Goal: Information Seeking & Learning: Find contact information

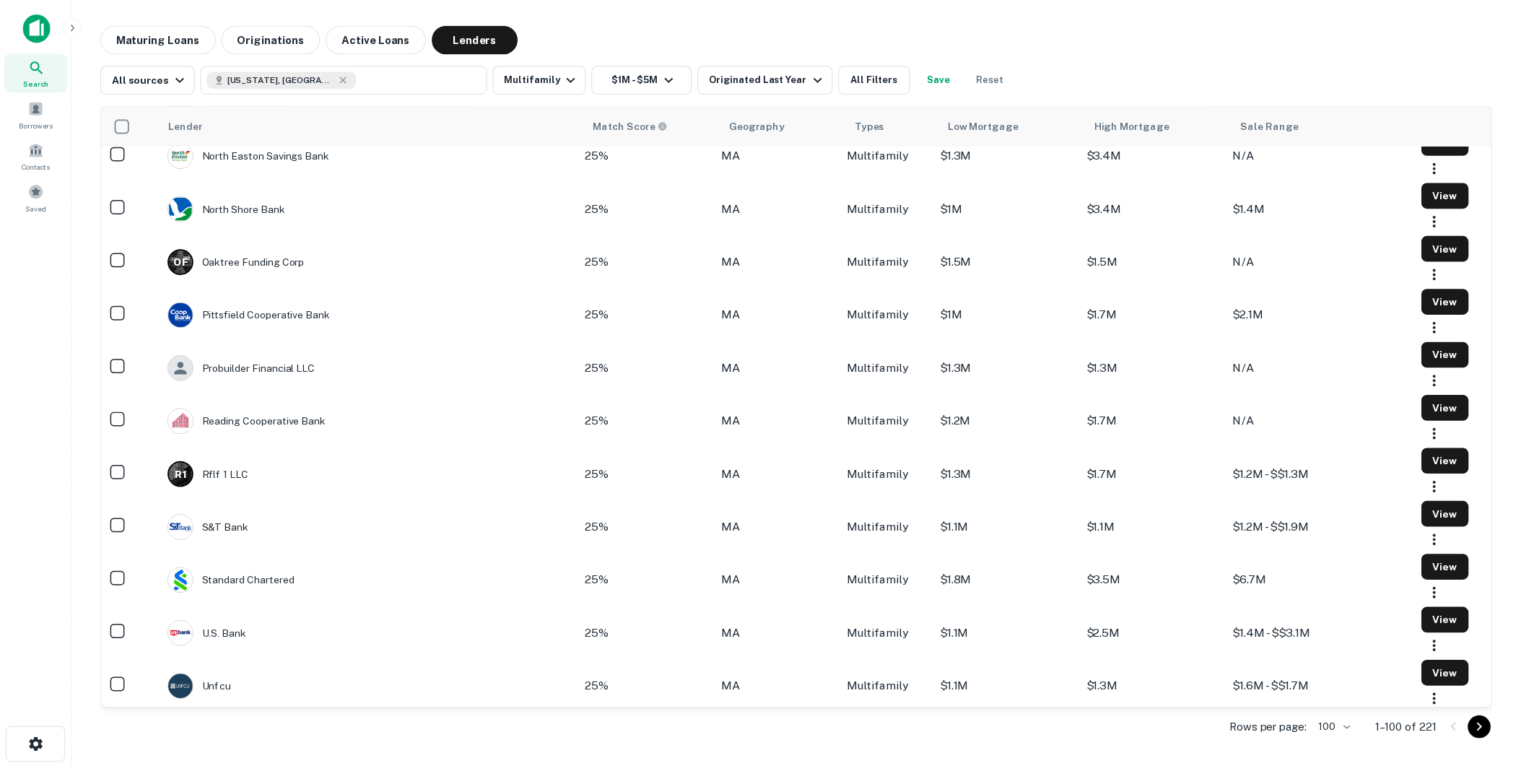
scroll to position [4761, 0]
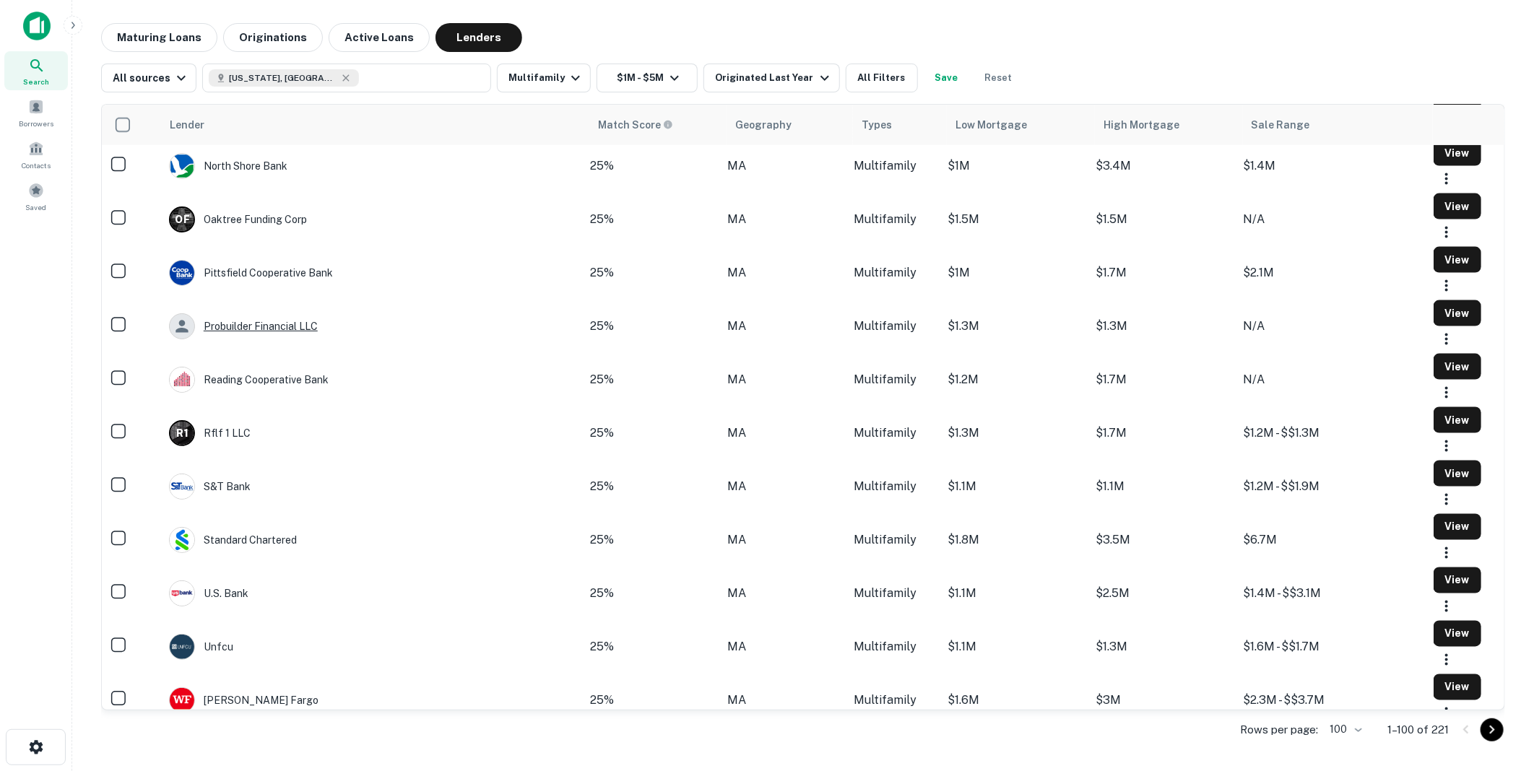
click at [247, 339] on div "Probuilder Financial LLC" at bounding box center [243, 326] width 149 height 26
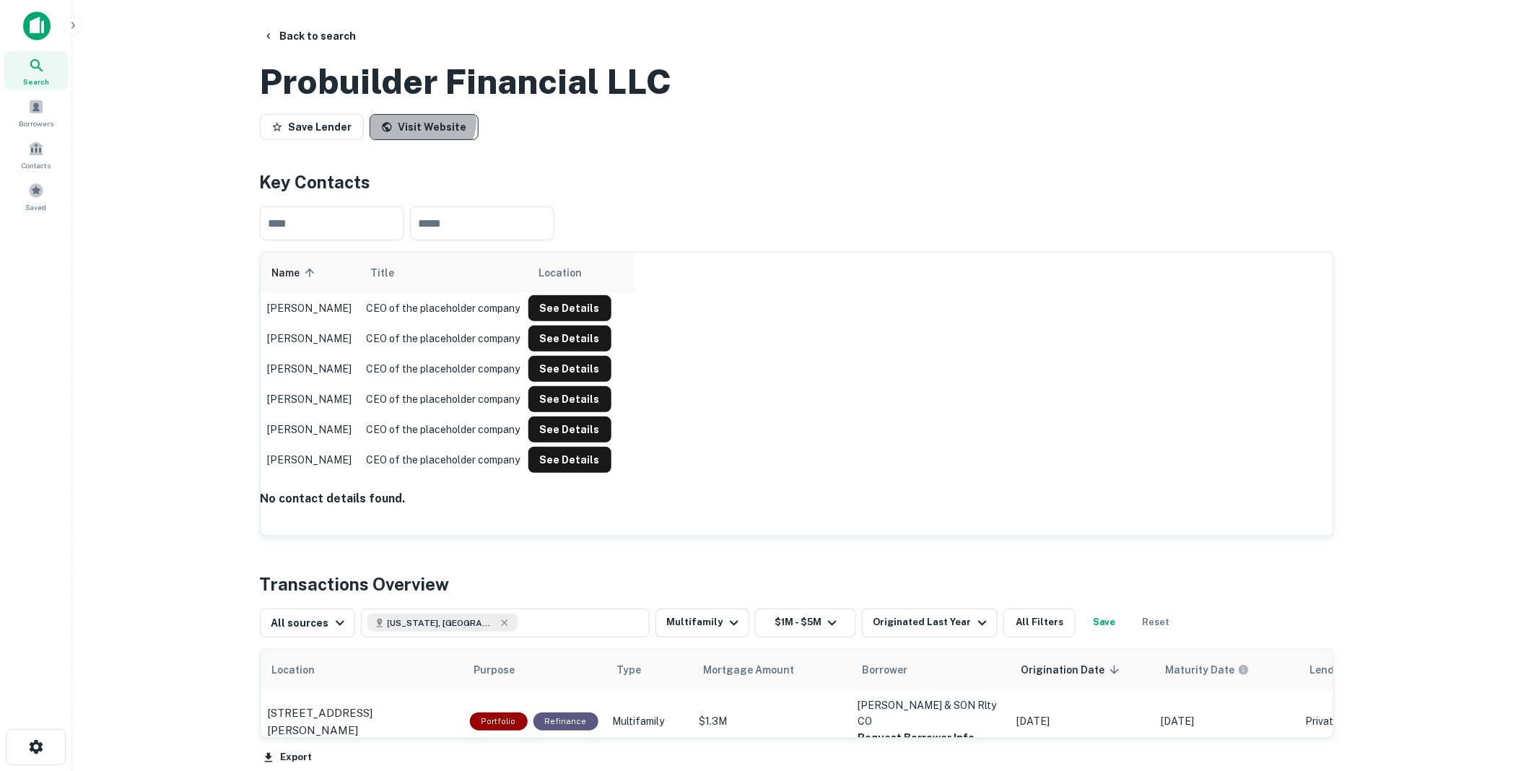
click at [416, 140] on link "Visit Website" at bounding box center [424, 127] width 109 height 26
click at [313, 32] on button "Back to search" at bounding box center [309, 36] width 105 height 26
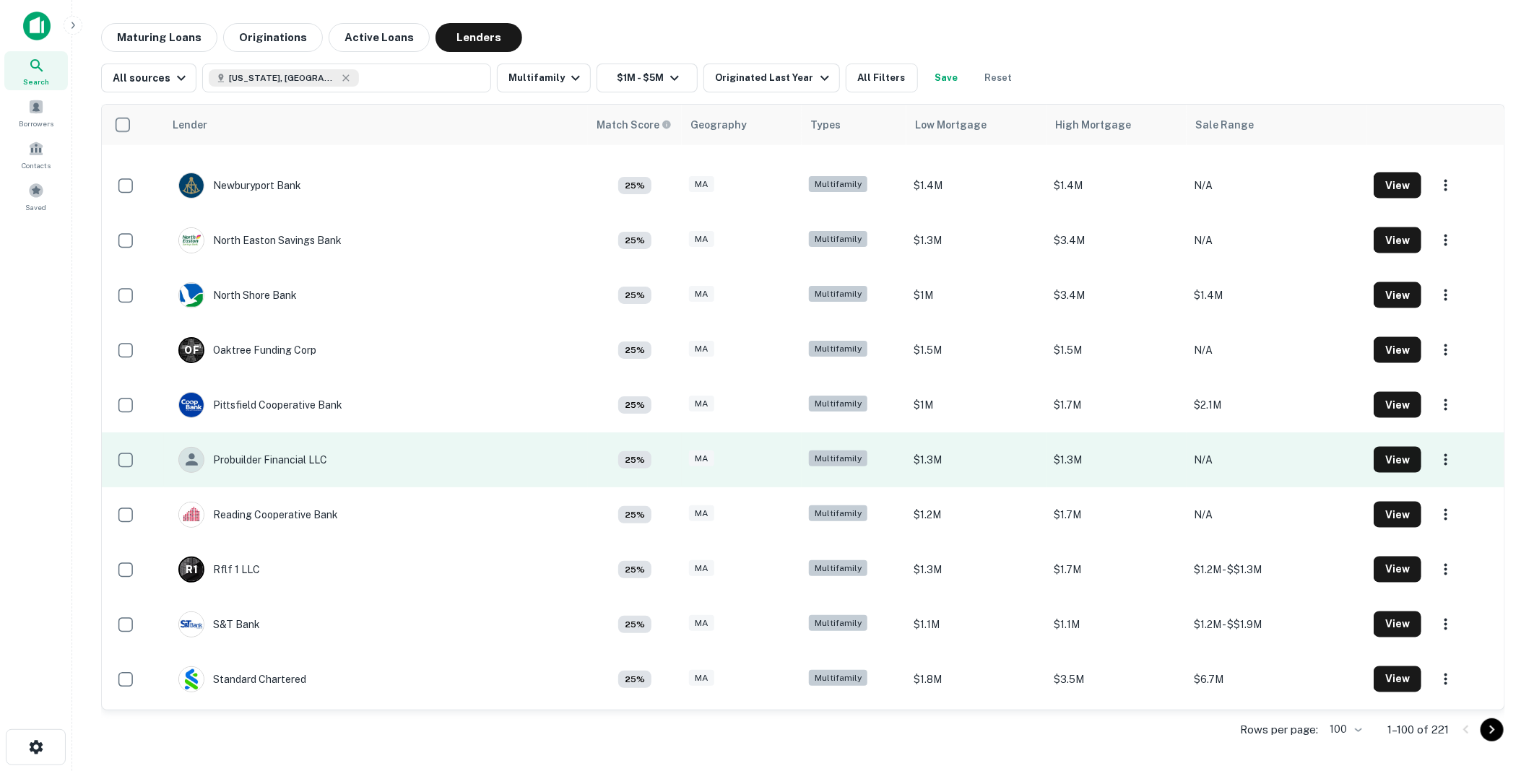
scroll to position [4681, 0]
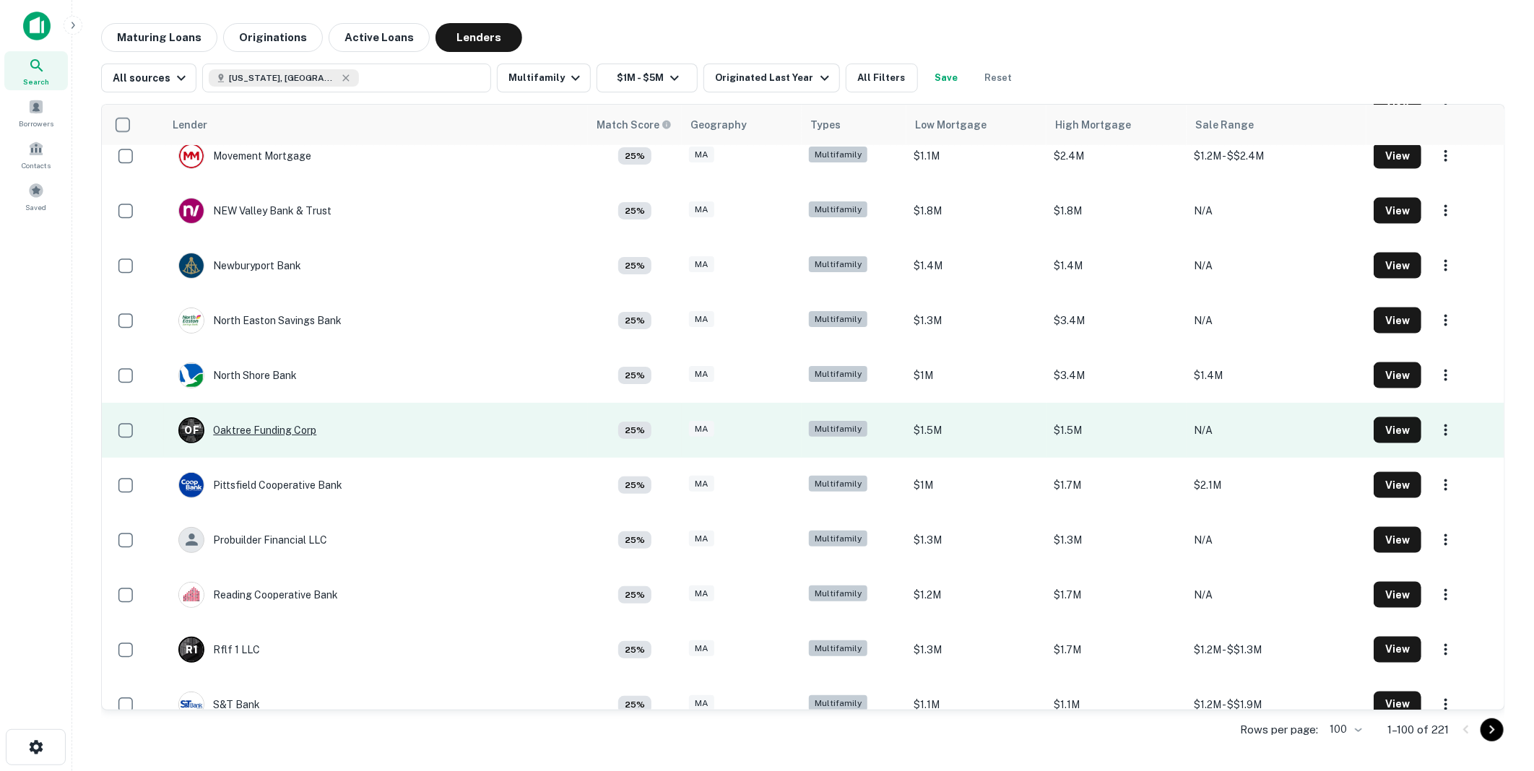
click at [273, 425] on div "O F Oaktree Funding Corp" at bounding box center [247, 430] width 138 height 26
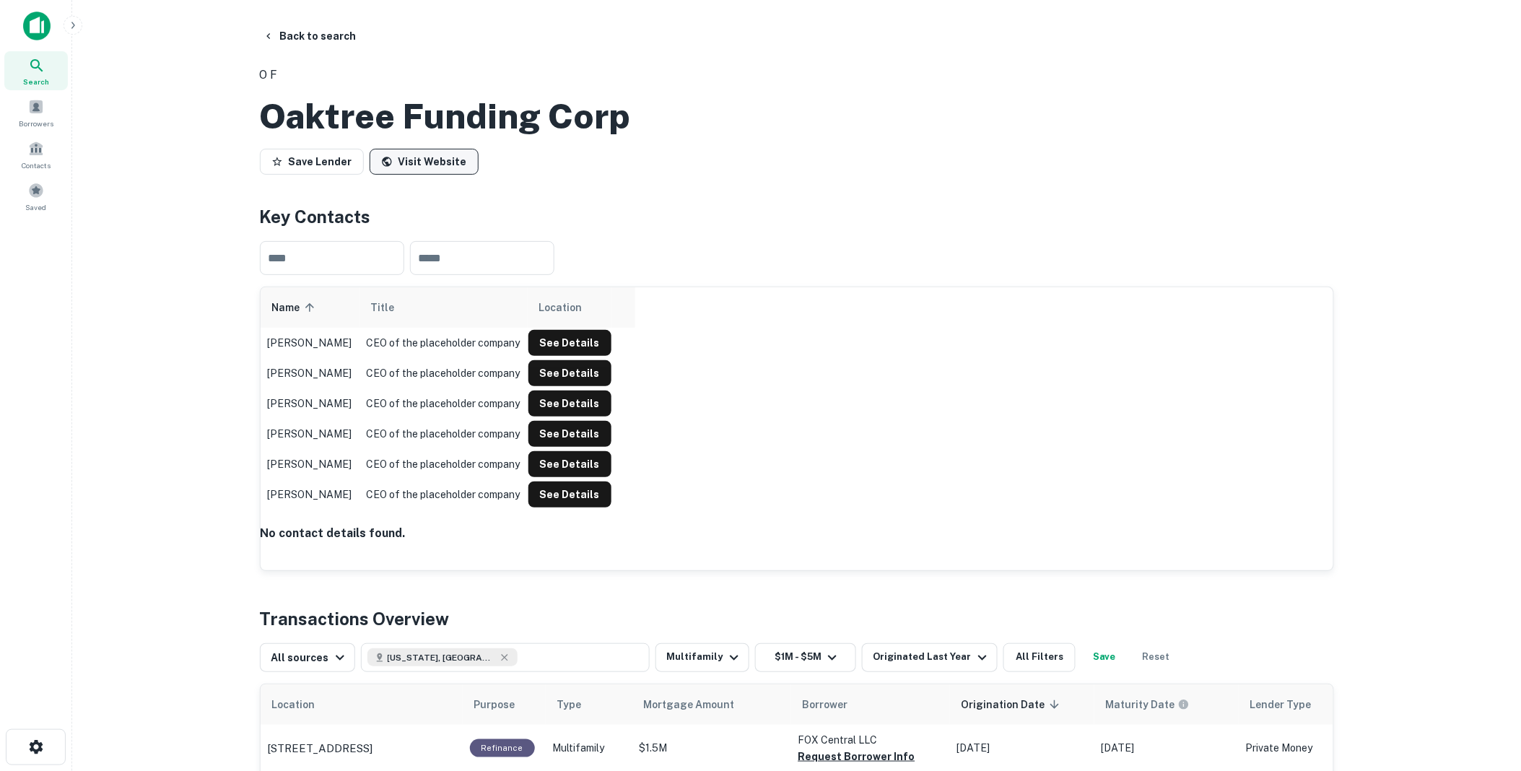
click at [428, 175] on link "Visit Website" at bounding box center [424, 162] width 109 height 26
click at [322, 35] on button "Back to search" at bounding box center [309, 36] width 105 height 26
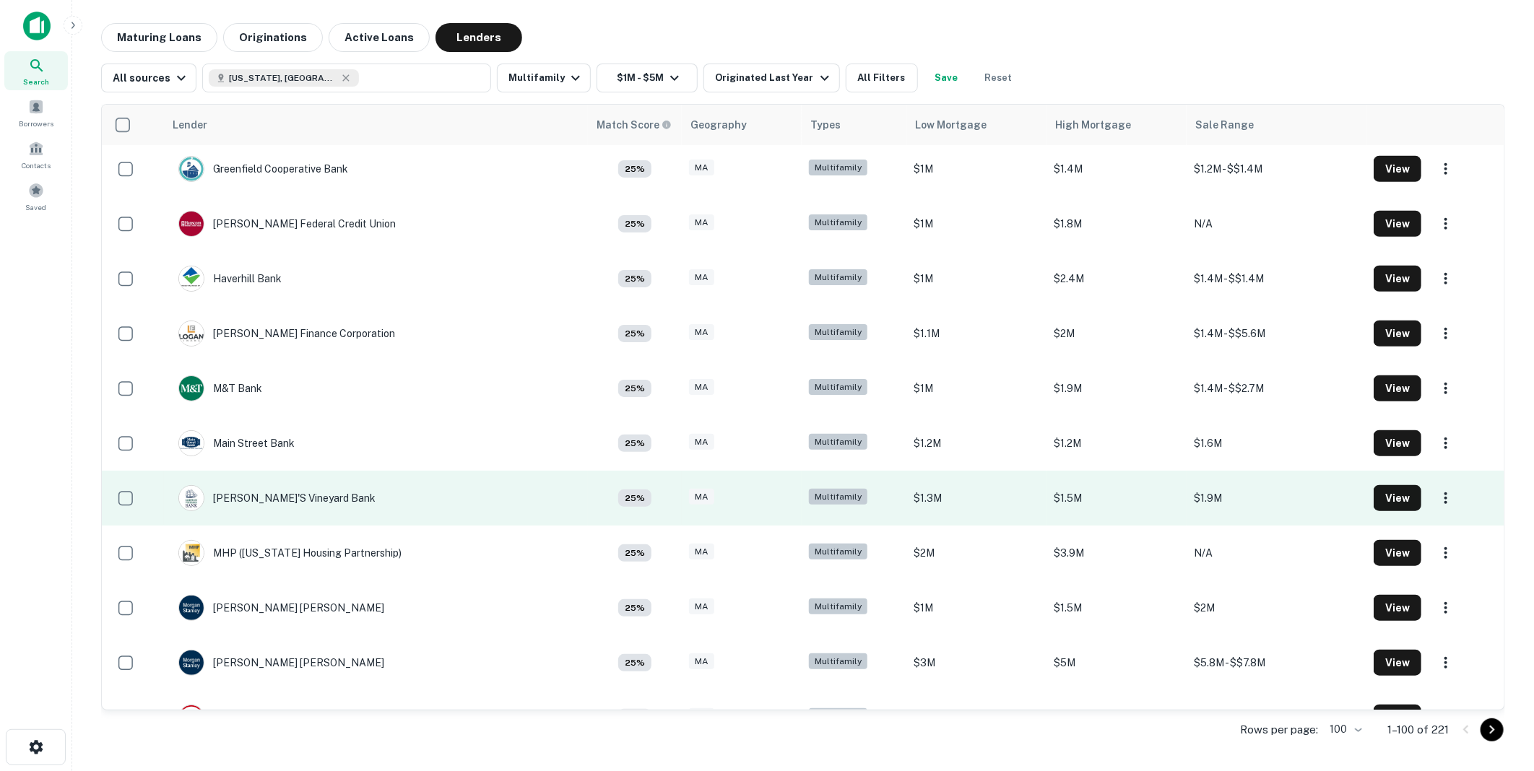
scroll to position [4039, 0]
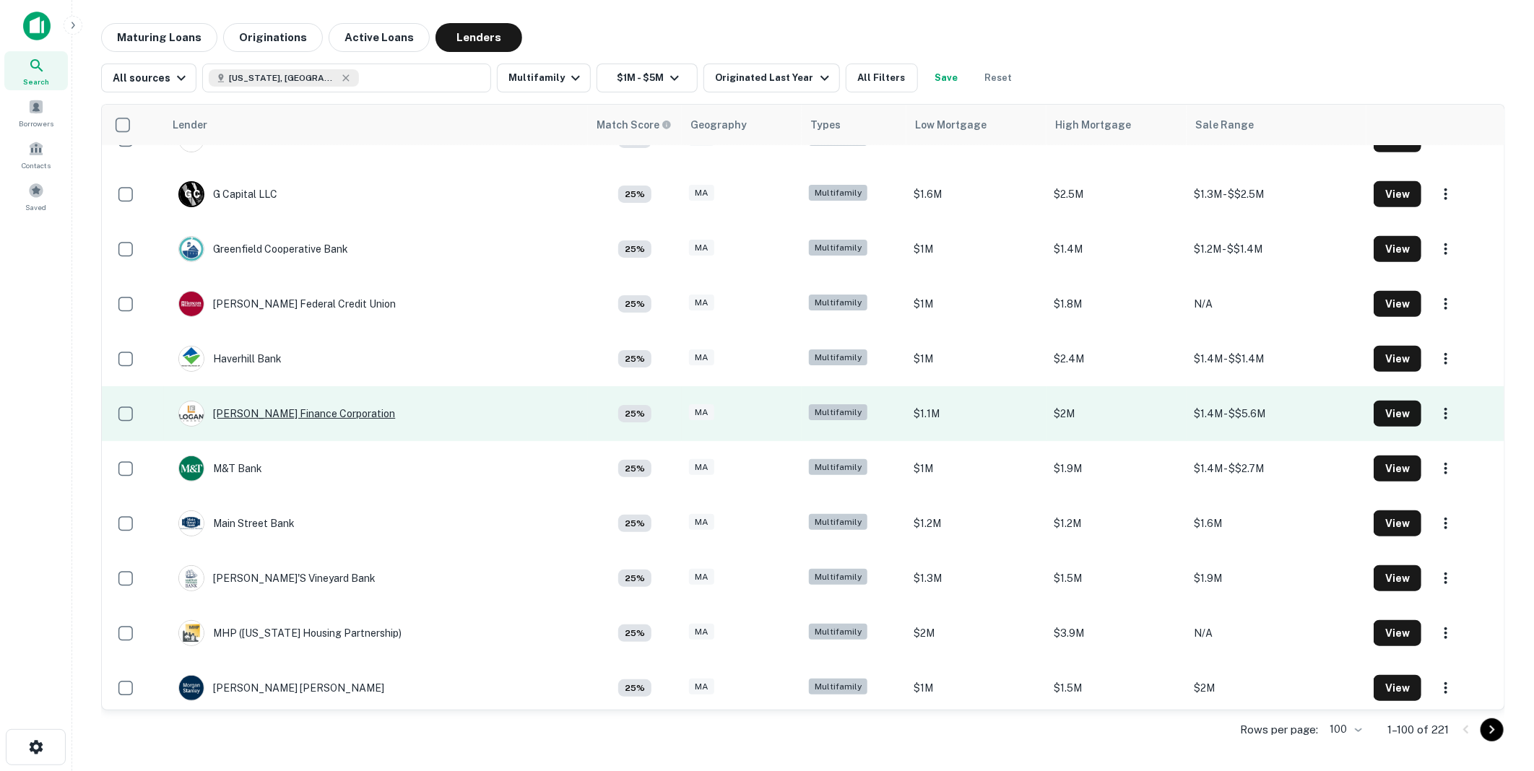
click at [256, 407] on div "[PERSON_NAME] Finance Corporation" at bounding box center [286, 414] width 217 height 26
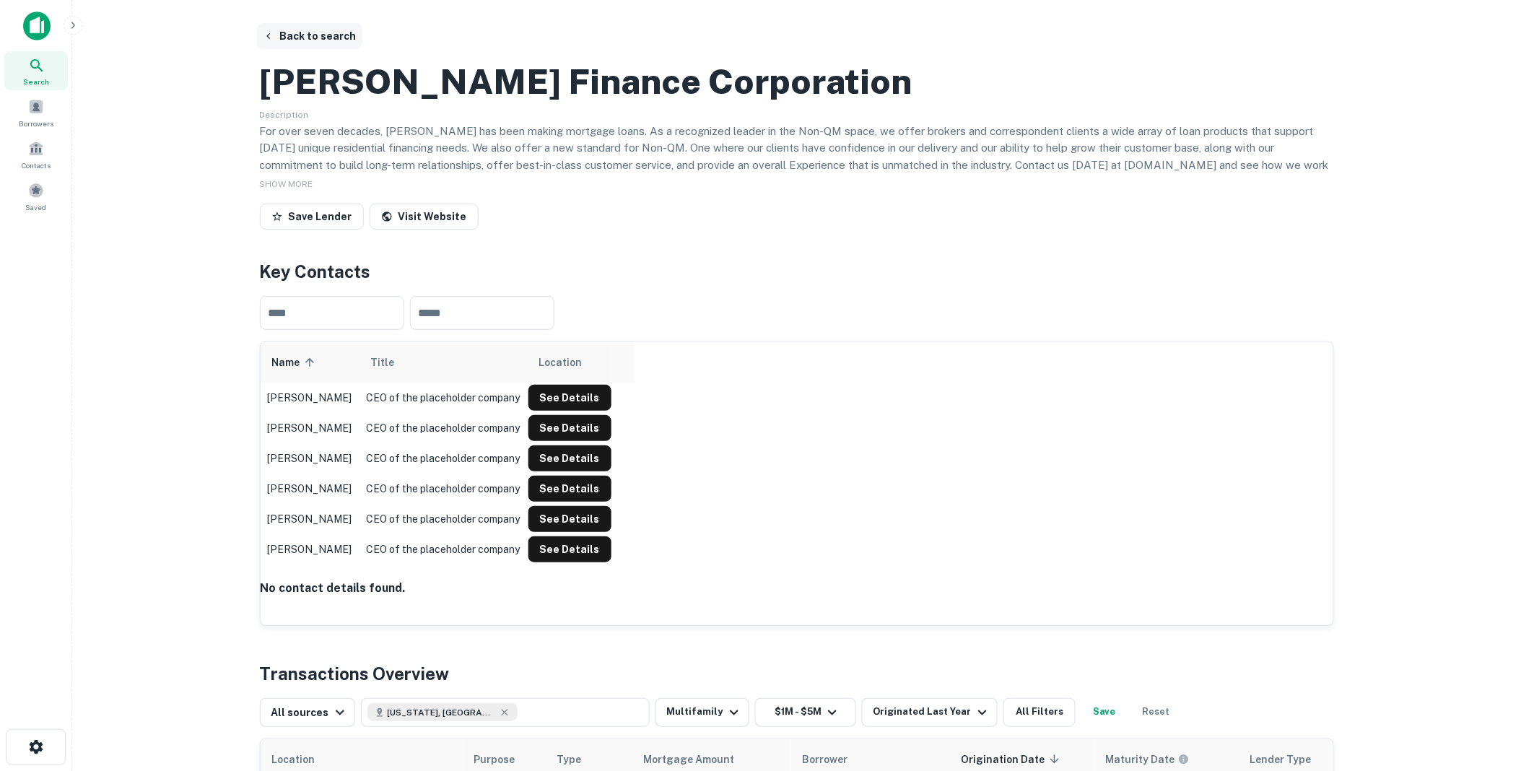
click at [314, 34] on button "Back to search" at bounding box center [309, 36] width 105 height 26
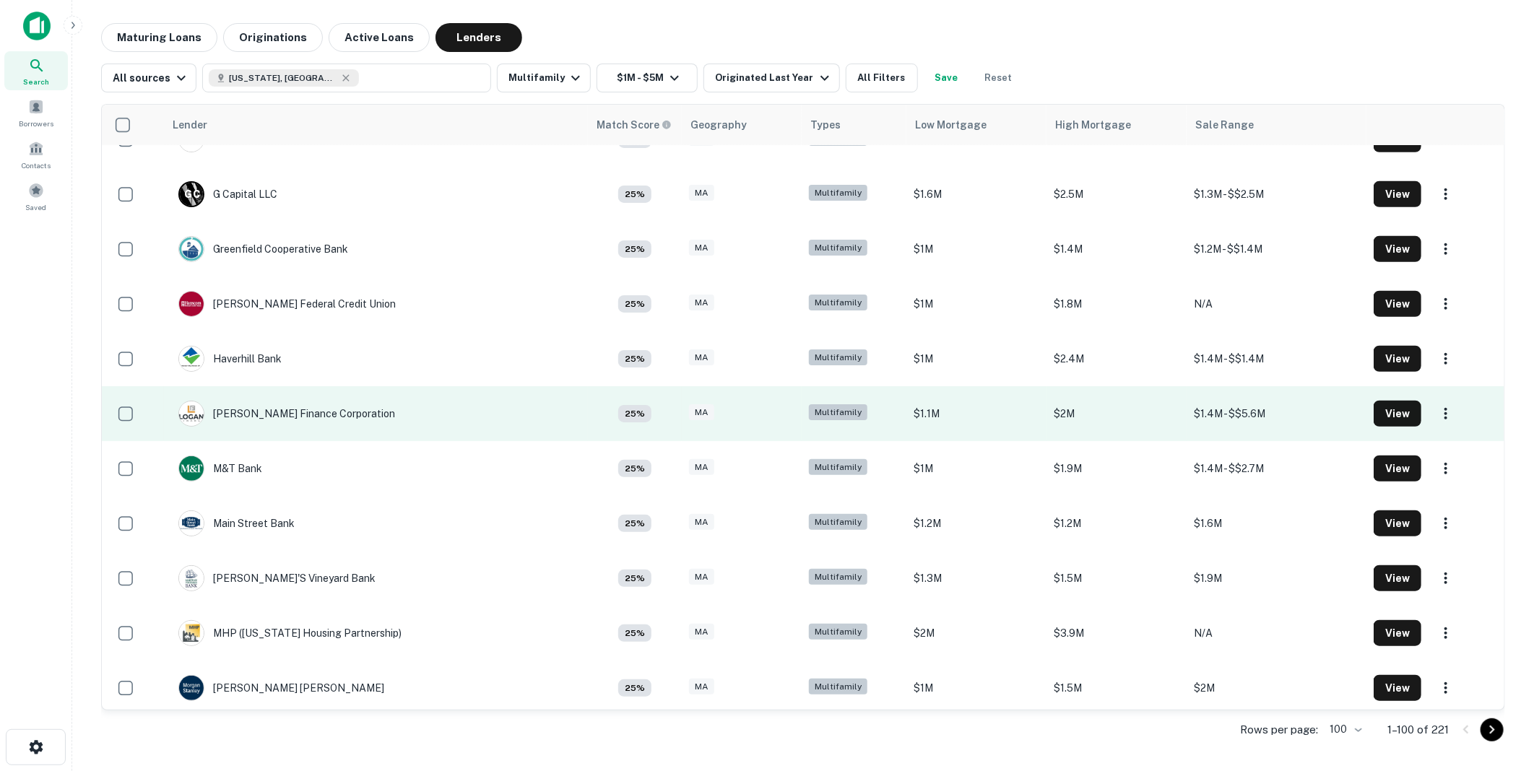
scroll to position [3959, 0]
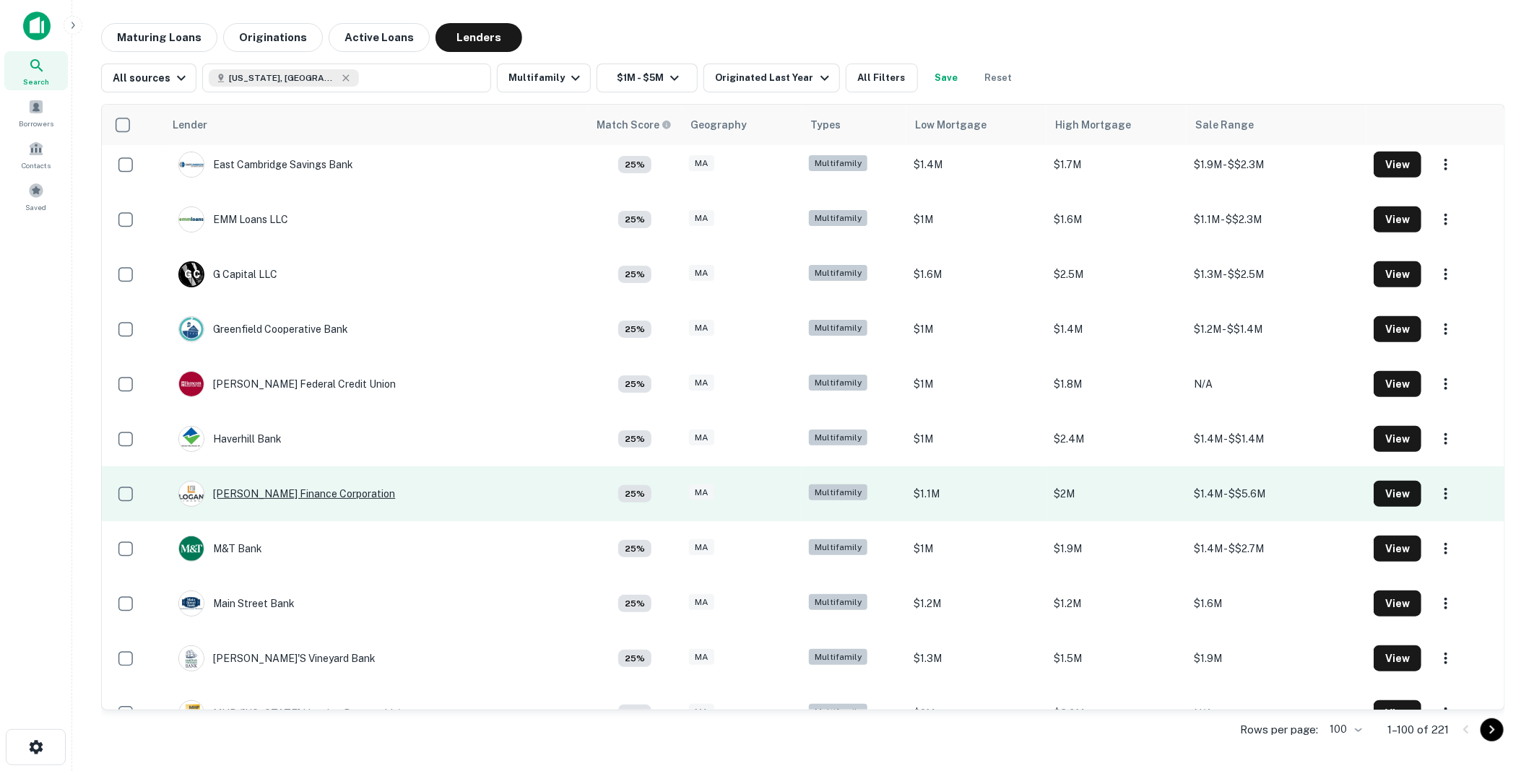
click at [300, 492] on div "[PERSON_NAME] Finance Corporation" at bounding box center [286, 494] width 217 height 26
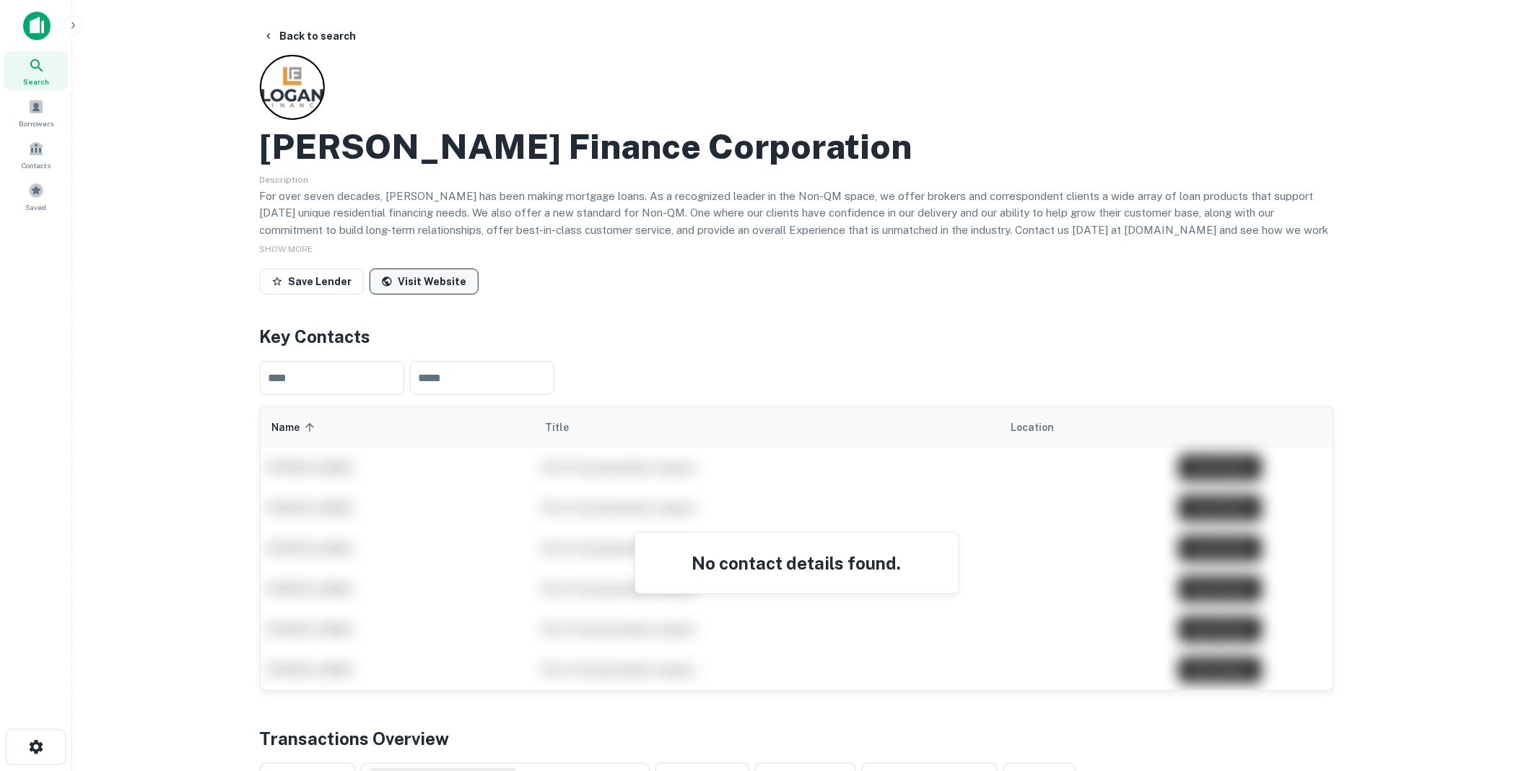
click at [427, 275] on link "Visit Website" at bounding box center [424, 282] width 109 height 26
click at [313, 35] on button "Back to search" at bounding box center [309, 36] width 105 height 26
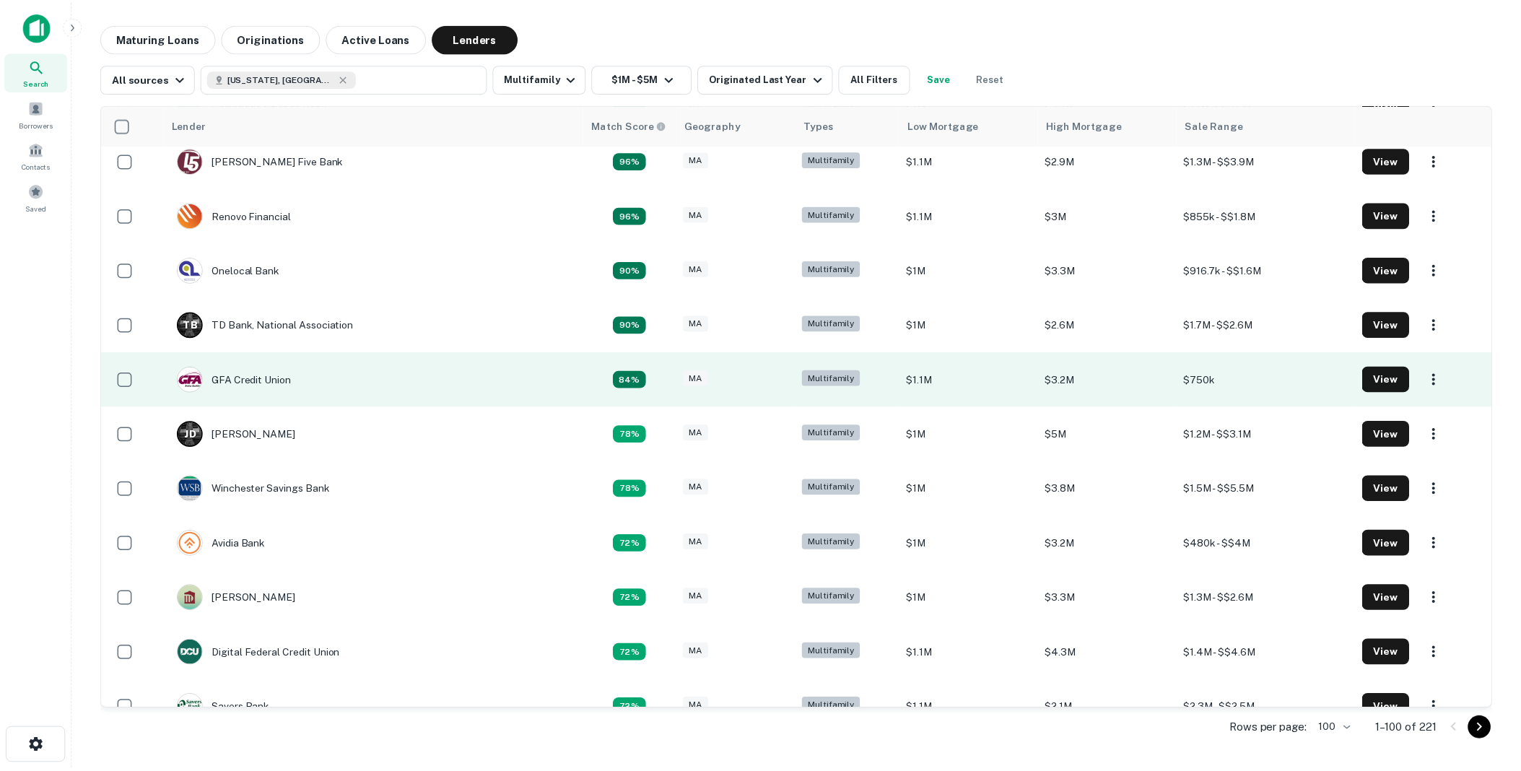
scroll to position [641, 0]
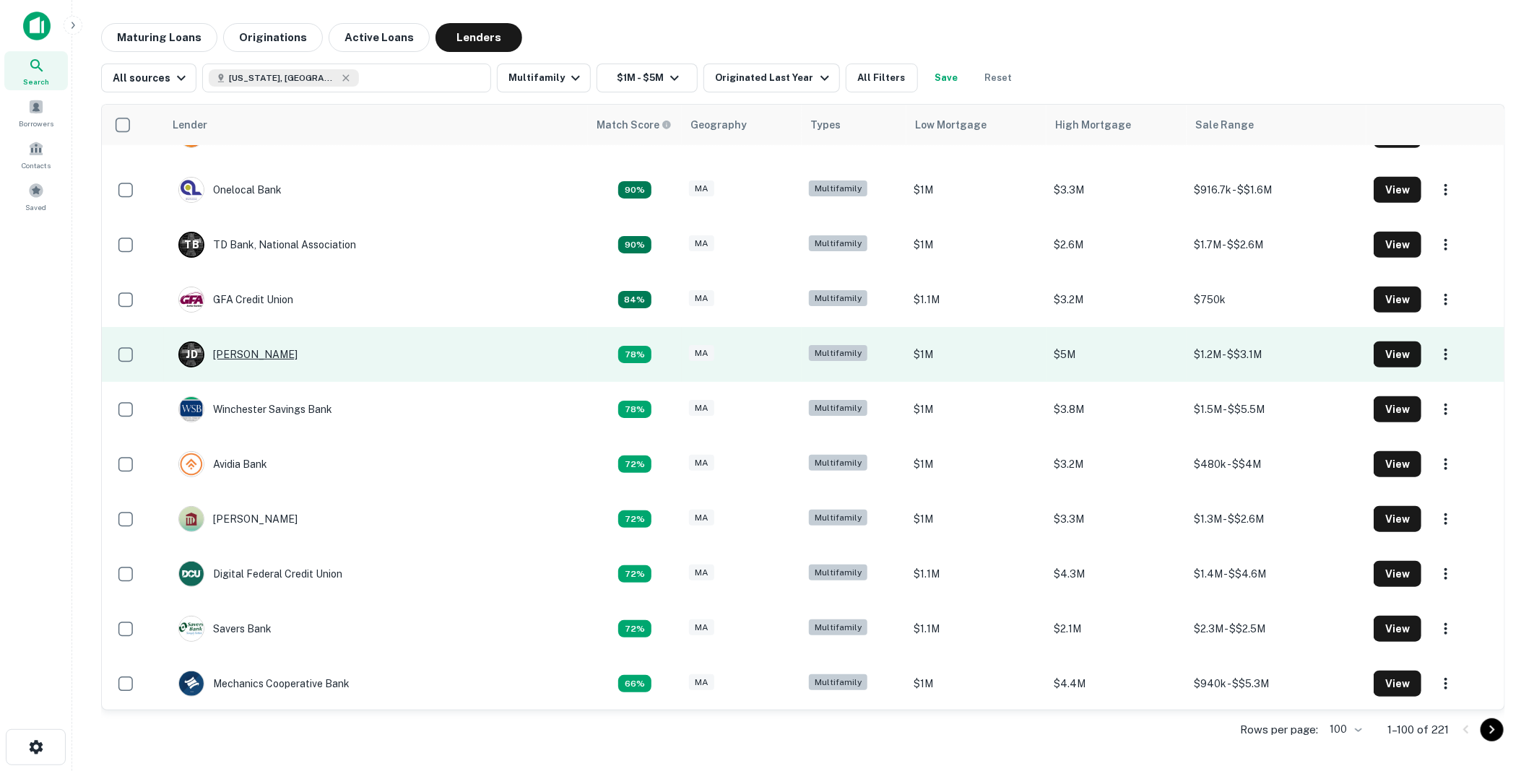
click at [234, 351] on div "[PERSON_NAME] [PERSON_NAME]" at bounding box center [237, 355] width 119 height 26
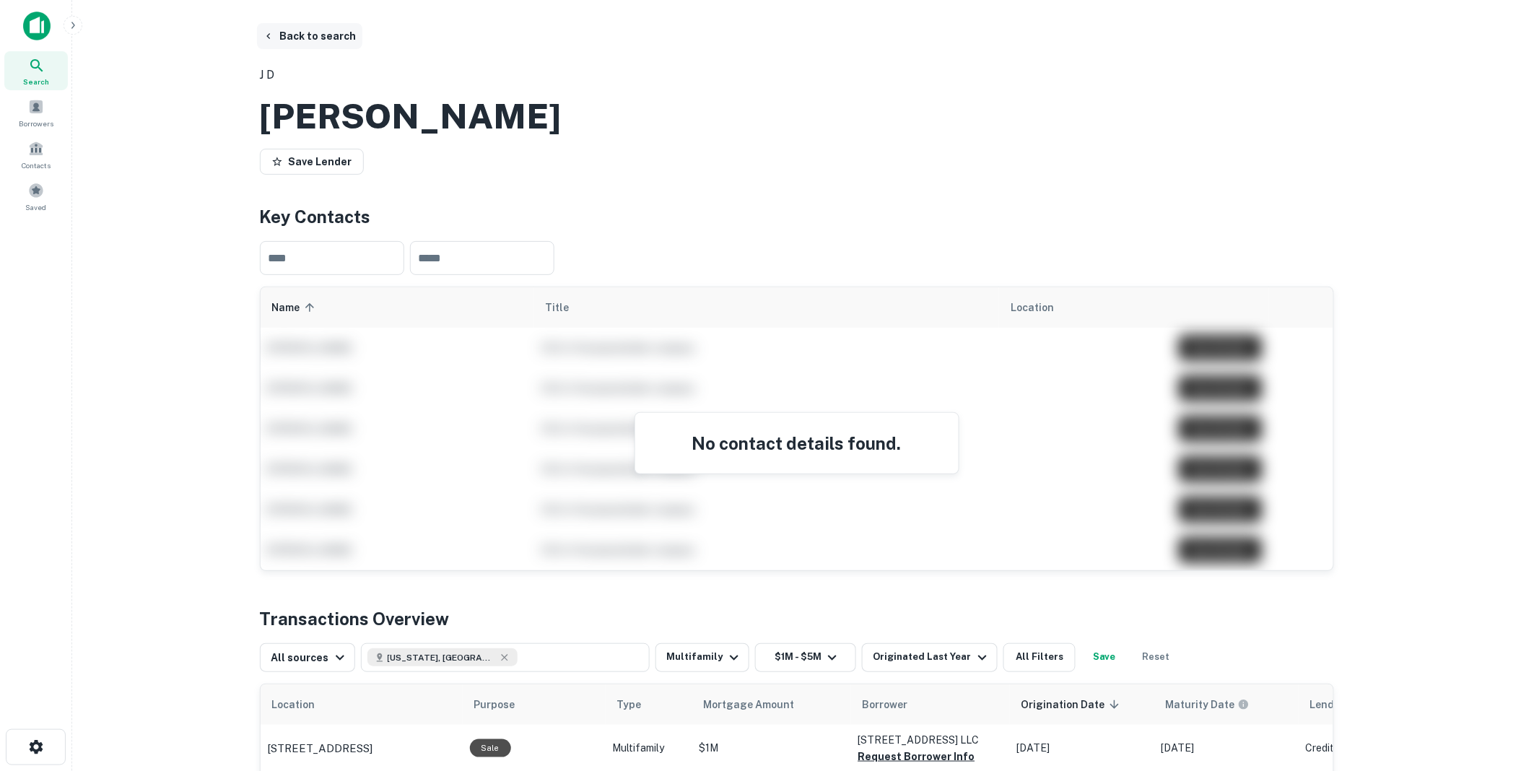
click at [296, 32] on button "Back to search" at bounding box center [309, 36] width 105 height 26
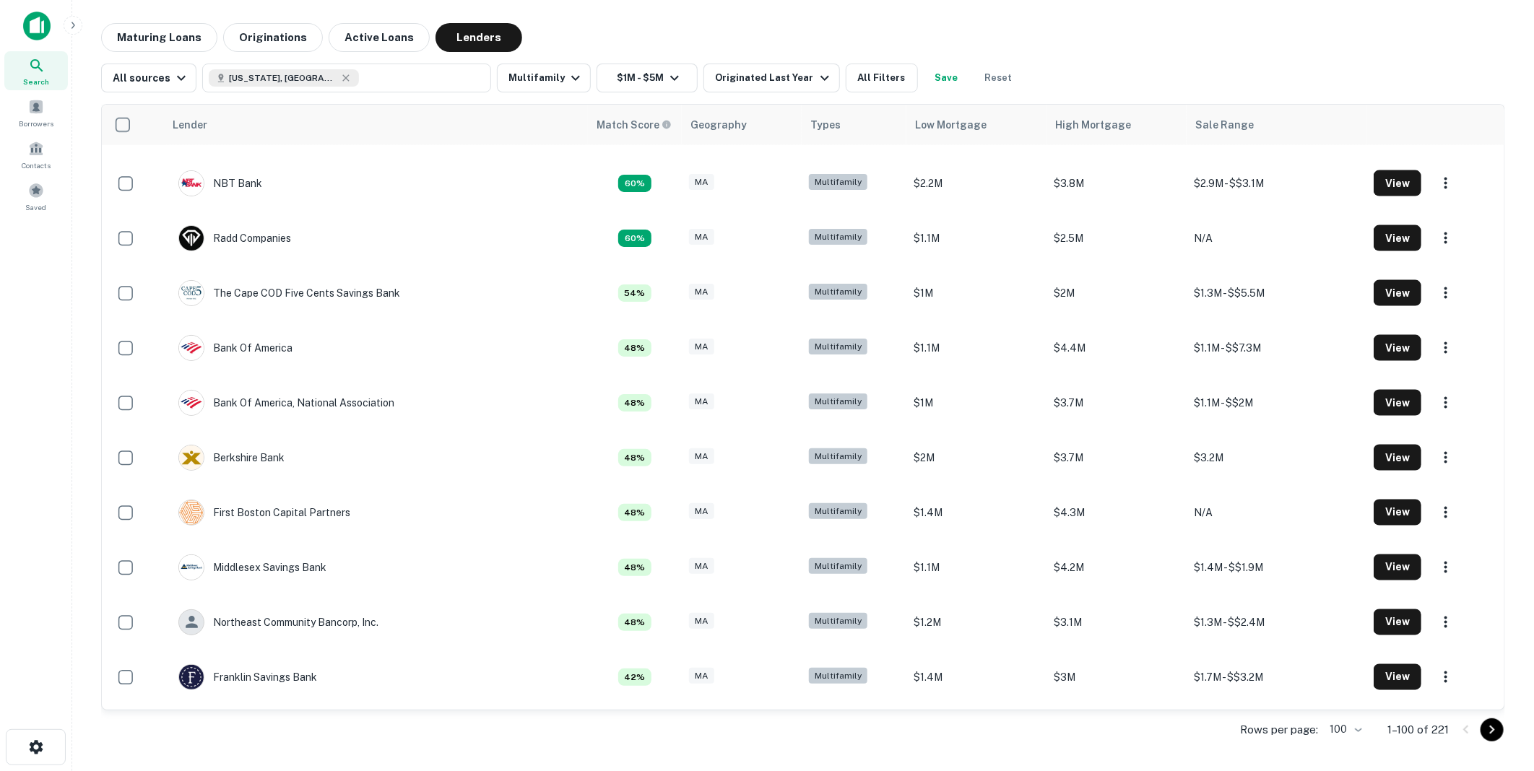
scroll to position [1362, 0]
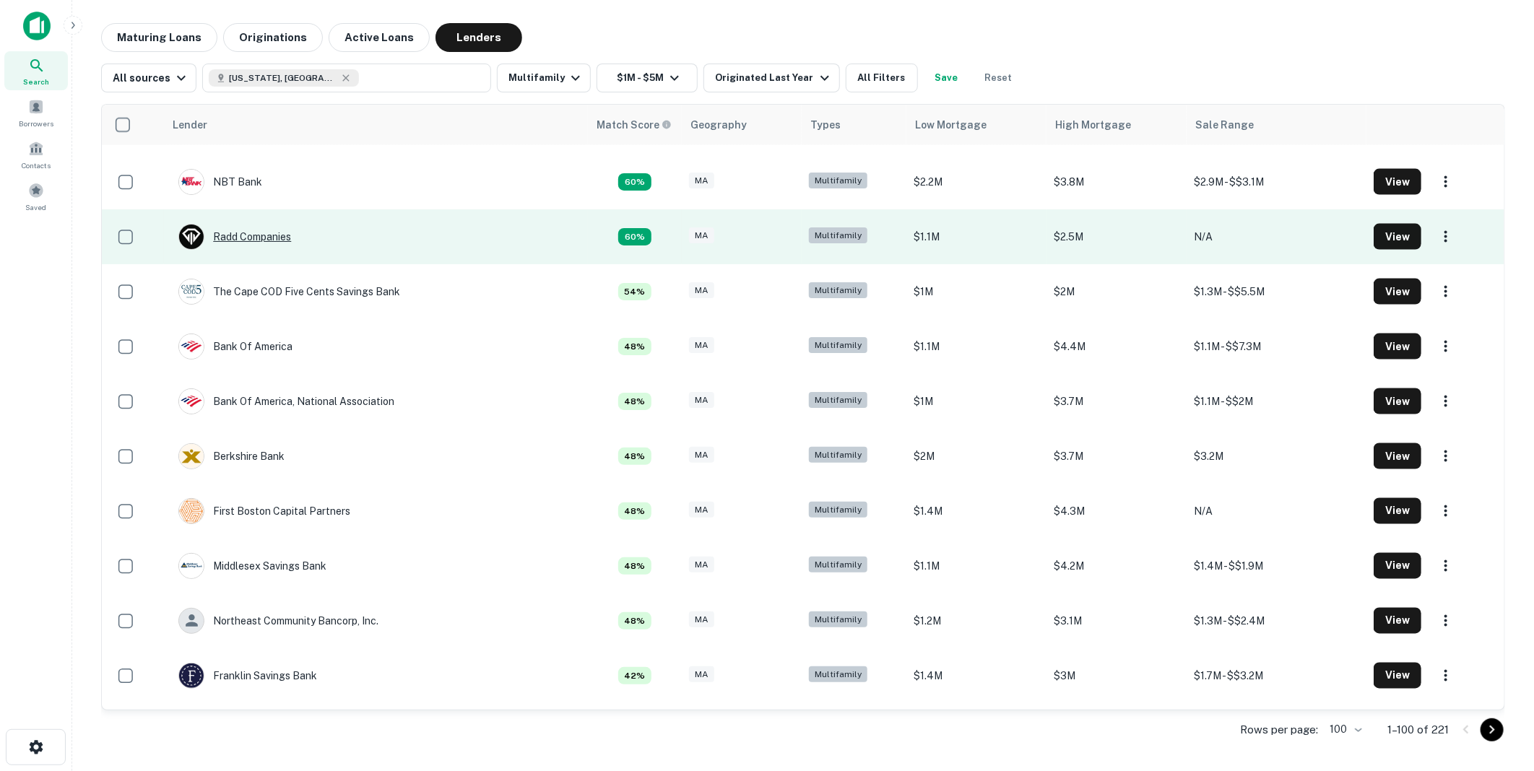
click at [262, 231] on div "Radd Companies" at bounding box center [234, 237] width 113 height 26
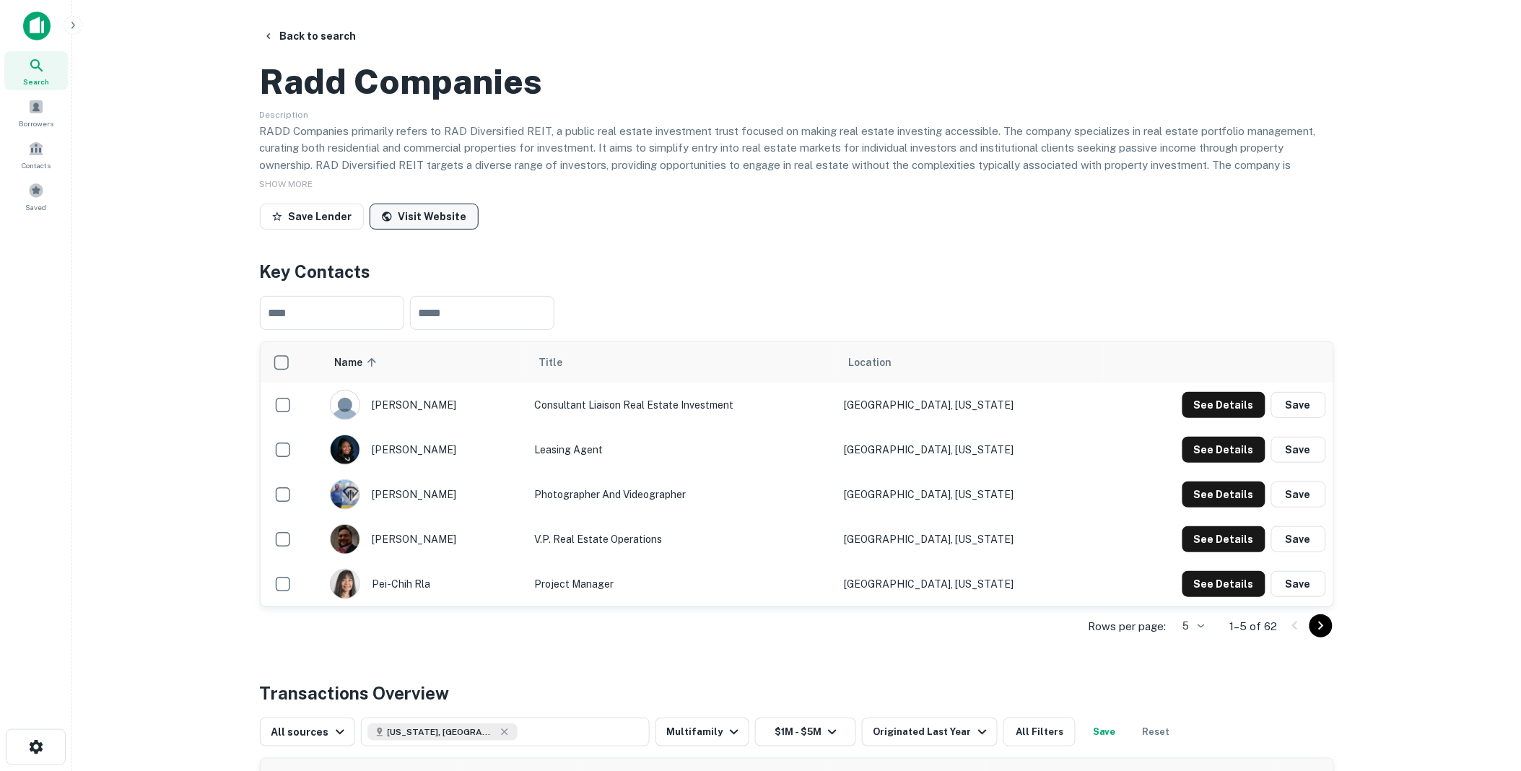
click at [413, 230] on link "Visit Website" at bounding box center [424, 217] width 109 height 26
click at [307, 32] on button "Back to search" at bounding box center [309, 36] width 105 height 26
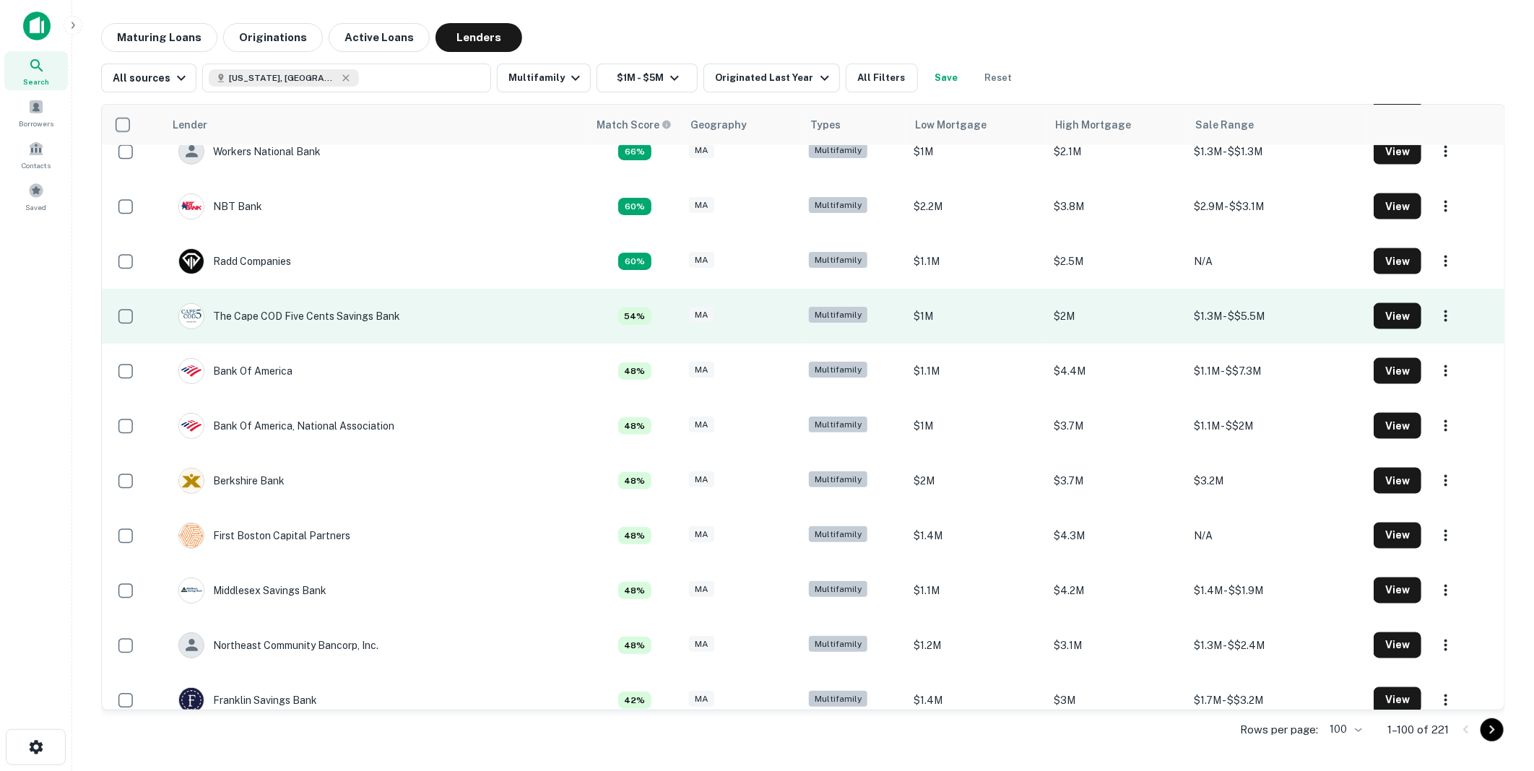
scroll to position [1362, 0]
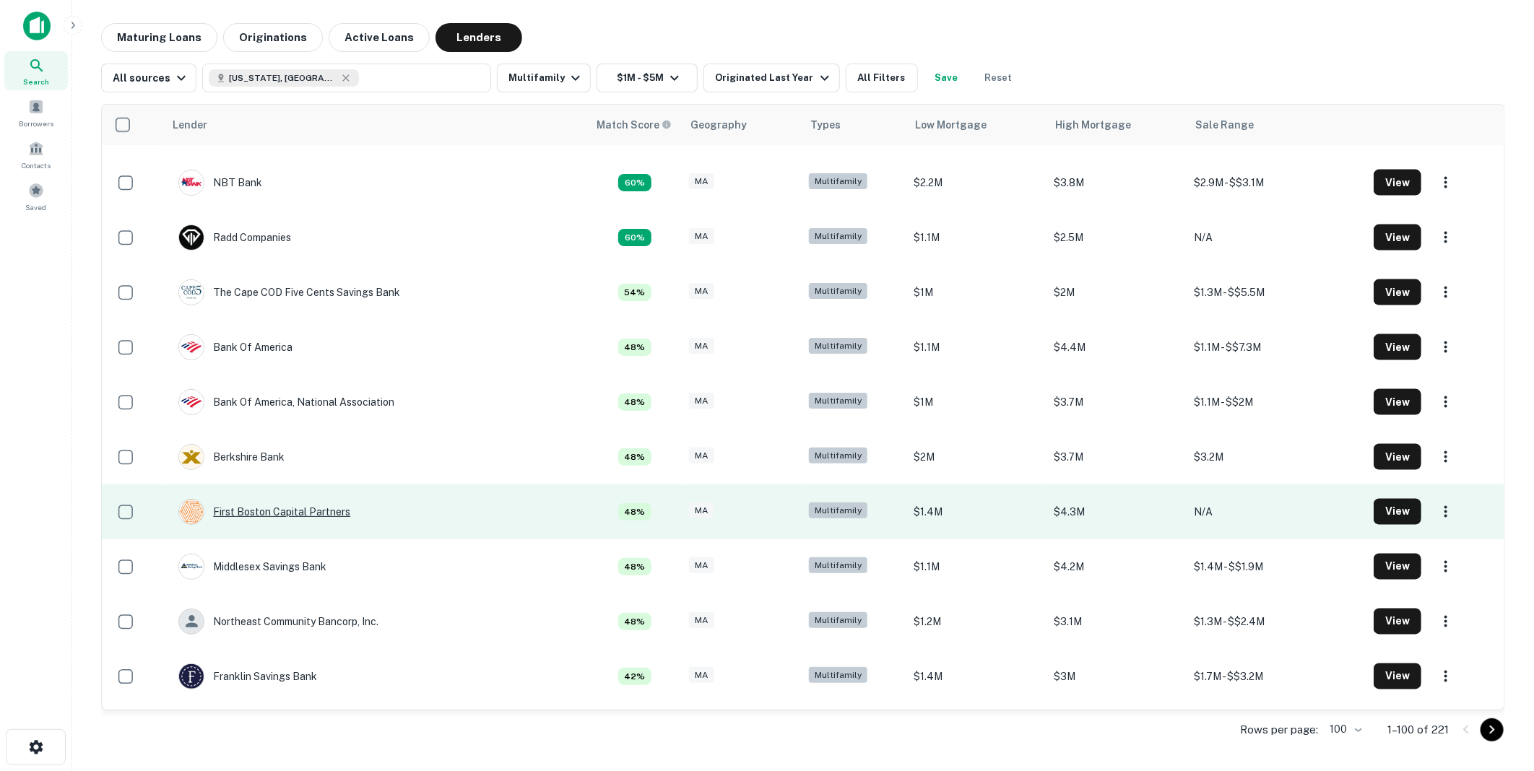
click at [277, 506] on div "First Boston Capital Partners" at bounding box center [264, 512] width 172 height 26
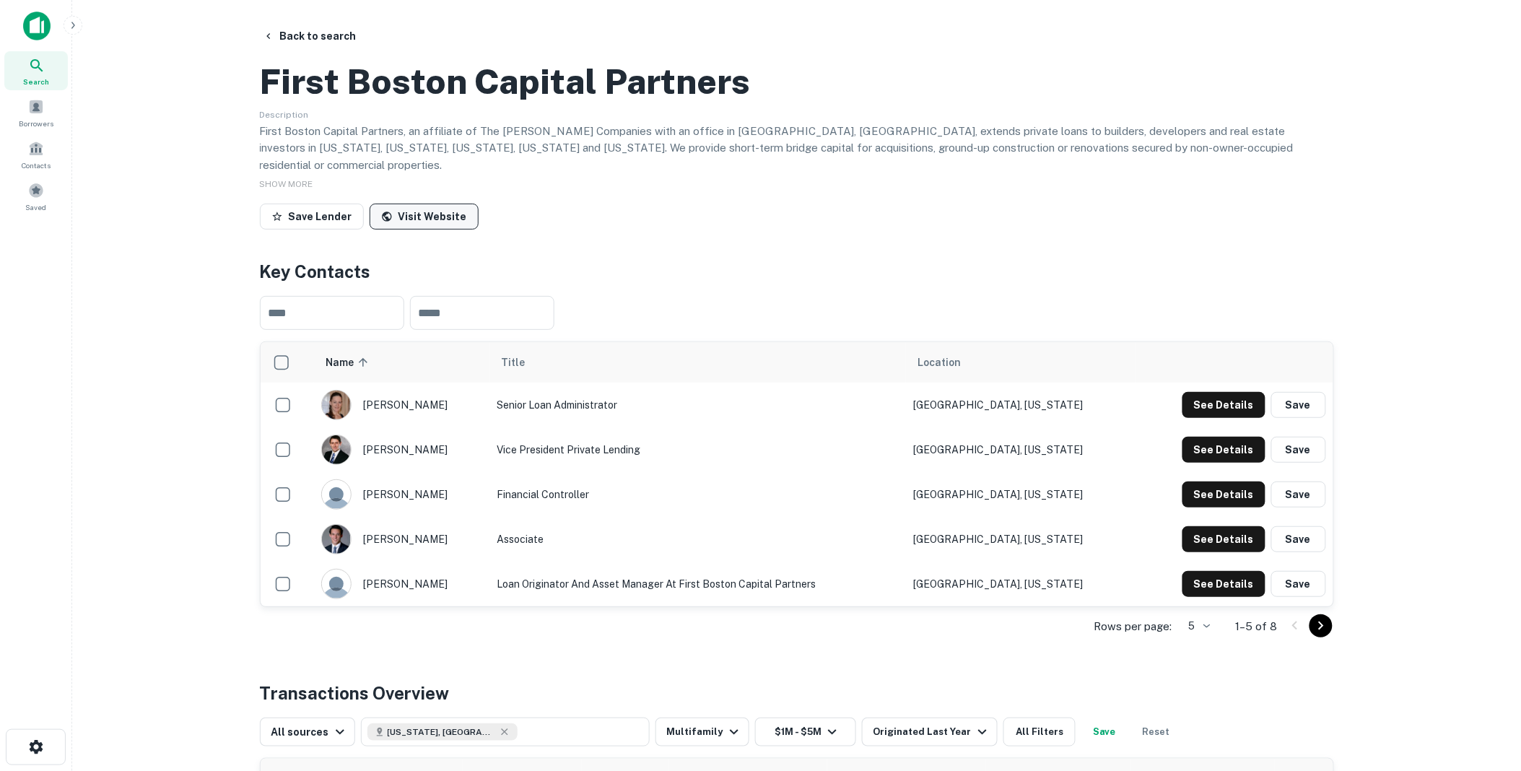
click at [415, 230] on link "Visit Website" at bounding box center [424, 217] width 109 height 26
click at [318, 34] on button "Back to search" at bounding box center [309, 36] width 105 height 26
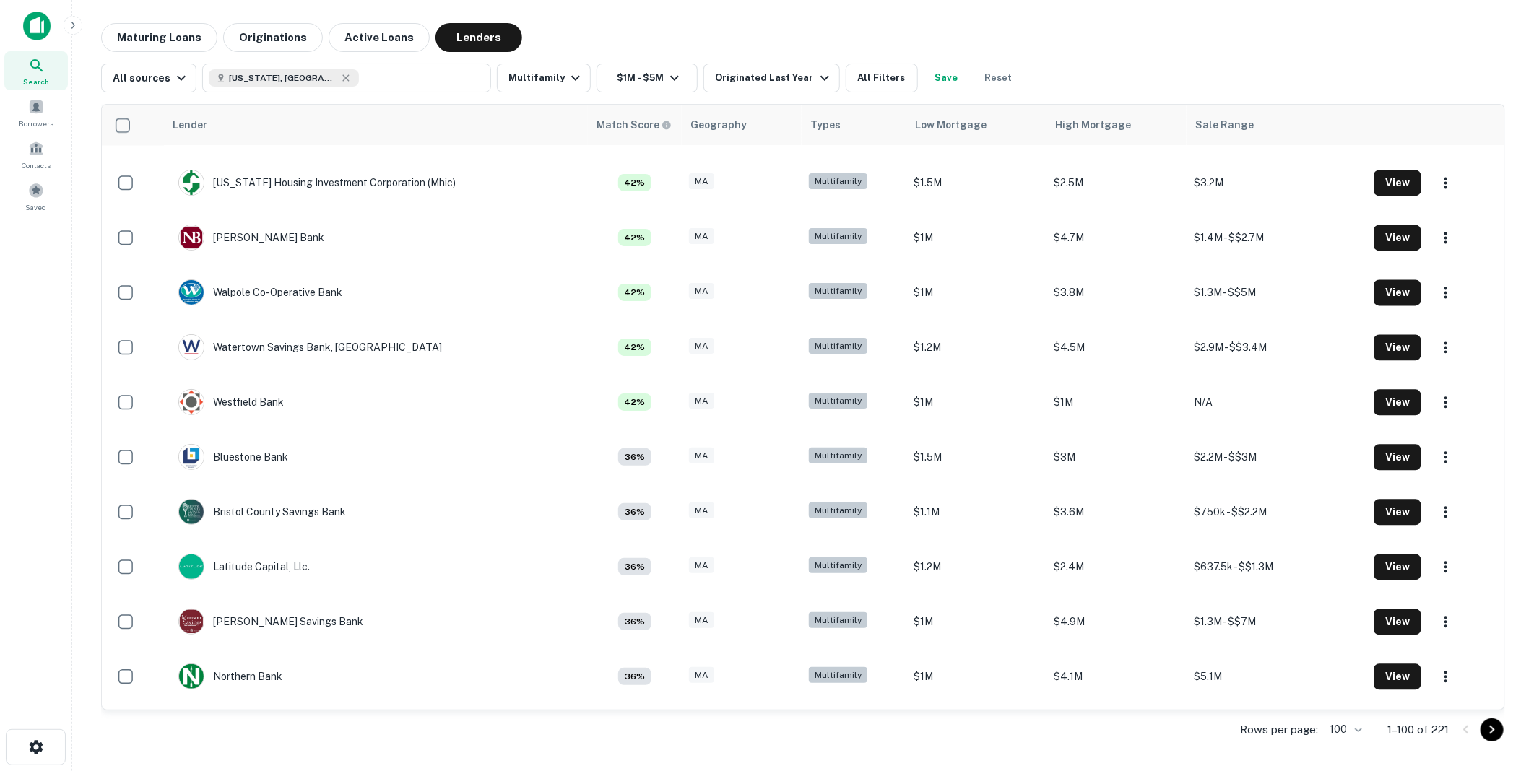
scroll to position [2003, 0]
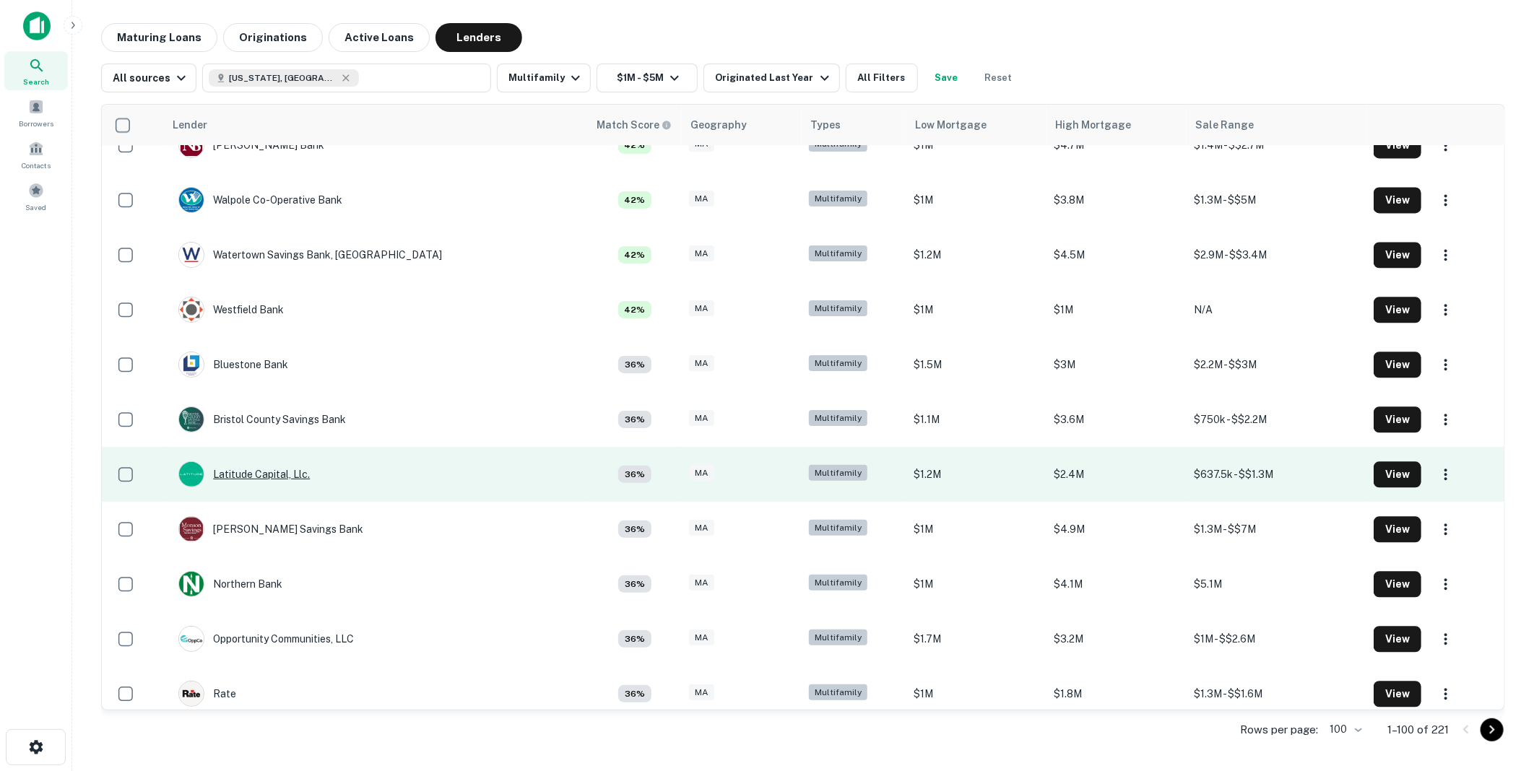
click at [261, 471] on div "Latitude Capital, Llc." at bounding box center [243, 474] width 131 height 26
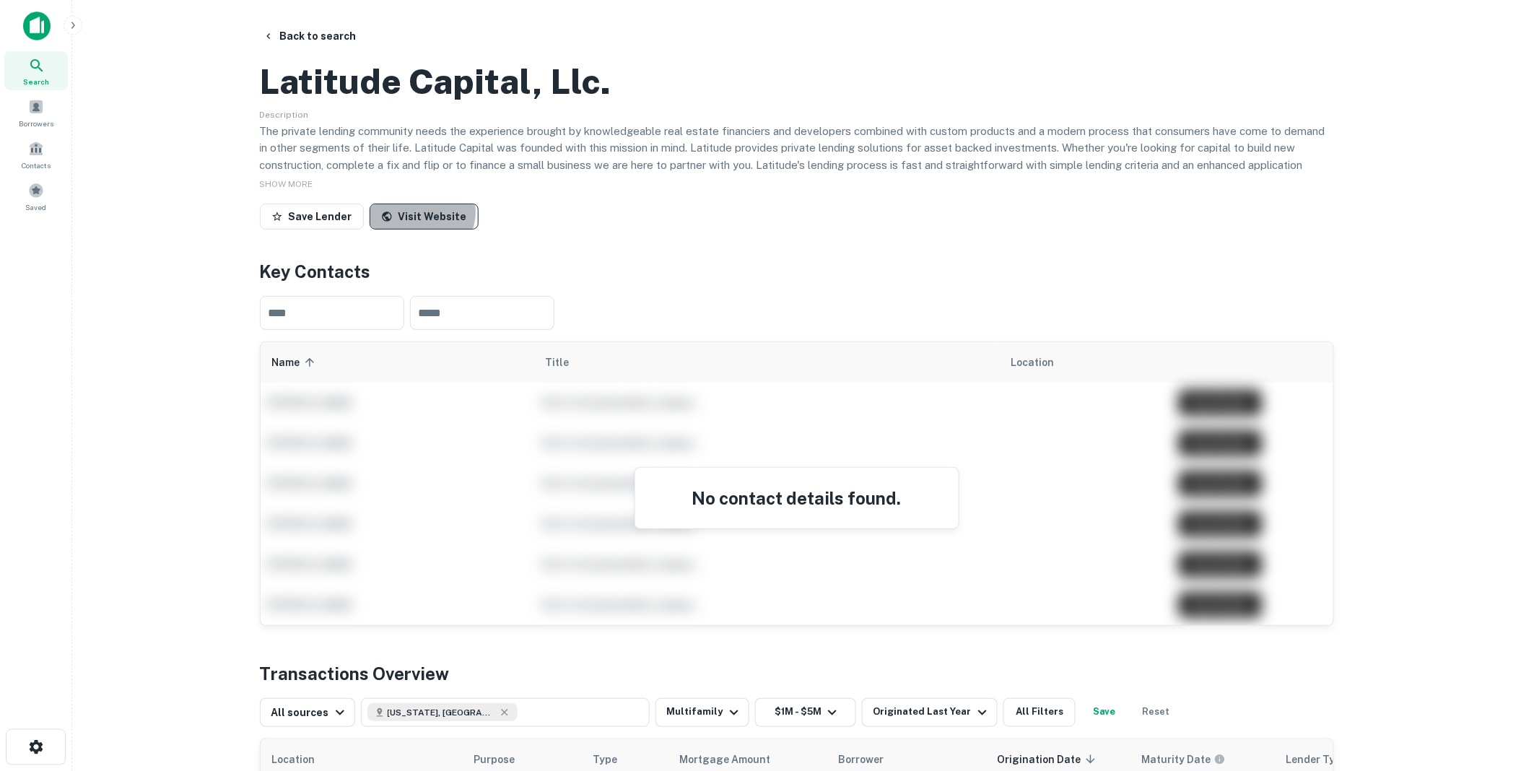
click at [417, 230] on link "Visit Website" at bounding box center [424, 217] width 109 height 26
click at [336, 30] on button "Back to search" at bounding box center [309, 36] width 105 height 26
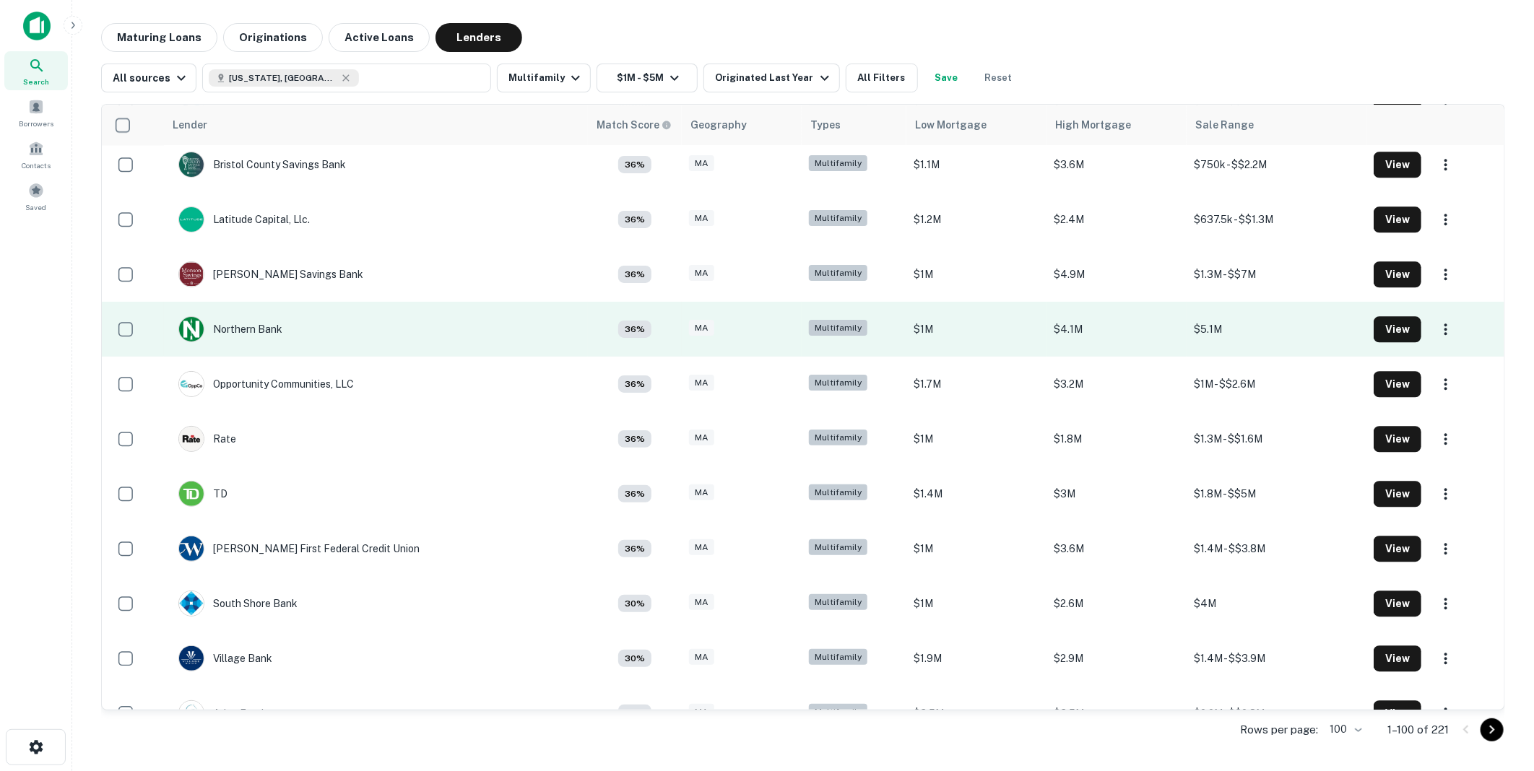
scroll to position [2324, 0]
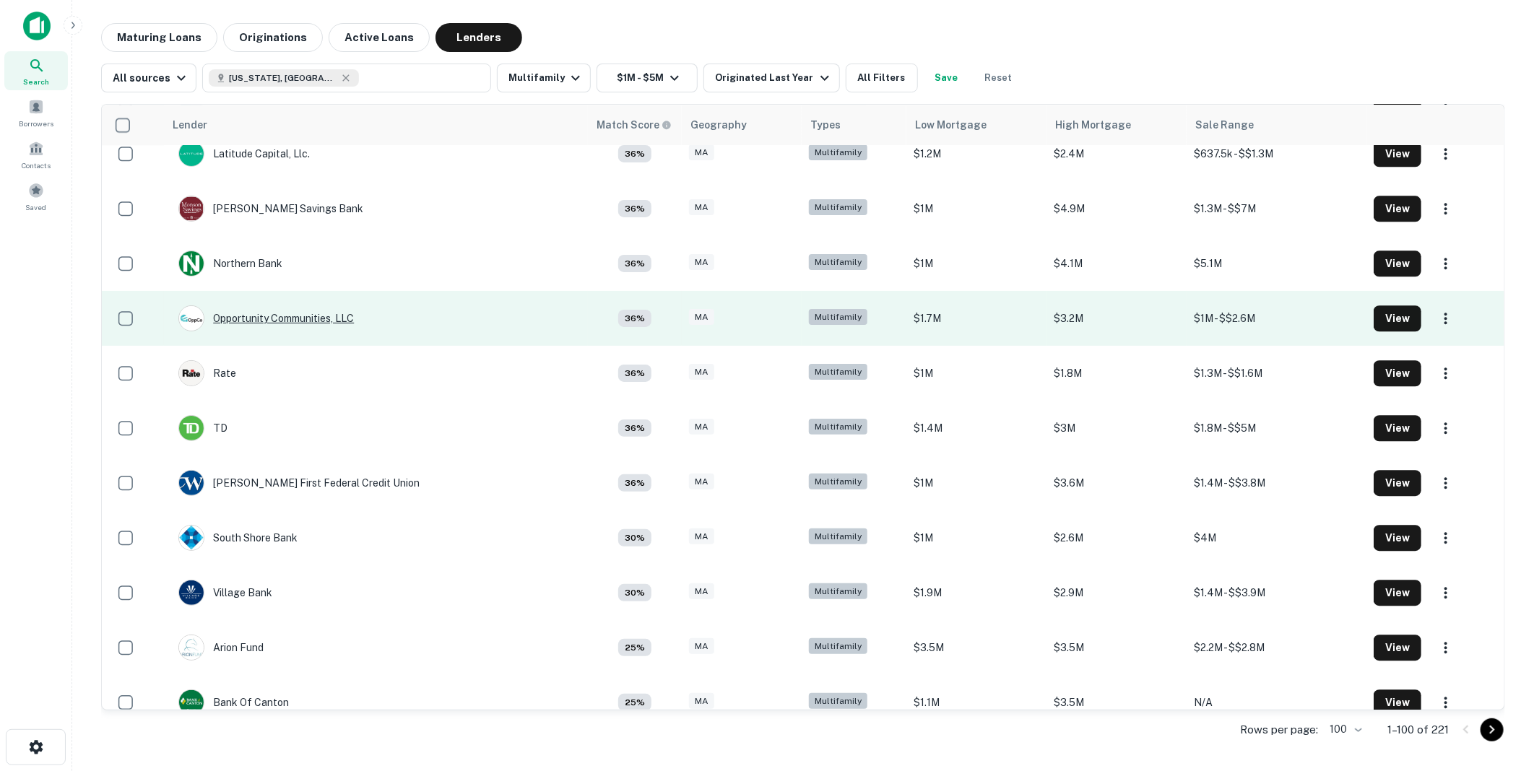
click at [290, 314] on div "Opportunity Communities, LLC" at bounding box center [265, 318] width 175 height 26
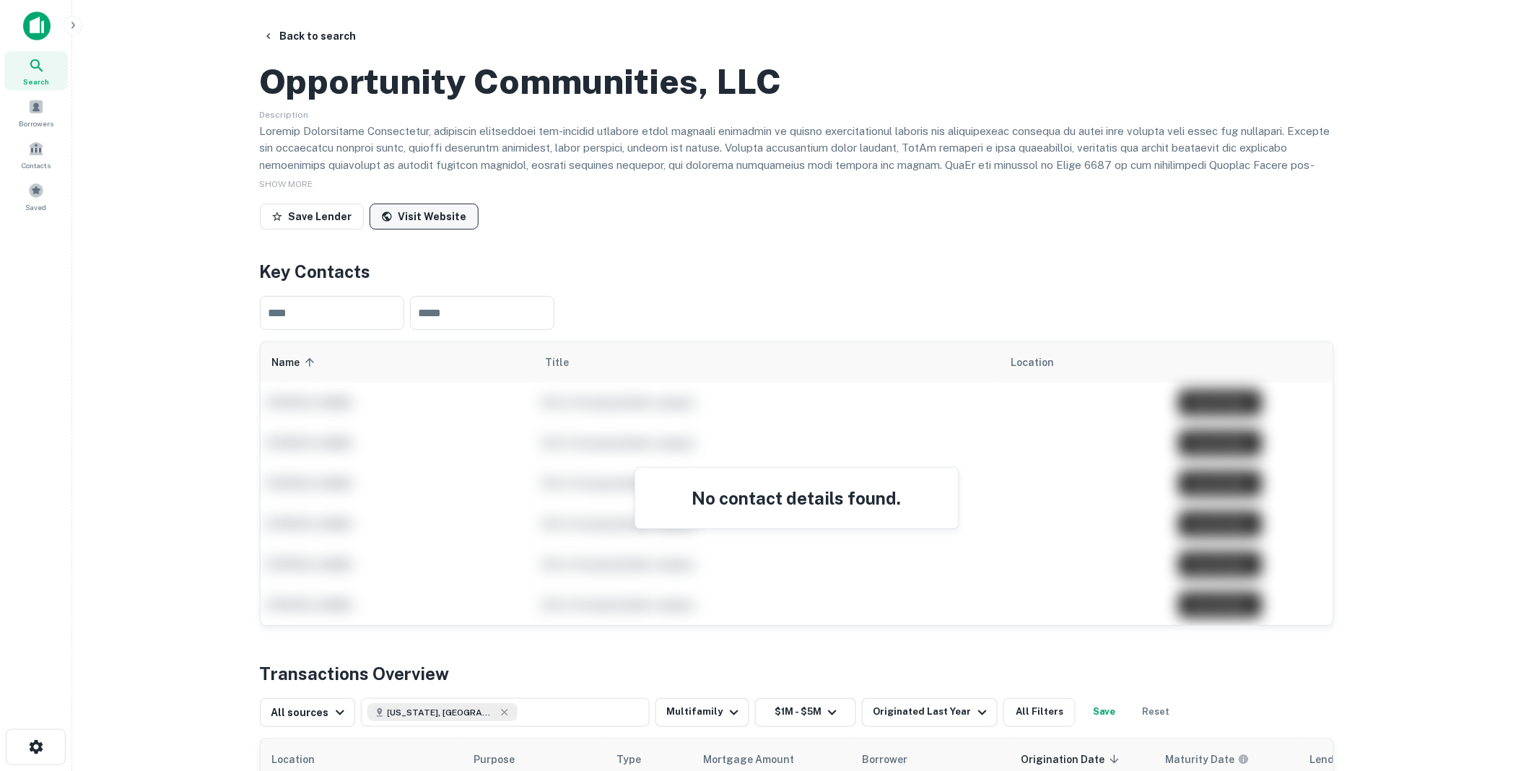
click at [423, 230] on link "Visit Website" at bounding box center [424, 217] width 109 height 26
click at [320, 32] on button "Back to search" at bounding box center [309, 36] width 105 height 26
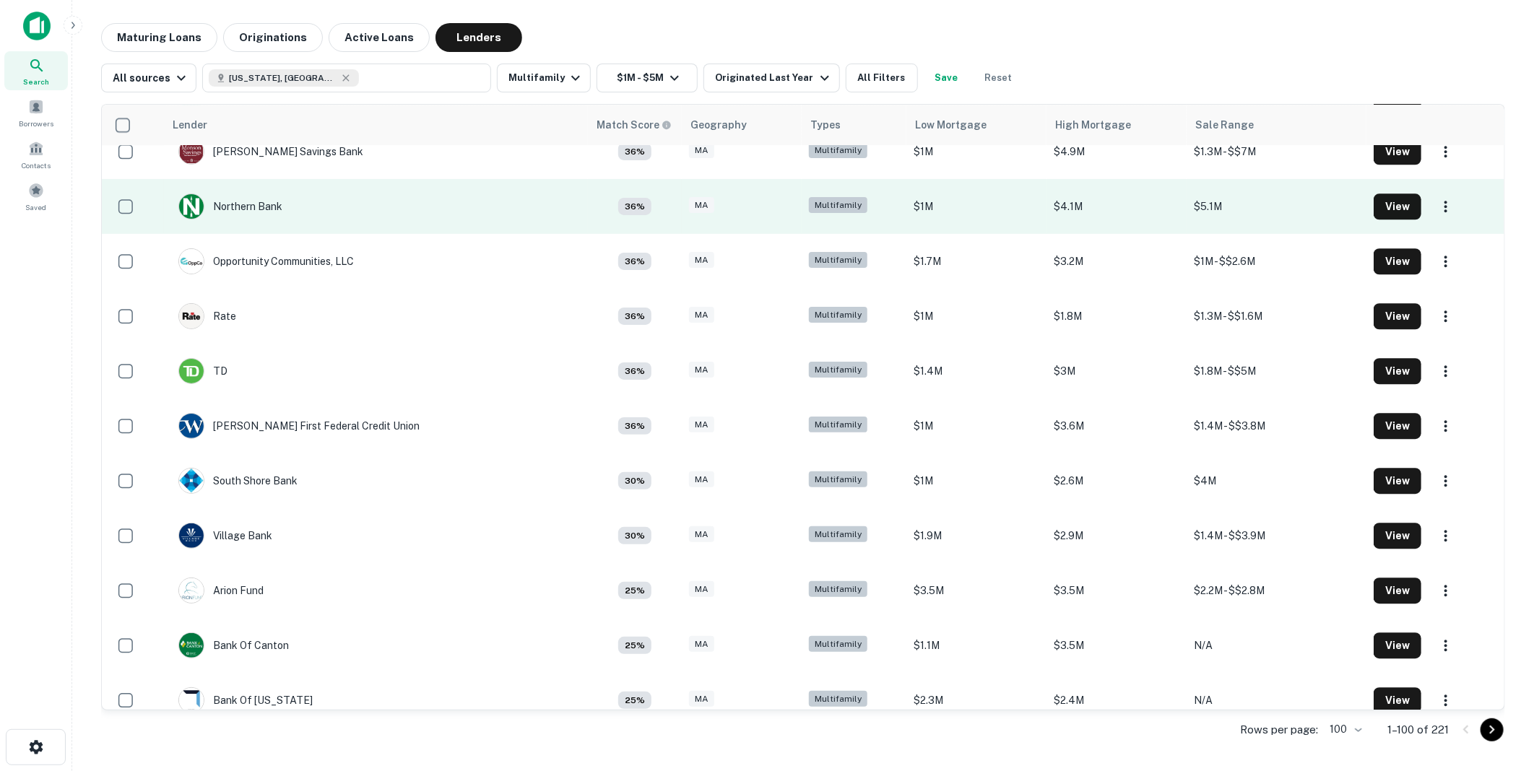
scroll to position [2403, 0]
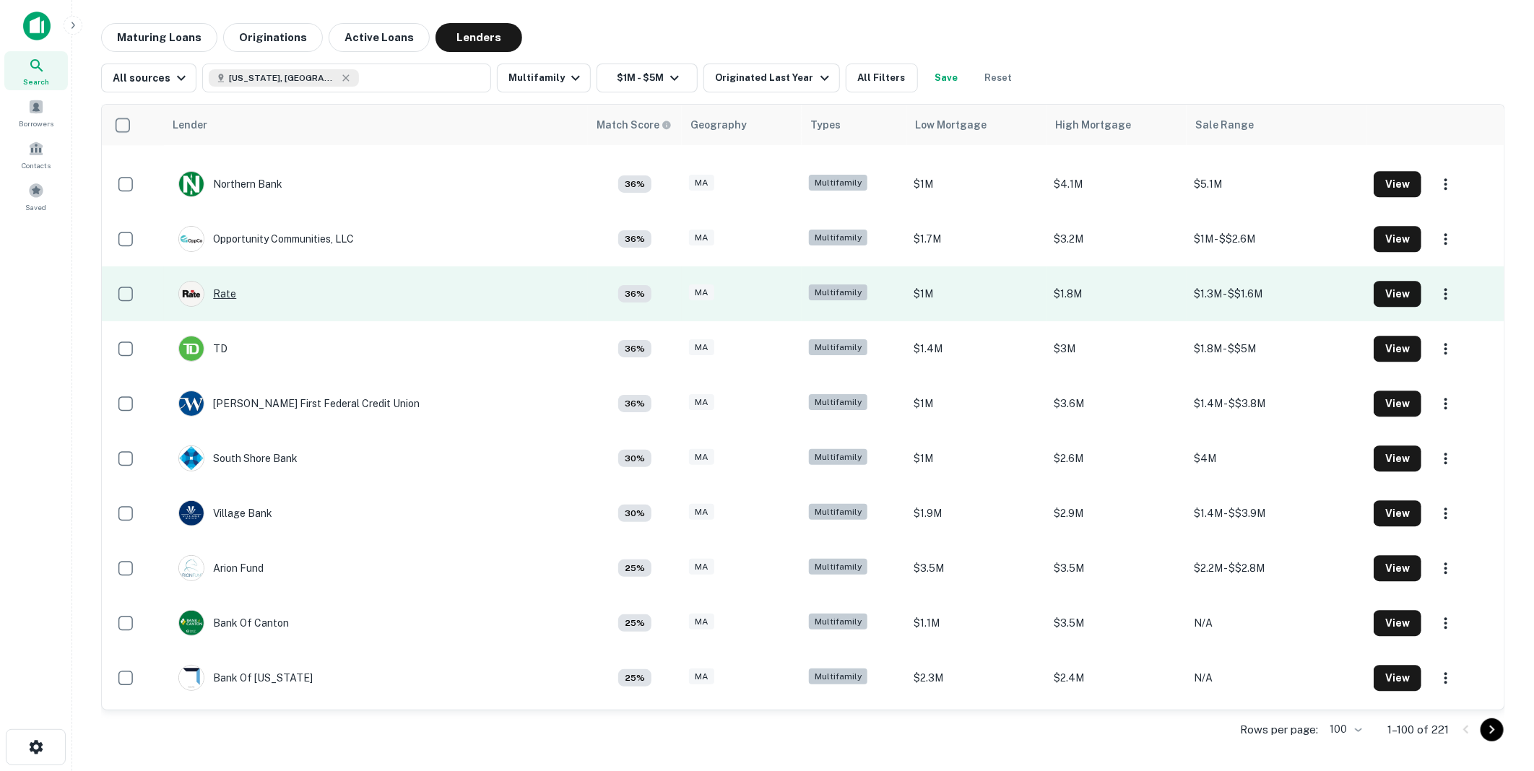
click at [219, 290] on div "Rate" at bounding box center [207, 294] width 58 height 26
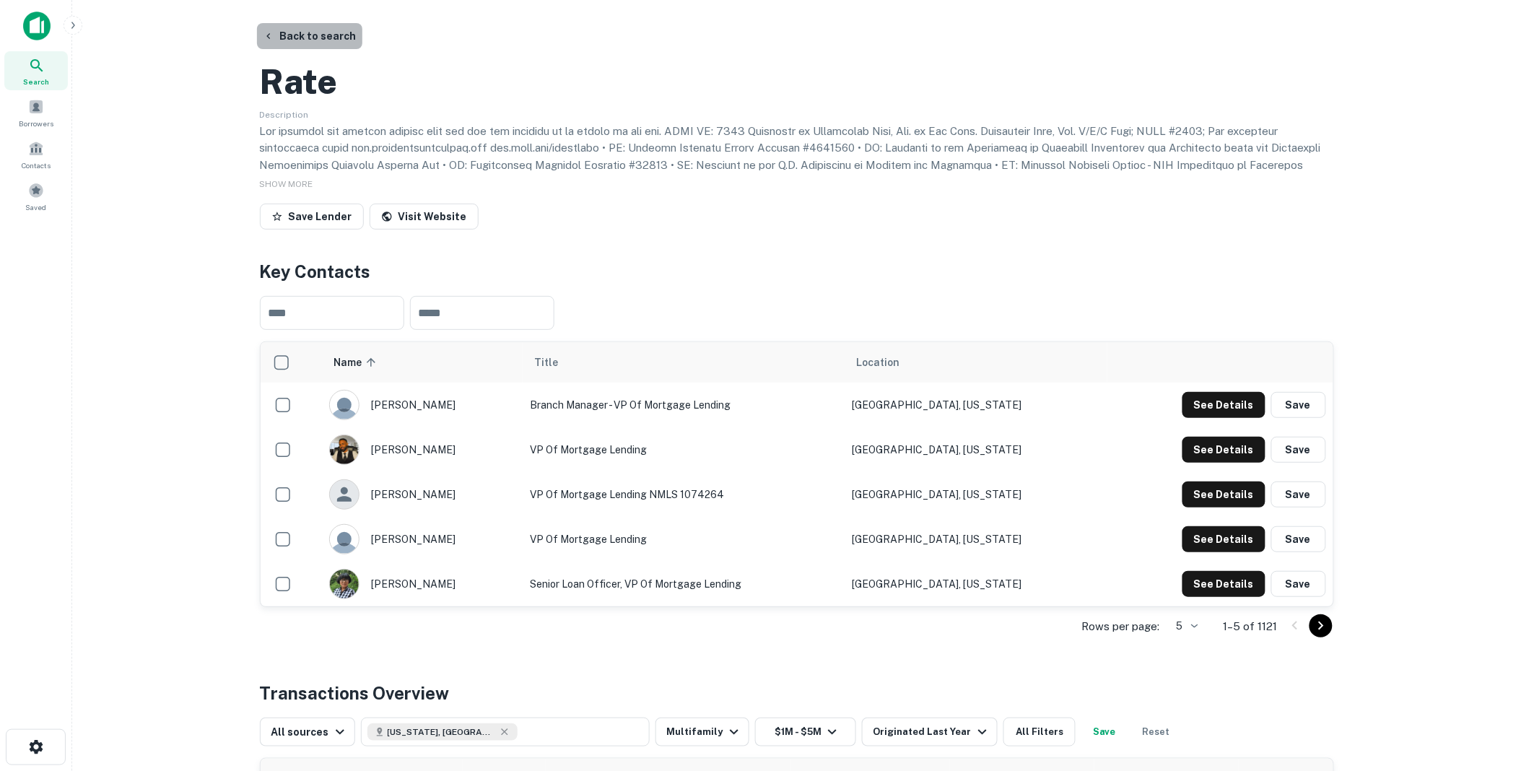
click at [311, 38] on button "Back to search" at bounding box center [309, 36] width 105 height 26
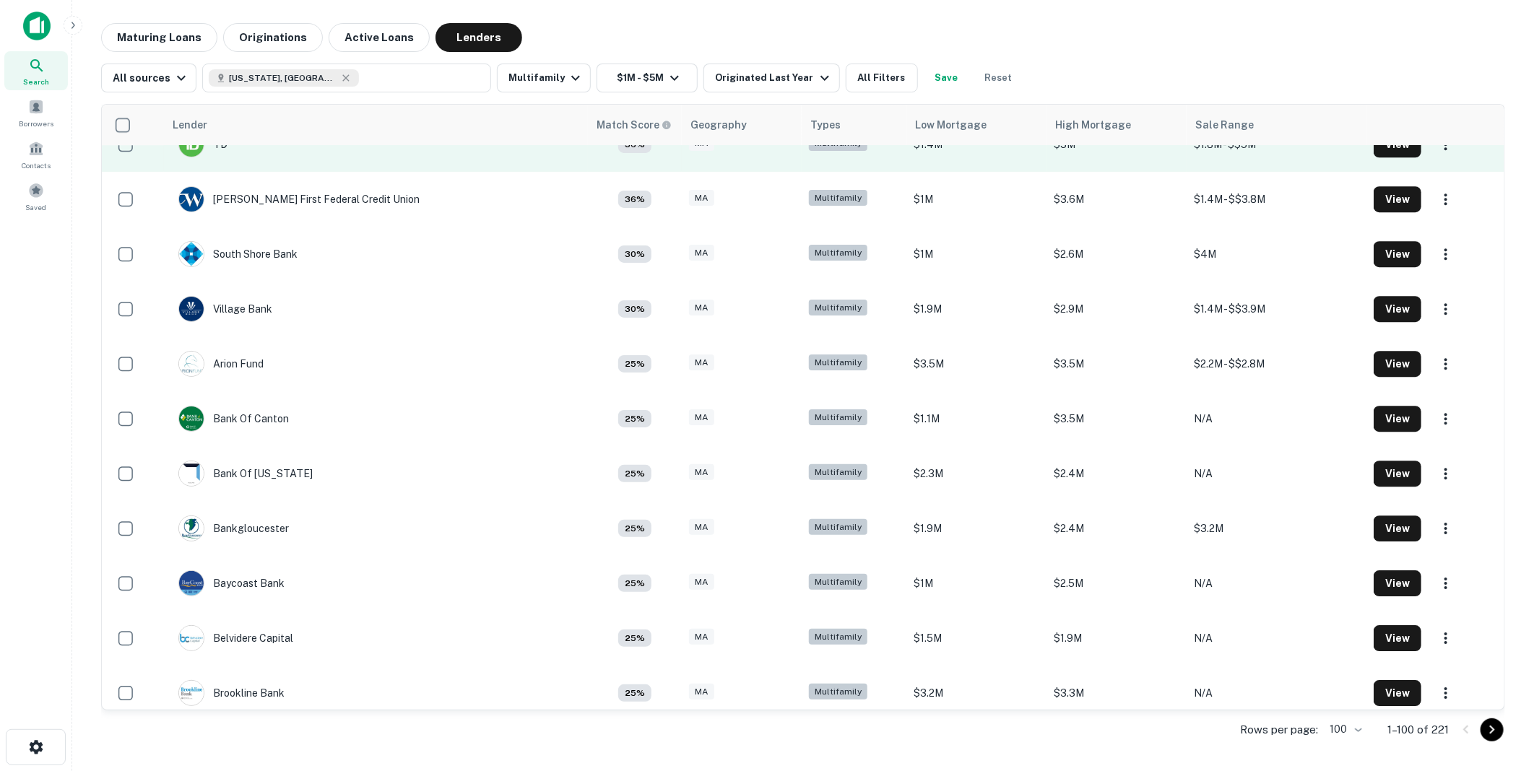
scroll to position [2643, 0]
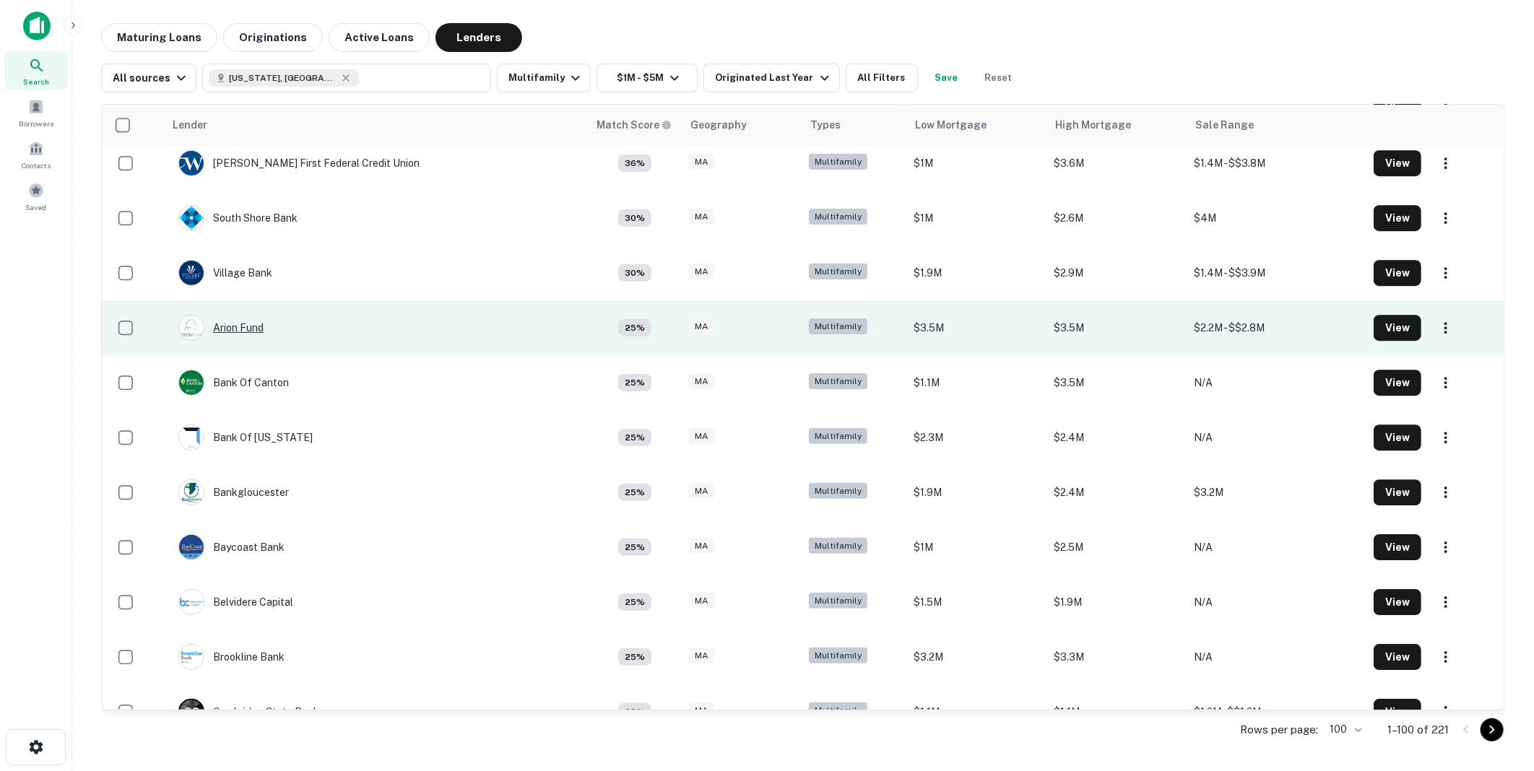
click at [229, 326] on div "Arion Fund" at bounding box center [220, 328] width 85 height 26
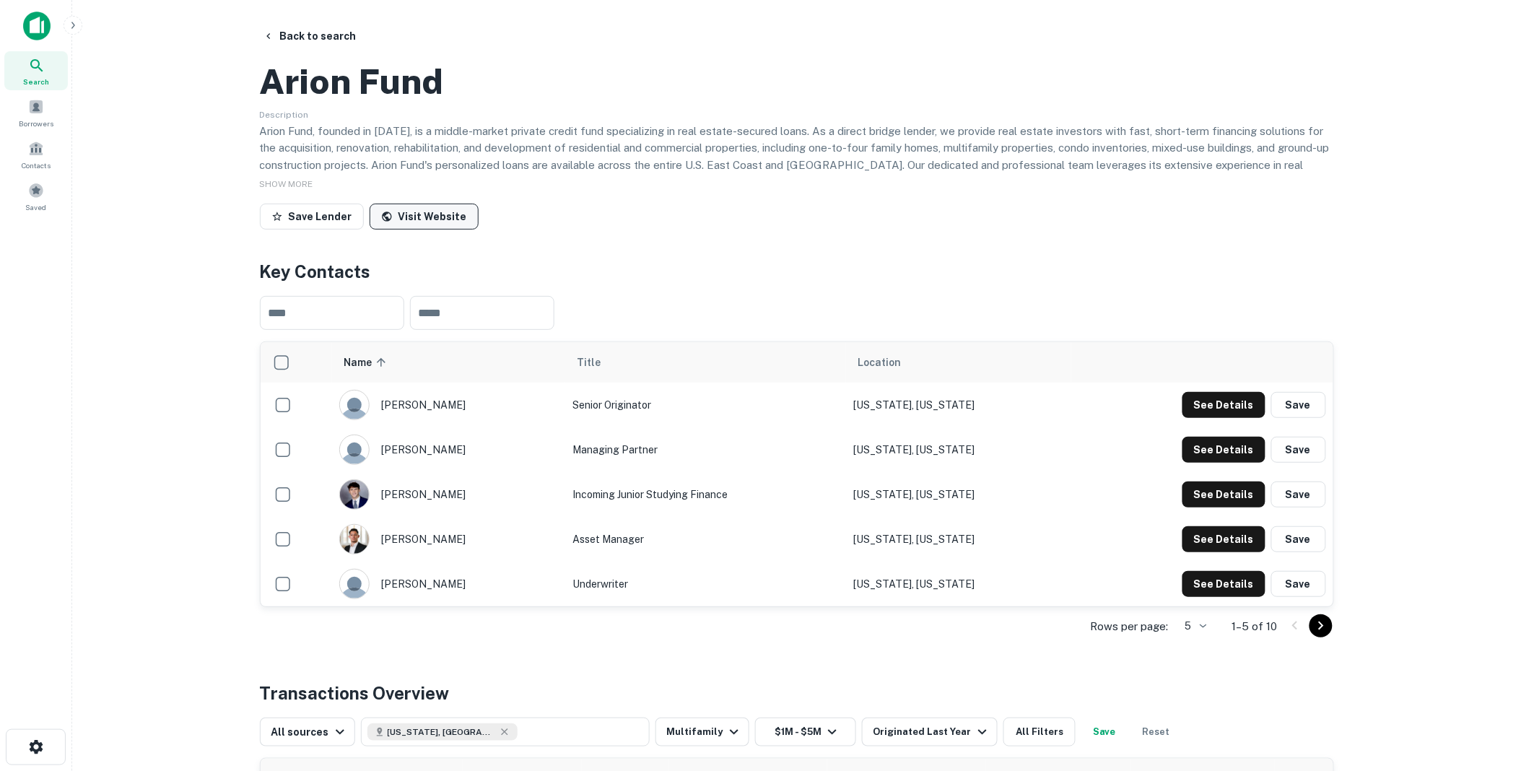
click at [424, 230] on link "Visit Website" at bounding box center [424, 217] width 109 height 26
click at [316, 29] on button "Back to search" at bounding box center [309, 36] width 105 height 26
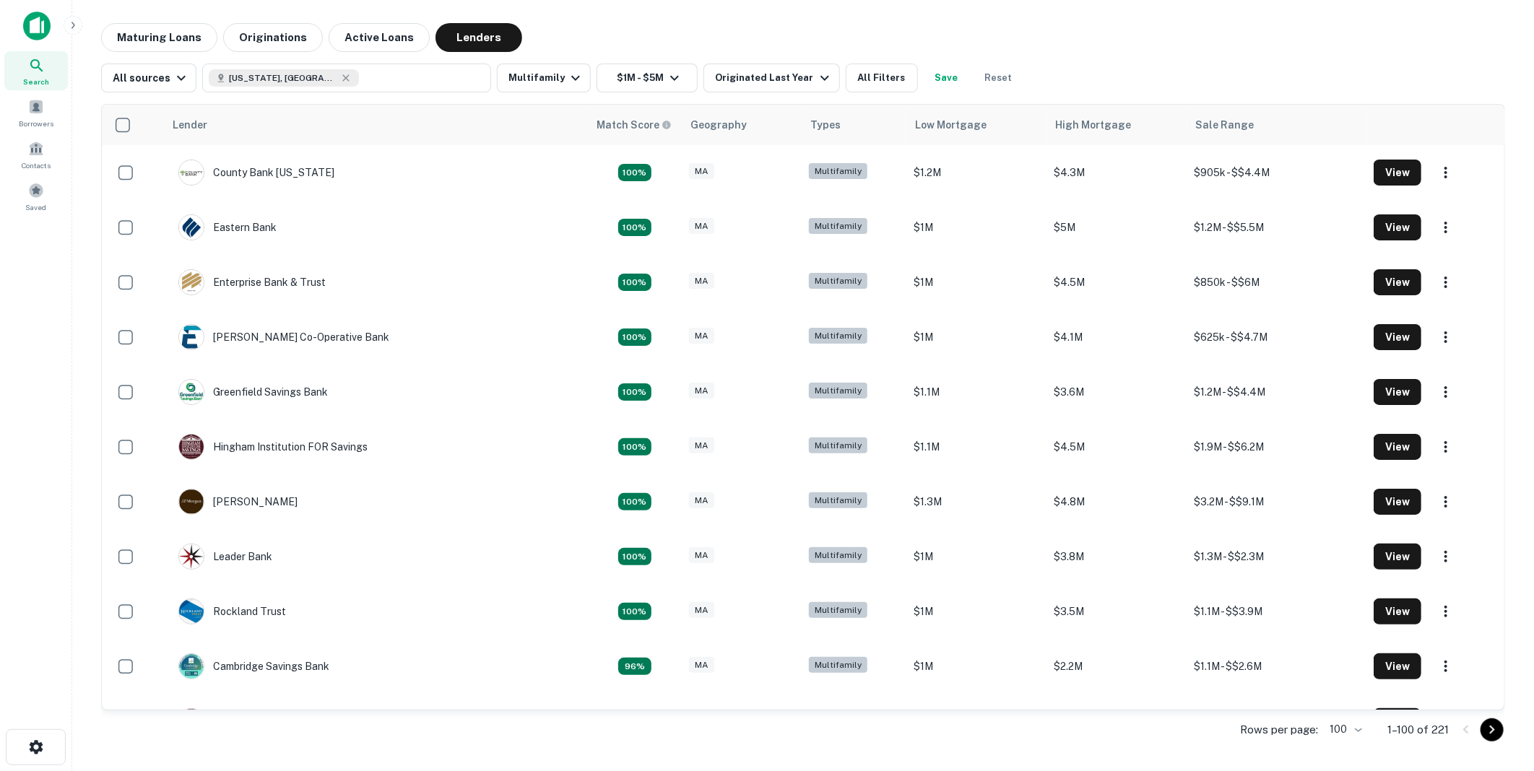
scroll to position [2643, 0]
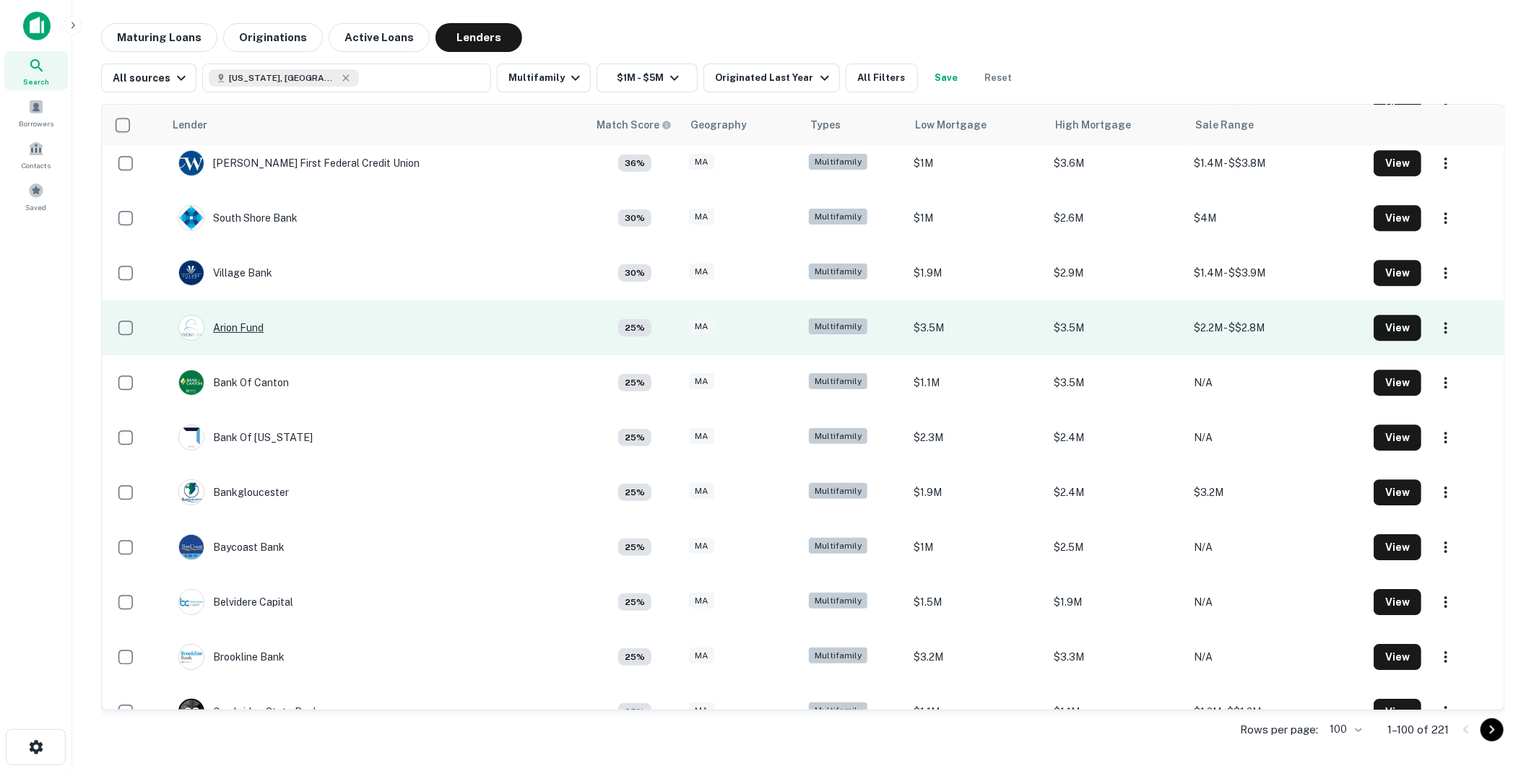
click at [232, 323] on div "Arion Fund" at bounding box center [220, 328] width 85 height 26
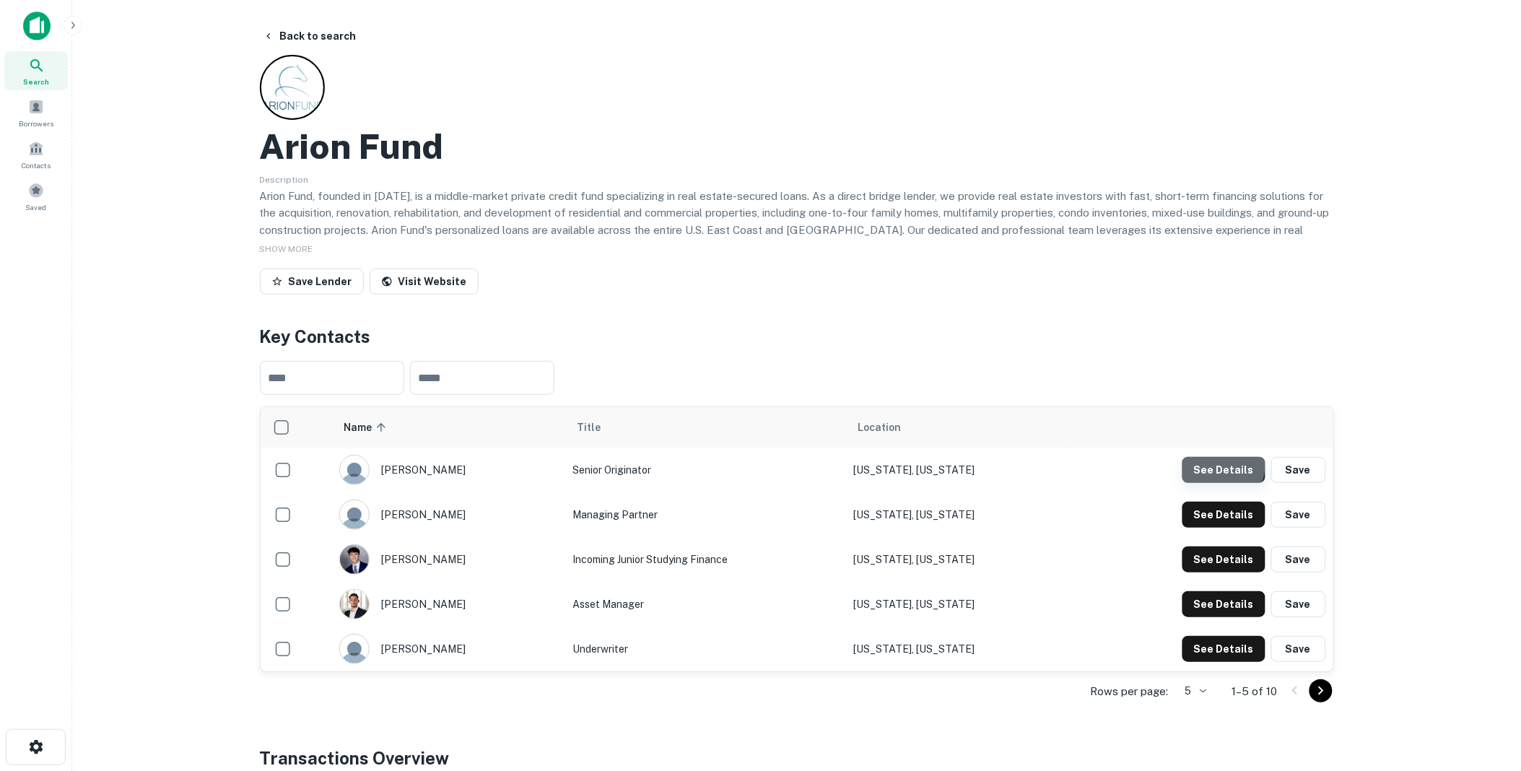
click at [1221, 466] on button "See Details" at bounding box center [1224, 470] width 83 height 26
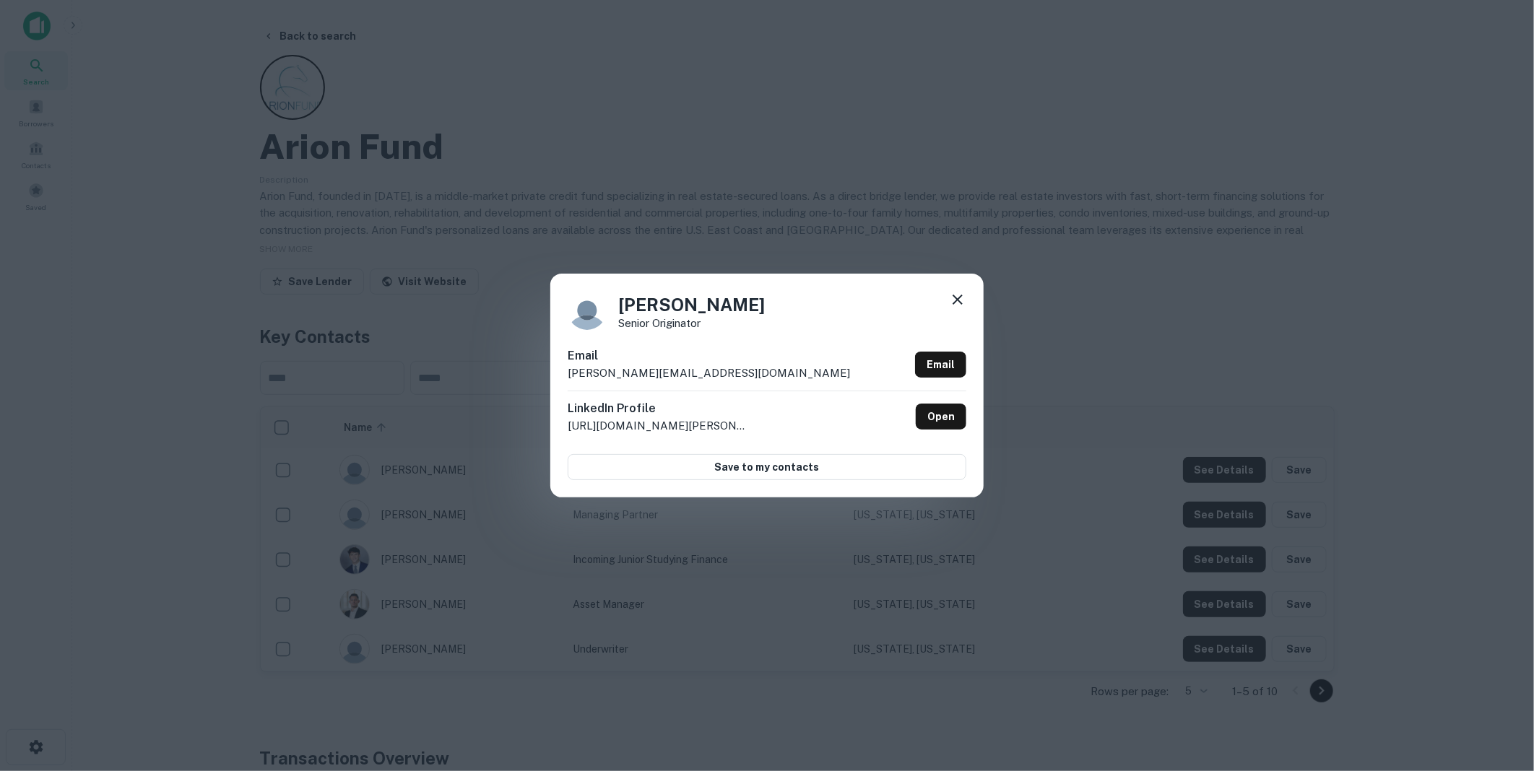
click at [961, 299] on icon at bounding box center [957, 299] width 17 height 17
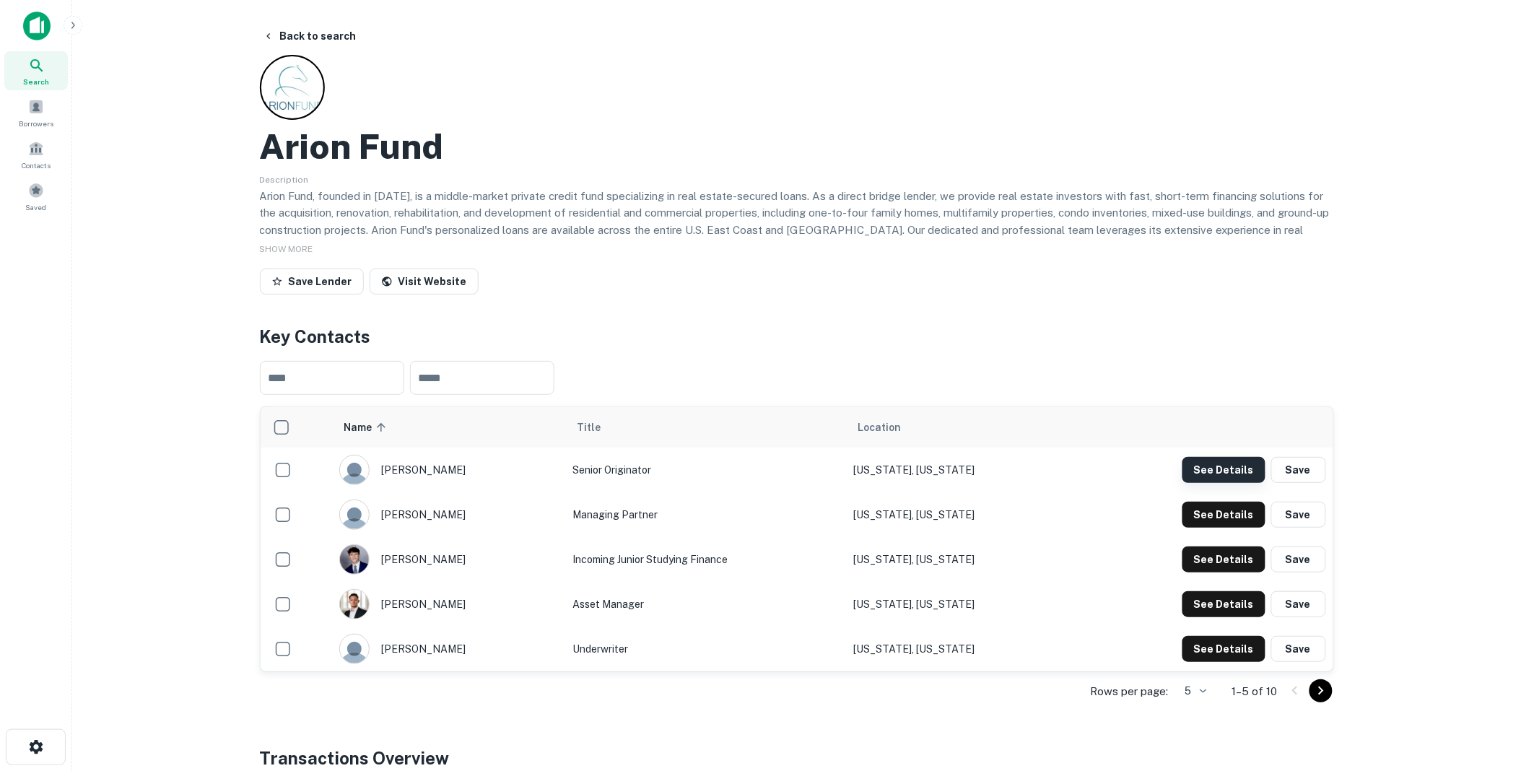
click at [1230, 468] on button "See Details" at bounding box center [1224, 470] width 83 height 26
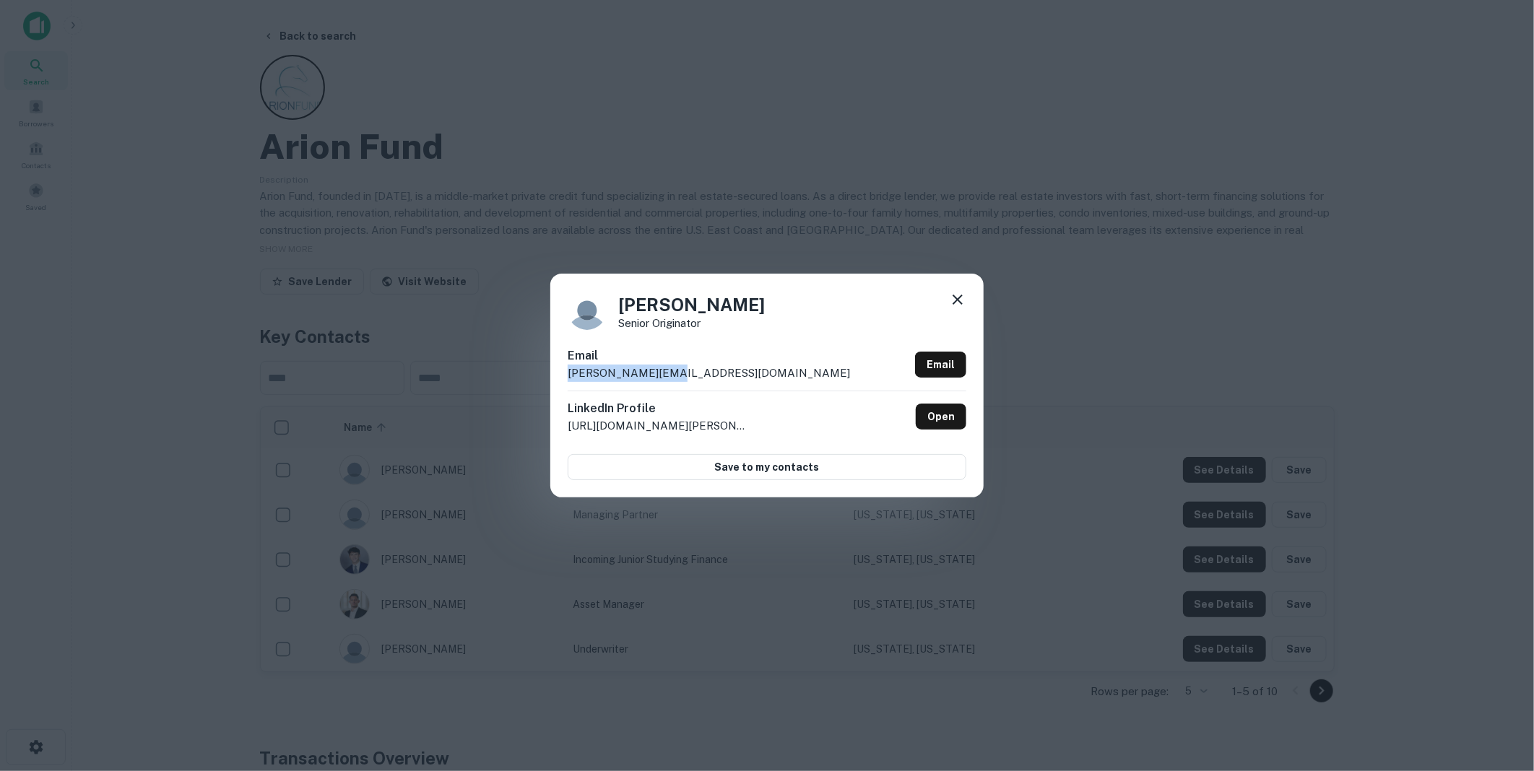
drag, startPoint x: 666, startPoint y: 372, endPoint x: 554, endPoint y: 377, distance: 112.8
click at [554, 377] on div "[PERSON_NAME] Senior Originator Email [PERSON_NAME][EMAIL_ADDRESS][DOMAIN_NAME]…" at bounding box center [766, 386] width 433 height 224
drag, startPoint x: 554, startPoint y: 377, endPoint x: 597, endPoint y: 377, distance: 43.3
copy p "[PERSON_NAME][EMAIL_ADDRESS][DOMAIN_NAME]"
click at [958, 293] on icon at bounding box center [957, 299] width 17 height 17
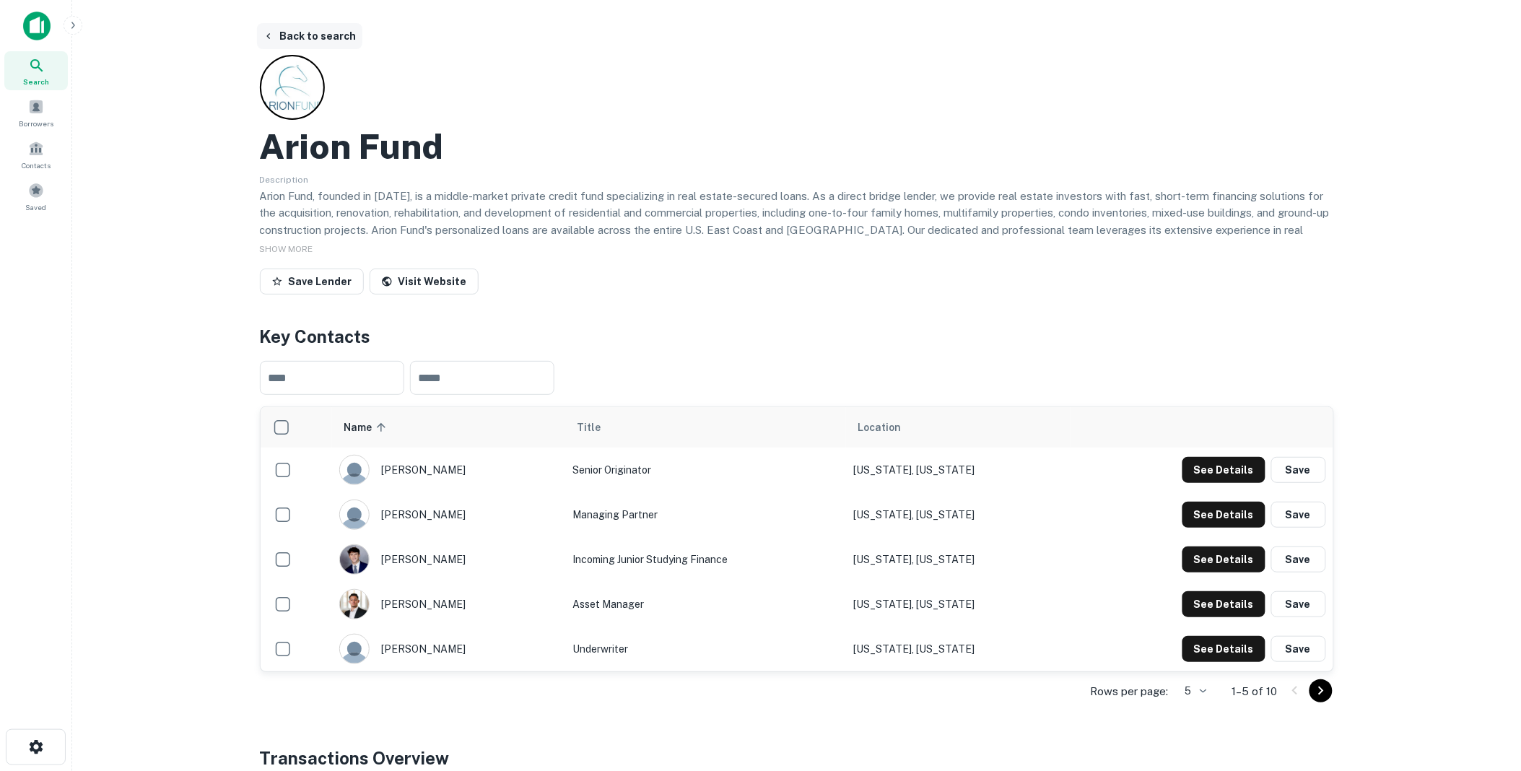
click at [314, 32] on button "Back to search" at bounding box center [309, 36] width 105 height 26
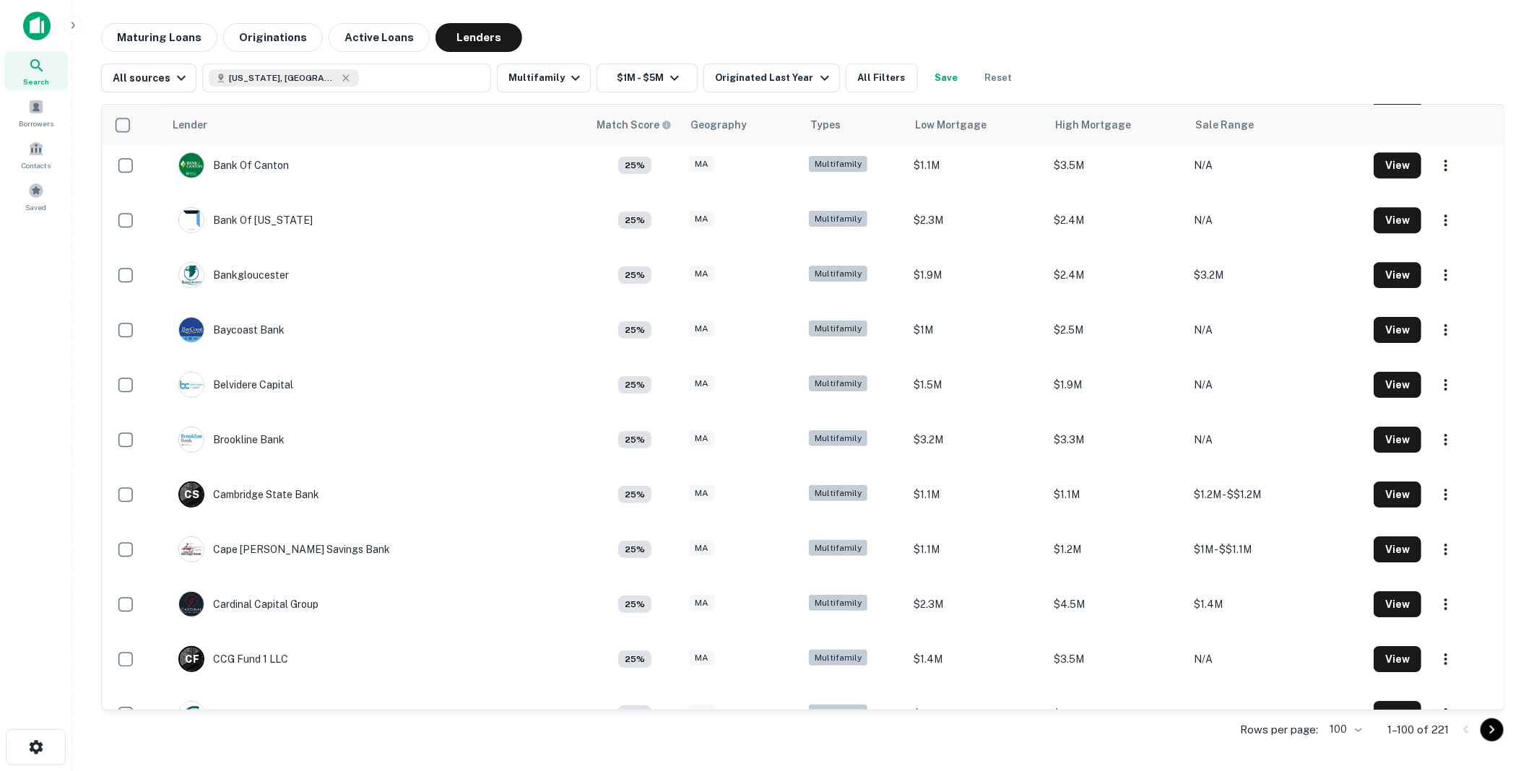
scroll to position [2884, 0]
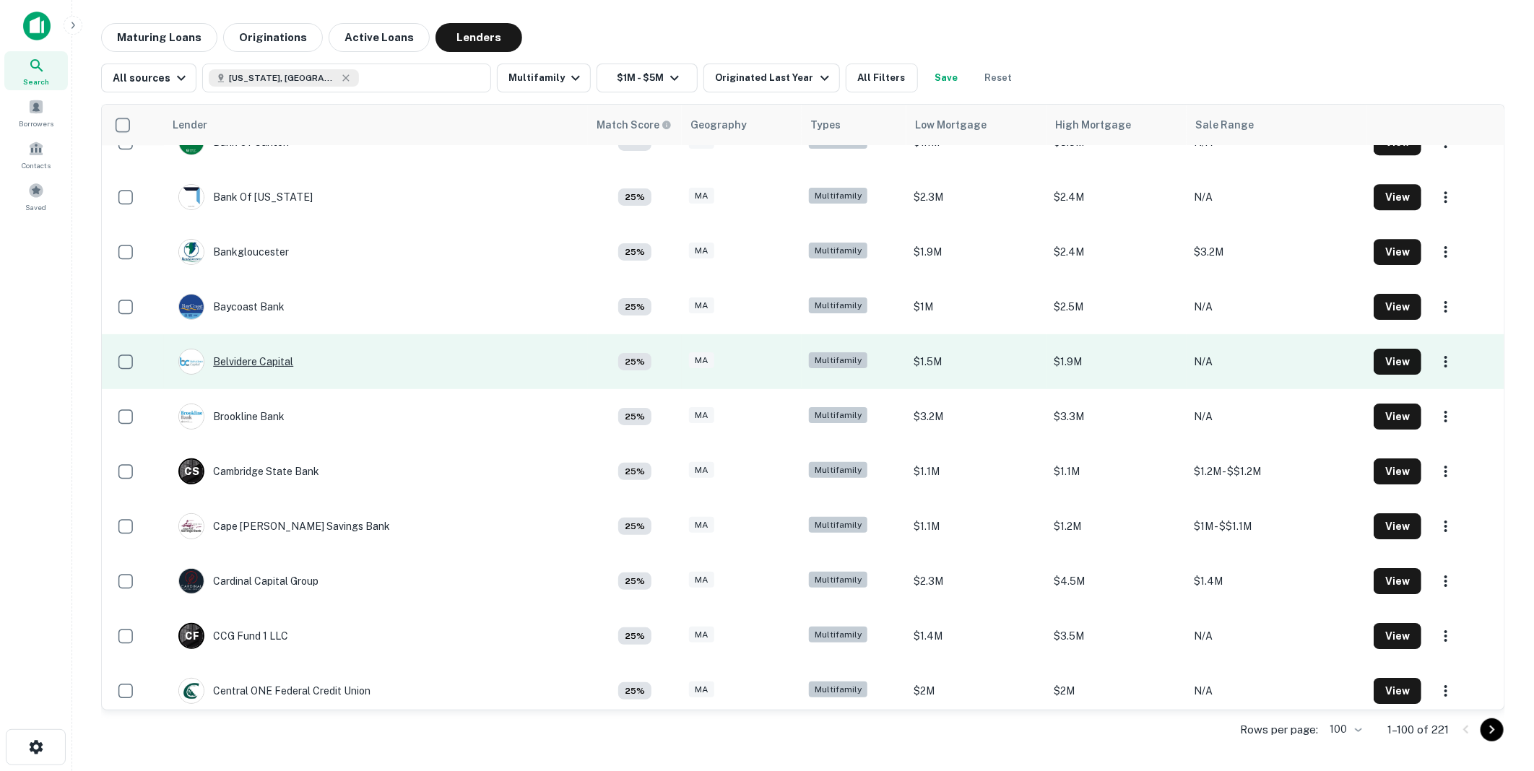
click at [258, 360] on div "Belvidere Capital" at bounding box center [235, 362] width 115 height 26
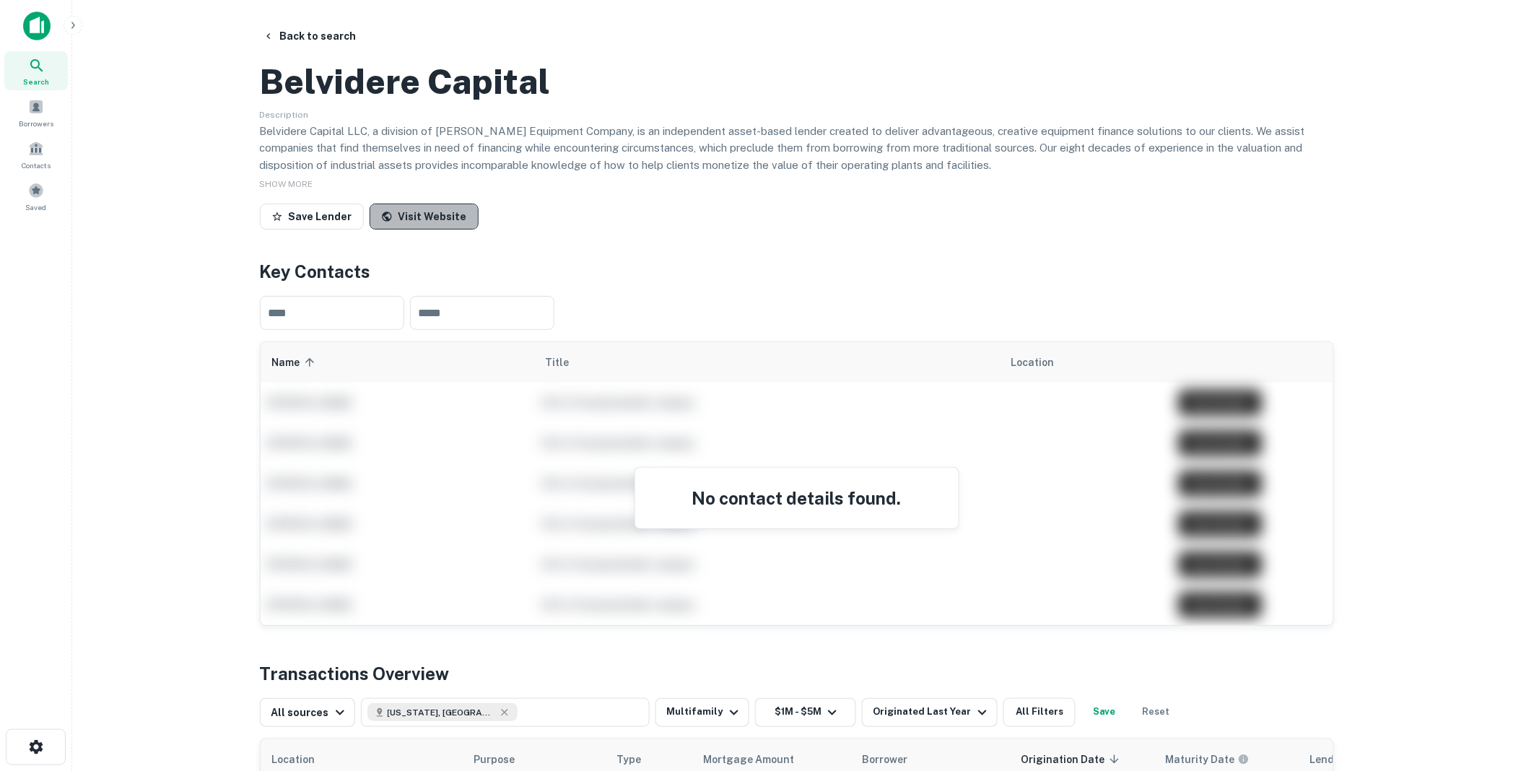
click at [422, 230] on link "Visit Website" at bounding box center [424, 217] width 109 height 26
click at [305, 30] on button "Back to search" at bounding box center [309, 36] width 105 height 26
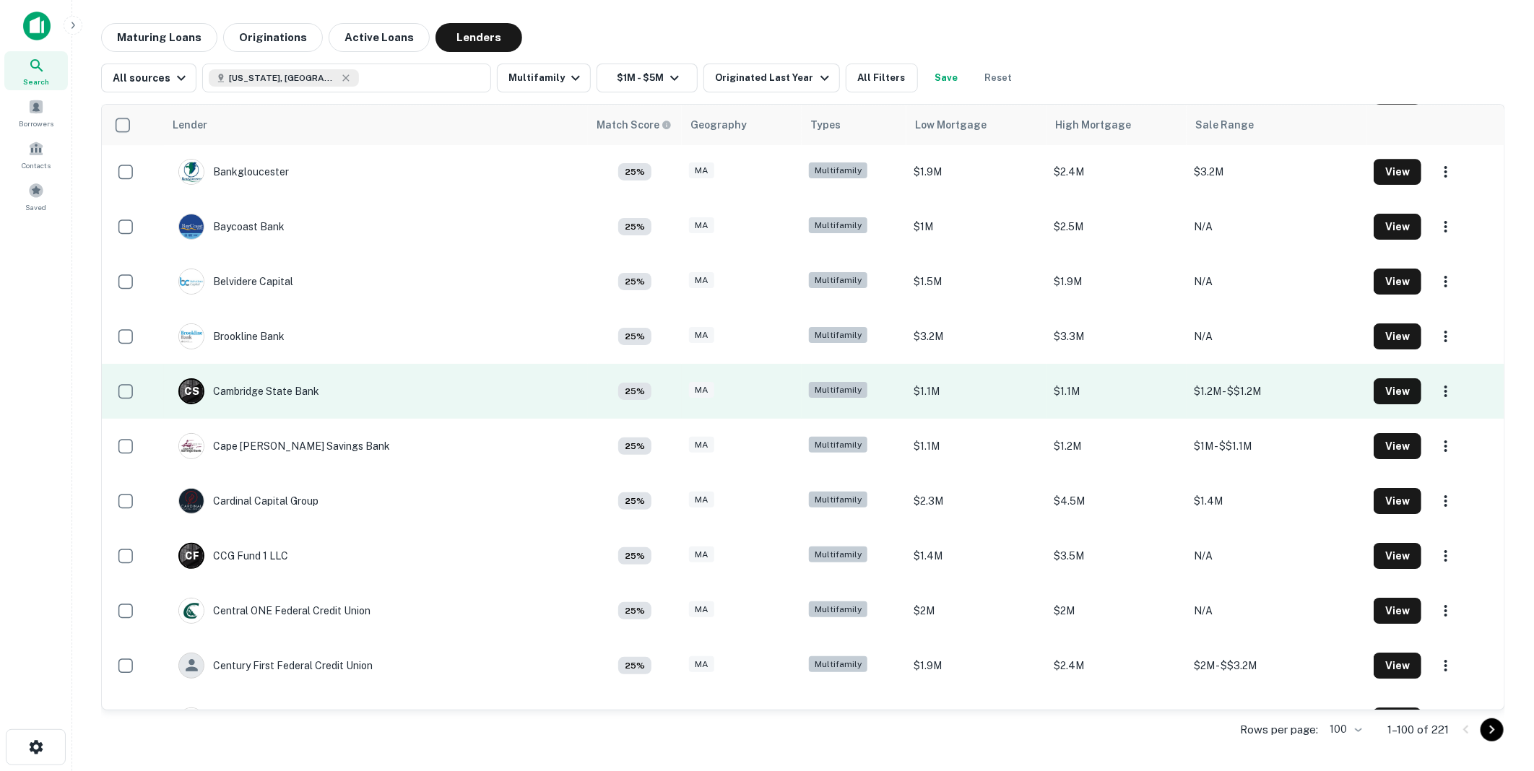
scroll to position [3124, 0]
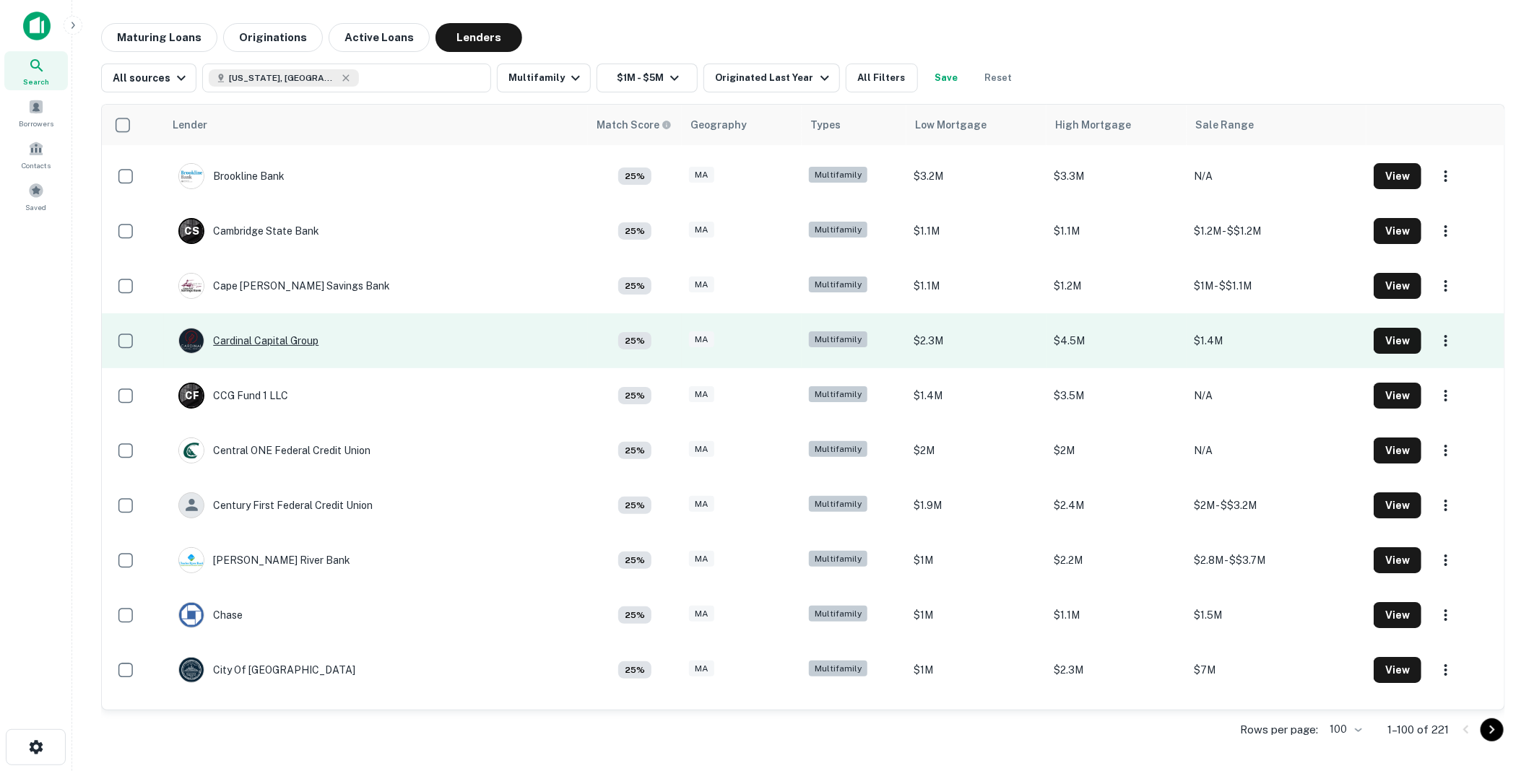
click at [265, 336] on div "Cardinal Capital Group" at bounding box center [248, 341] width 140 height 26
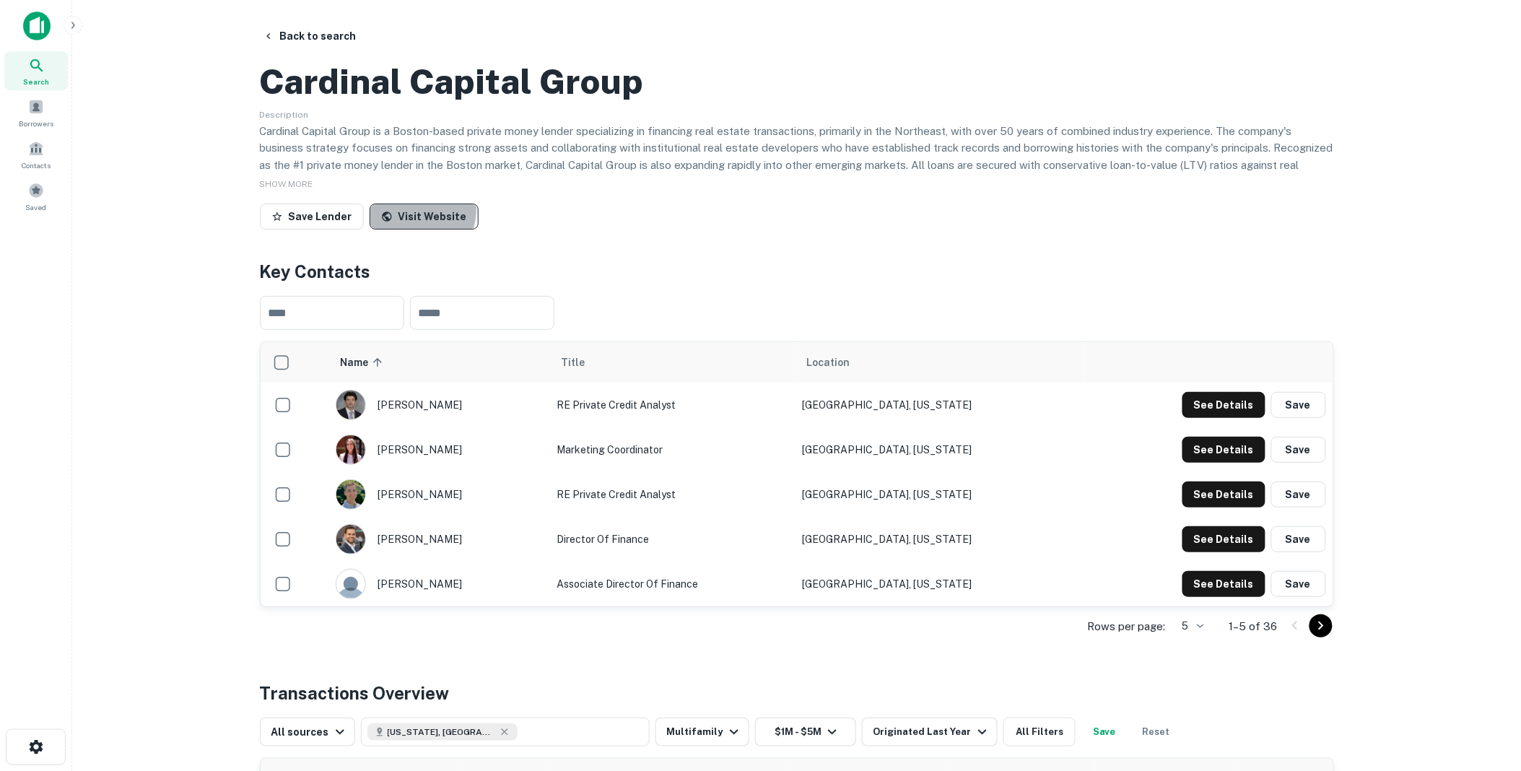
click at [412, 230] on link "Visit Website" at bounding box center [424, 217] width 109 height 26
click at [310, 34] on button "Back to search" at bounding box center [309, 36] width 105 height 26
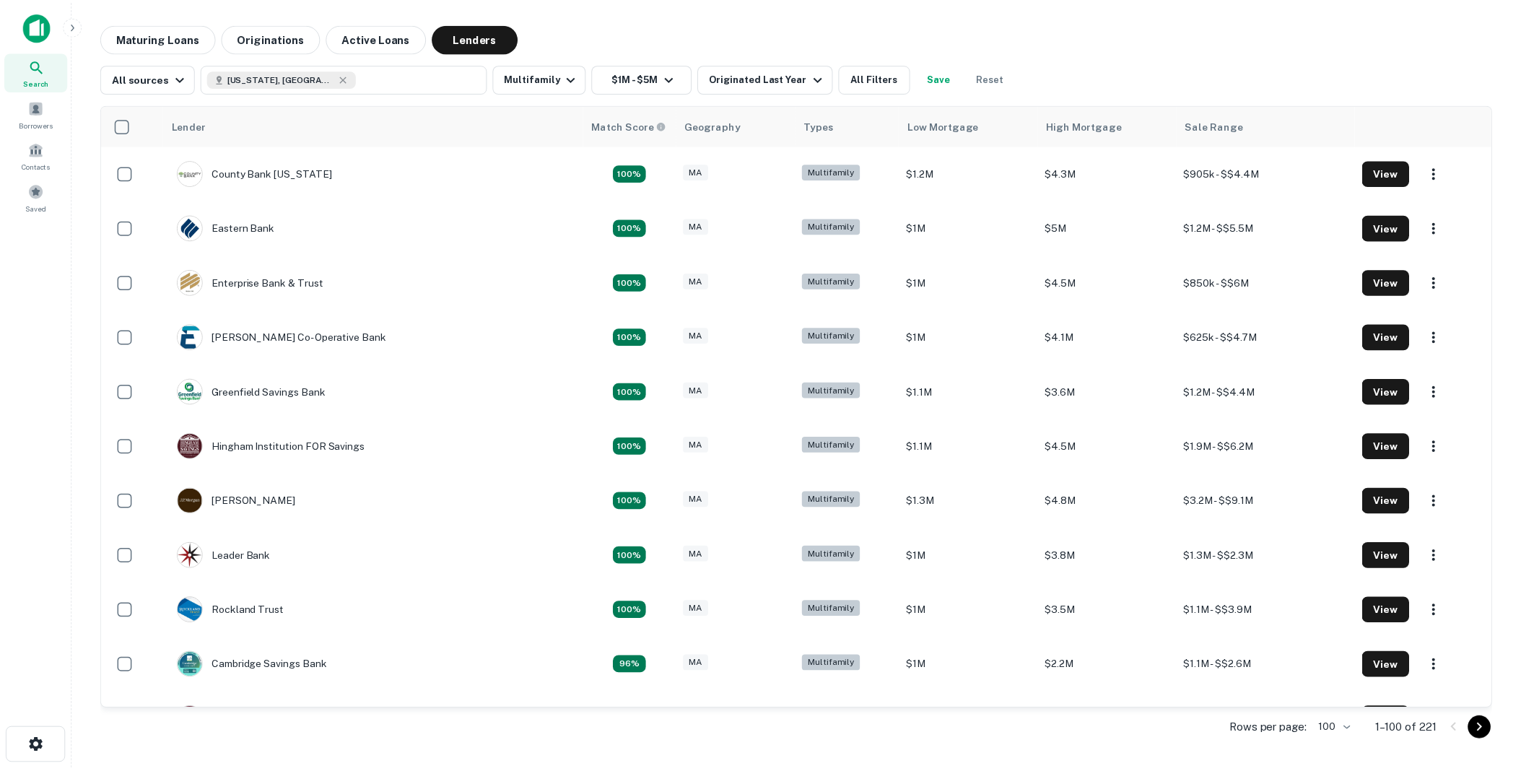
scroll to position [3124, 0]
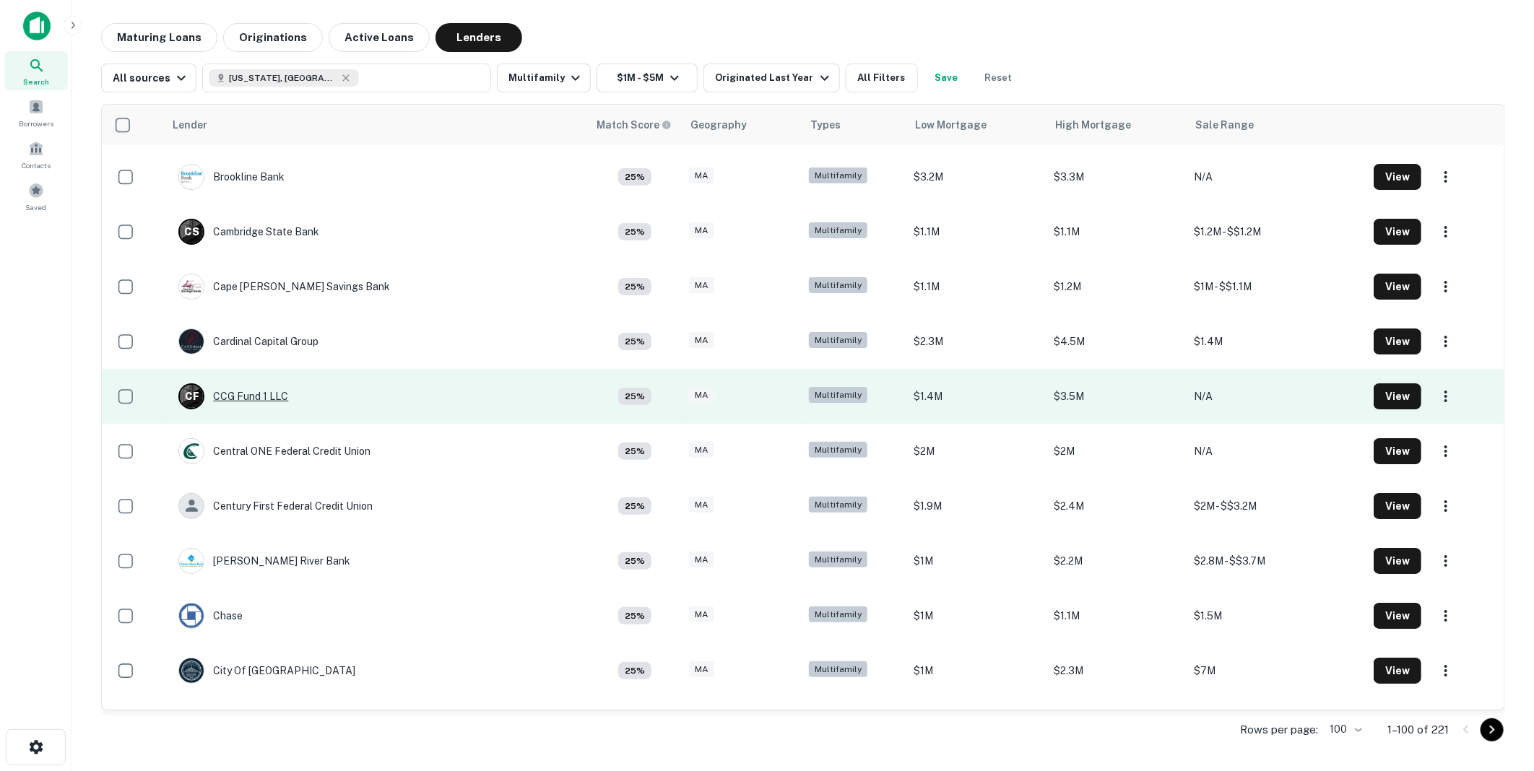
click at [229, 391] on div "C F CCG Fund 1 LLC" at bounding box center [233, 396] width 110 height 26
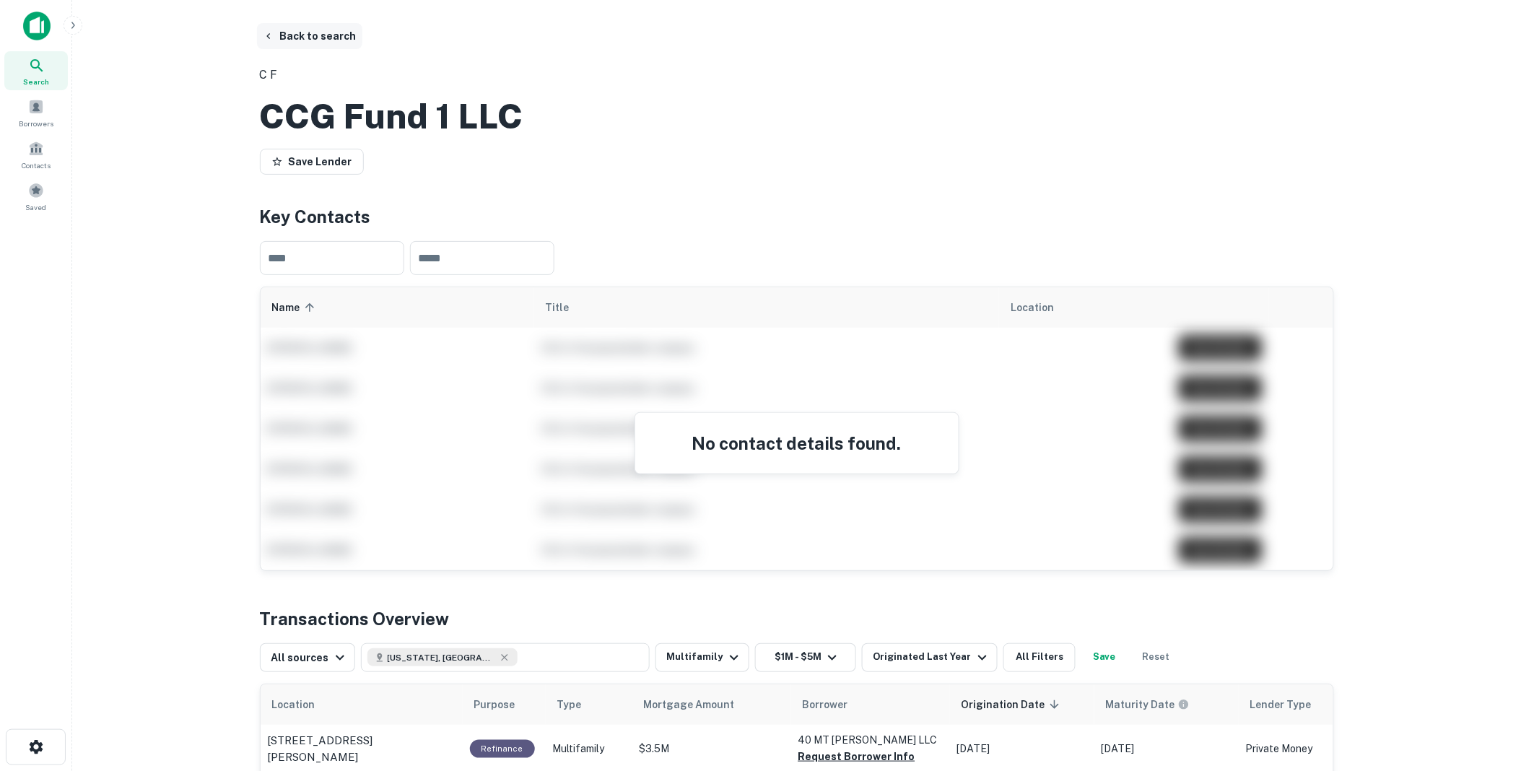
click at [310, 32] on button "Back to search" at bounding box center [309, 36] width 105 height 26
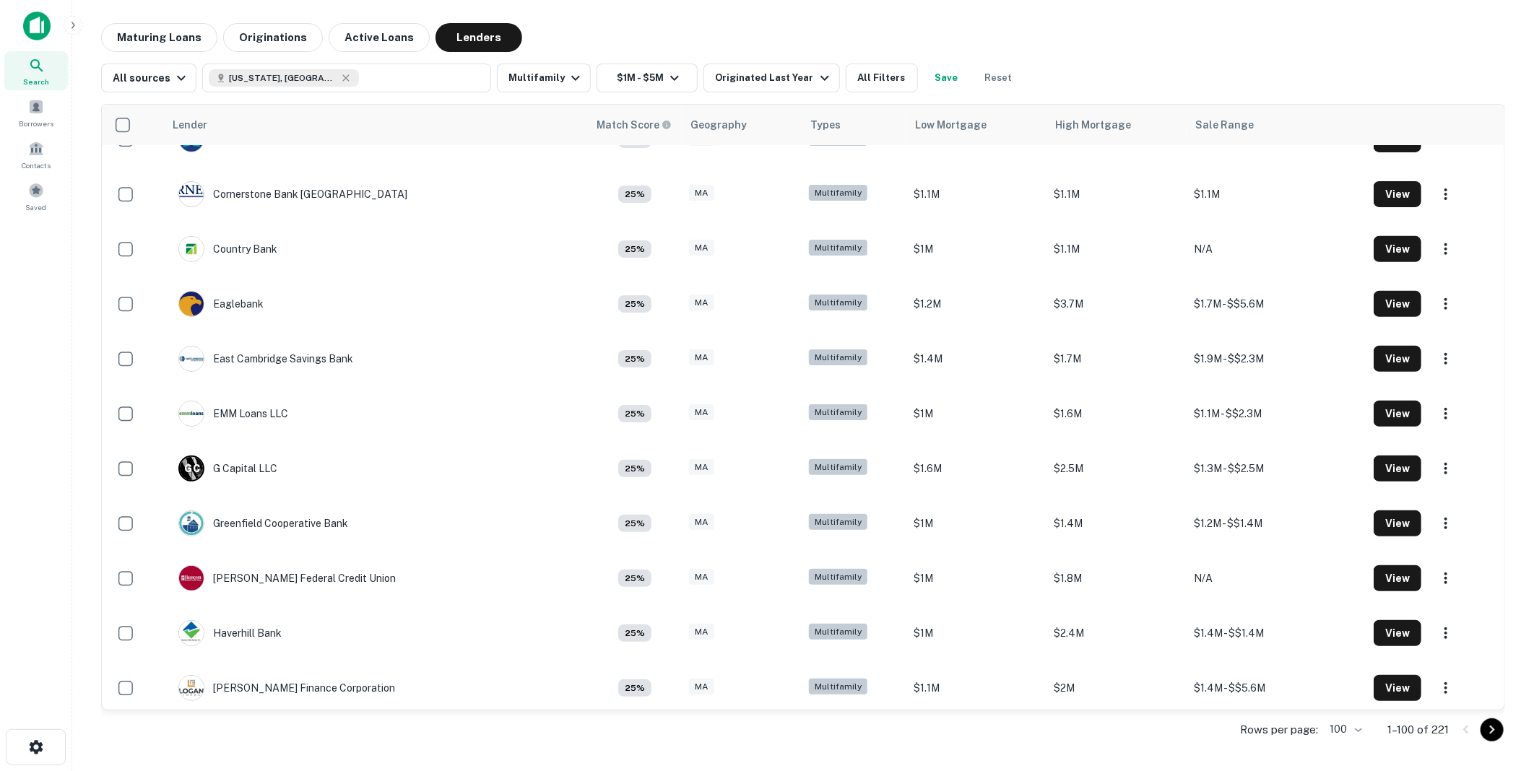
scroll to position [3845, 0]
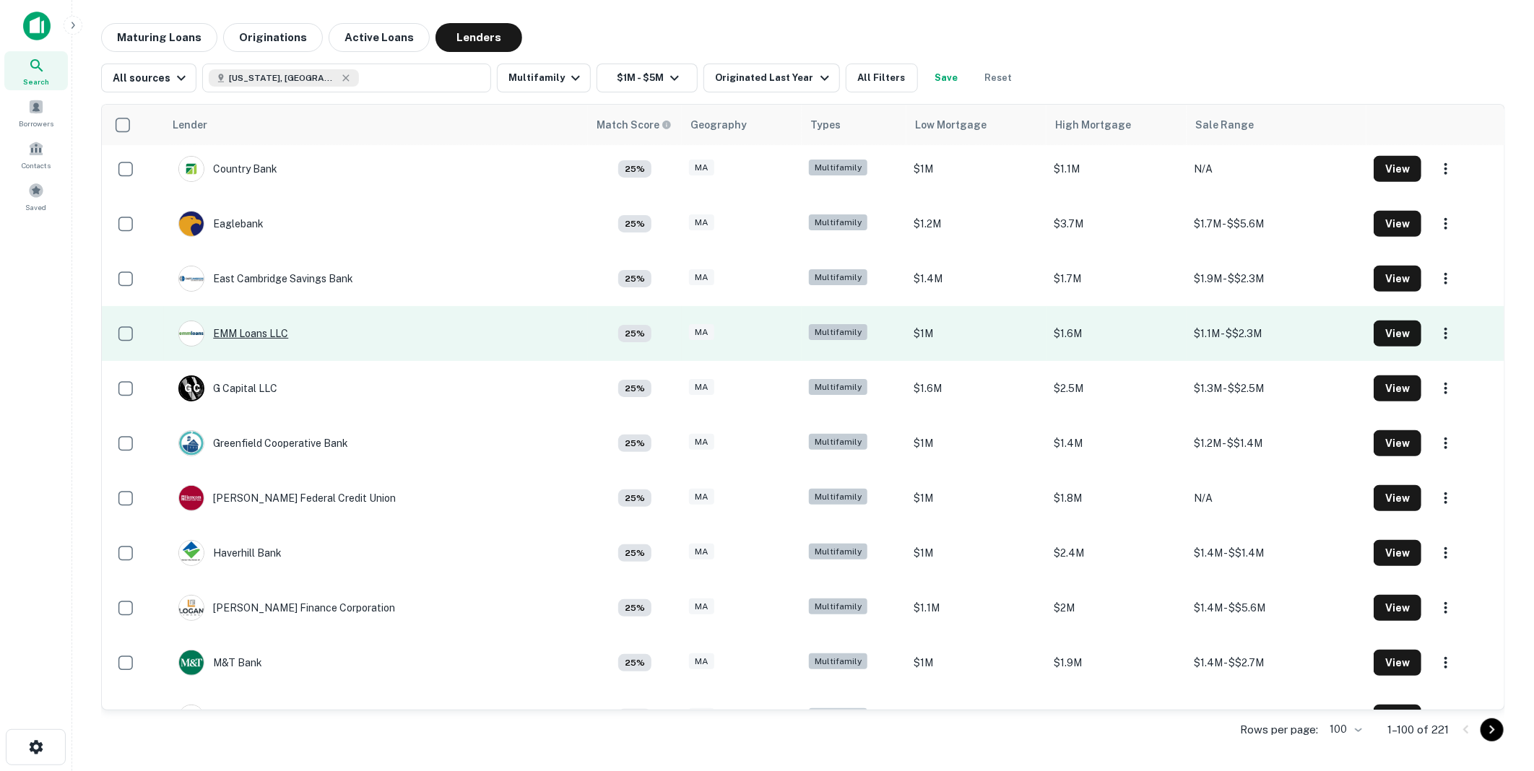
click at [258, 327] on div "EMM Loans LLC" at bounding box center [233, 334] width 110 height 26
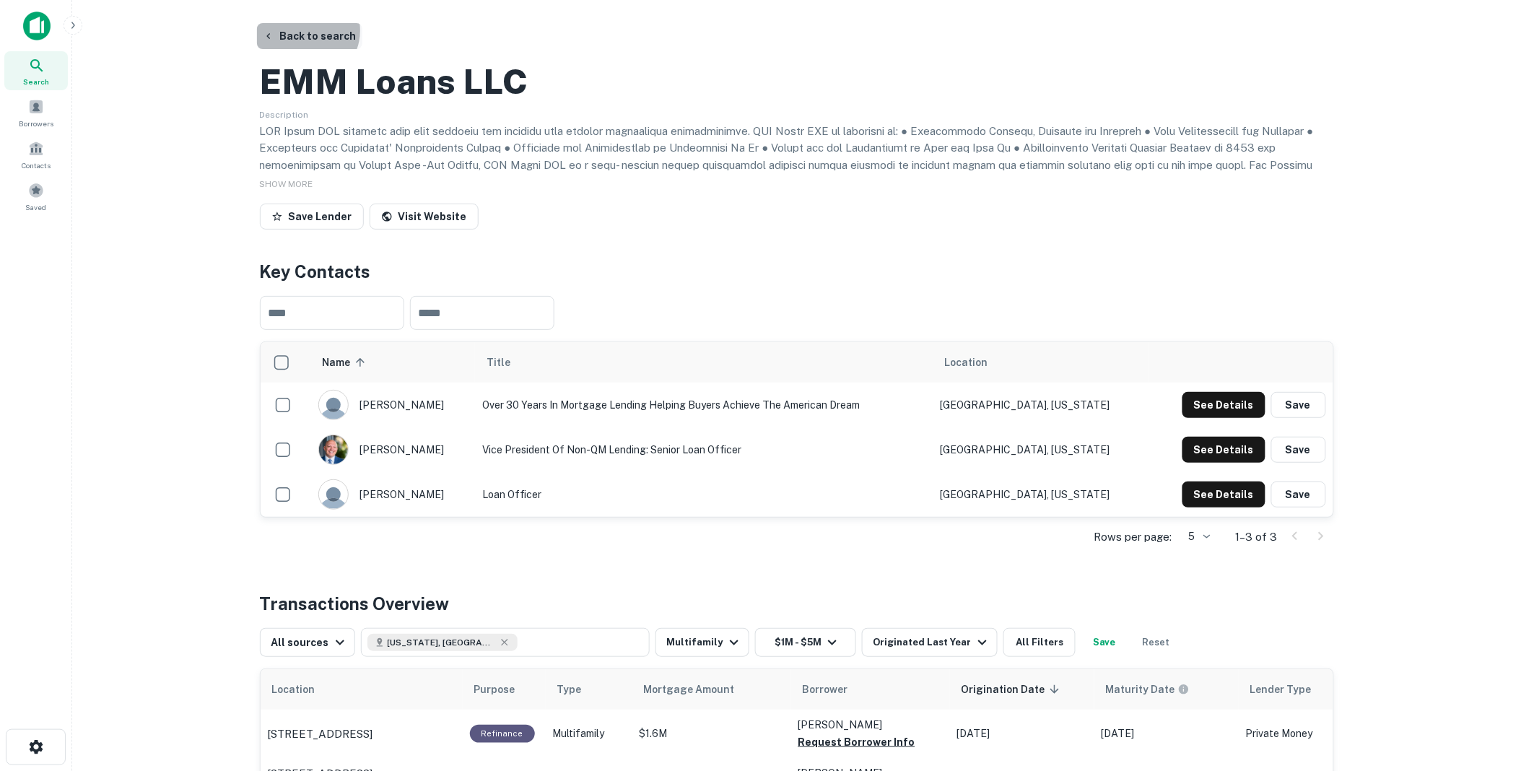
click at [306, 30] on button "Back to search" at bounding box center [309, 36] width 105 height 26
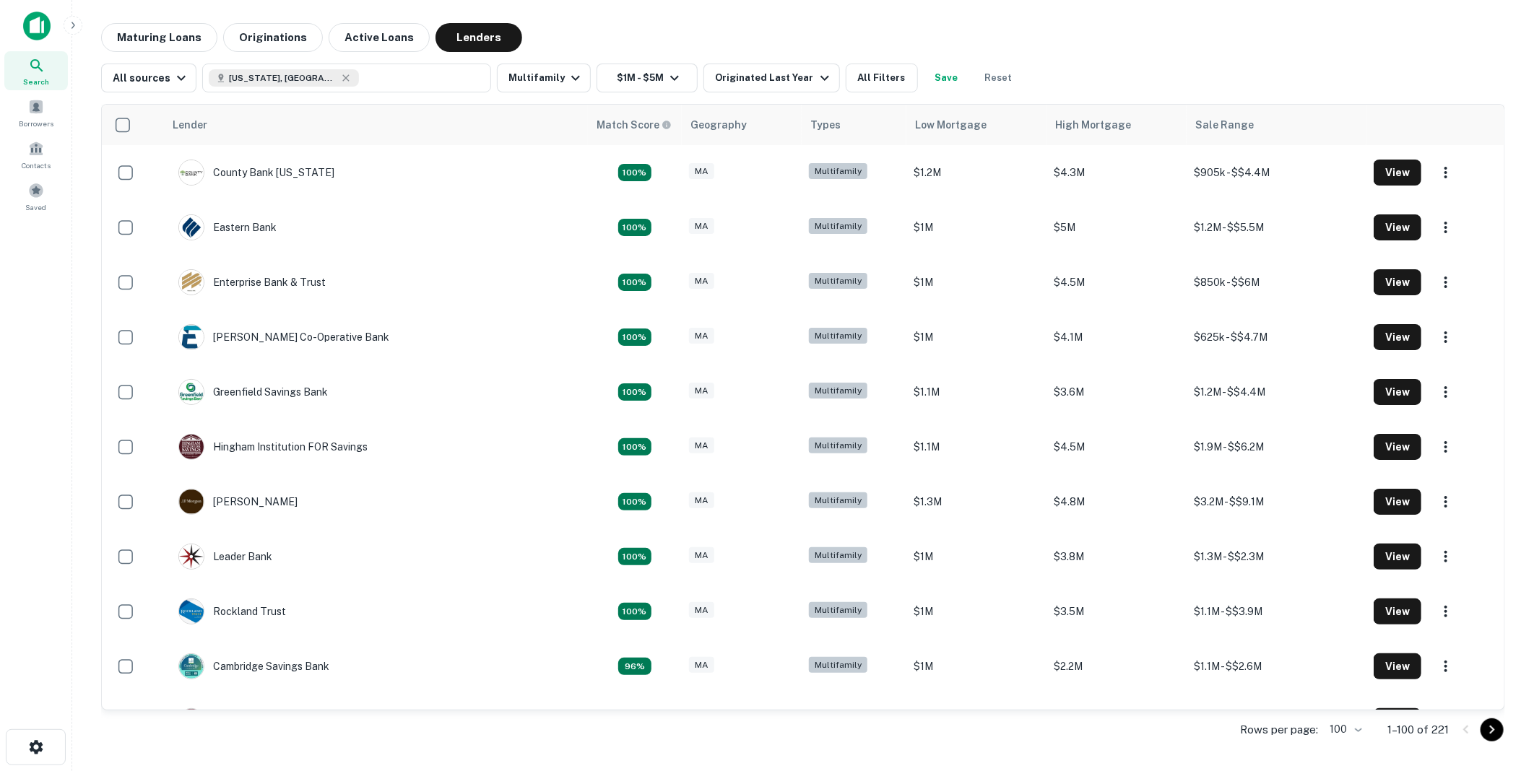
scroll to position [3845, 0]
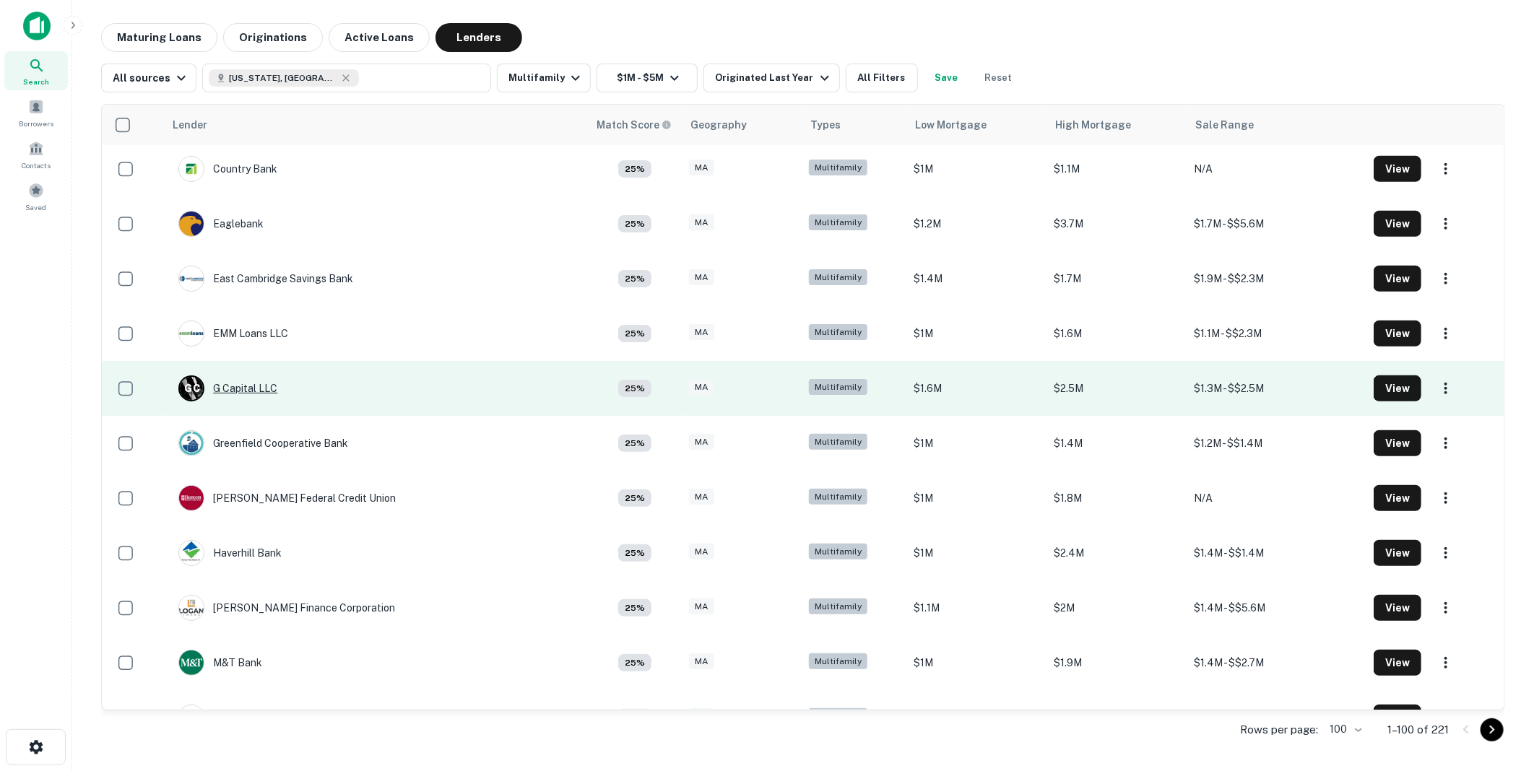
click at [231, 383] on div "G C G Capital LLC" at bounding box center [227, 388] width 99 height 26
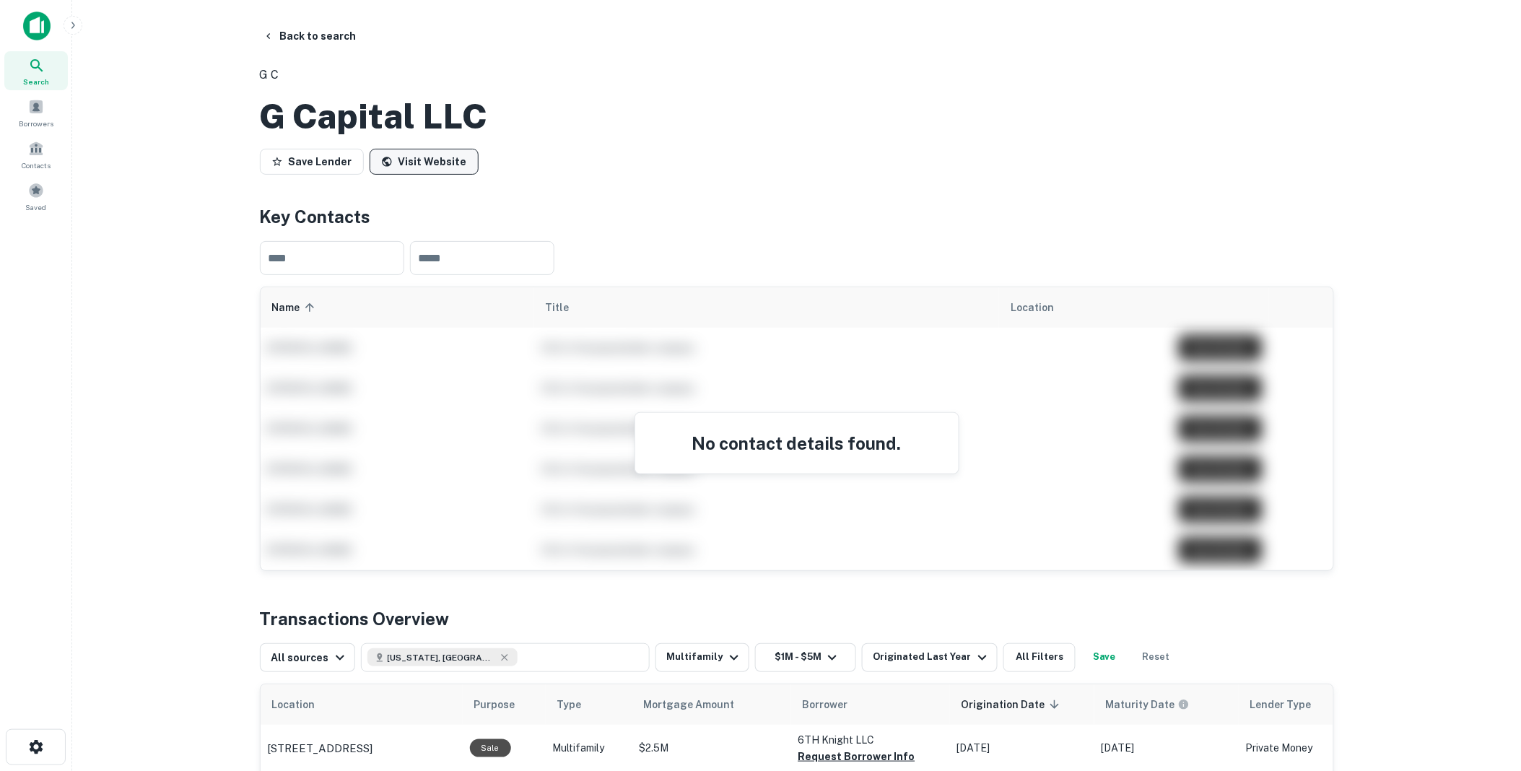
click at [414, 175] on link "Visit Website" at bounding box center [424, 162] width 109 height 26
click at [296, 33] on button "Back to search" at bounding box center [309, 36] width 105 height 26
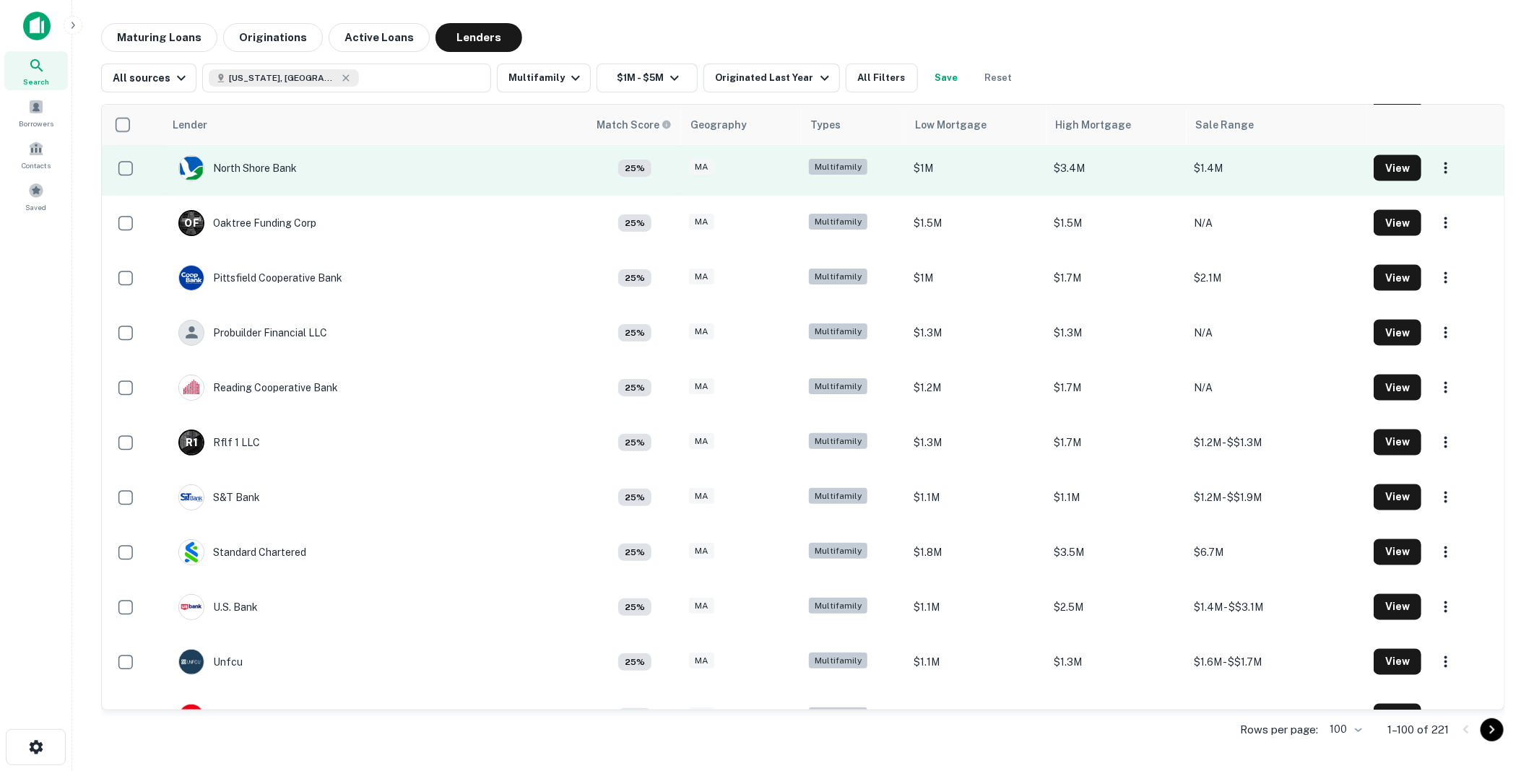
scroll to position [4921, 0]
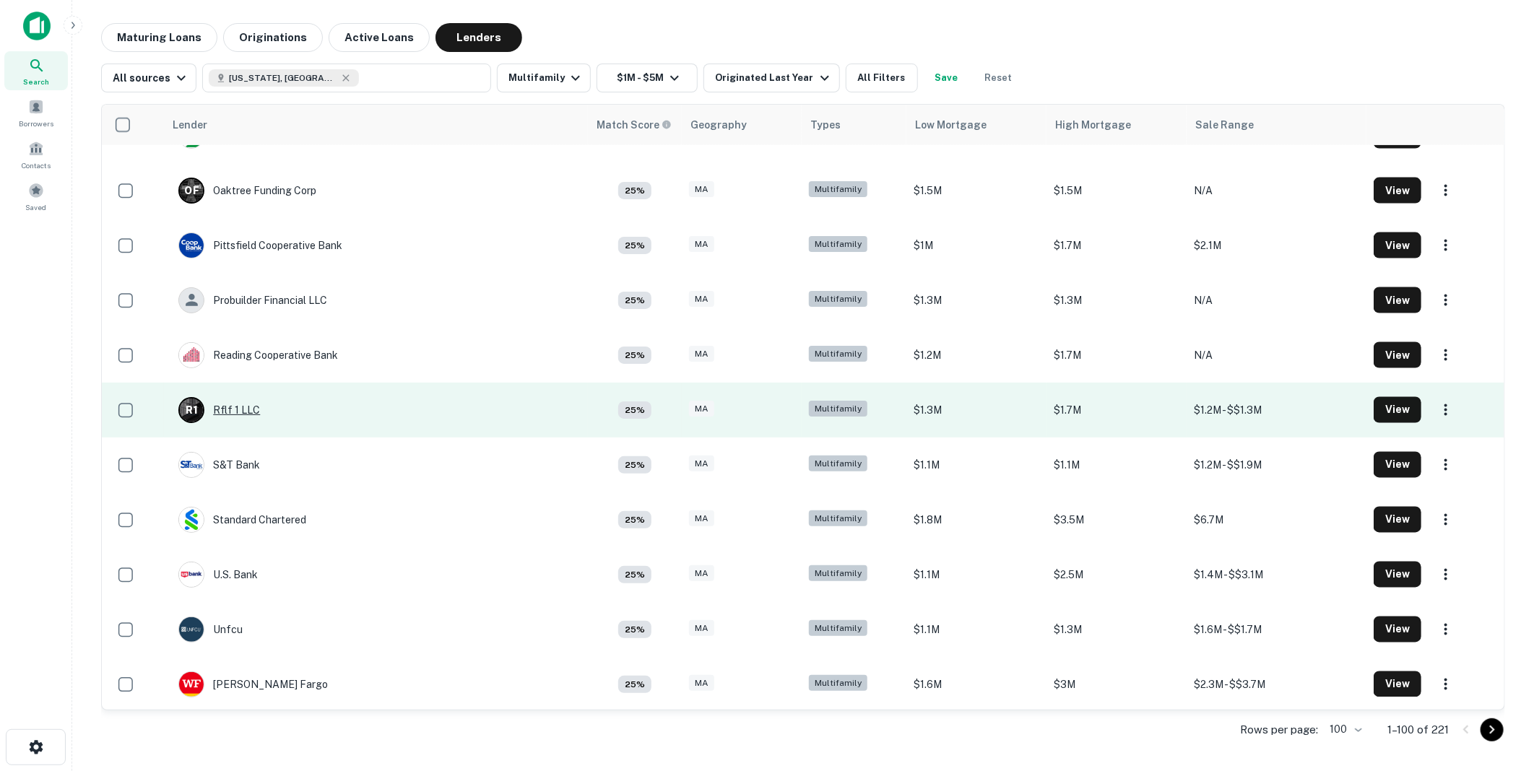
click at [231, 408] on div "R 1 Rflf 1 LLC" at bounding box center [219, 410] width 82 height 26
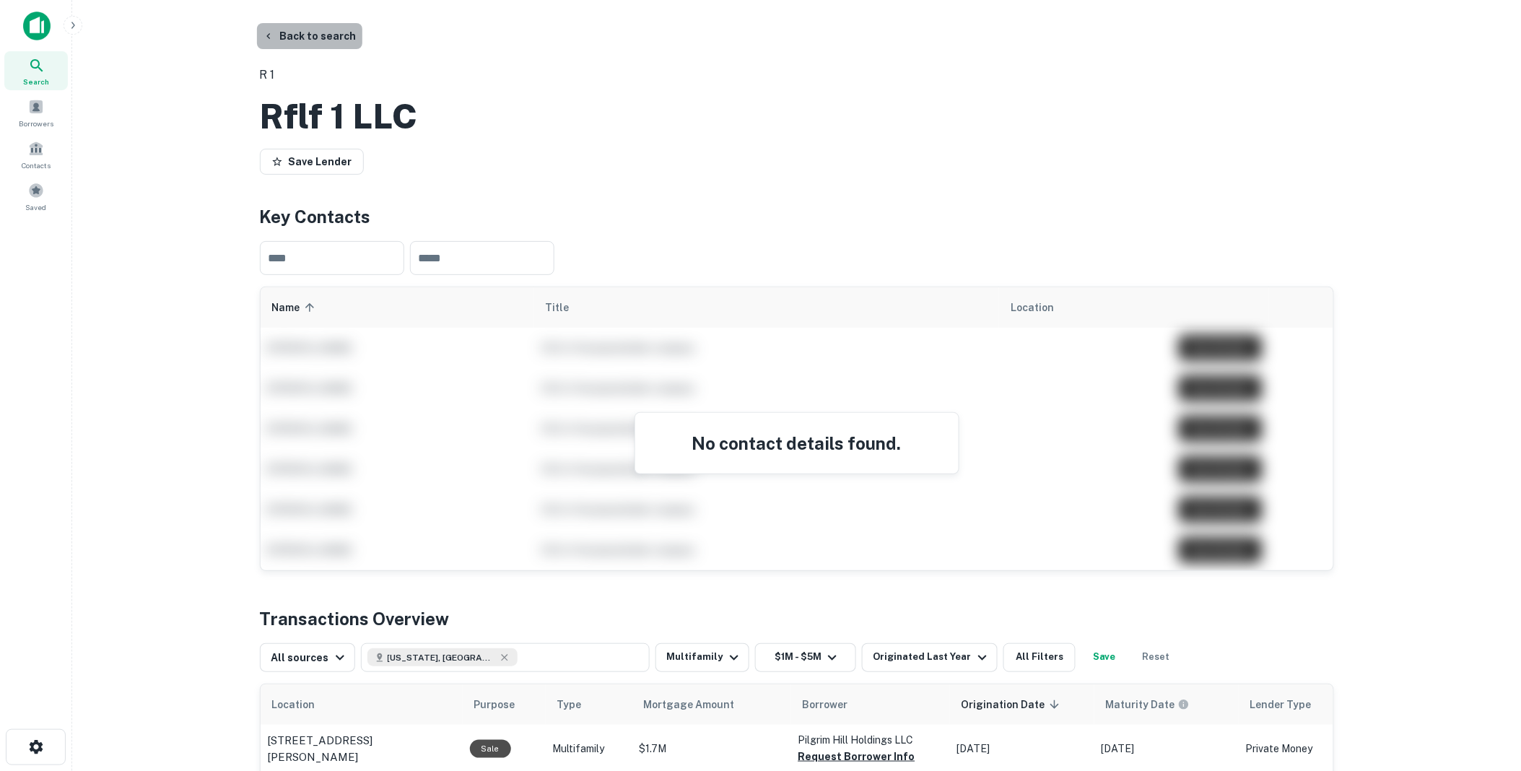
click at [313, 32] on button "Back to search" at bounding box center [309, 36] width 105 height 26
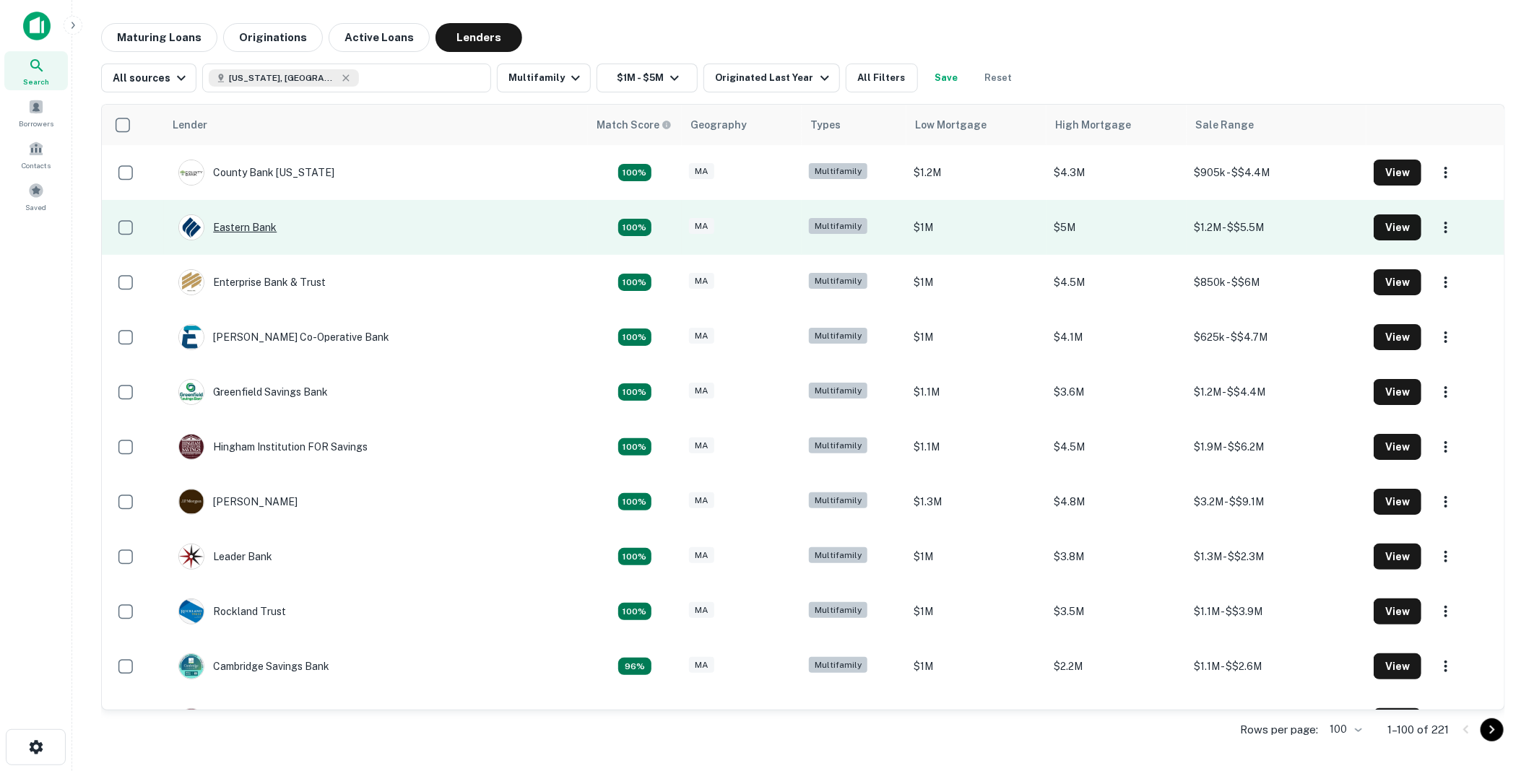
click at [235, 225] on div "Eastern Bank" at bounding box center [227, 227] width 98 height 26
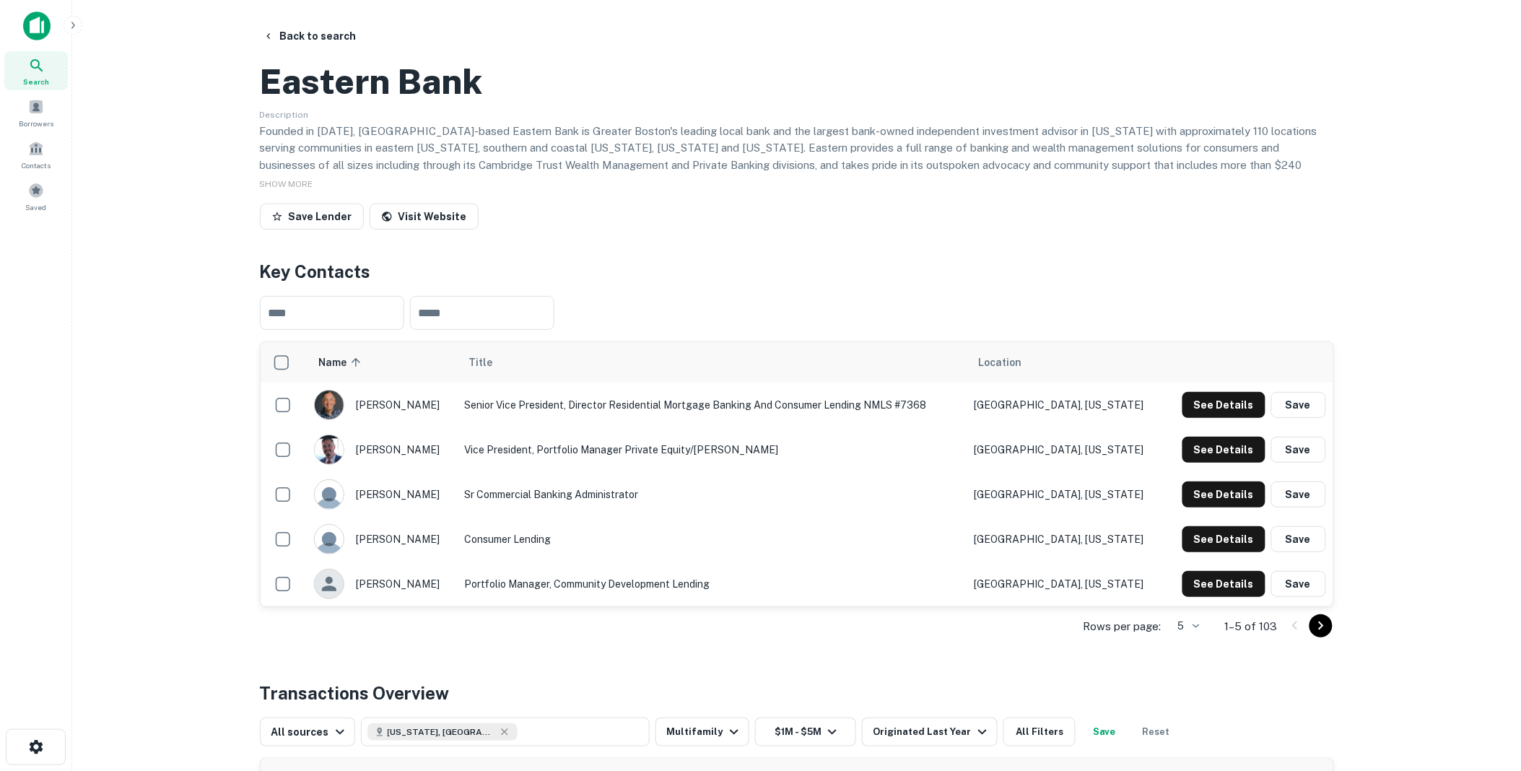
click at [1318, 635] on icon "Go to next page" at bounding box center [1321, 625] width 17 height 17
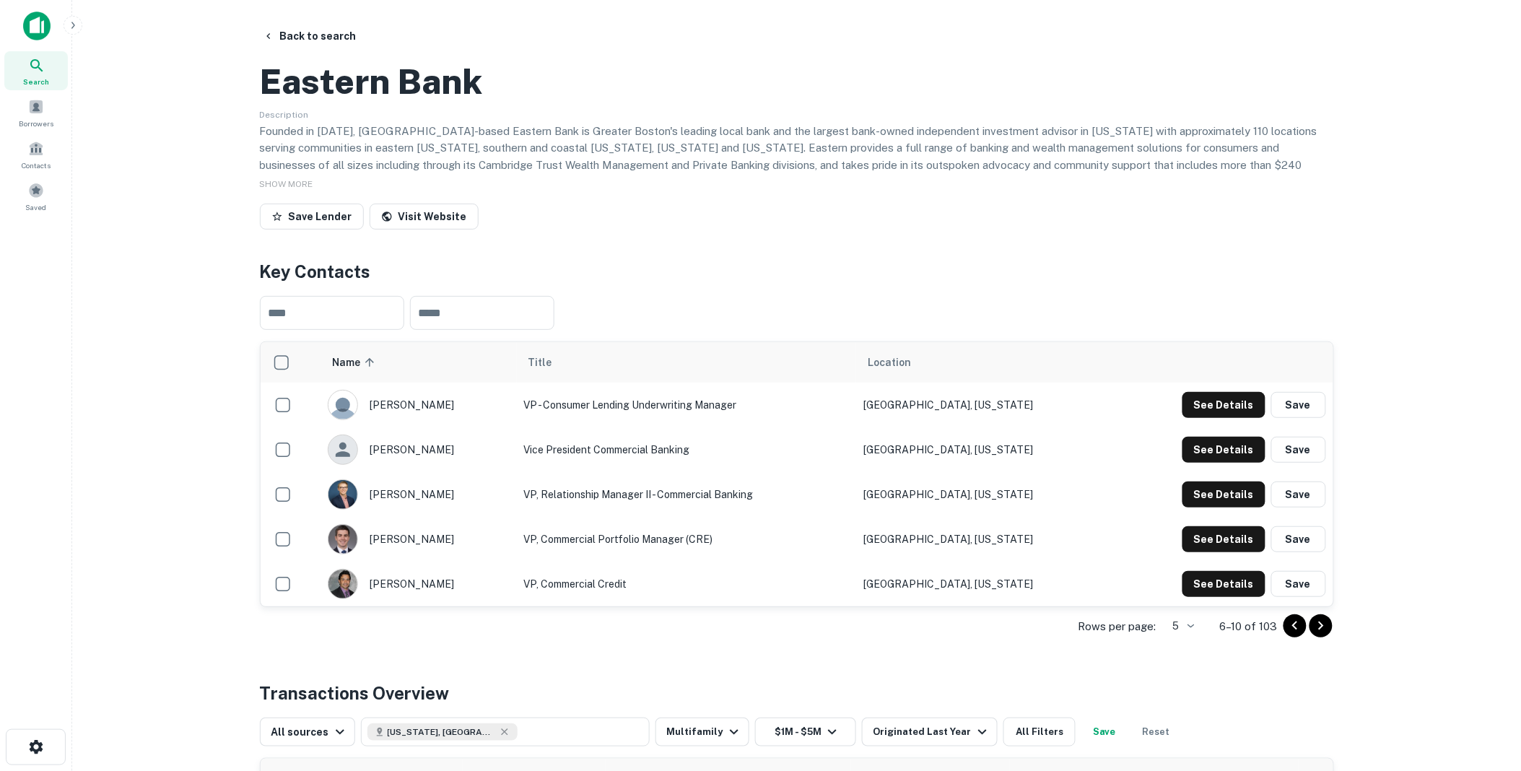
click at [1320, 635] on icon "Go to next page" at bounding box center [1321, 625] width 17 height 17
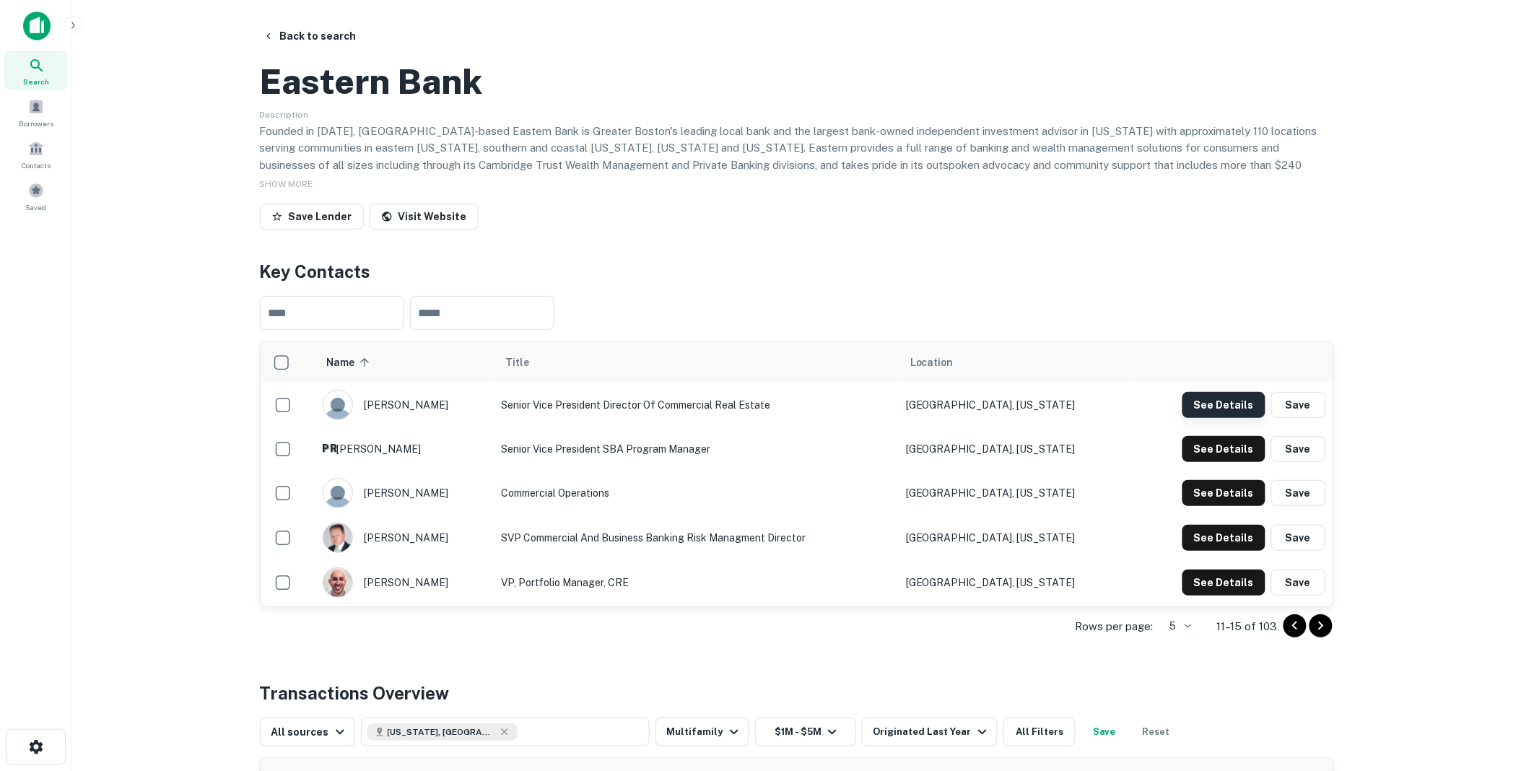
click at [1218, 418] on button "See Details" at bounding box center [1224, 405] width 83 height 26
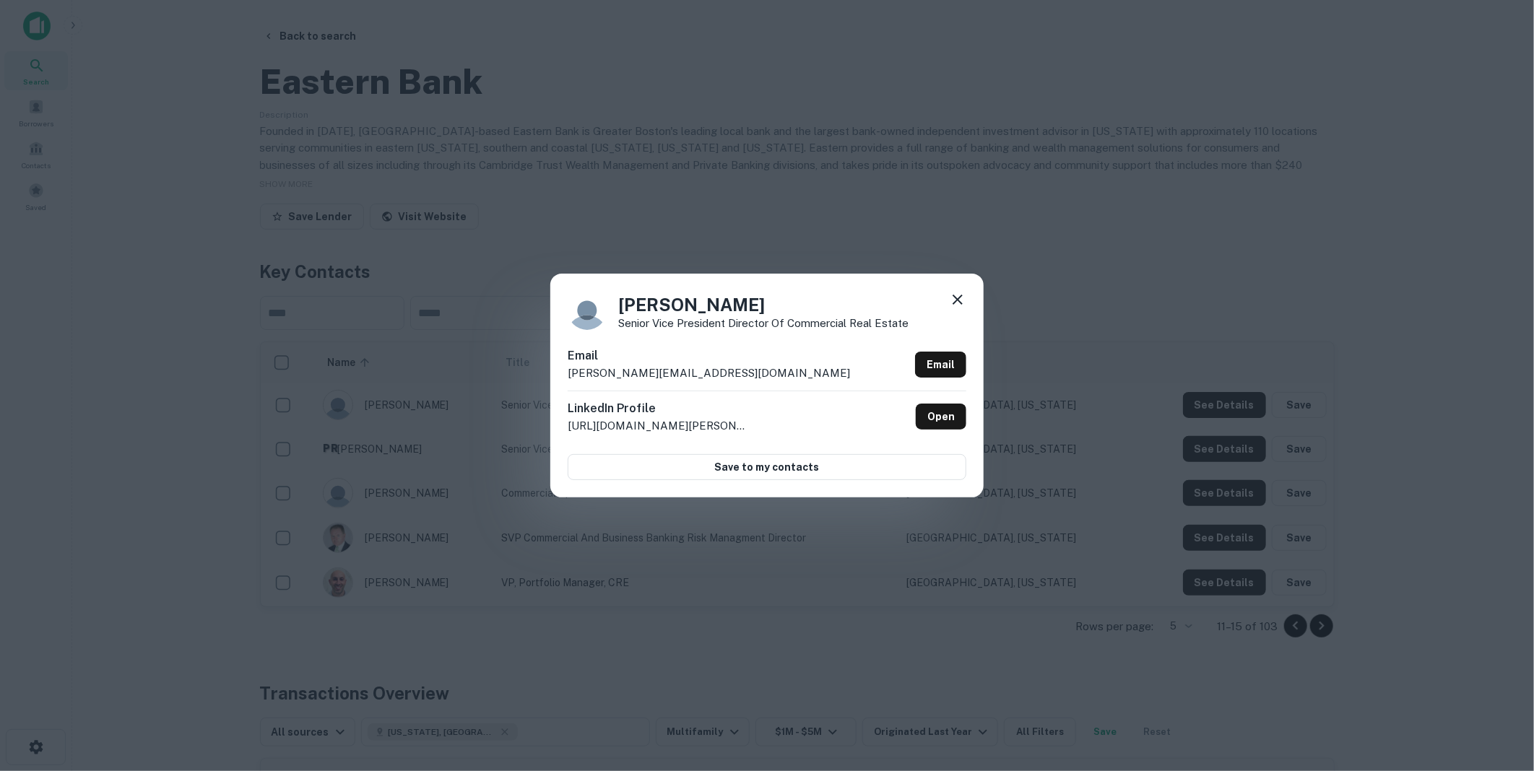
click at [956, 297] on icon at bounding box center [957, 299] width 17 height 17
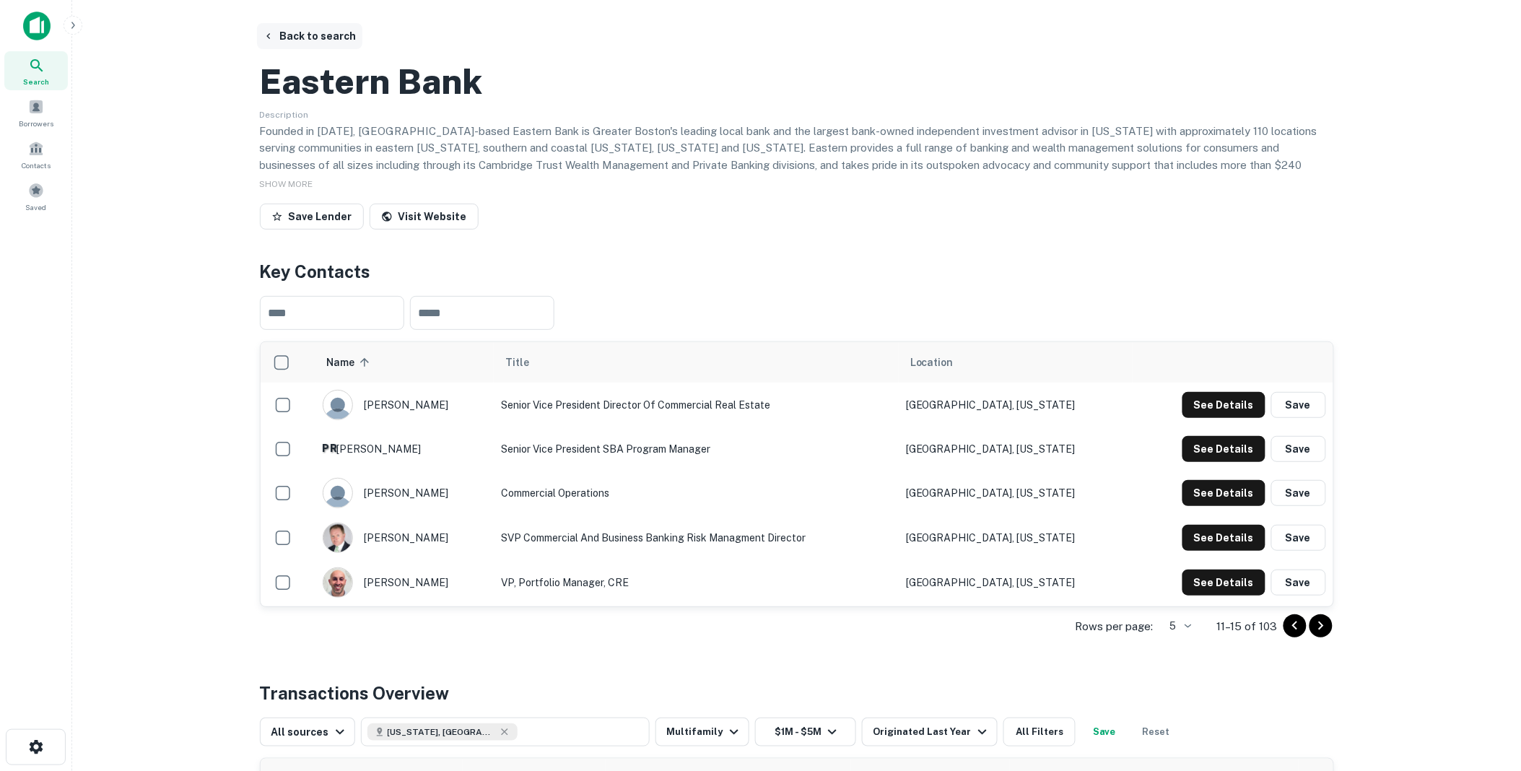
click at [304, 32] on button "Back to search" at bounding box center [309, 36] width 105 height 26
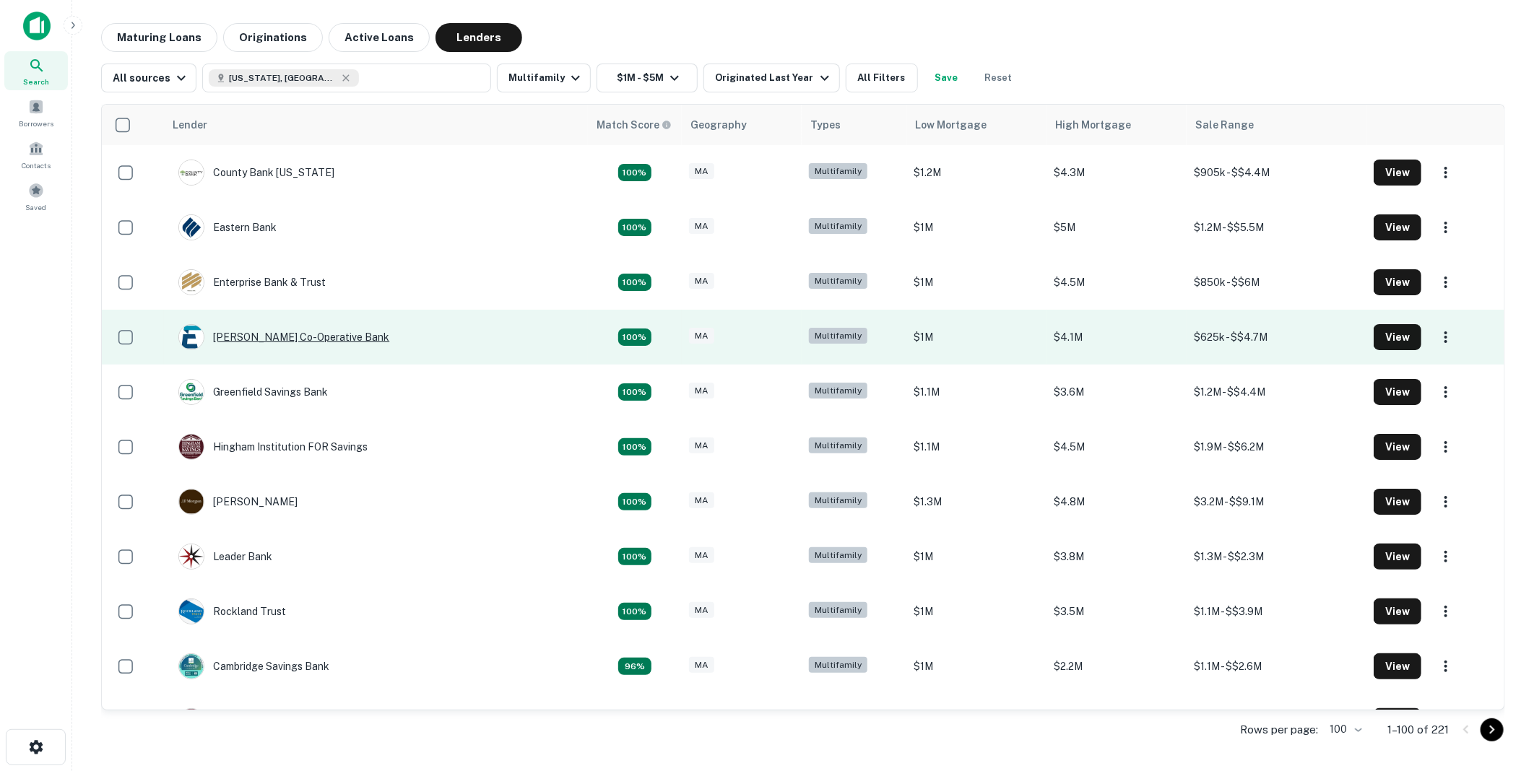
click at [253, 333] on div "[PERSON_NAME] Co-operative Bank" at bounding box center [283, 337] width 211 height 26
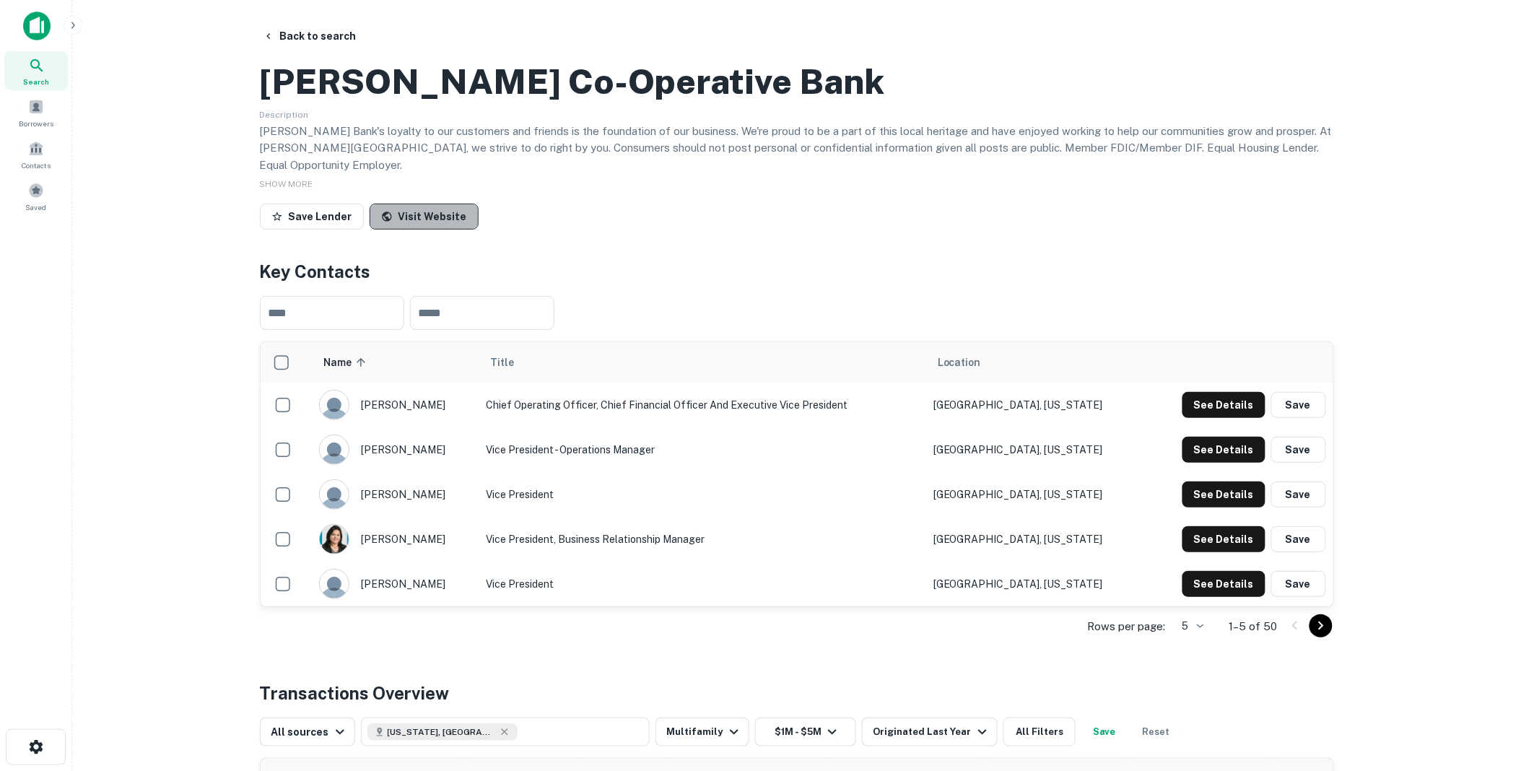
click at [420, 230] on link "Visit Website" at bounding box center [424, 217] width 109 height 26
click at [1320, 635] on icon "Go to next page" at bounding box center [1321, 625] width 17 height 17
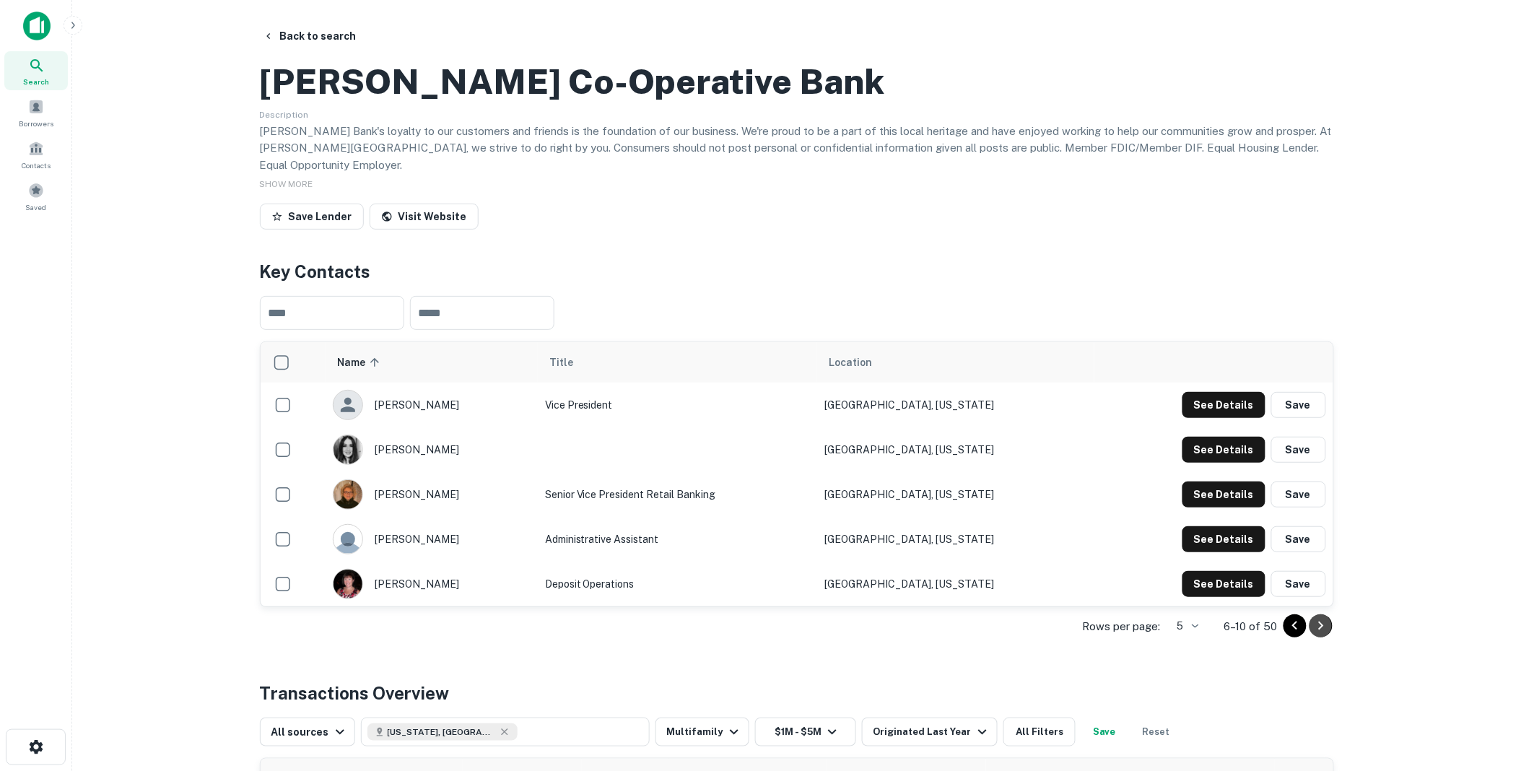
click at [1323, 635] on icon "Go to next page" at bounding box center [1321, 625] width 17 height 17
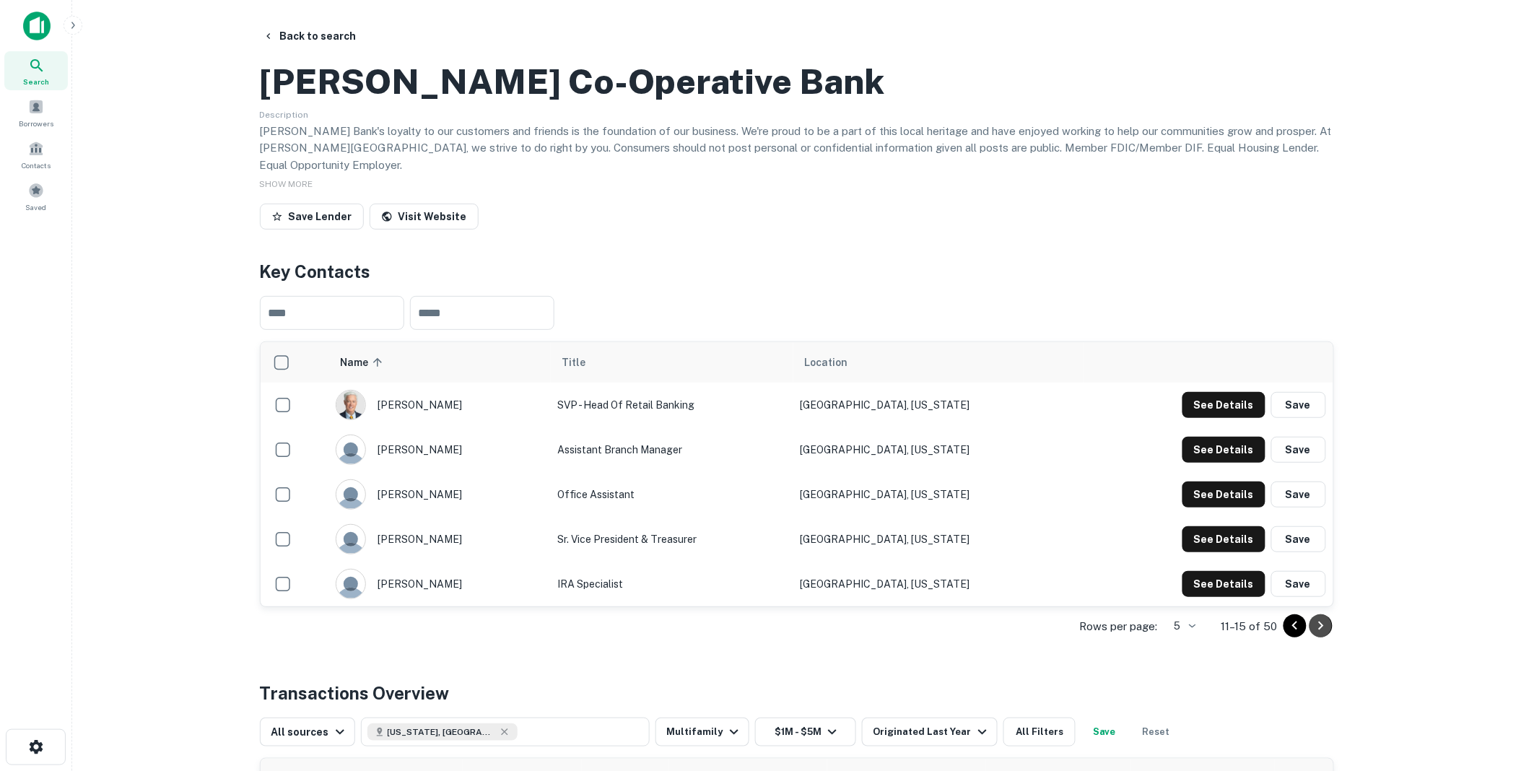
click at [1324, 635] on icon "Go to next page" at bounding box center [1321, 625] width 17 height 17
click at [1326, 635] on icon "Go to next page" at bounding box center [1321, 625] width 17 height 17
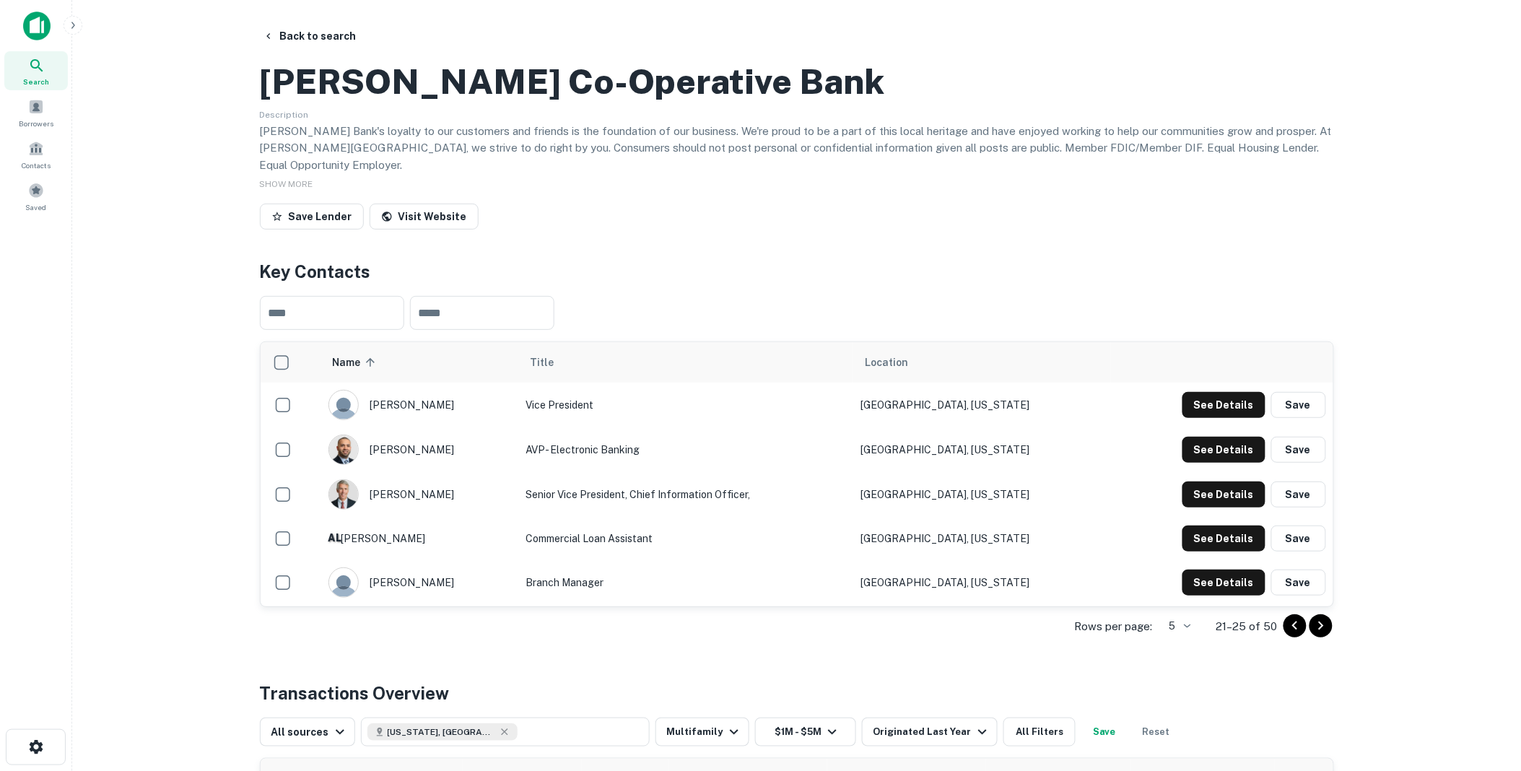
click at [1329, 635] on icon "Go to next page" at bounding box center [1321, 625] width 17 height 17
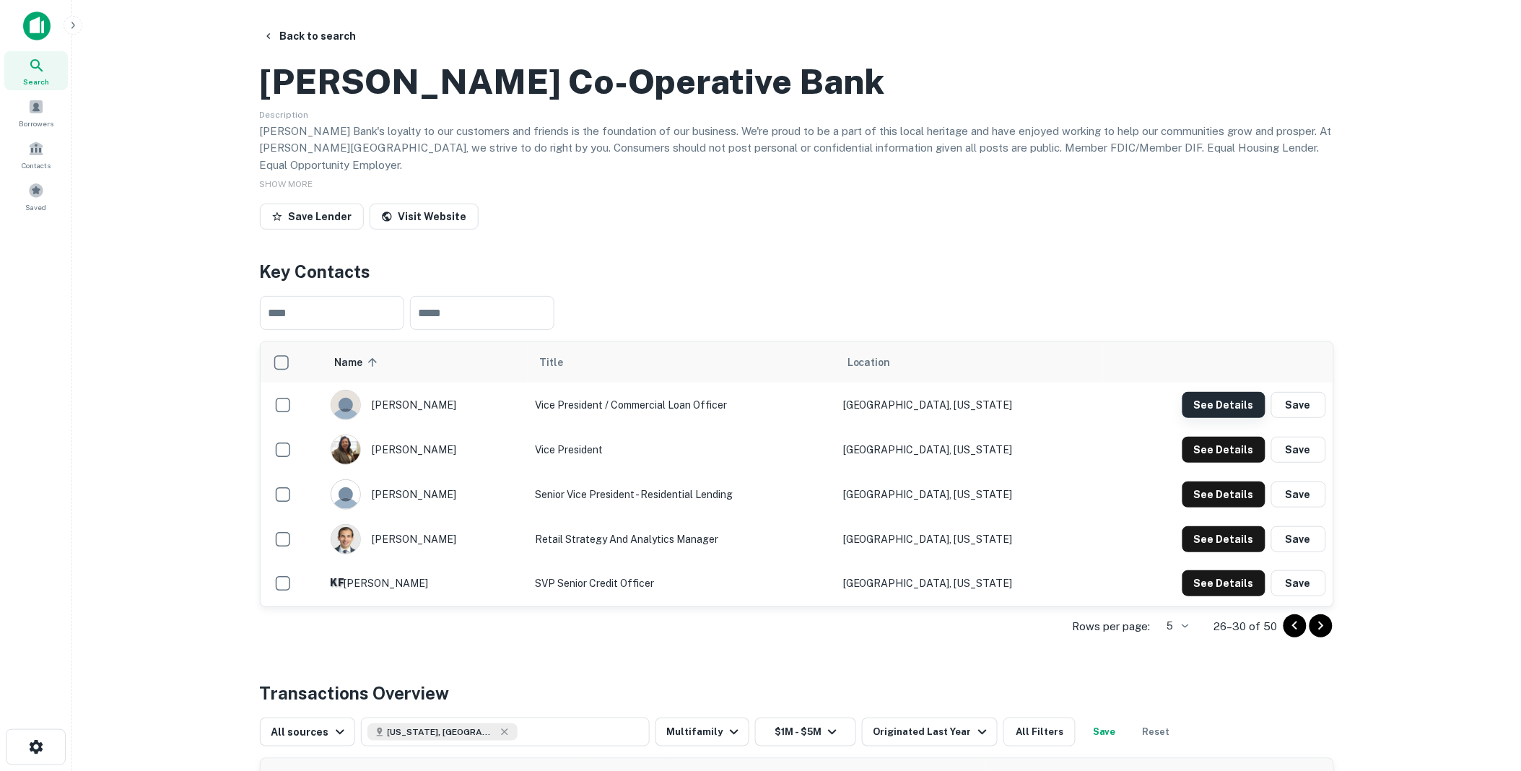
click at [1222, 418] on button "See Details" at bounding box center [1224, 405] width 83 height 26
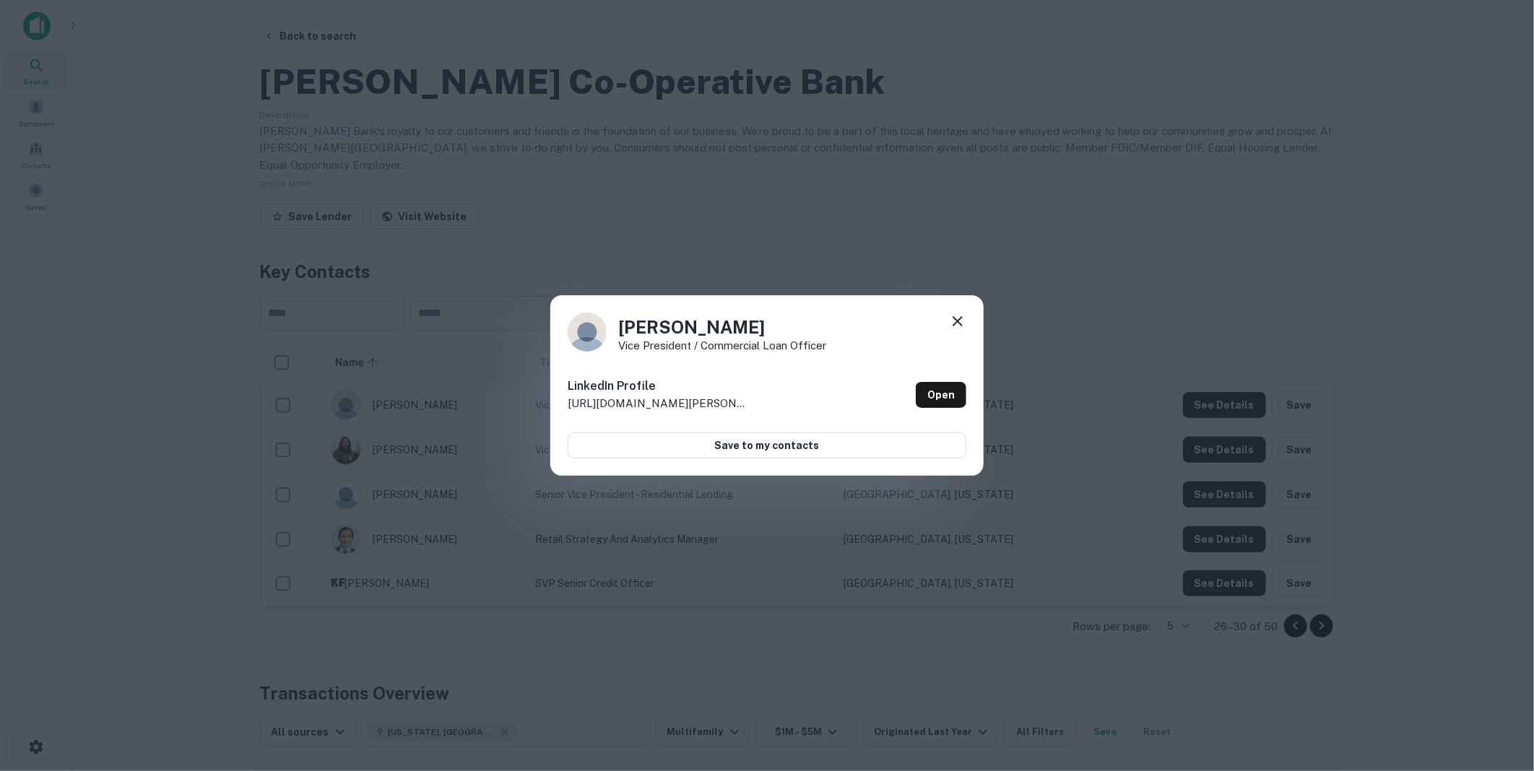
click at [960, 316] on icon at bounding box center [957, 321] width 17 height 17
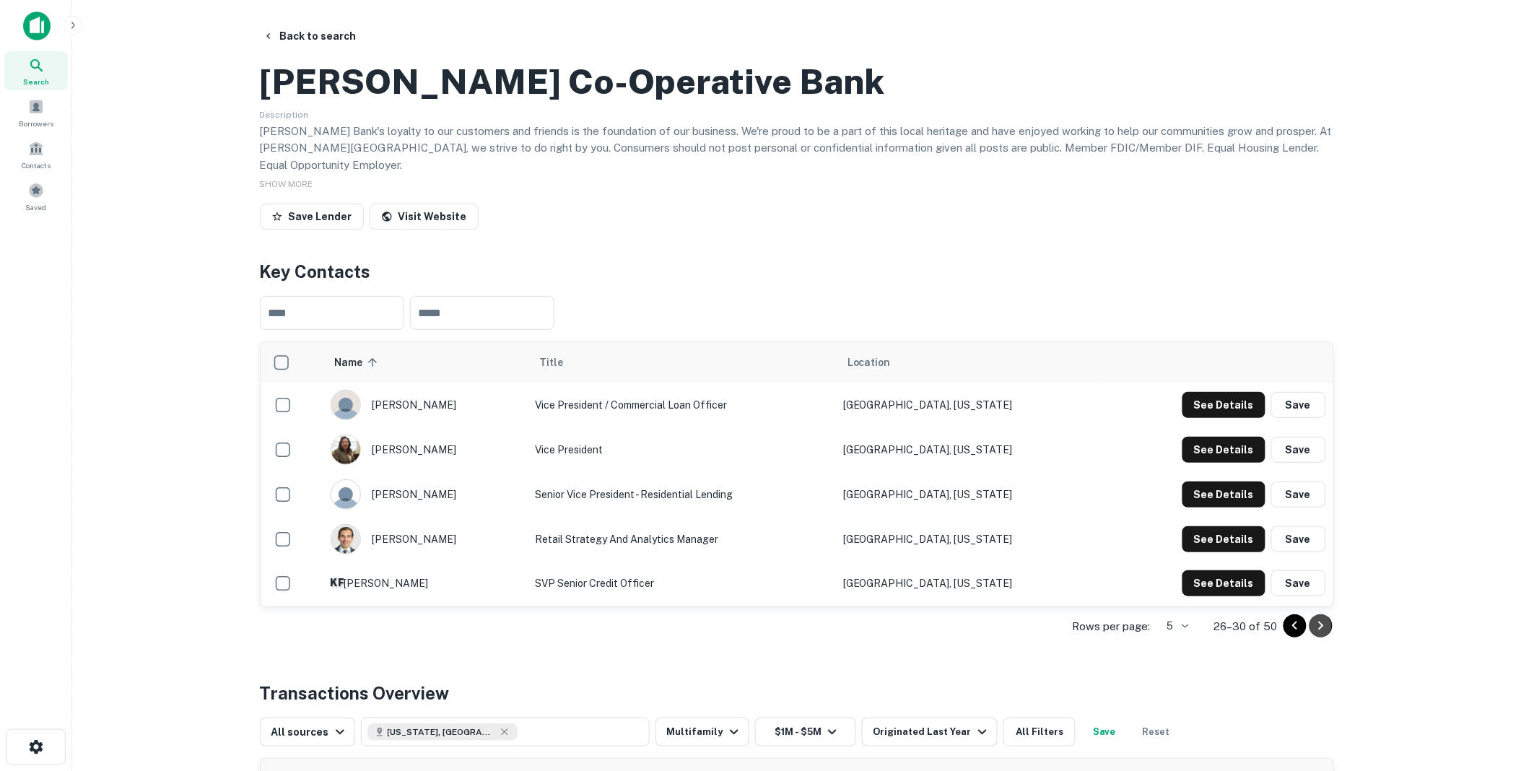
click at [1322, 635] on icon "Go to next page" at bounding box center [1321, 625] width 17 height 17
click at [1319, 635] on icon "Go to next page" at bounding box center [1321, 625] width 17 height 17
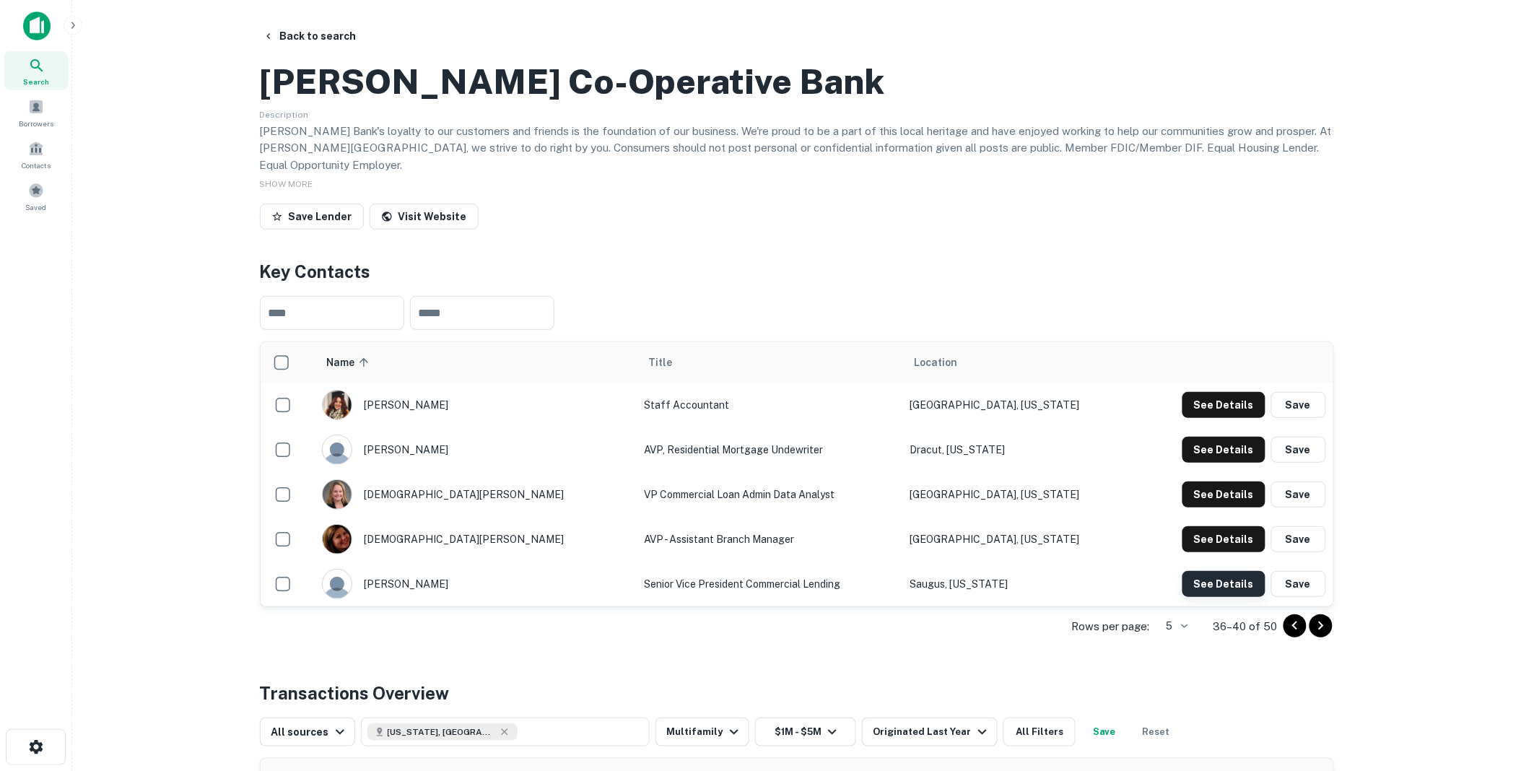
click at [1227, 597] on button "See Details" at bounding box center [1224, 584] width 83 height 26
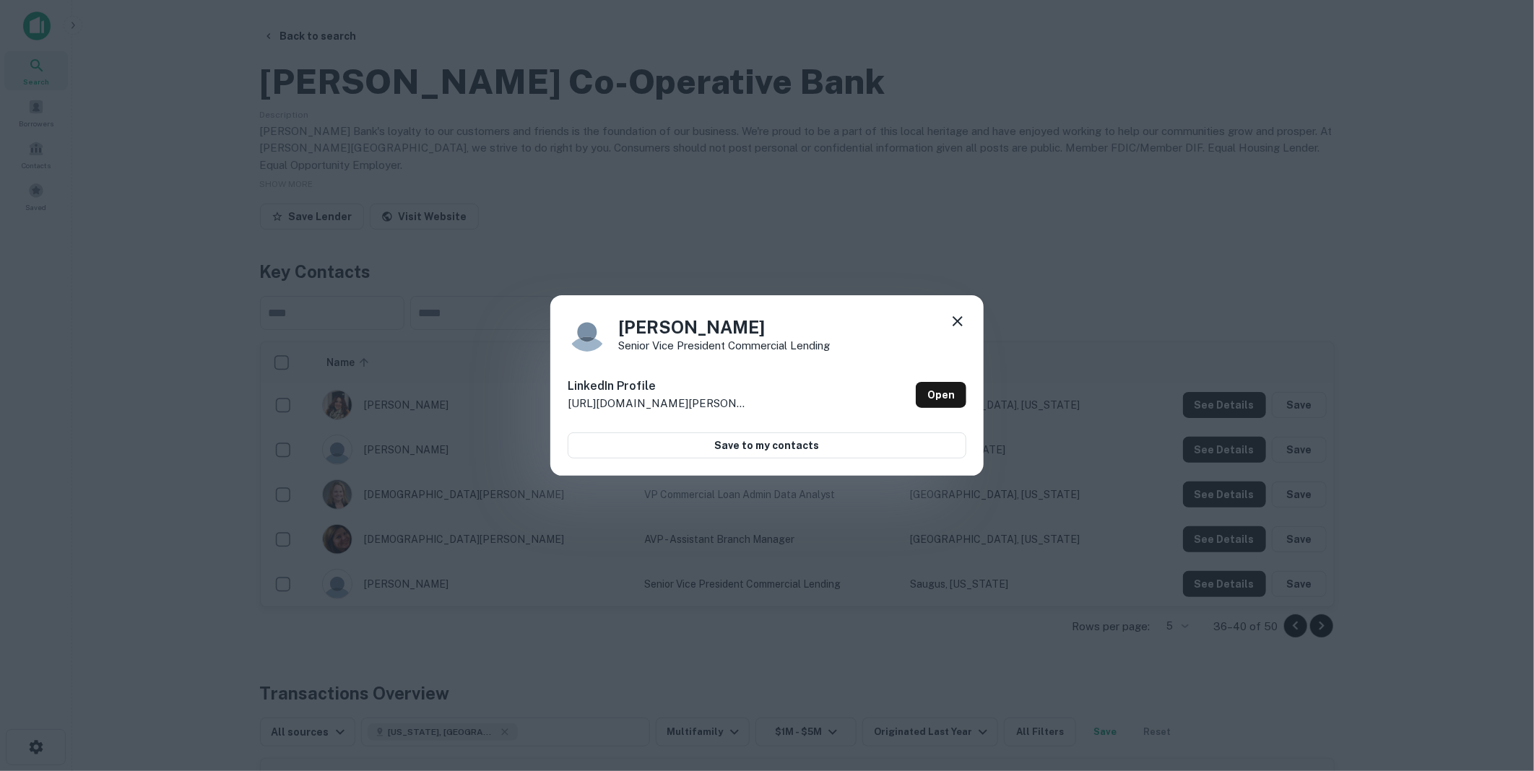
click at [961, 318] on icon at bounding box center [957, 321] width 10 height 10
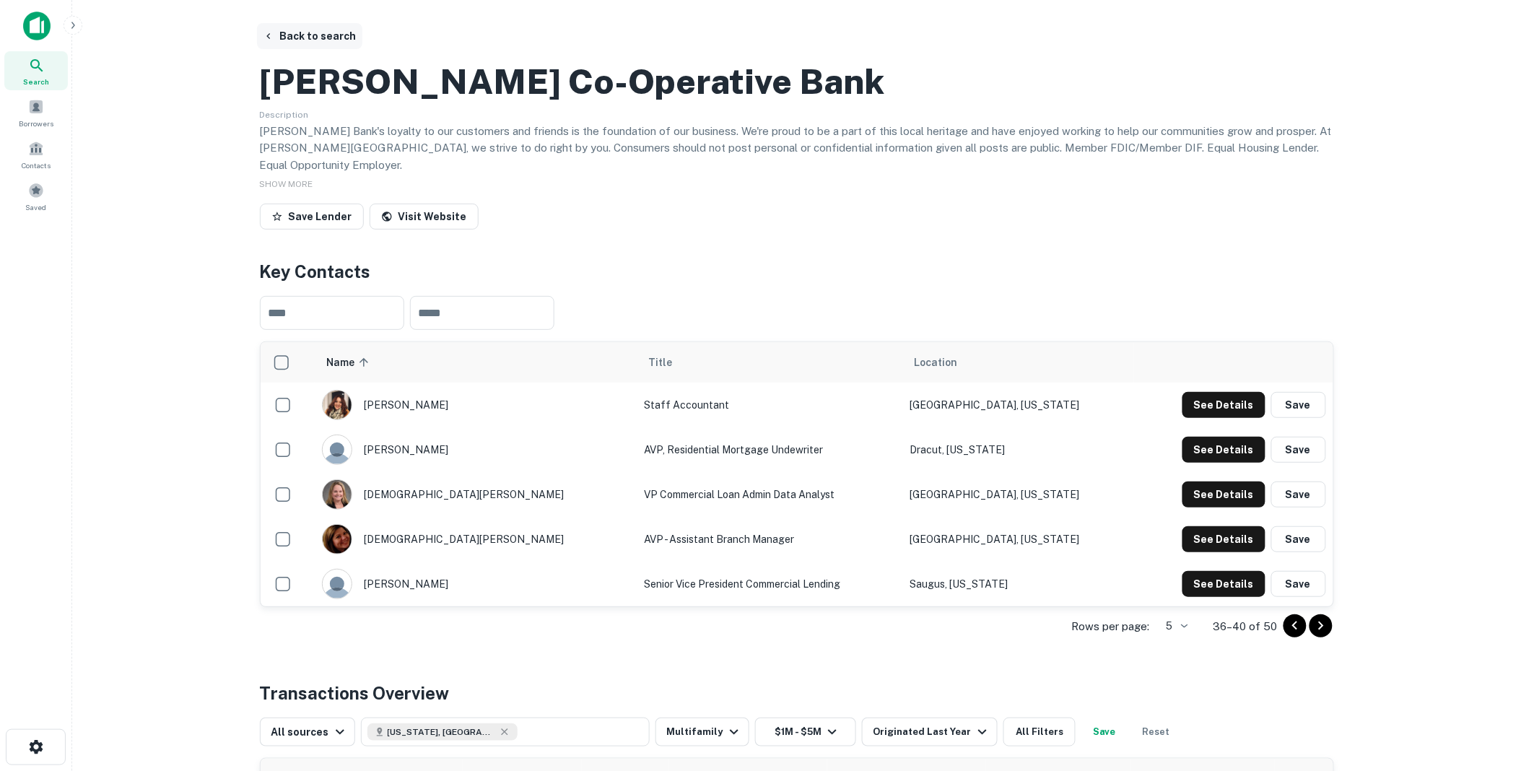
click at [300, 32] on button "Back to search" at bounding box center [309, 36] width 105 height 26
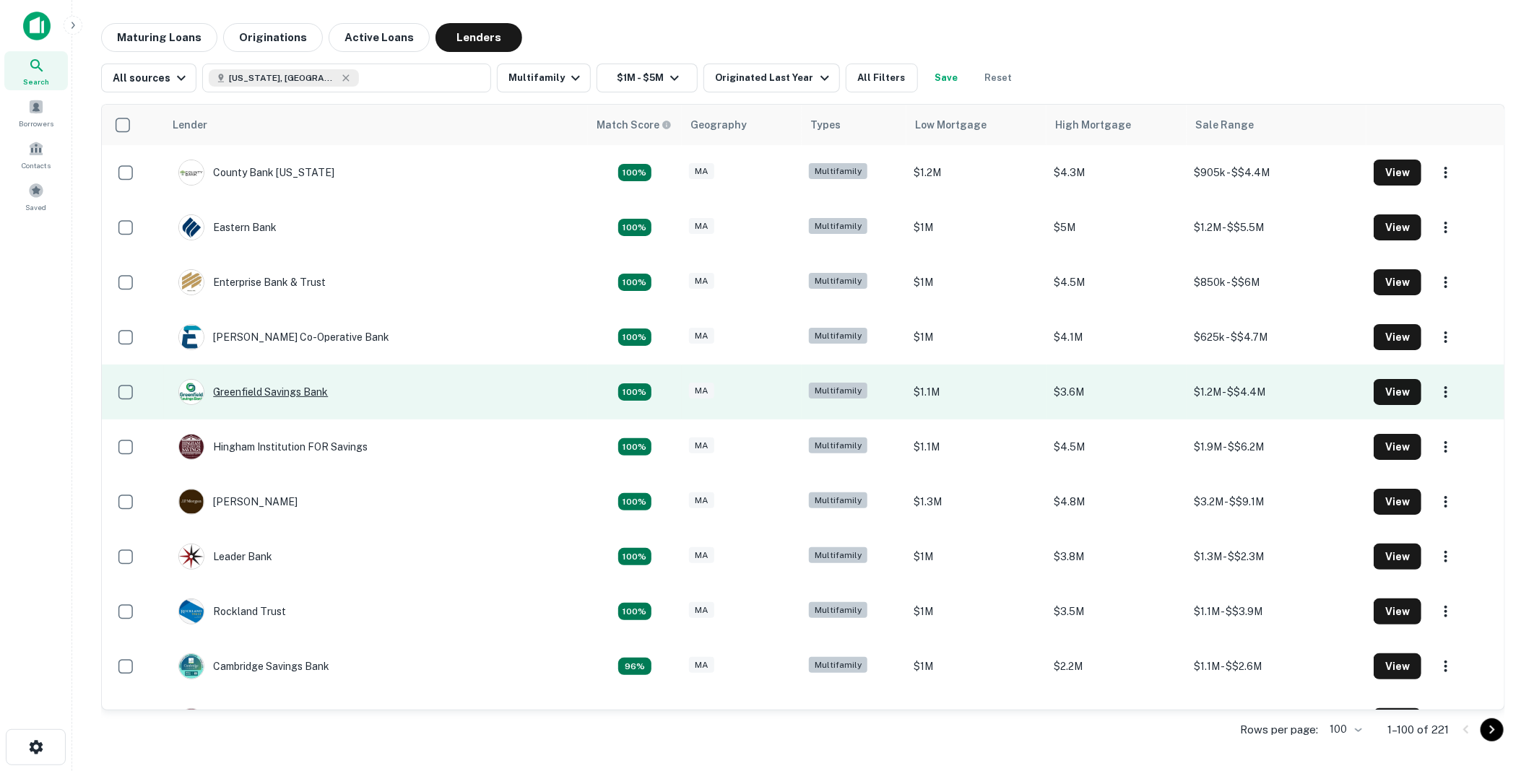
click at [261, 388] on div "Greenfield Savings Bank" at bounding box center [252, 392] width 149 height 26
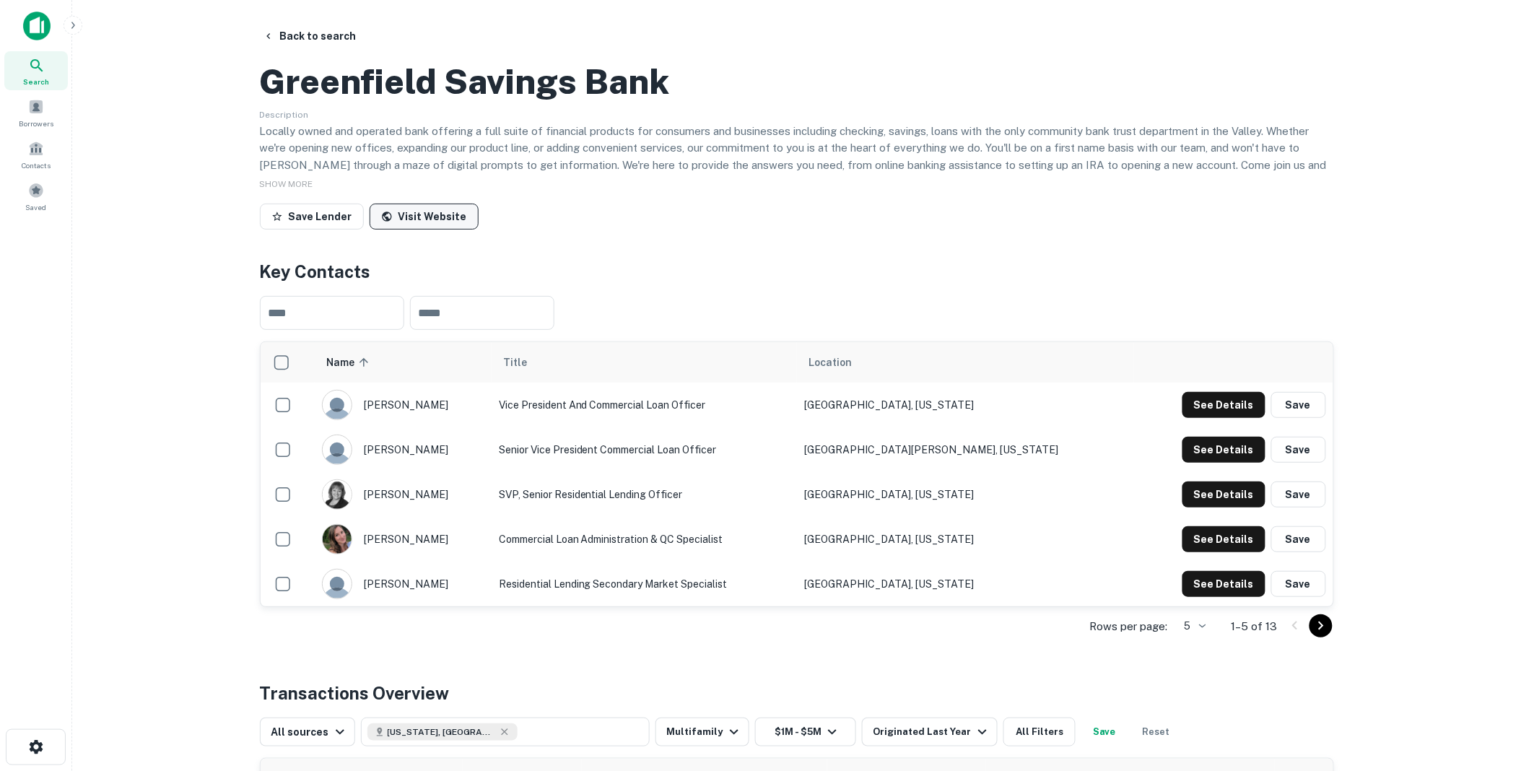
click at [414, 230] on link "Visit Website" at bounding box center [424, 217] width 109 height 26
click at [305, 32] on button "Back to search" at bounding box center [309, 36] width 105 height 26
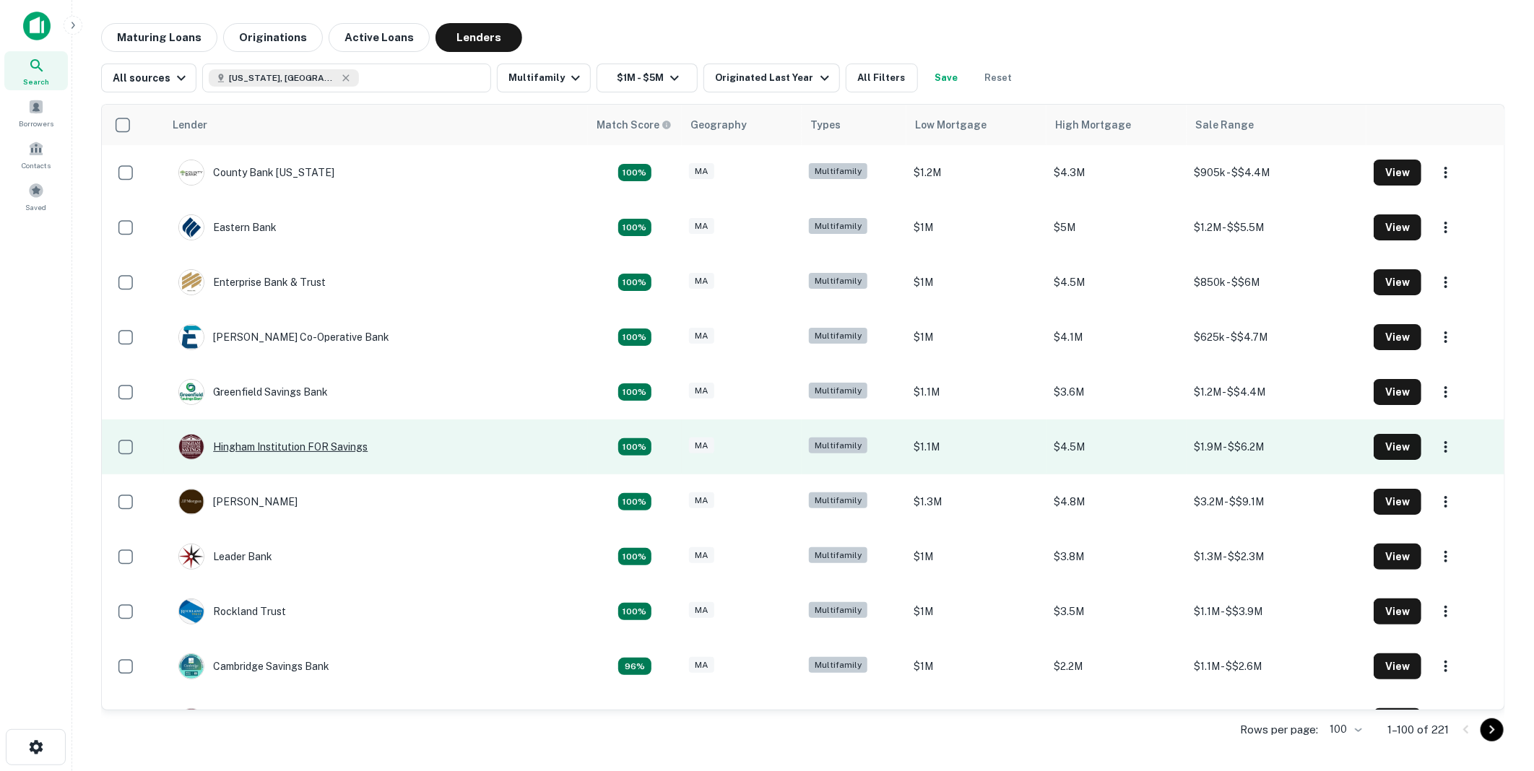
click at [292, 442] on div "Hingham Institution FOR Savings" at bounding box center [272, 447] width 189 height 26
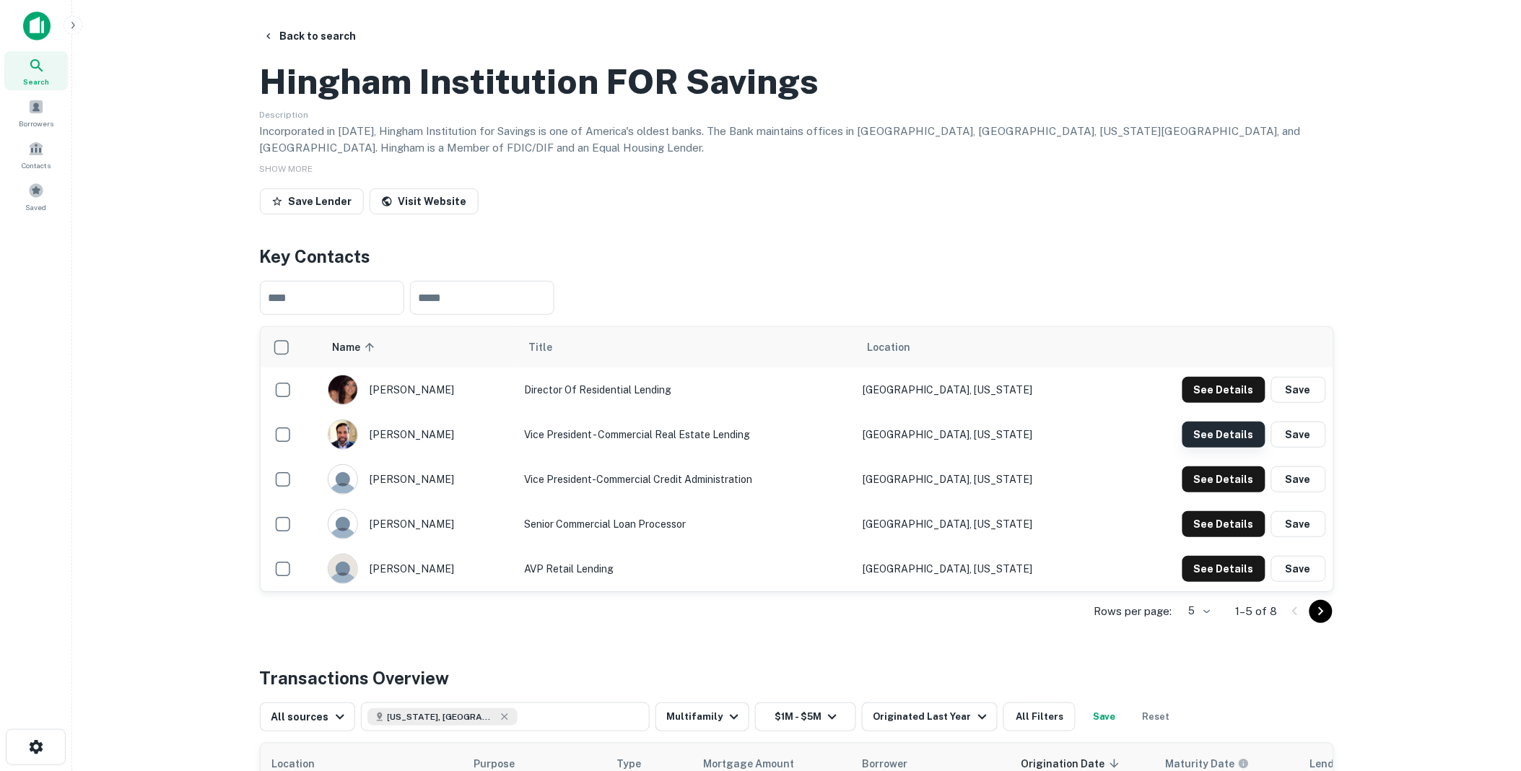
click at [1222, 448] on button "See Details" at bounding box center [1224, 435] width 83 height 26
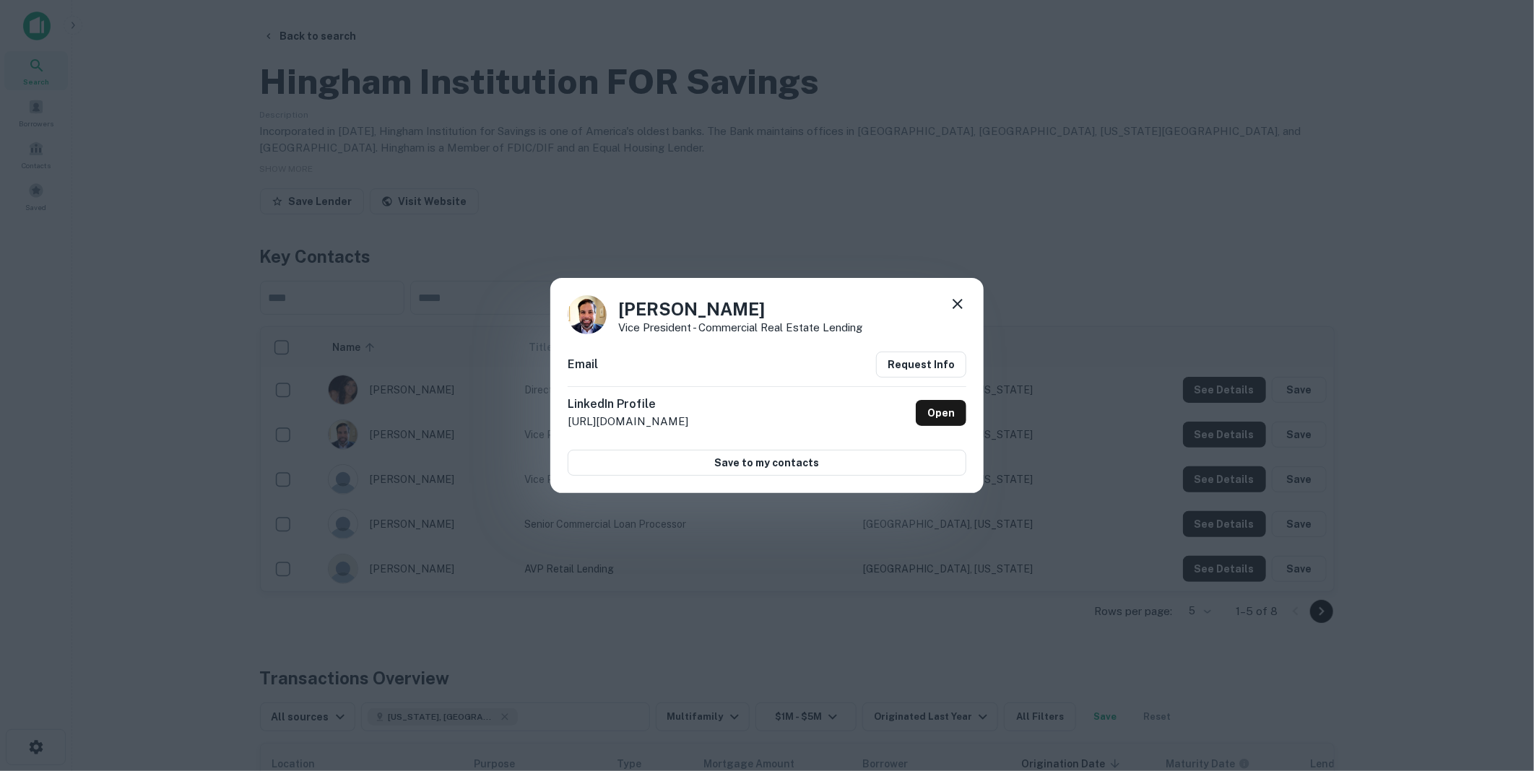
click at [962, 300] on icon at bounding box center [957, 303] width 17 height 17
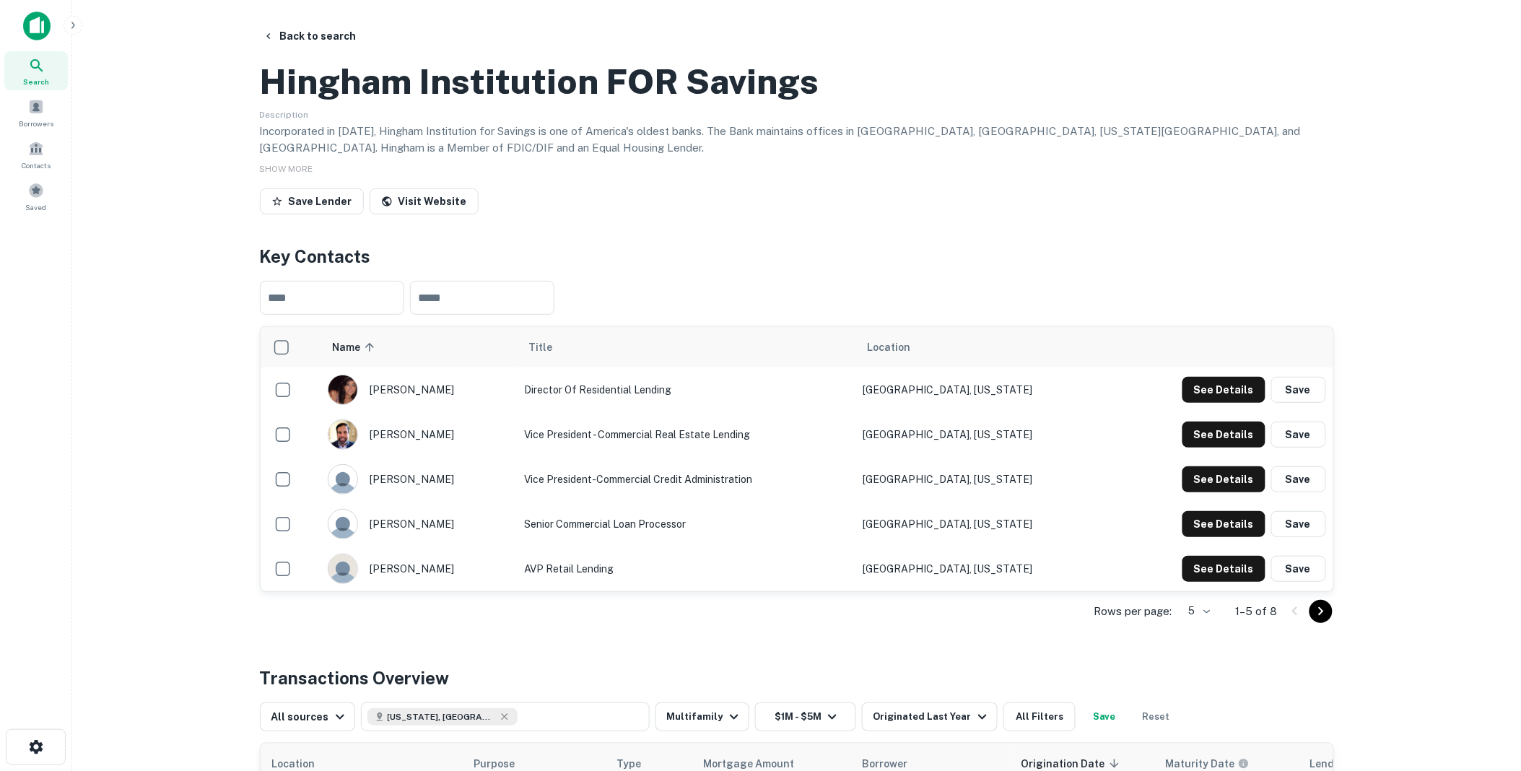
click at [1318, 620] on icon "Go to next page" at bounding box center [1321, 611] width 17 height 17
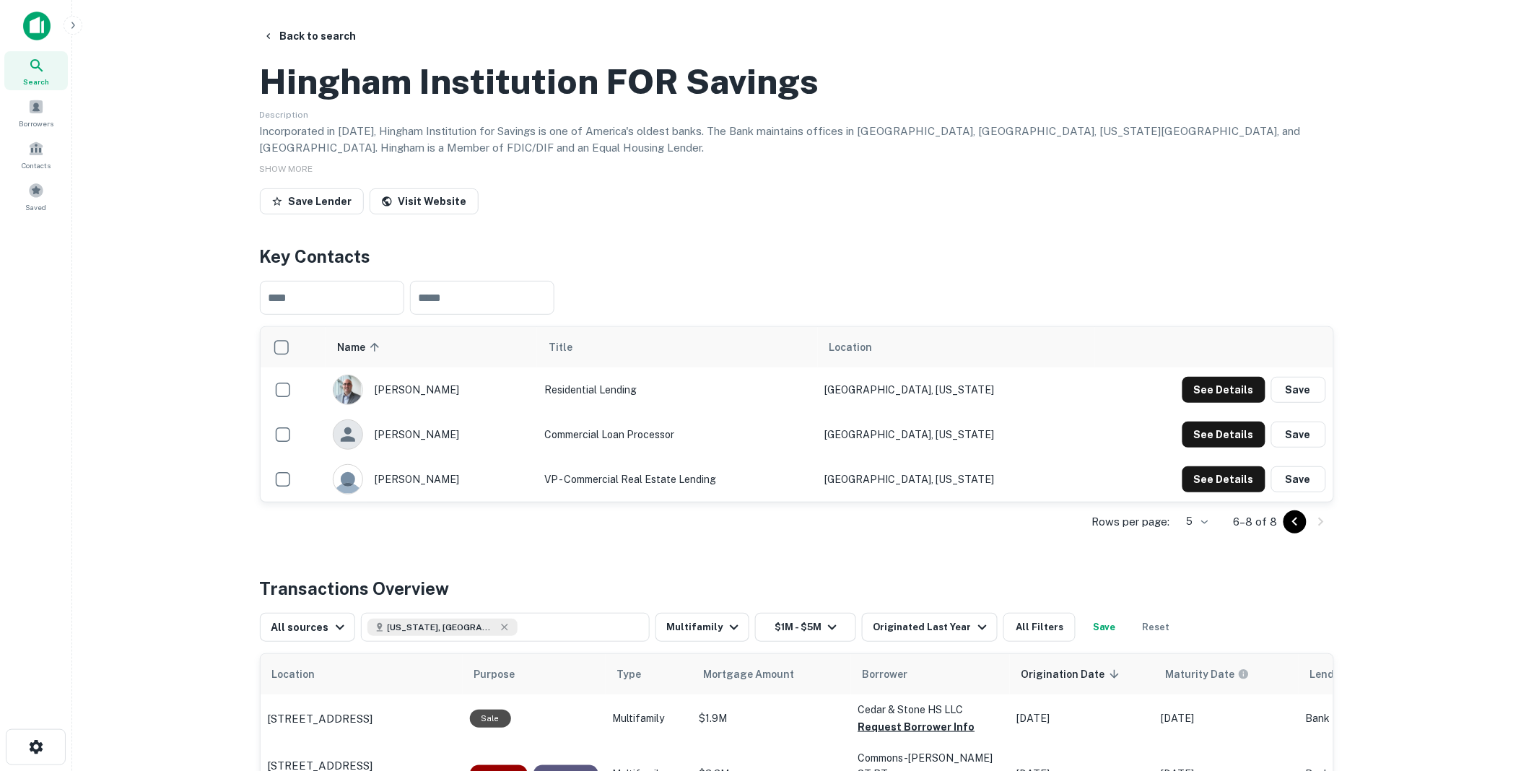
click at [1292, 531] on icon "Go to previous page" at bounding box center [1295, 521] width 17 height 17
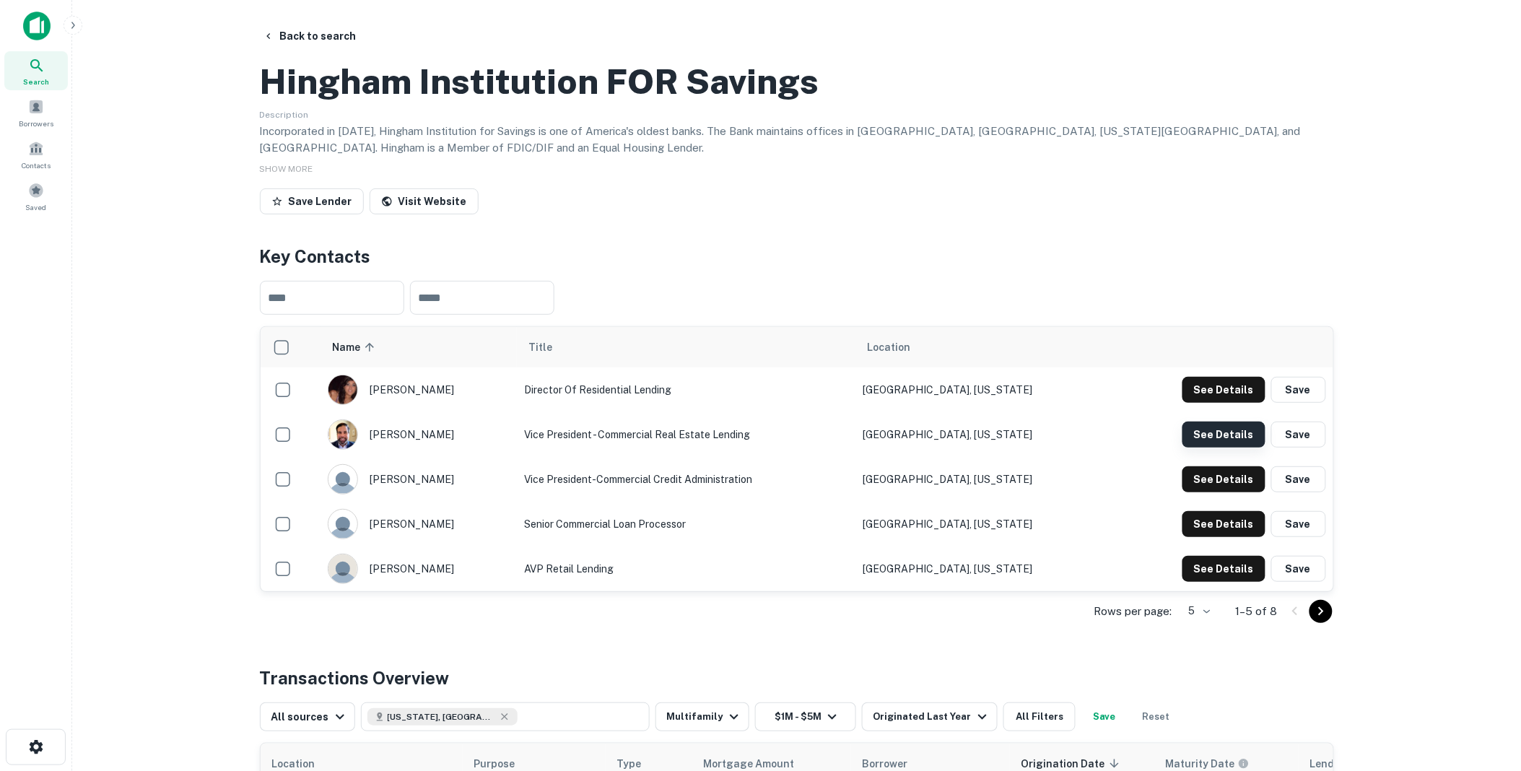
click at [1227, 448] on button "See Details" at bounding box center [1224, 435] width 83 height 26
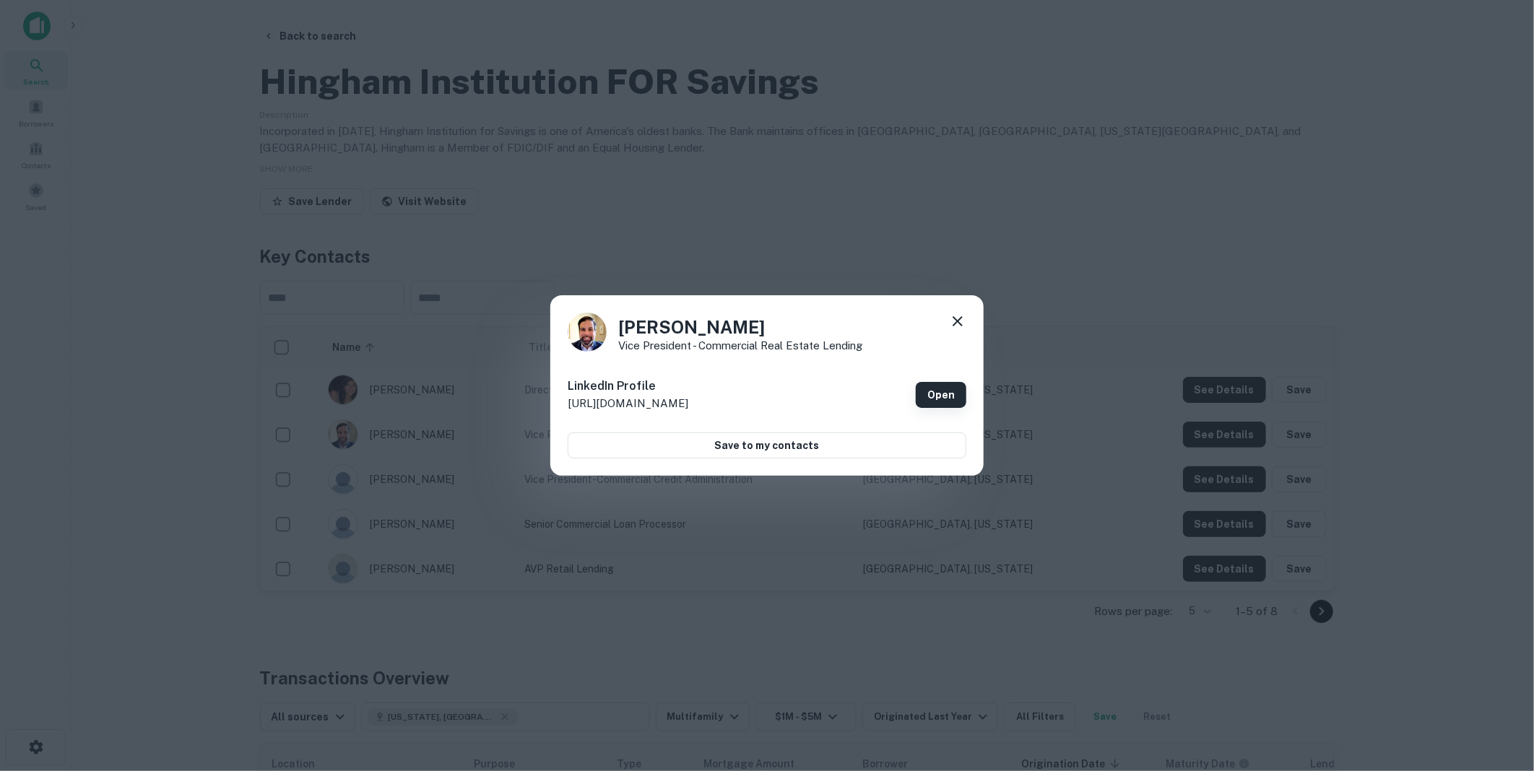
click at [944, 391] on link "Open" at bounding box center [941, 395] width 51 height 26
click at [961, 318] on icon at bounding box center [957, 321] width 10 height 10
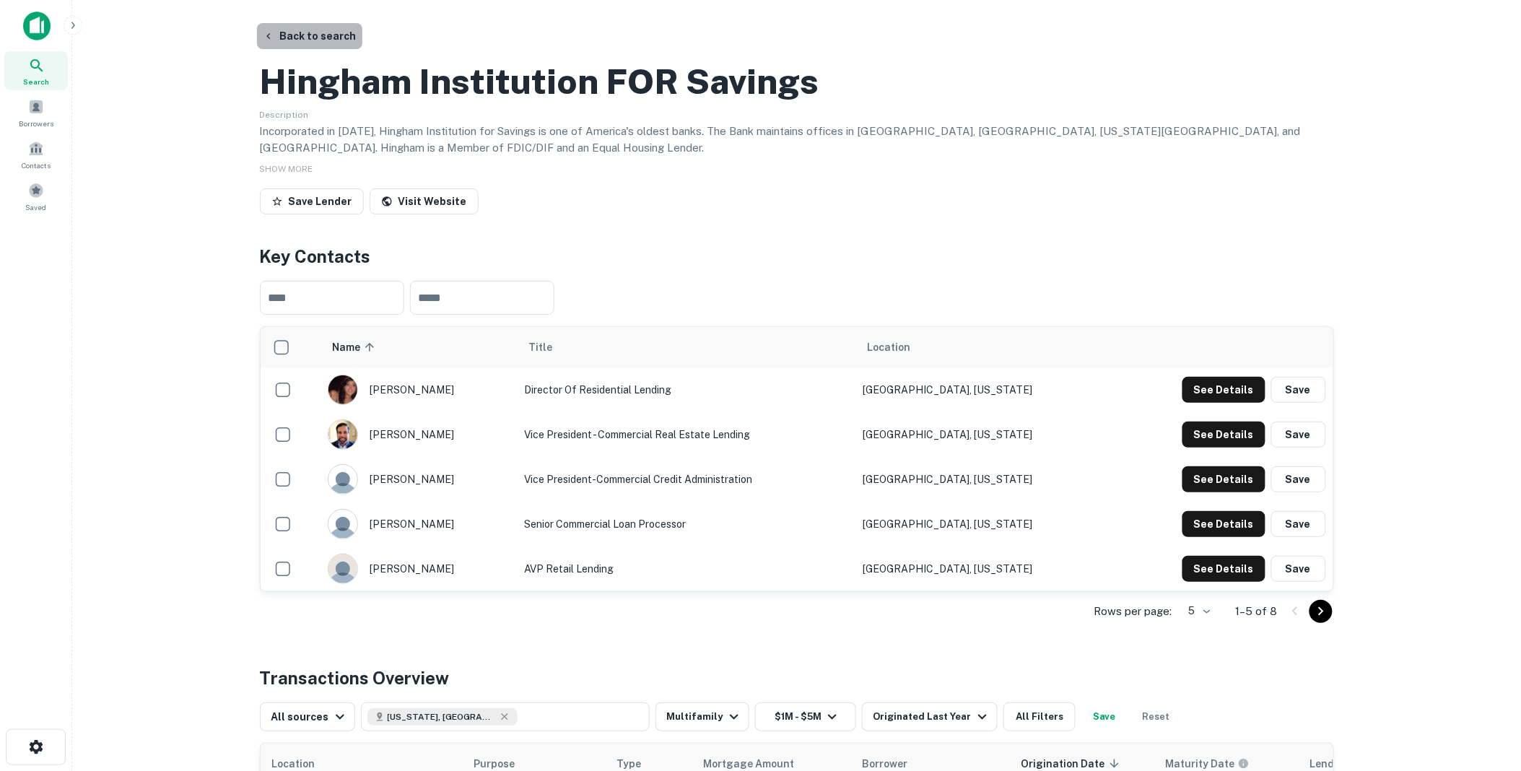
click at [326, 35] on button "Back to search" at bounding box center [309, 36] width 105 height 26
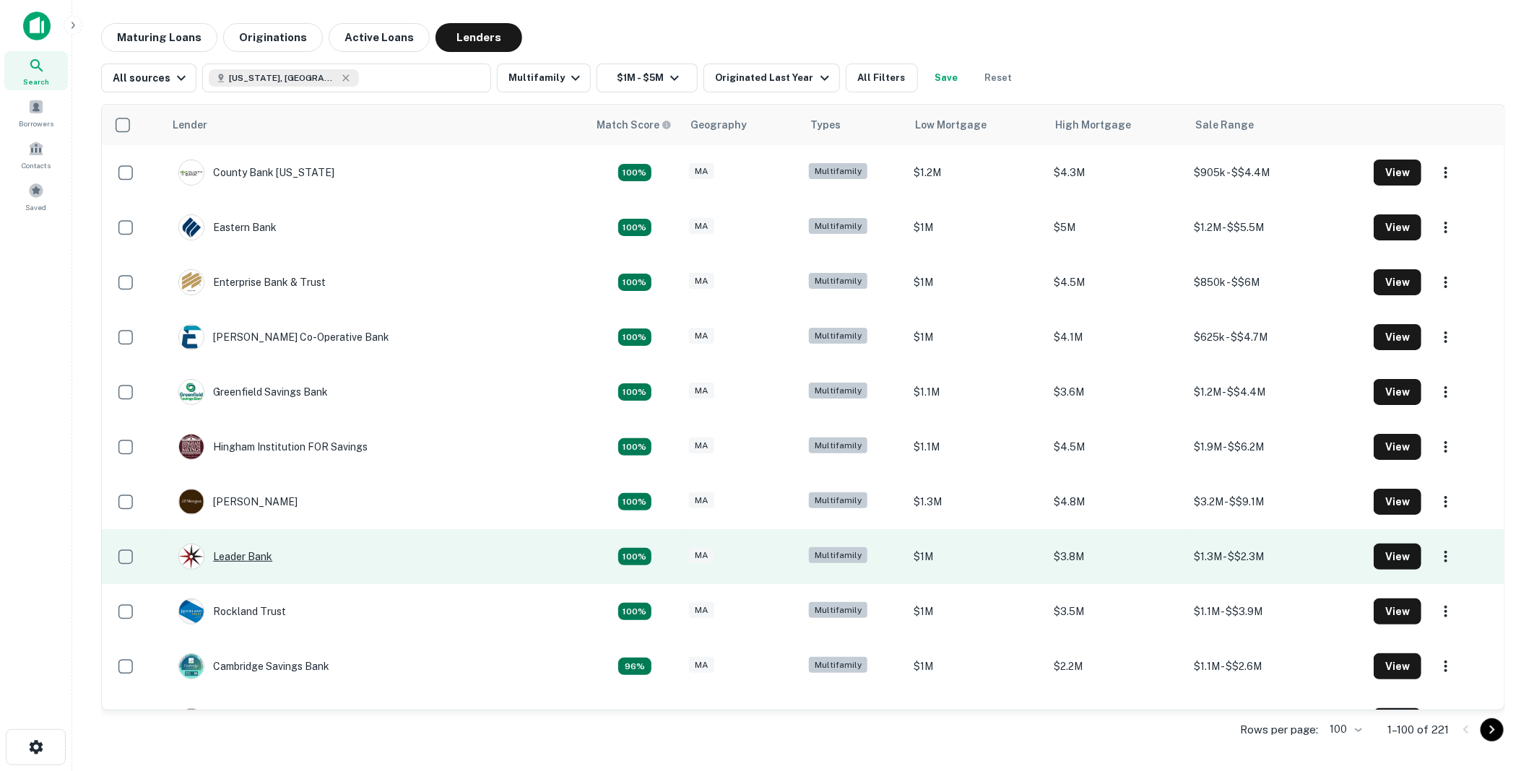
click at [248, 555] on div "Leader Bank" at bounding box center [225, 557] width 94 height 26
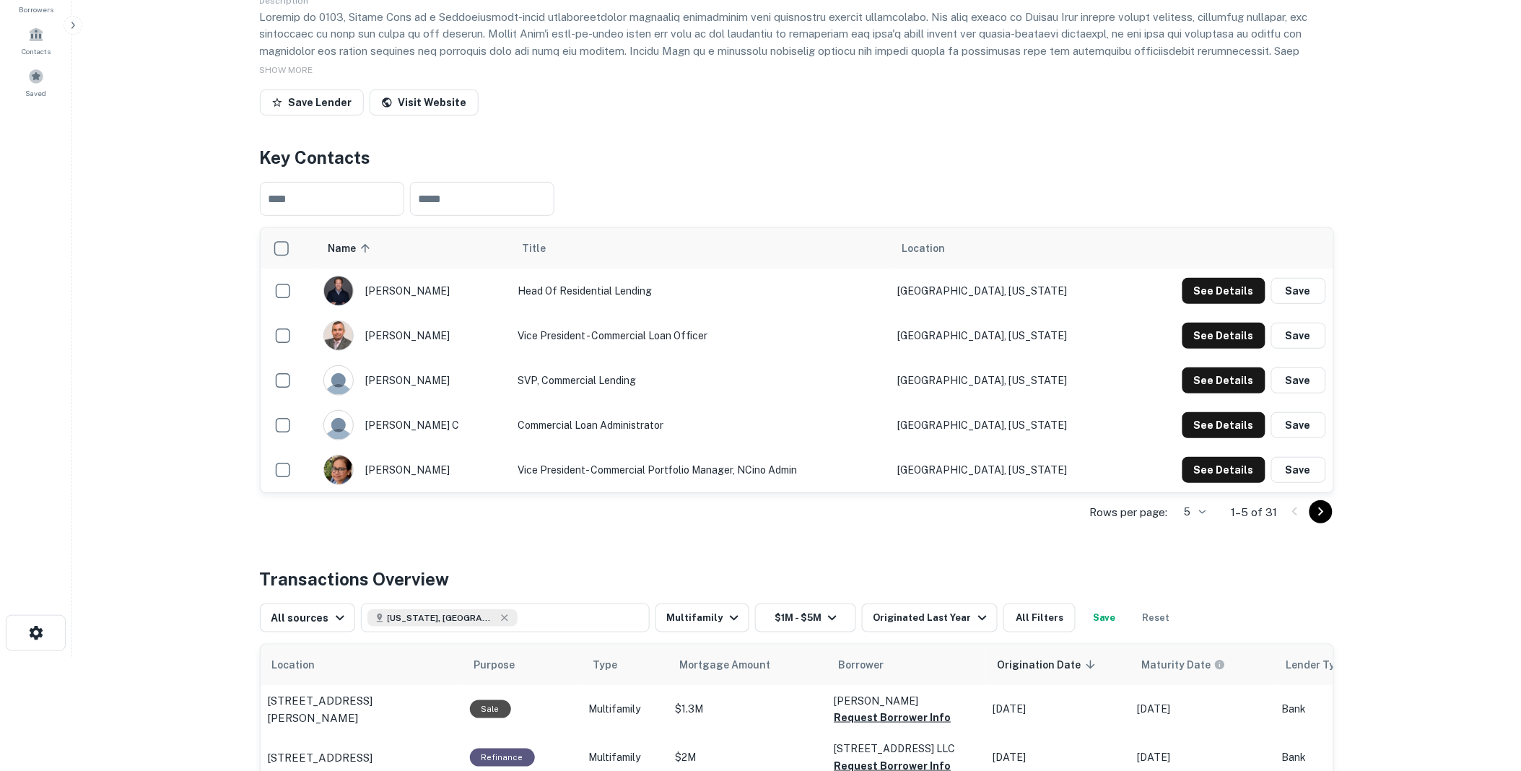
scroll to position [80, 0]
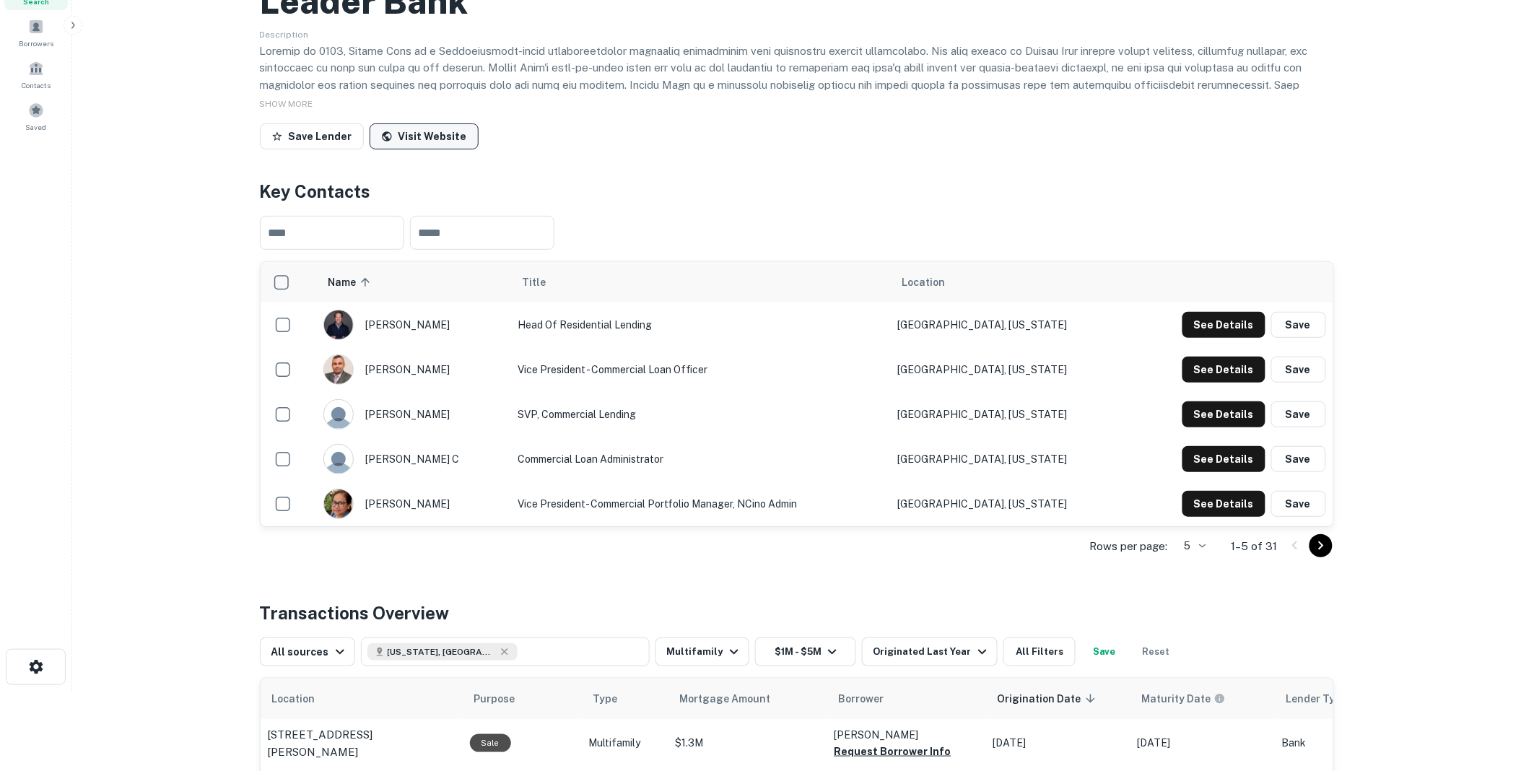
click at [409, 149] on link "Visit Website" at bounding box center [424, 136] width 109 height 26
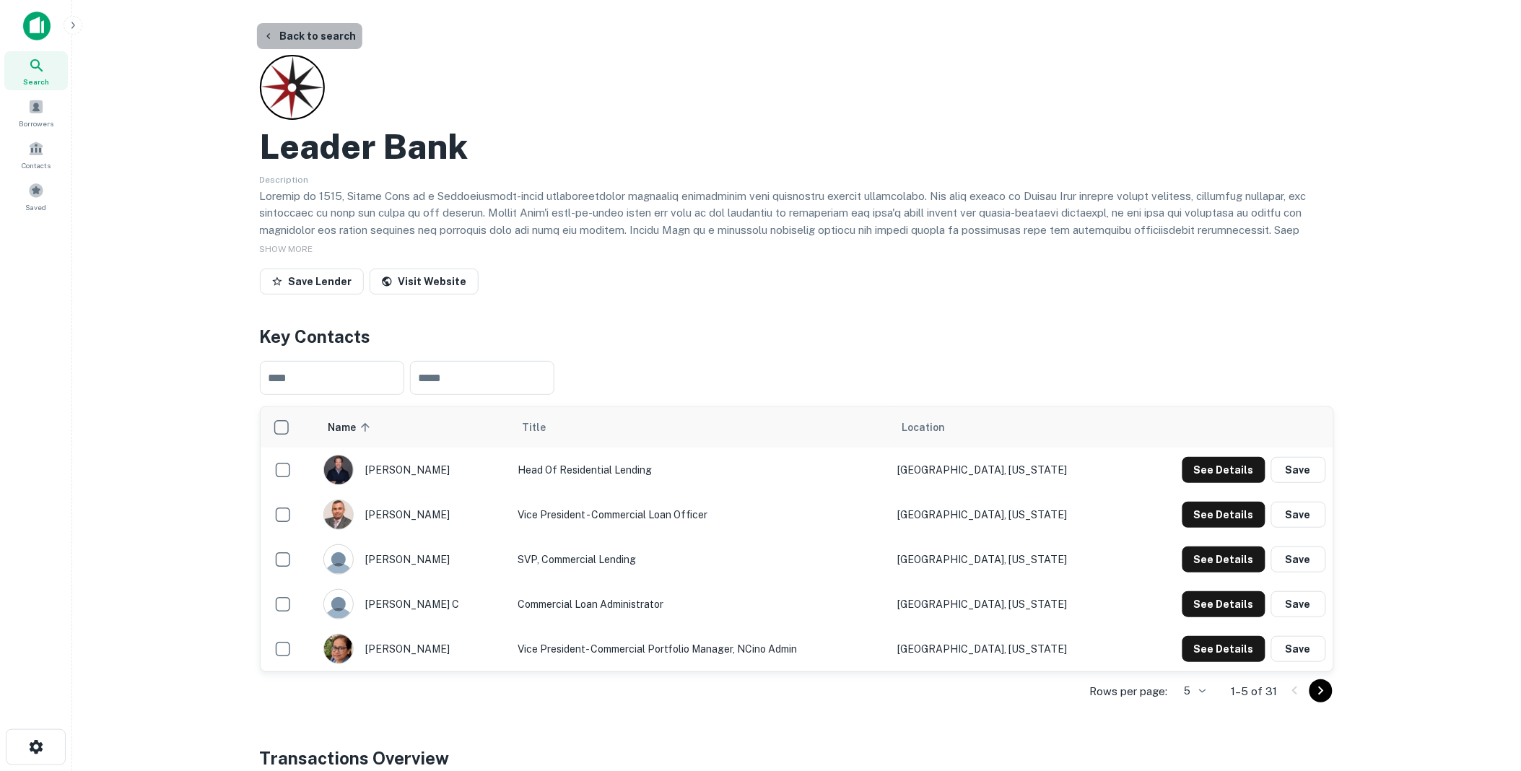
click at [311, 34] on button "Back to search" at bounding box center [309, 36] width 105 height 26
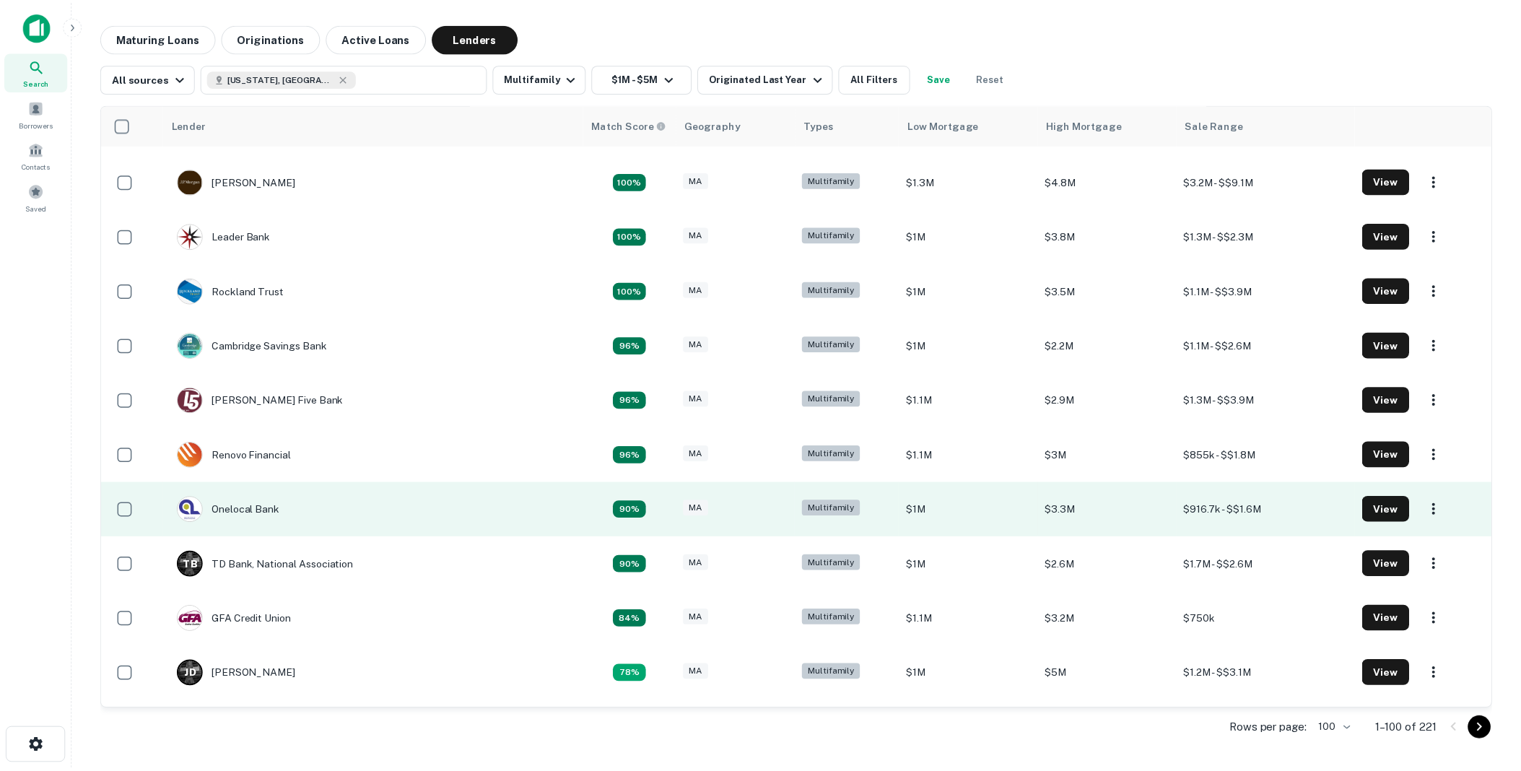
scroll to position [401, 0]
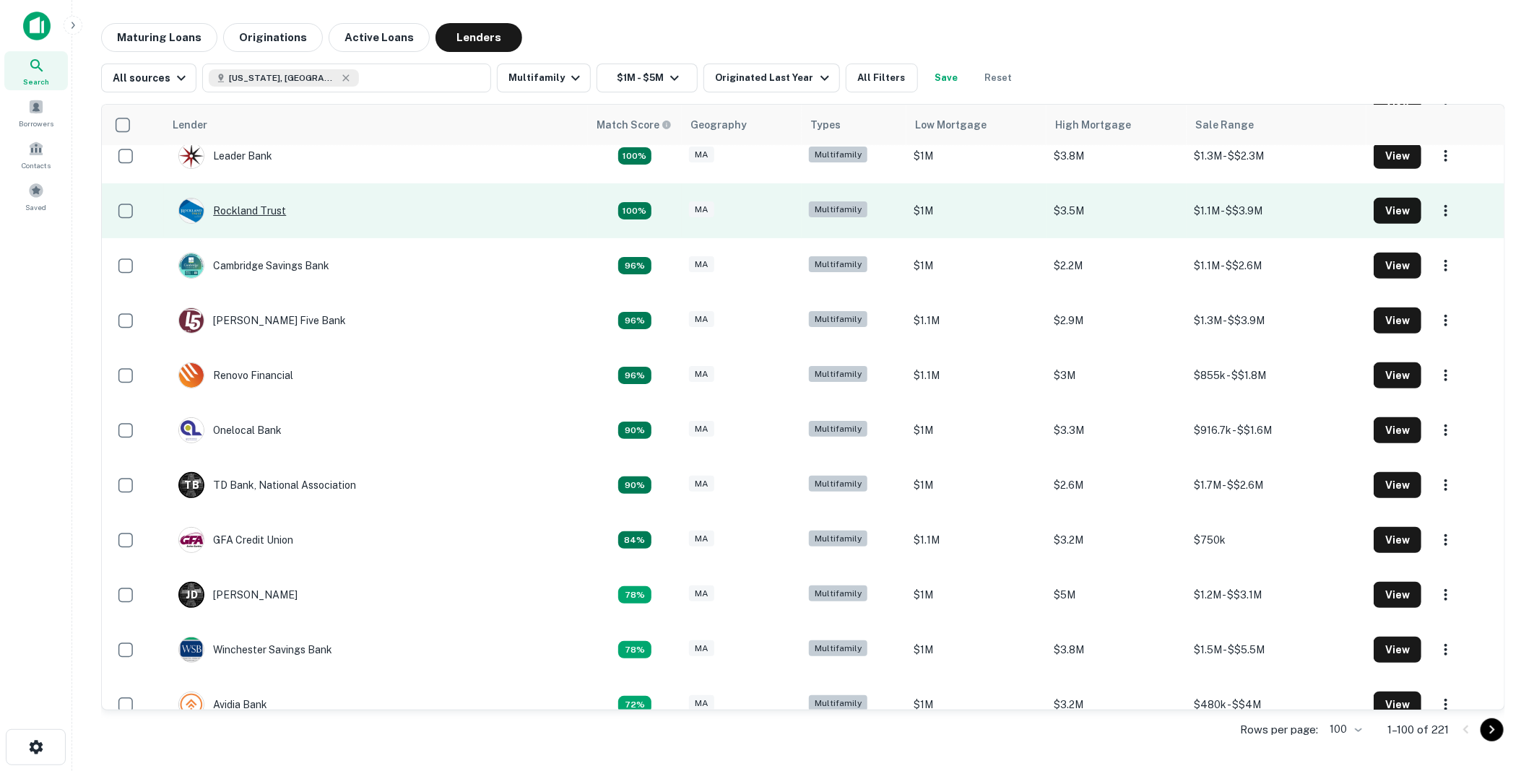
click at [245, 207] on div "Rockland Trust" at bounding box center [232, 211] width 108 height 26
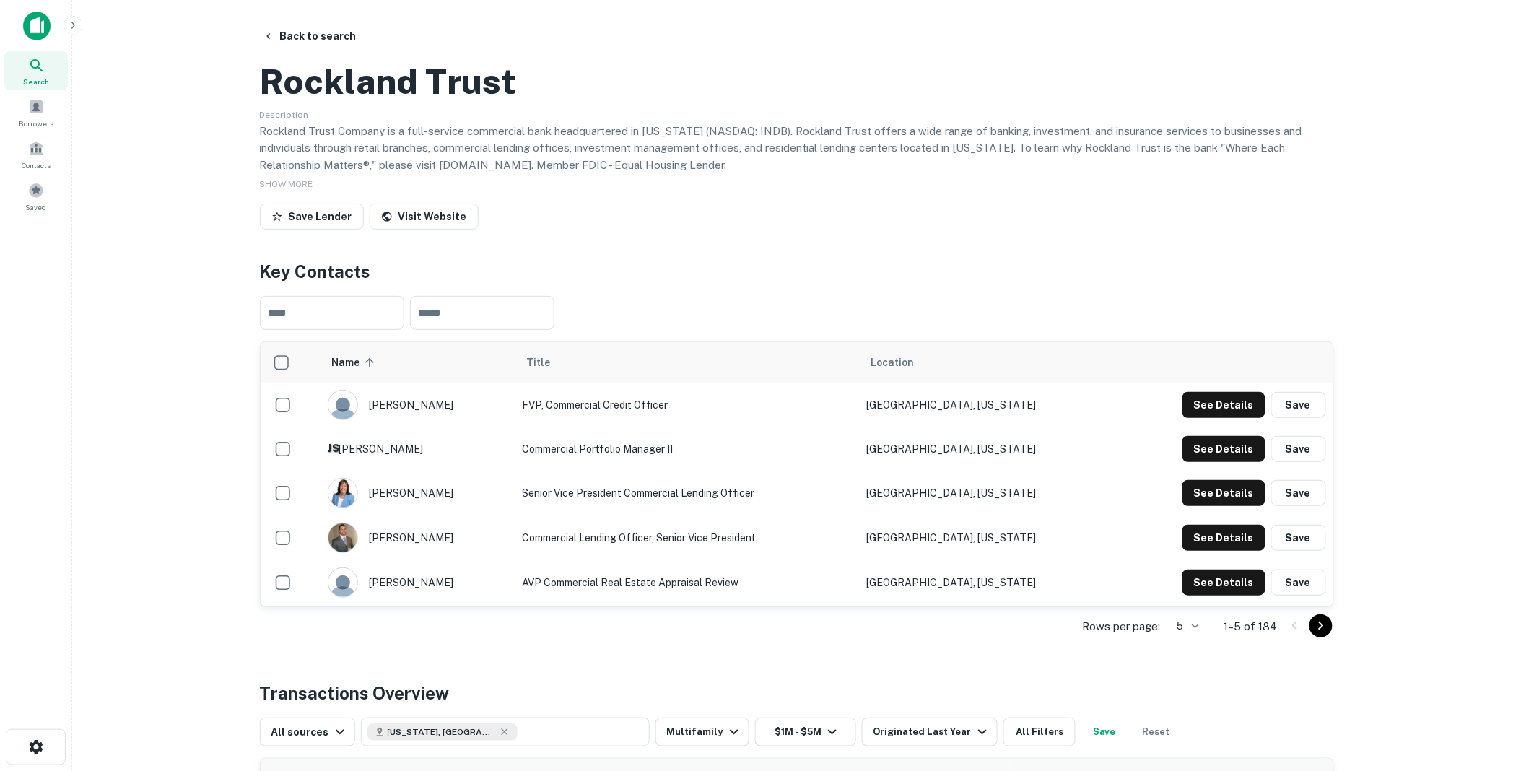
scroll to position [80, 0]
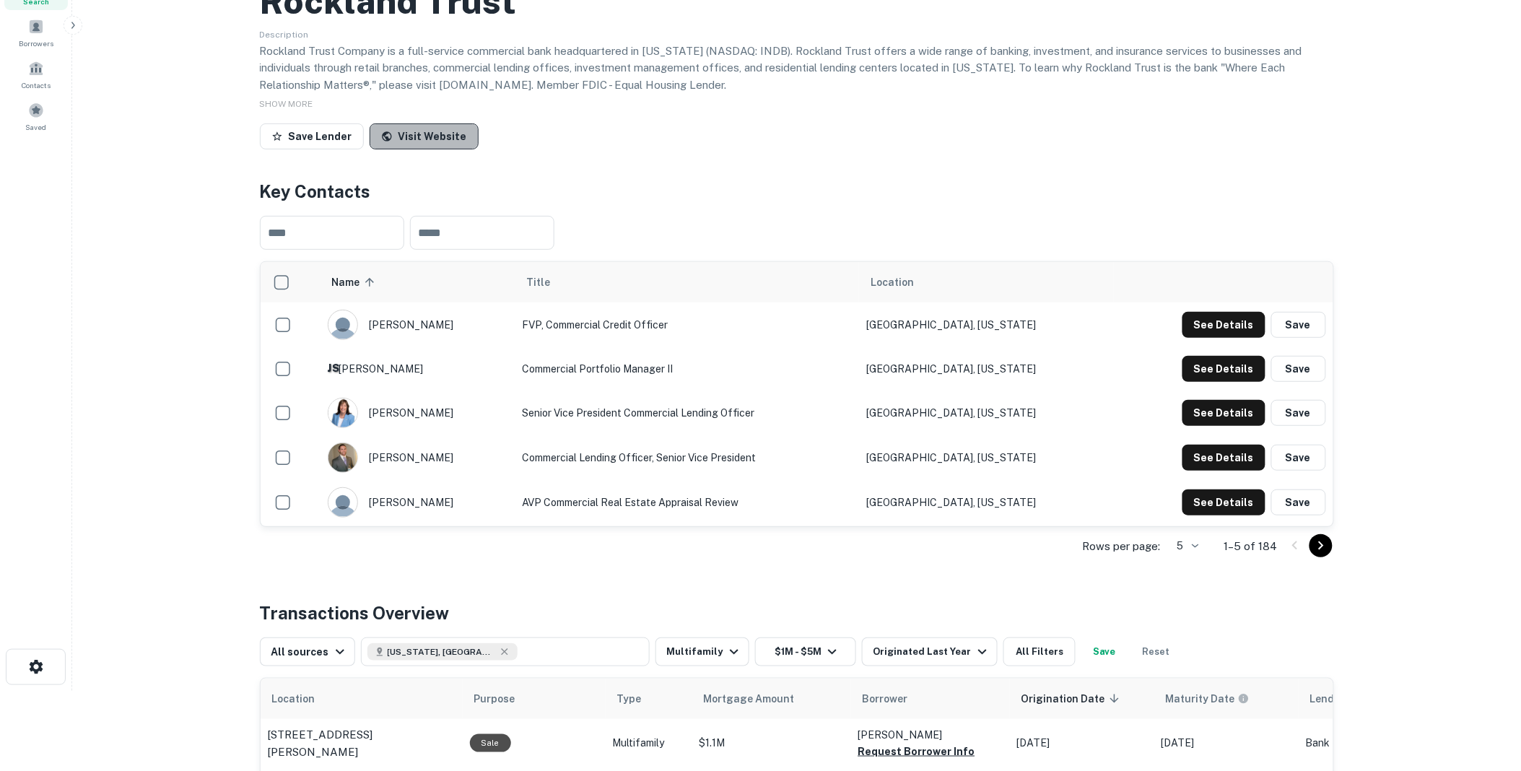
click at [425, 149] on link "Visit Website" at bounding box center [424, 136] width 109 height 26
click at [1319, 550] on icon "Go to next page" at bounding box center [1320, 546] width 5 height 9
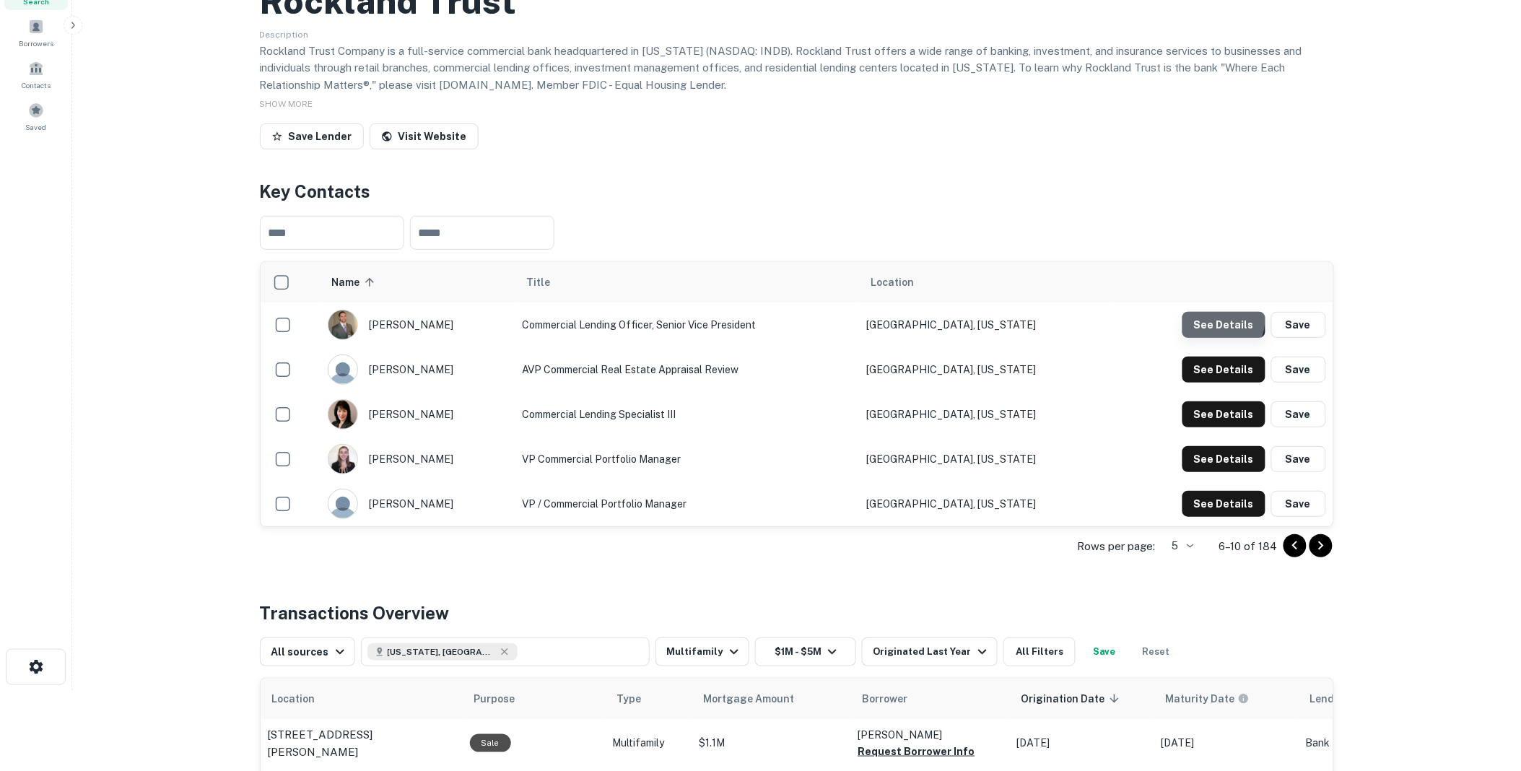
click at [1218, 338] on button "See Details" at bounding box center [1224, 325] width 83 height 26
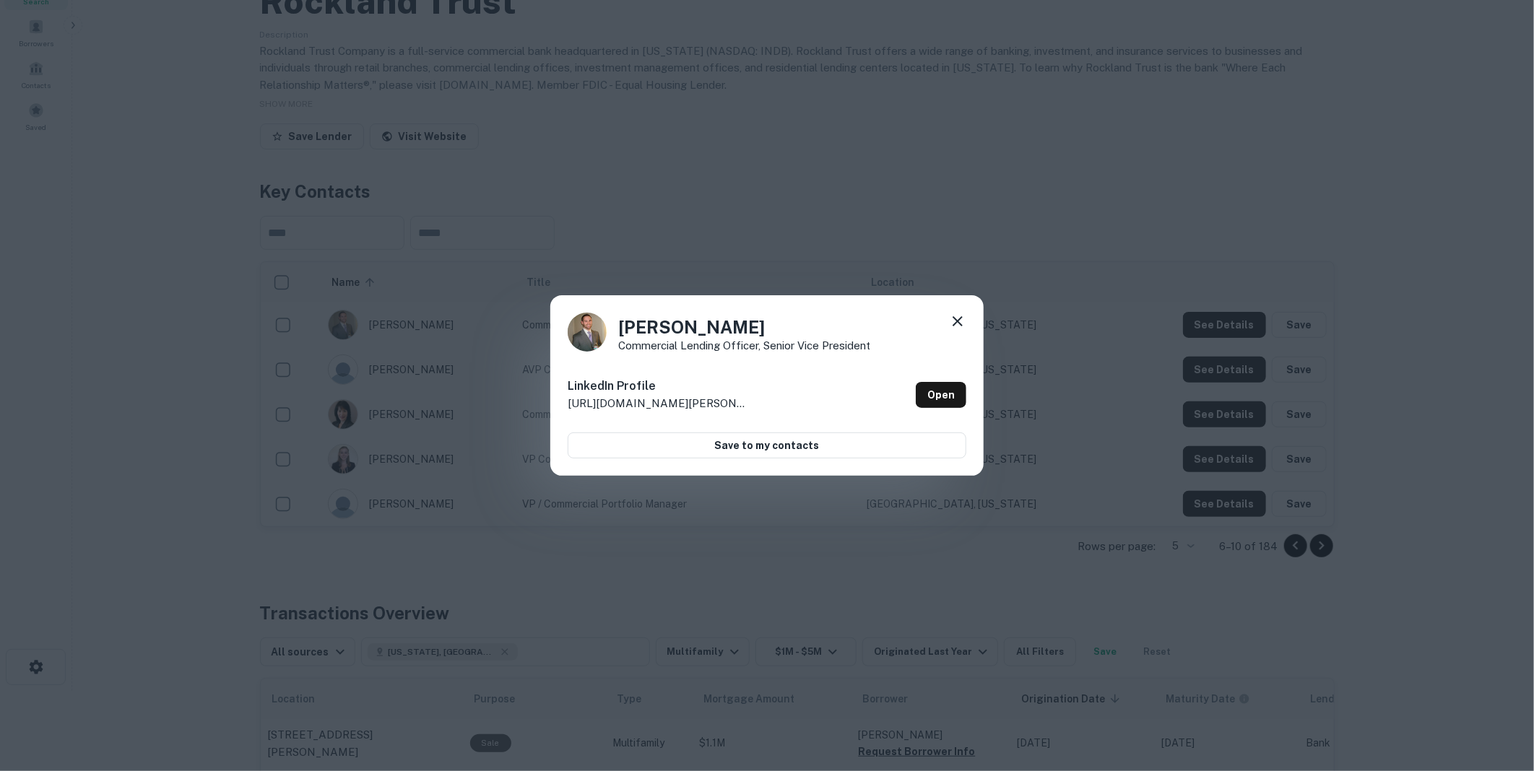
click at [960, 314] on icon at bounding box center [957, 321] width 17 height 17
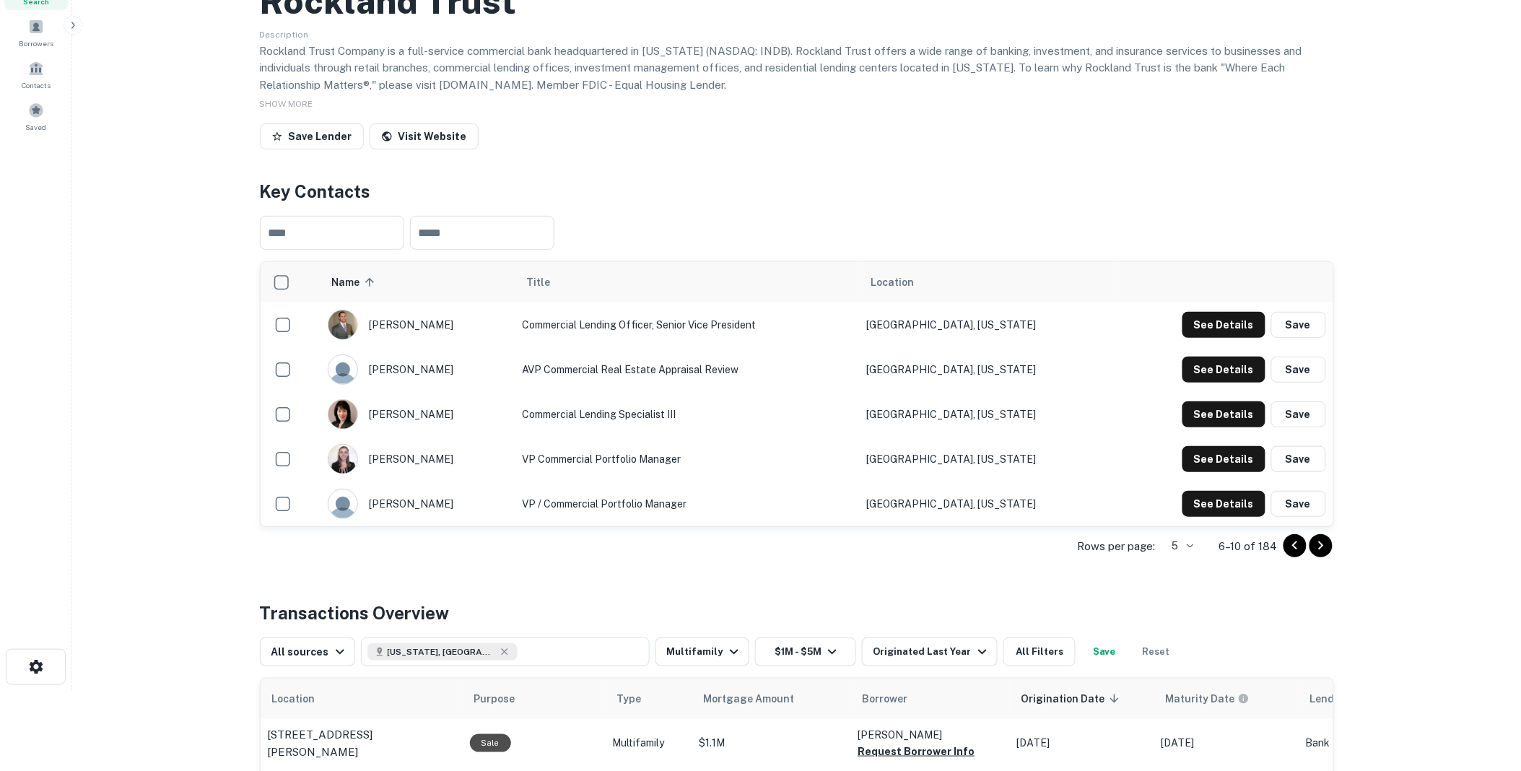
click at [1321, 550] on icon "Go to next page" at bounding box center [1320, 546] width 5 height 9
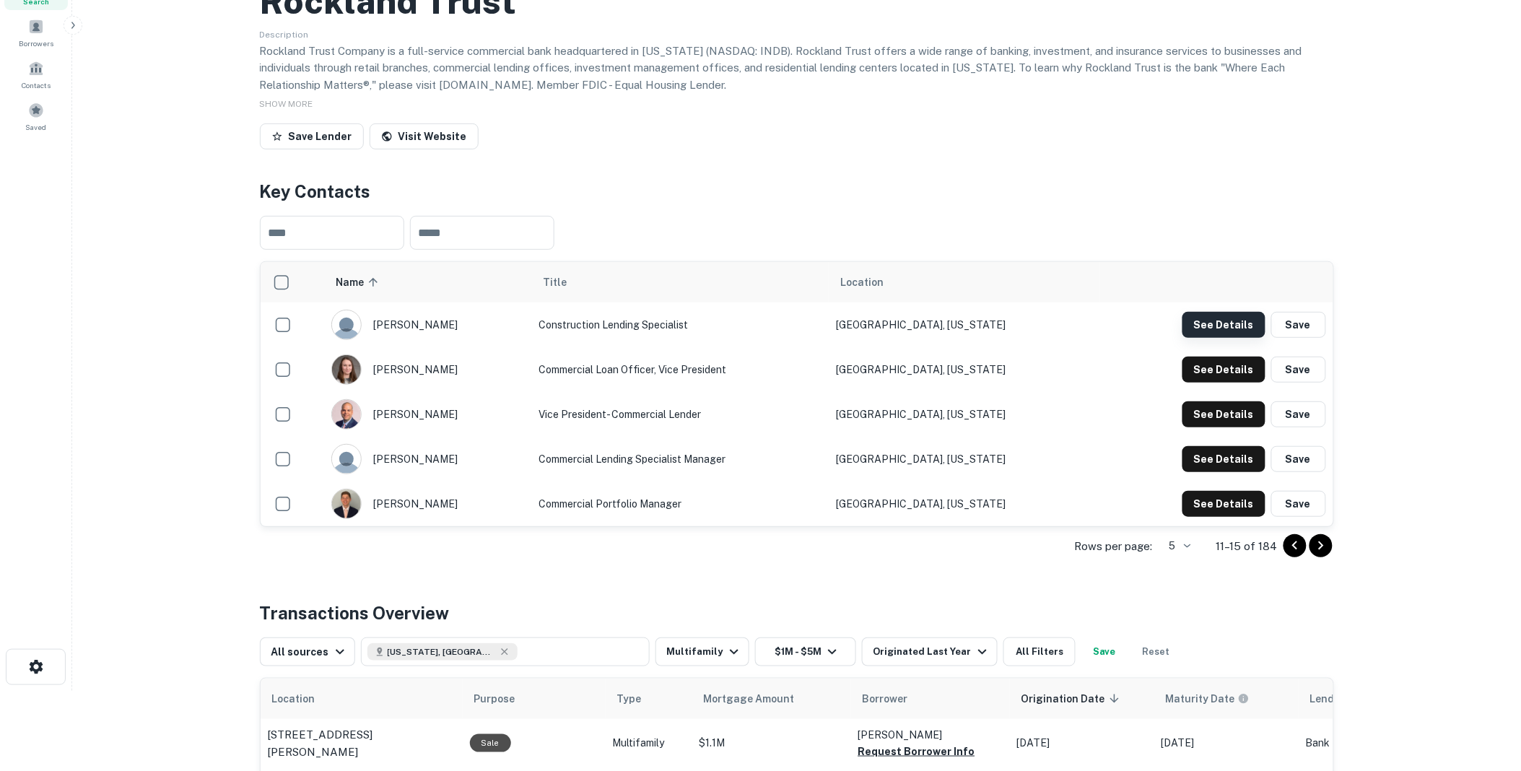
click at [1218, 338] on button "See Details" at bounding box center [1224, 325] width 83 height 26
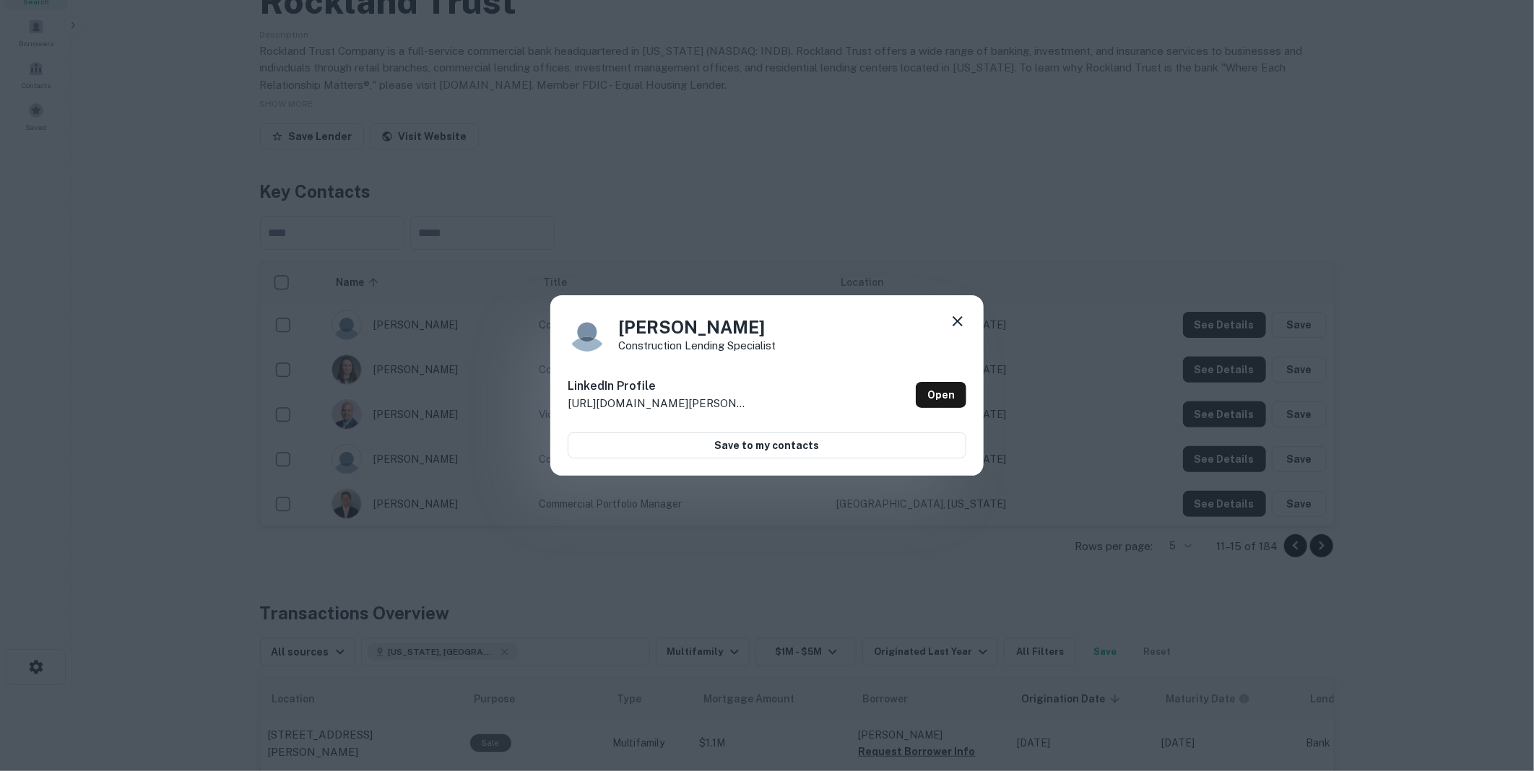
click at [957, 319] on icon at bounding box center [957, 321] width 17 height 17
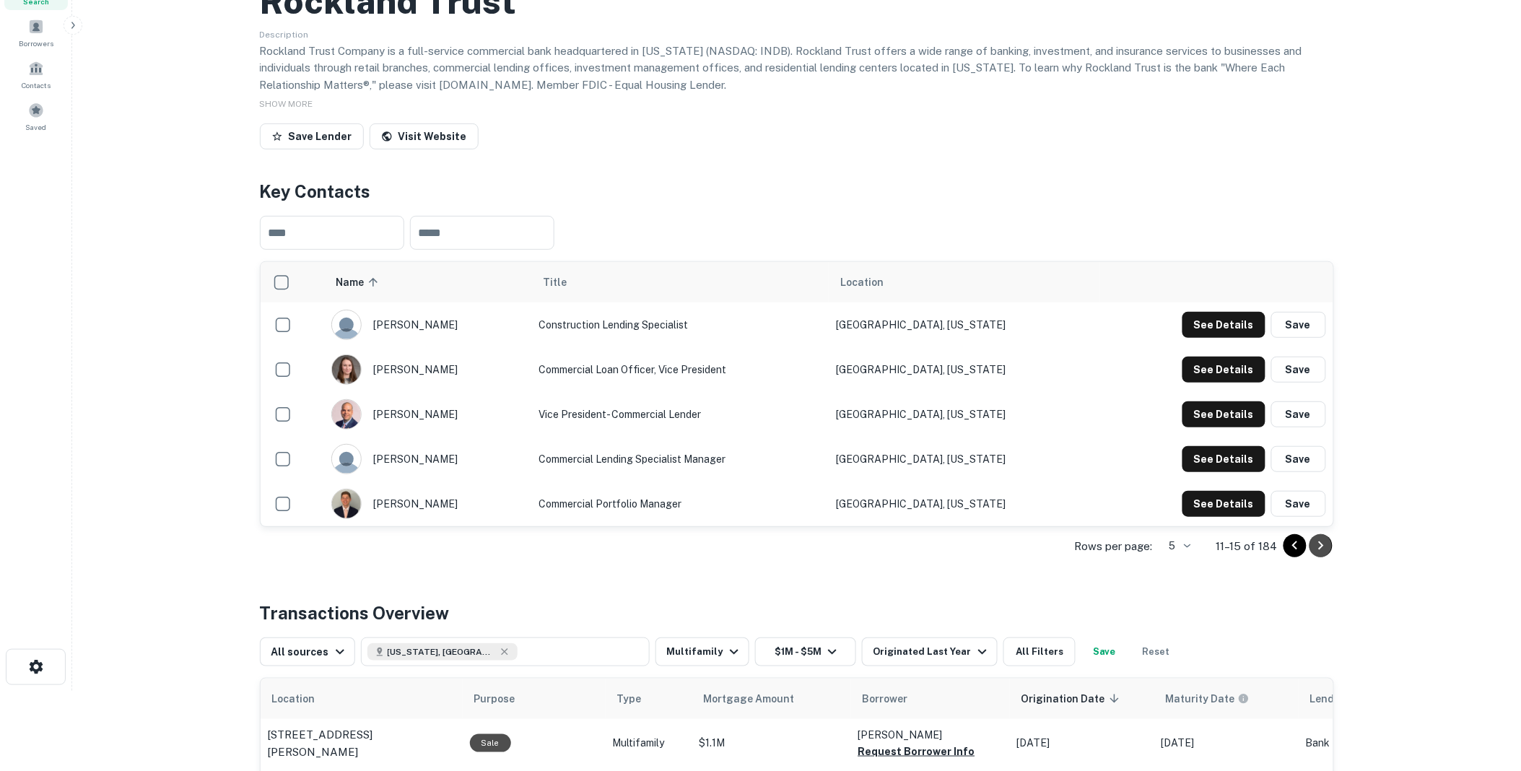
click at [1323, 555] on icon "Go to next page" at bounding box center [1321, 545] width 17 height 17
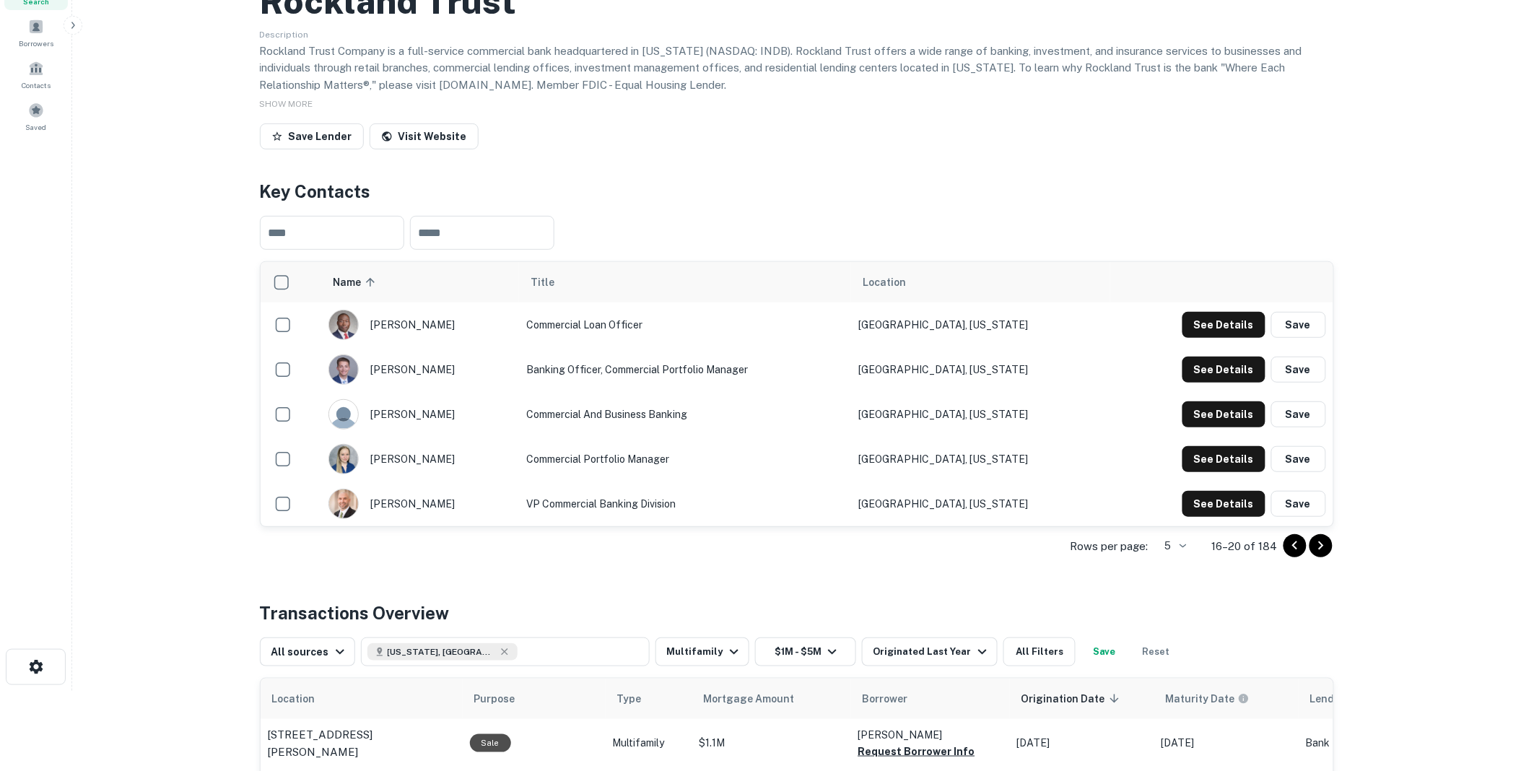
click at [1323, 555] on icon "Go to next page" at bounding box center [1321, 545] width 17 height 17
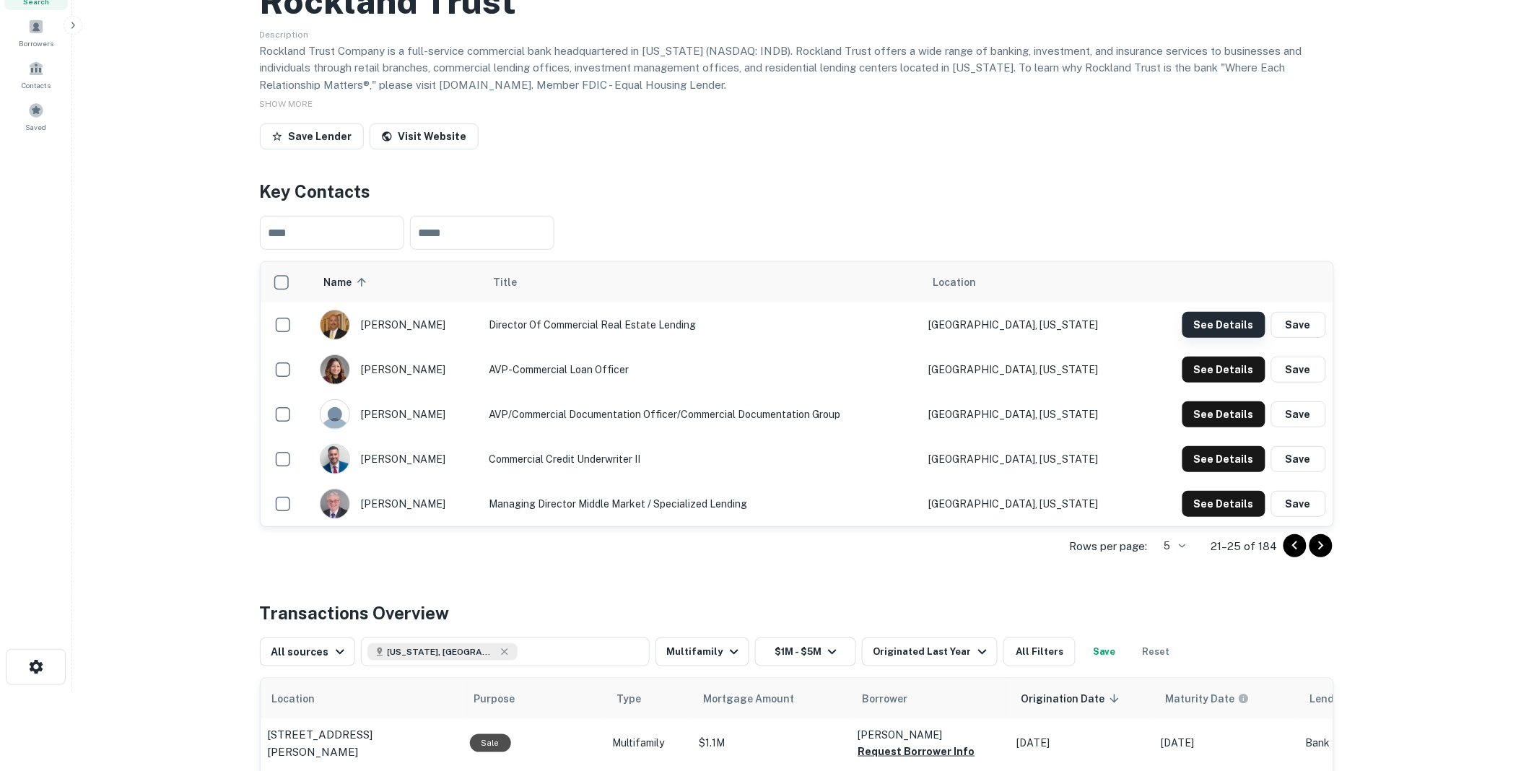
click at [1222, 338] on button "See Details" at bounding box center [1224, 325] width 83 height 26
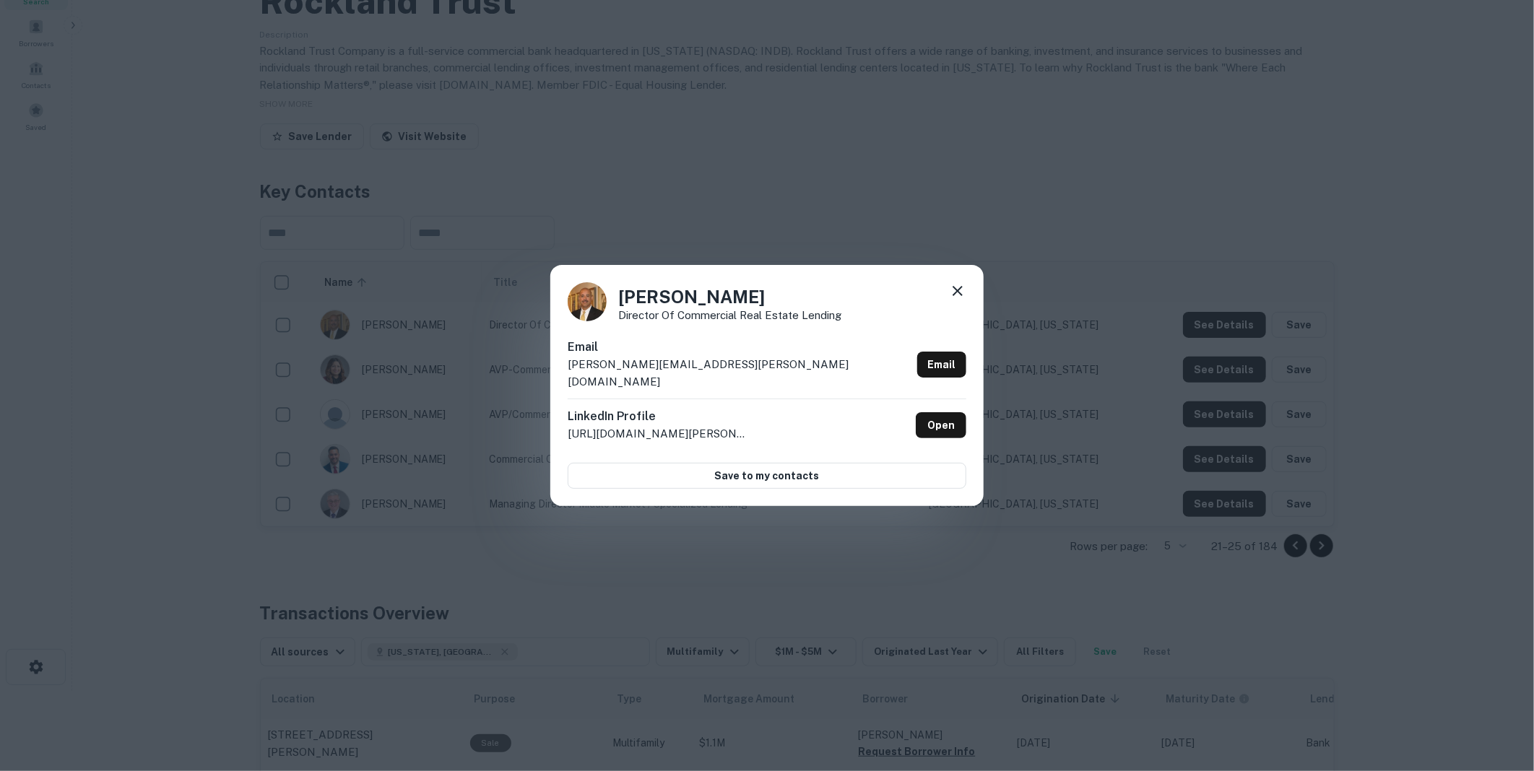
click at [954, 297] on icon at bounding box center [957, 290] width 17 height 17
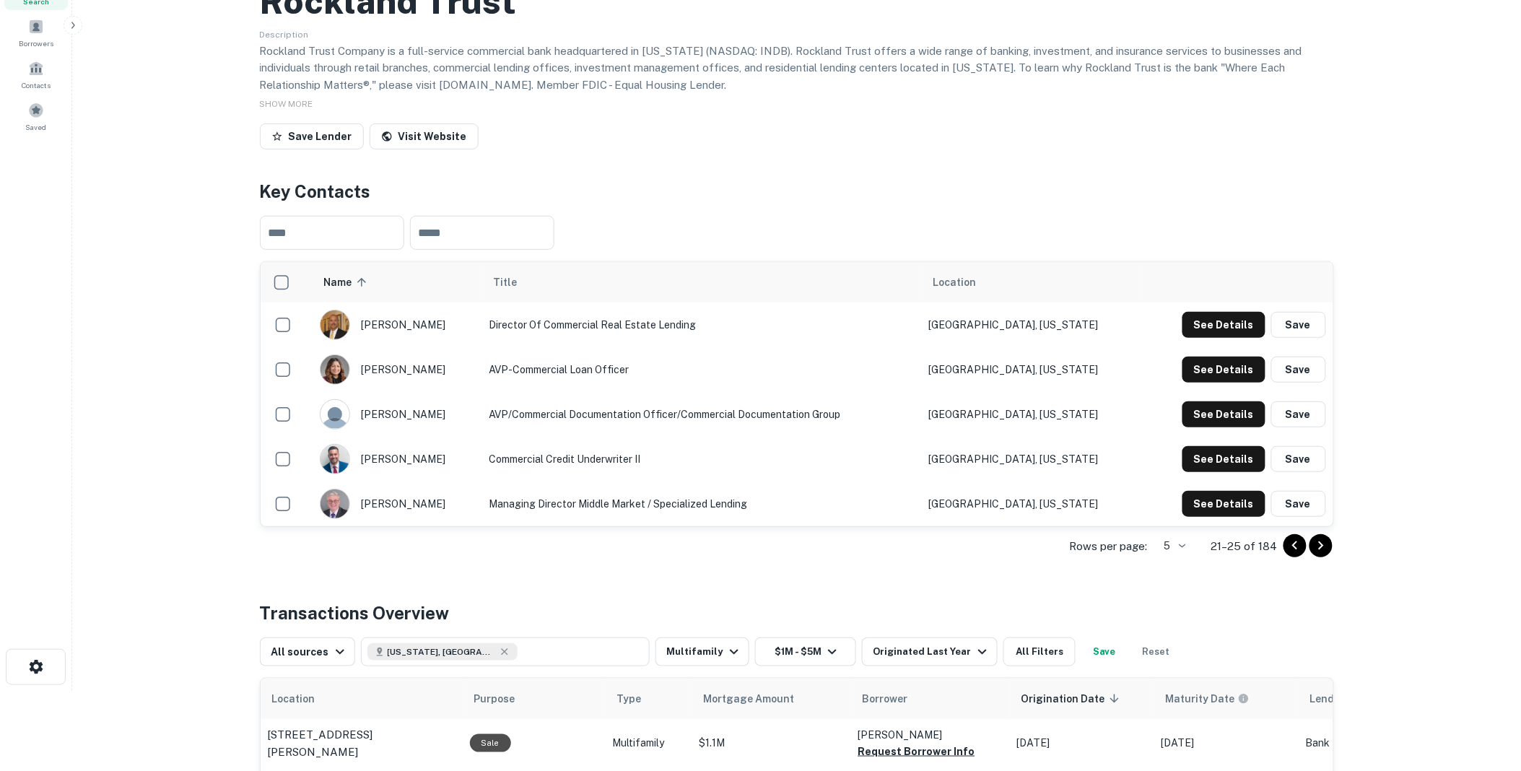
click at [1319, 555] on icon "Go to next page" at bounding box center [1321, 545] width 17 height 17
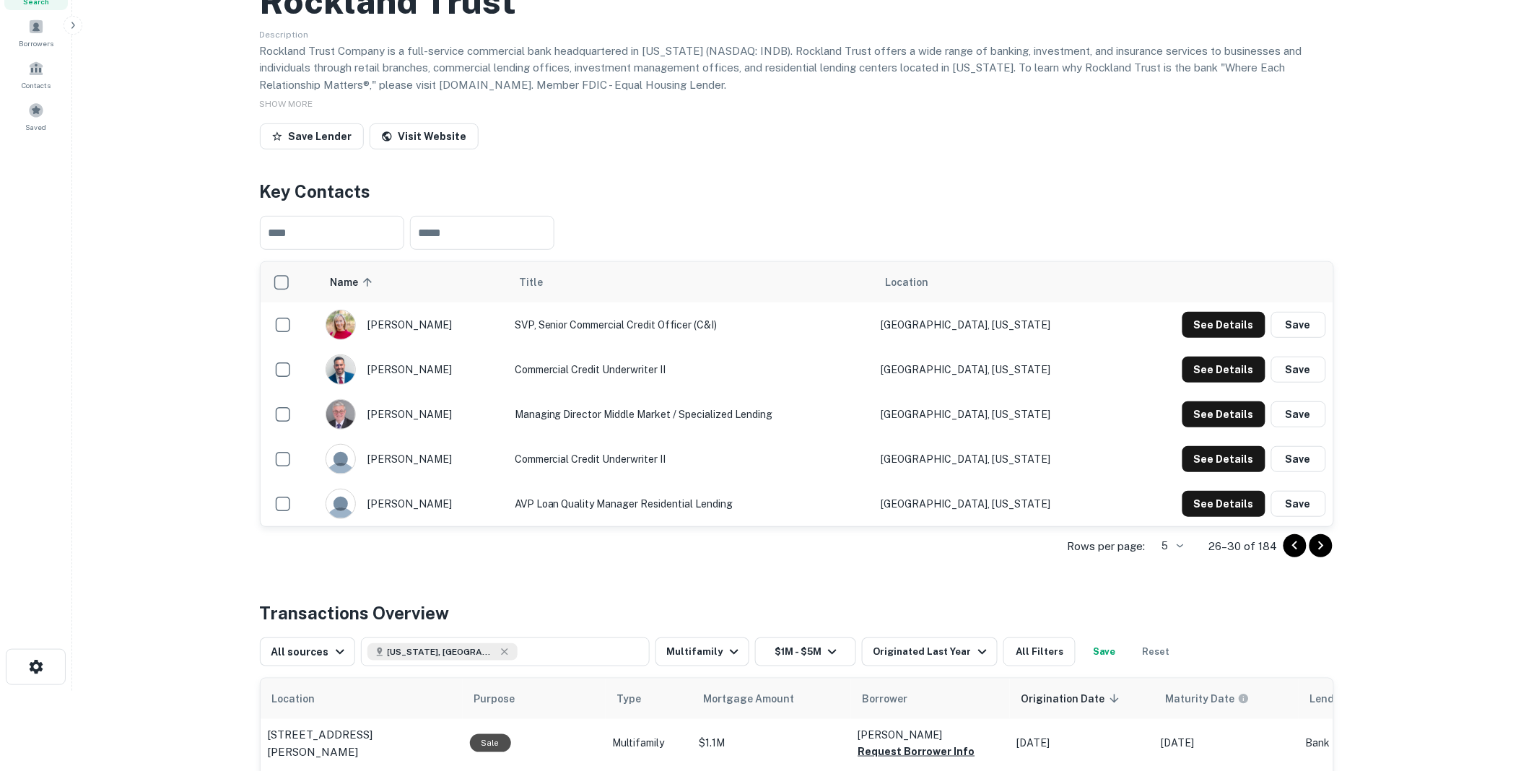
click at [1319, 555] on icon "Go to next page" at bounding box center [1321, 545] width 17 height 17
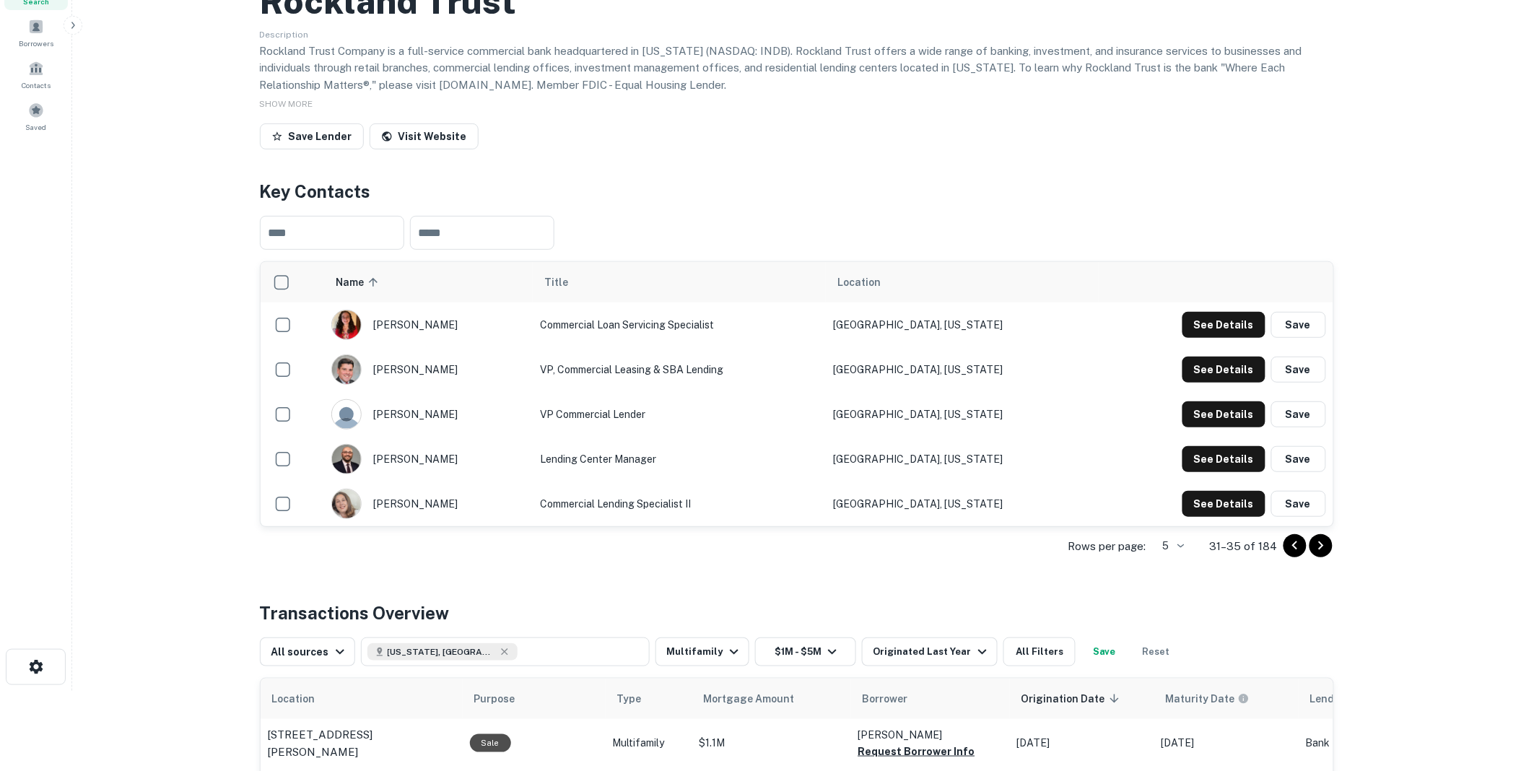
click at [1319, 555] on icon "Go to next page" at bounding box center [1321, 545] width 17 height 17
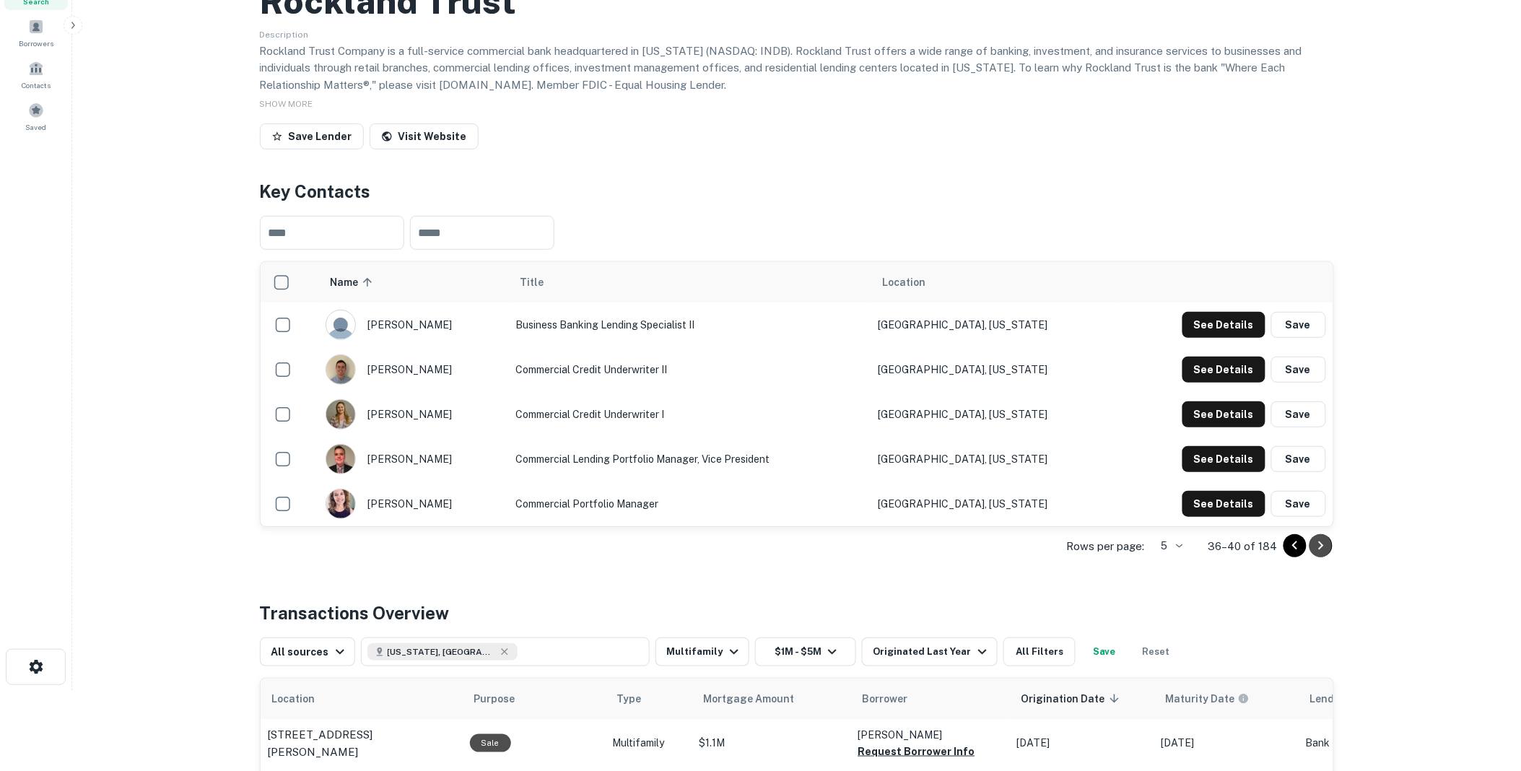
click at [1319, 555] on icon "Go to next page" at bounding box center [1321, 545] width 17 height 17
click at [1318, 555] on icon "Go to next page" at bounding box center [1321, 545] width 17 height 17
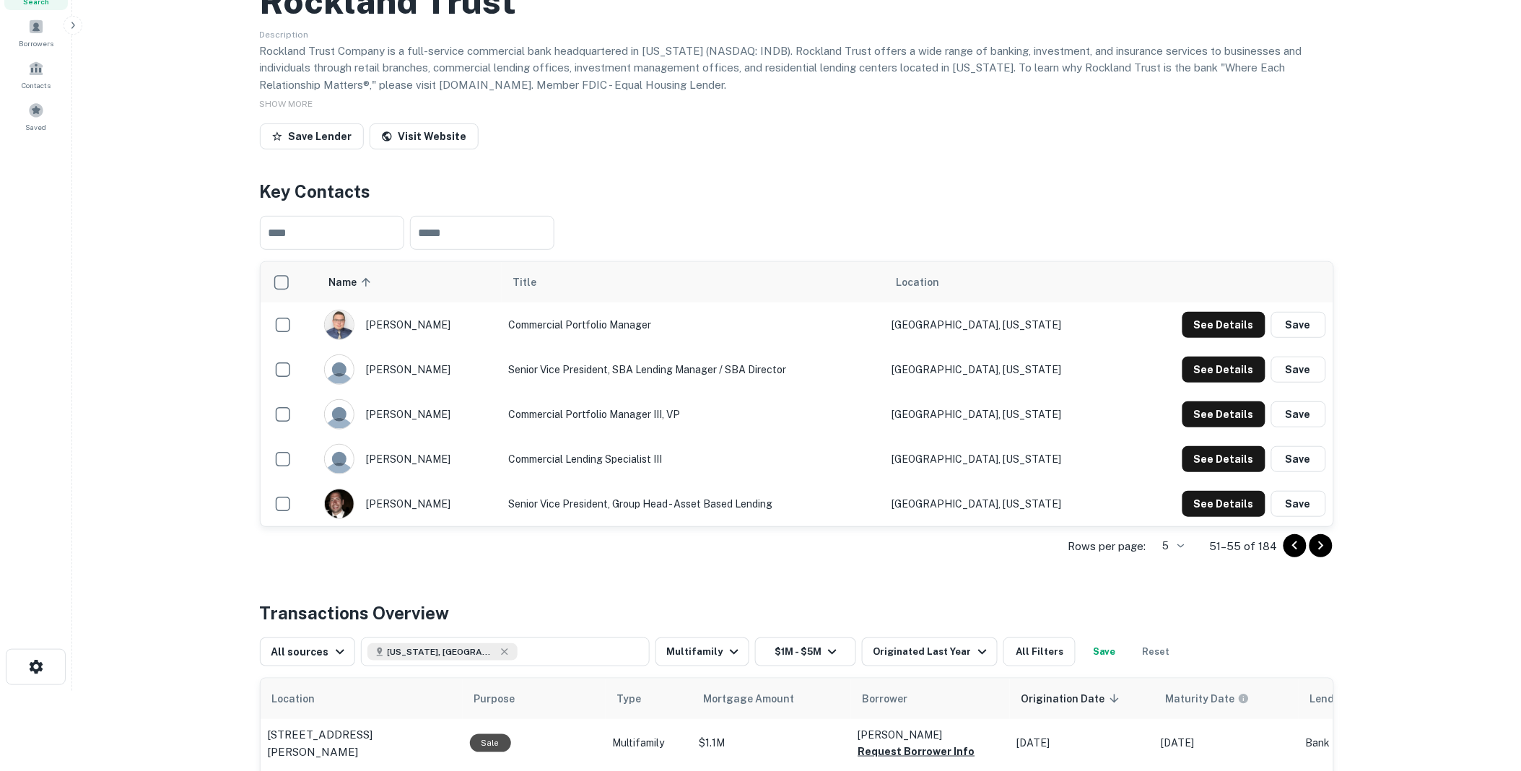
click at [1319, 550] on icon "Go to next page" at bounding box center [1320, 546] width 5 height 9
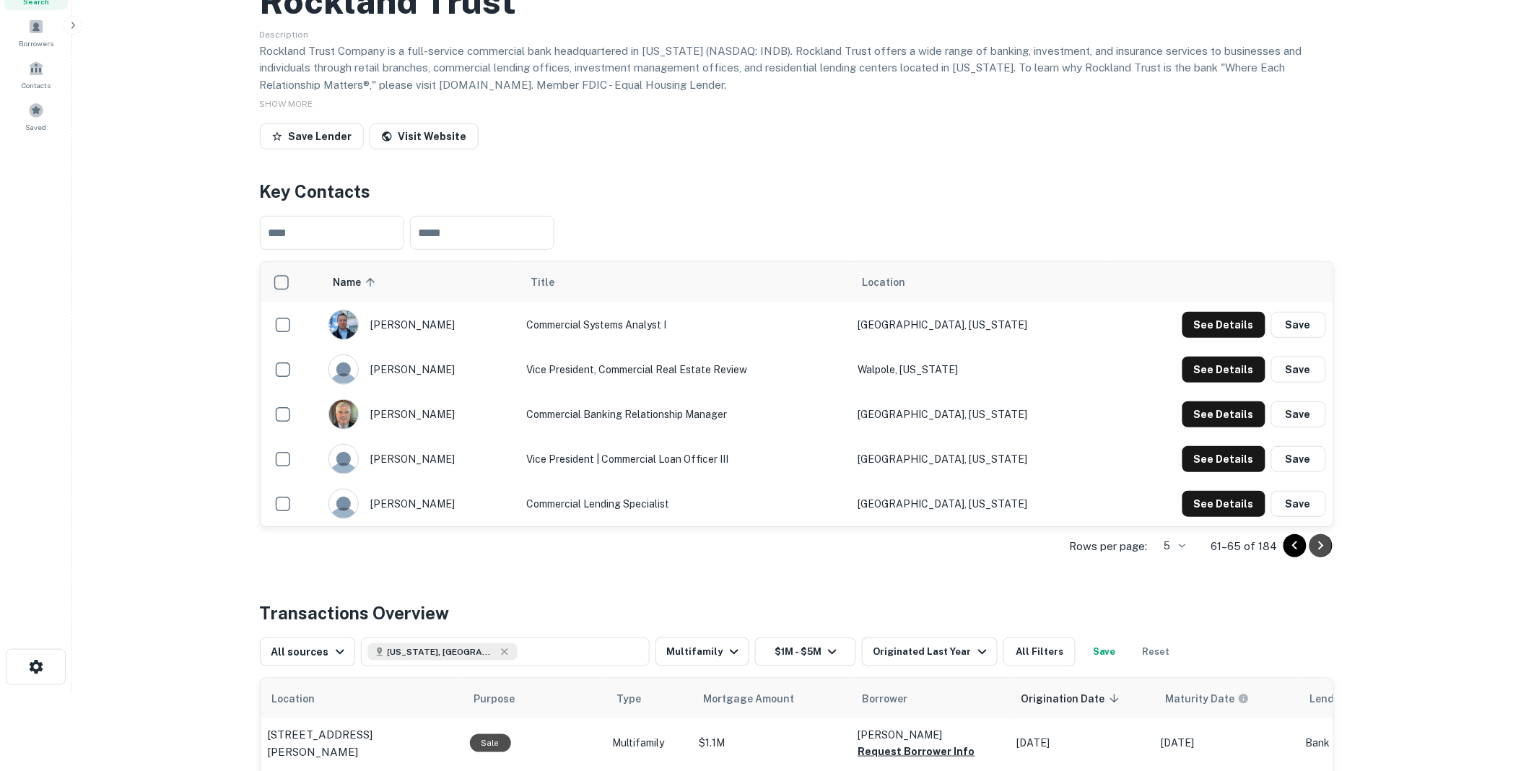
click at [1319, 550] on icon "Go to next page" at bounding box center [1320, 546] width 5 height 9
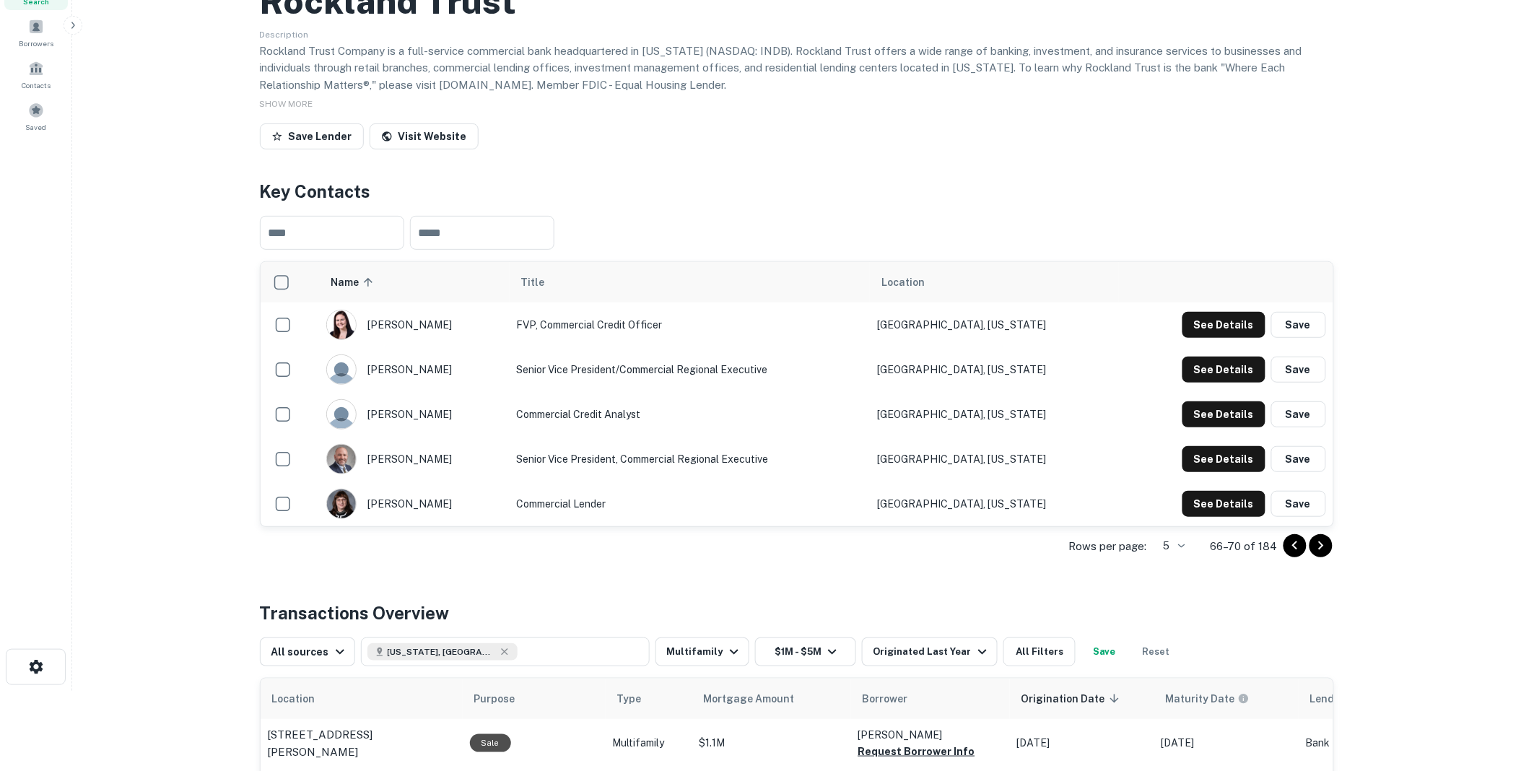
click at [1320, 550] on icon "Go to next page" at bounding box center [1320, 546] width 5 height 9
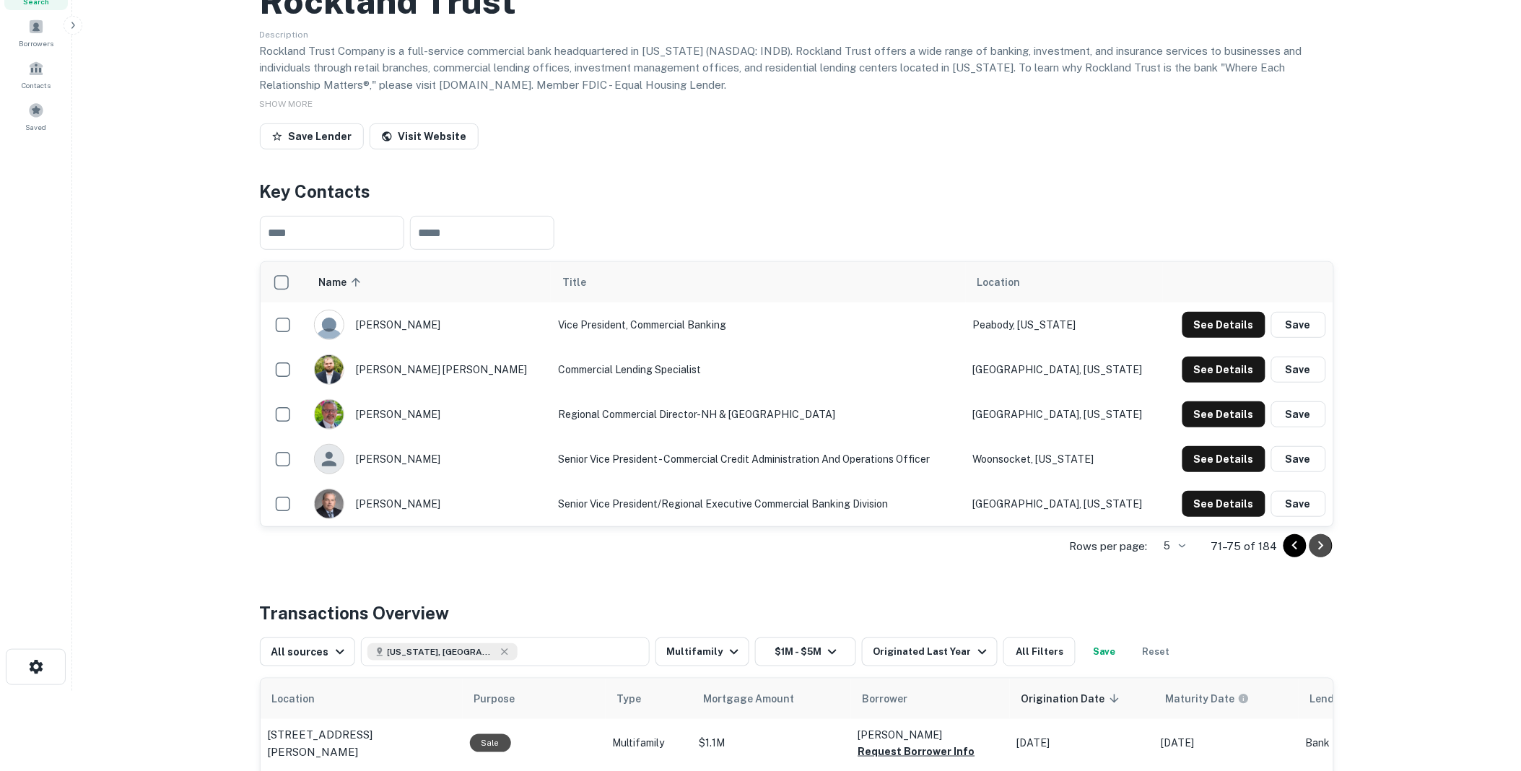
click at [1320, 550] on icon "Go to next page" at bounding box center [1320, 546] width 5 height 9
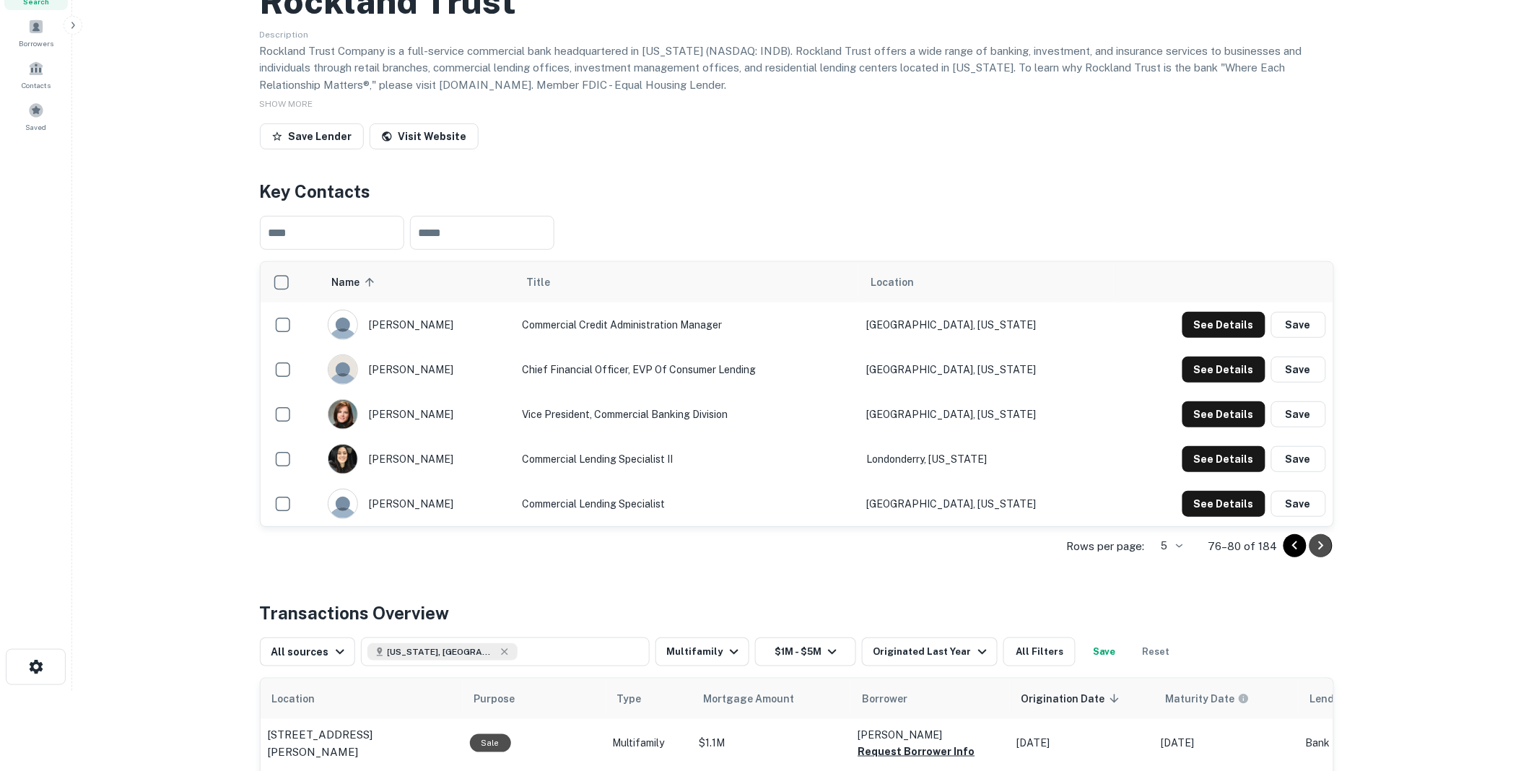
click at [1320, 550] on icon "Go to next page" at bounding box center [1320, 546] width 5 height 9
click at [1322, 550] on icon "Go to next page" at bounding box center [1320, 546] width 5 height 9
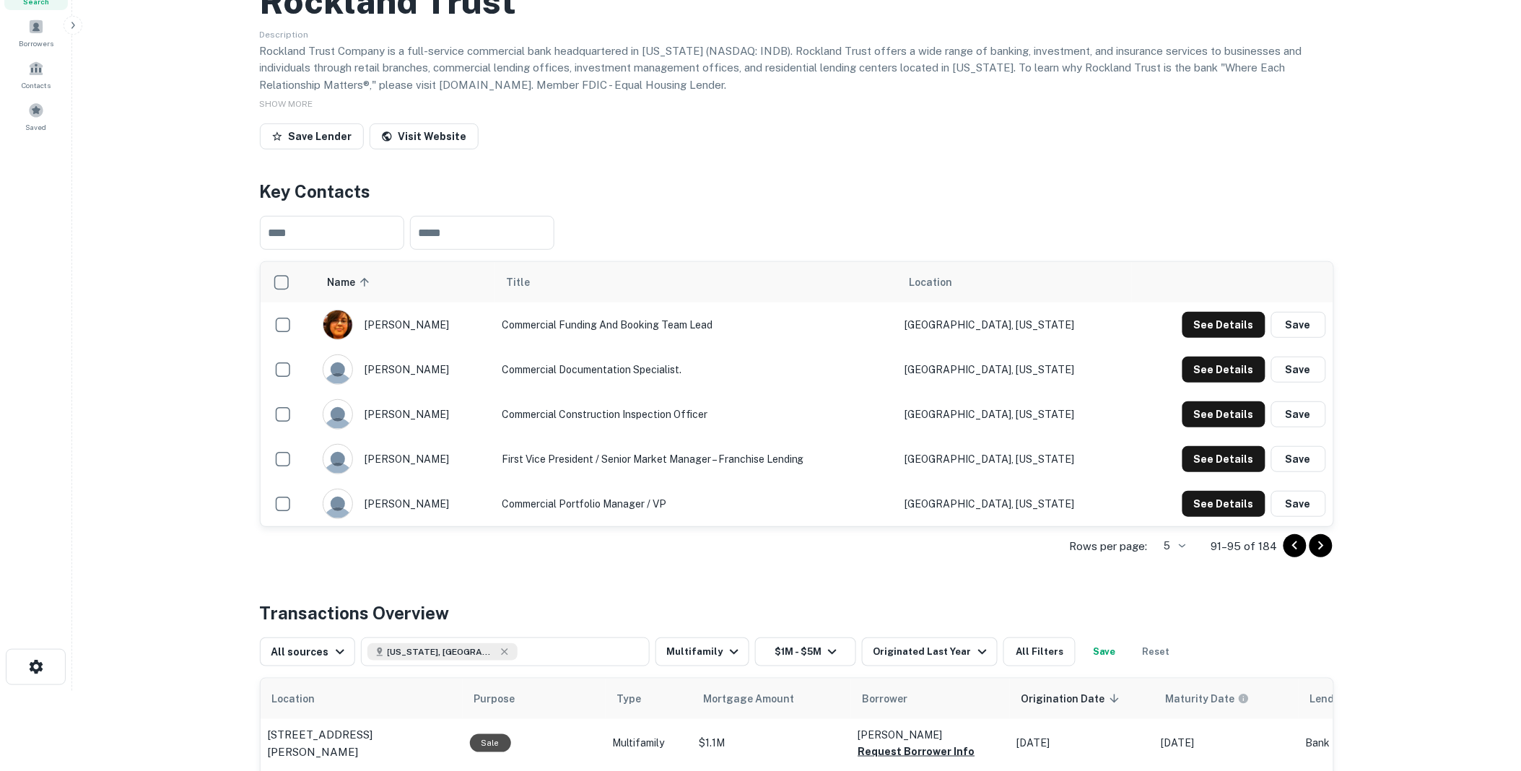
click at [1322, 550] on icon "Go to next page" at bounding box center [1320, 546] width 5 height 9
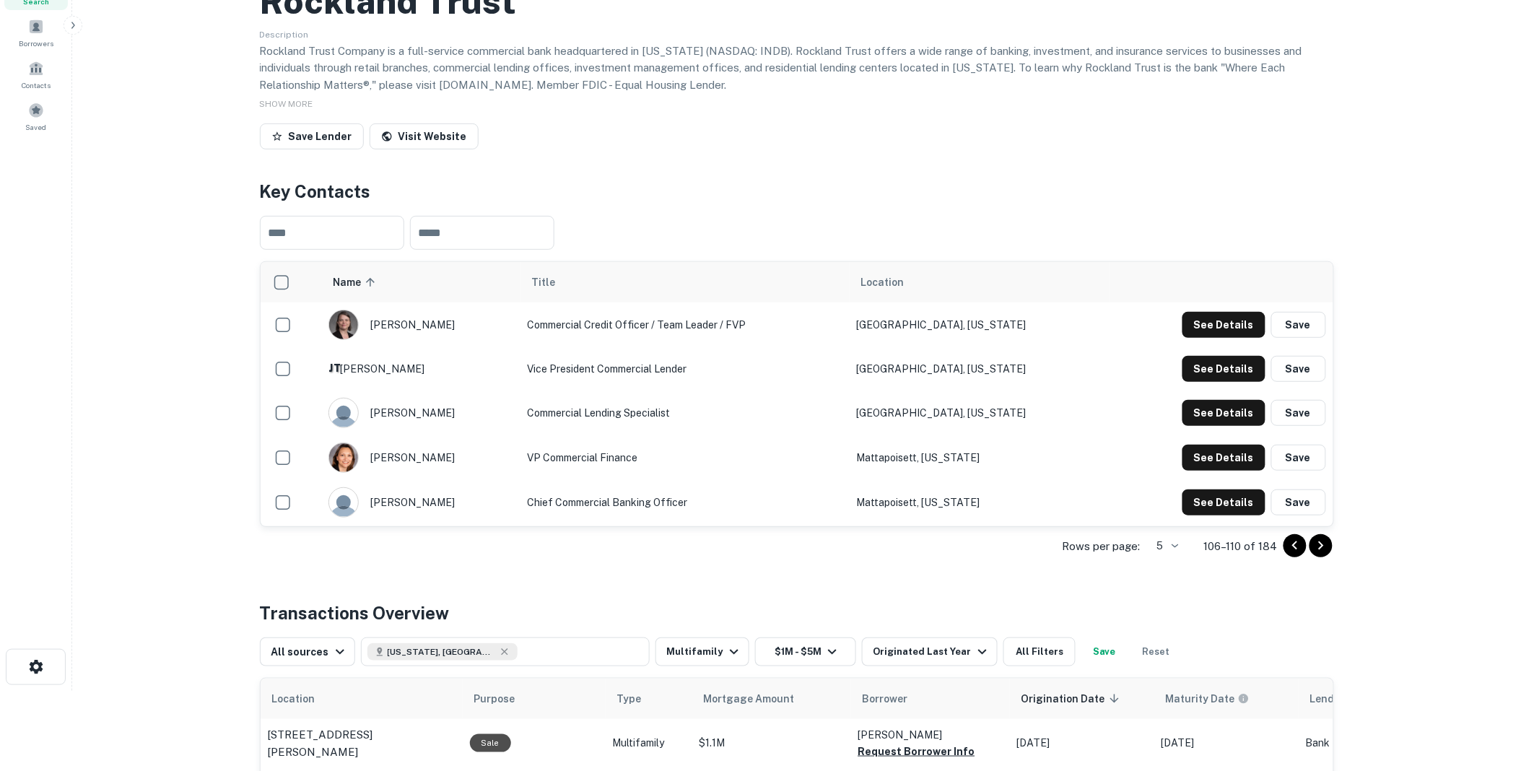
click at [1322, 550] on icon "Go to next page" at bounding box center [1320, 546] width 5 height 9
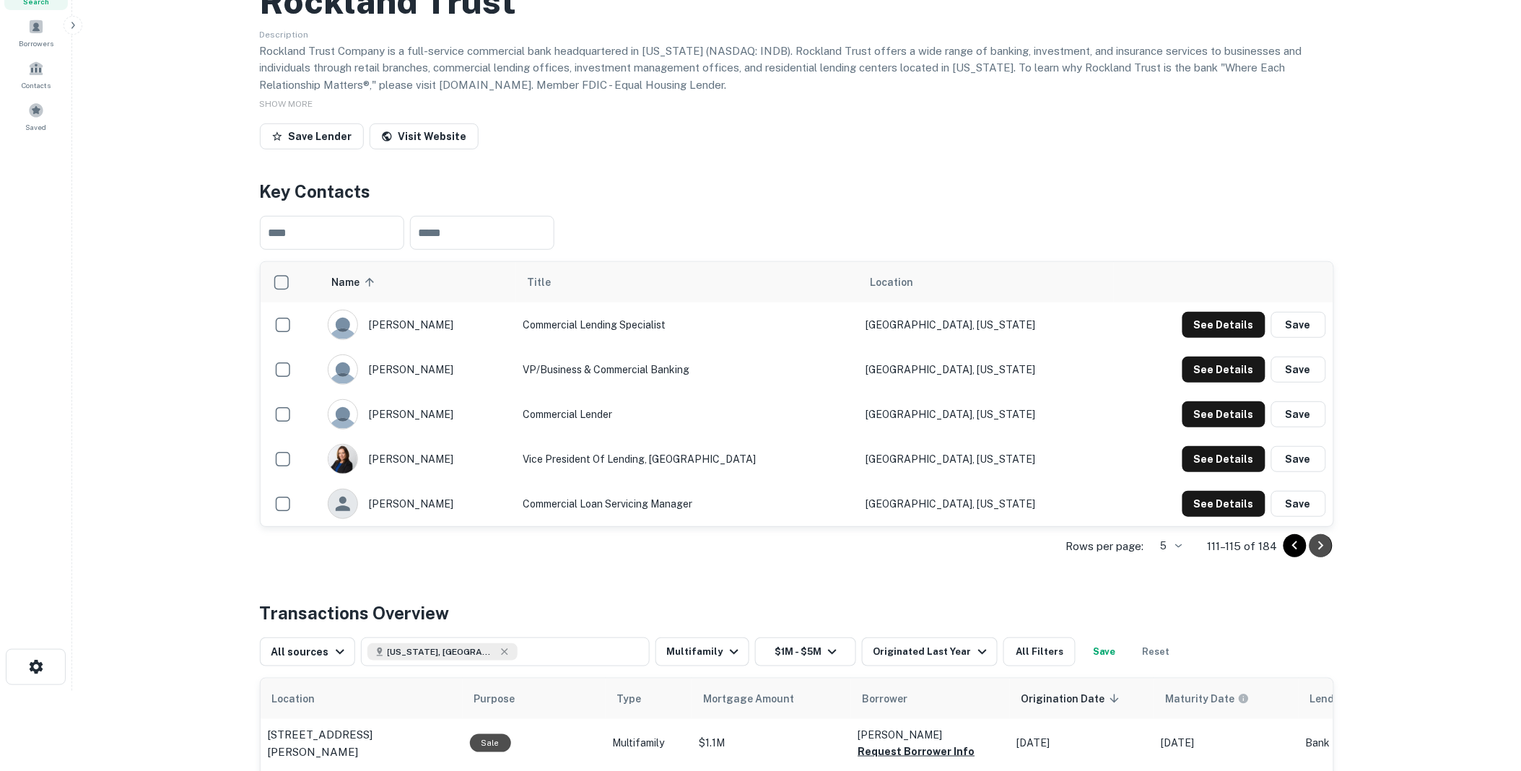
click at [1320, 555] on icon "Go to next page" at bounding box center [1321, 545] width 17 height 17
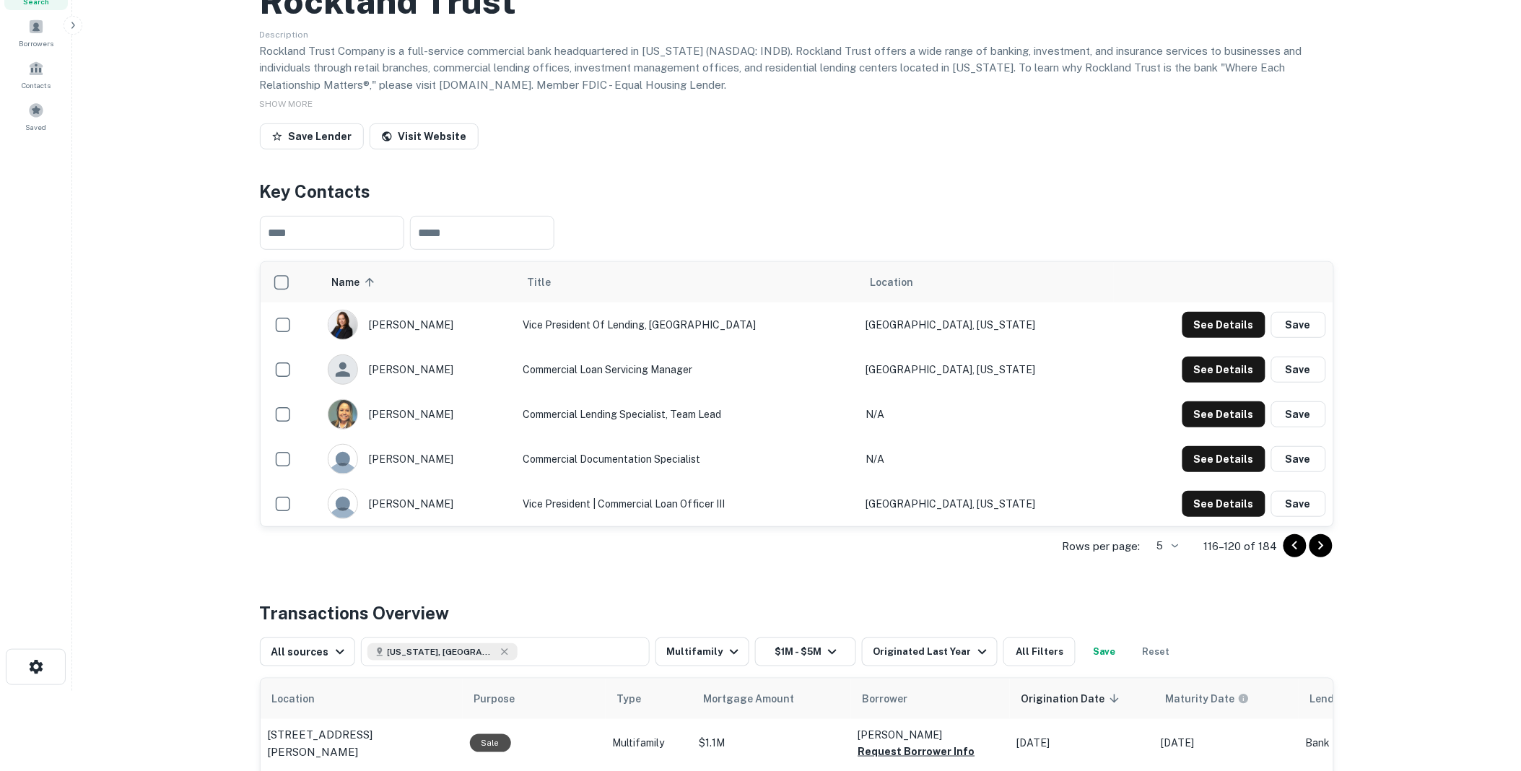
click at [1319, 555] on icon "Go to next page" at bounding box center [1321, 545] width 17 height 17
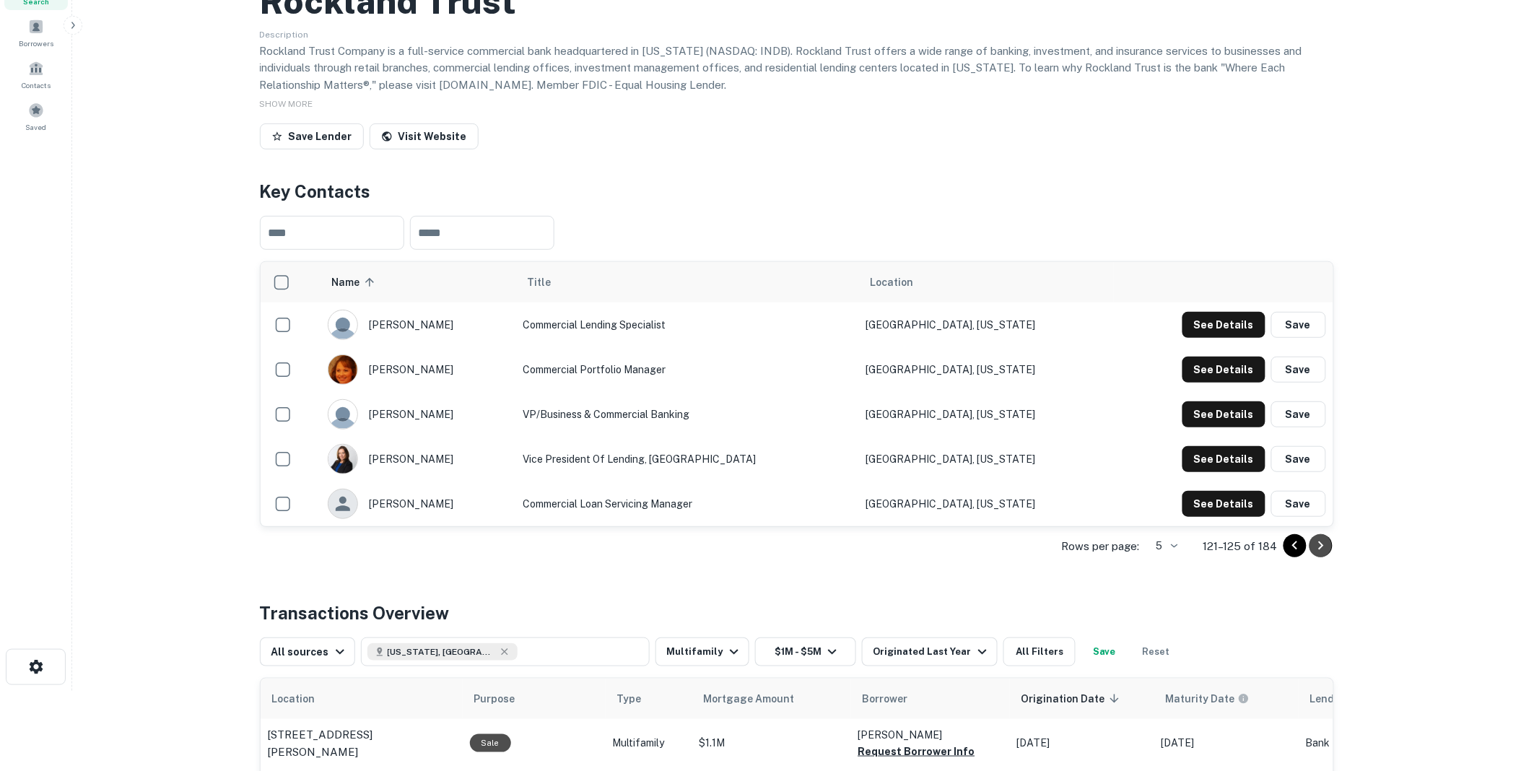
click at [1320, 555] on icon "Go to next page" at bounding box center [1321, 545] width 17 height 17
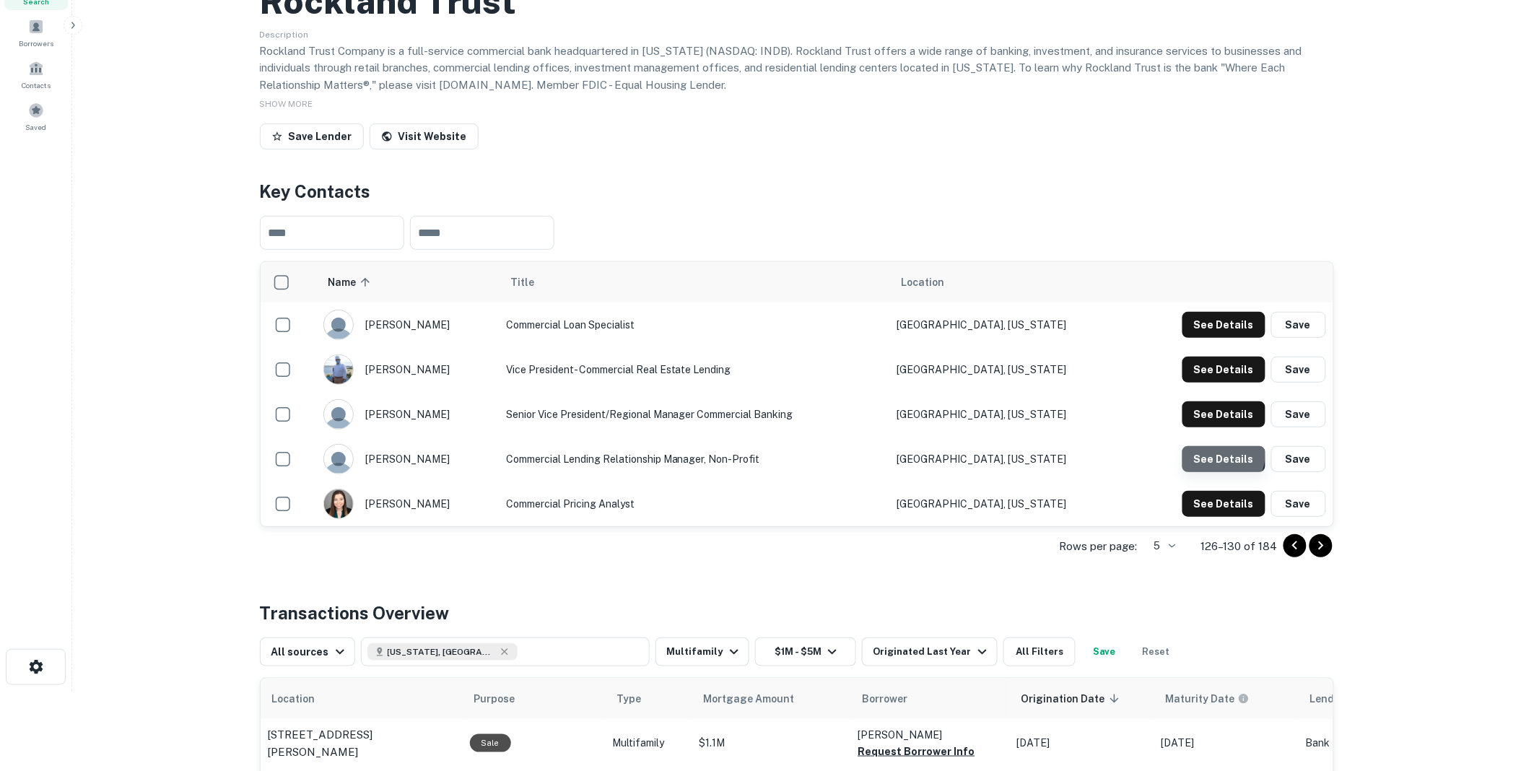
click at [1225, 472] on button "See Details" at bounding box center [1224, 459] width 83 height 26
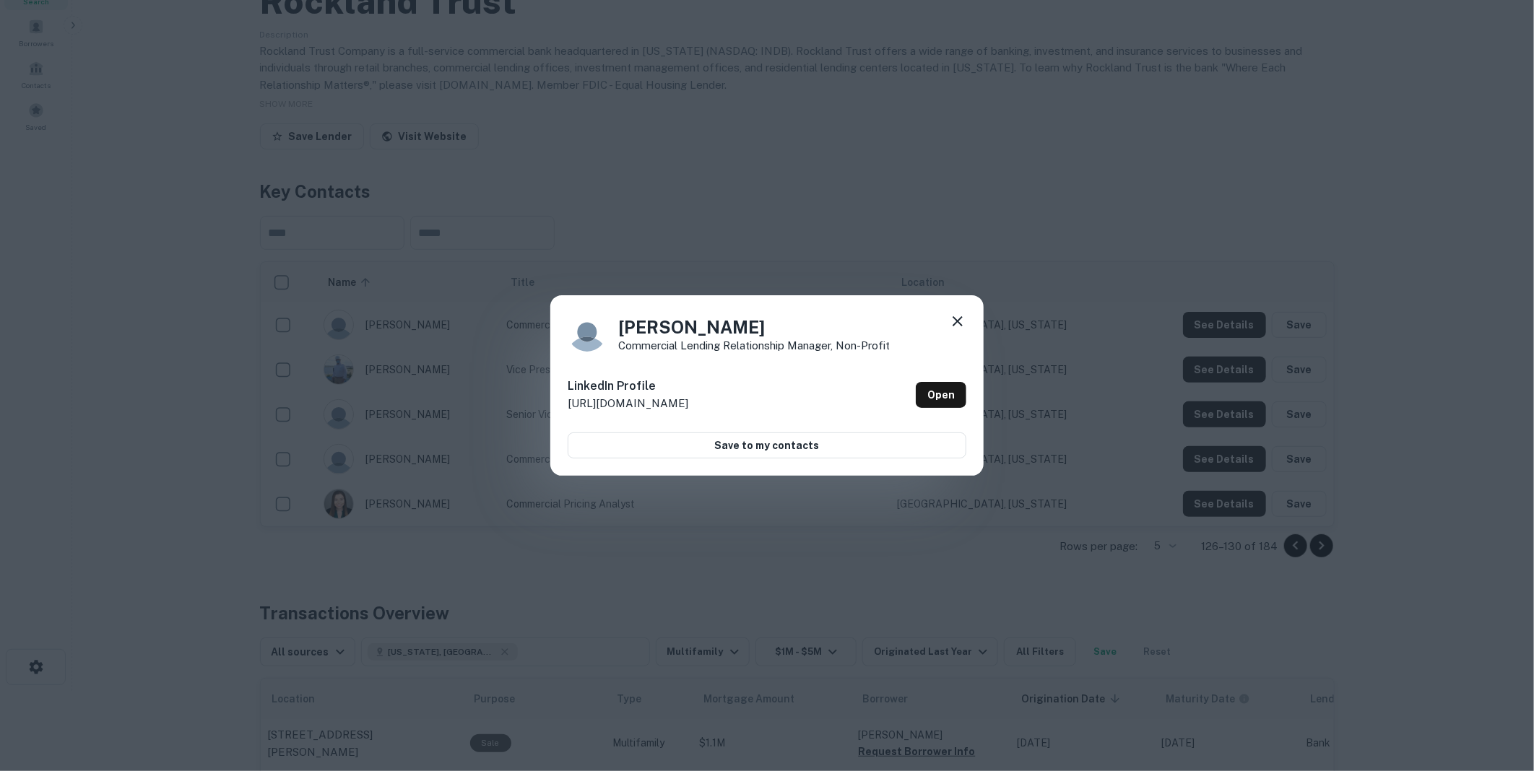
click at [962, 316] on icon at bounding box center [957, 321] width 17 height 17
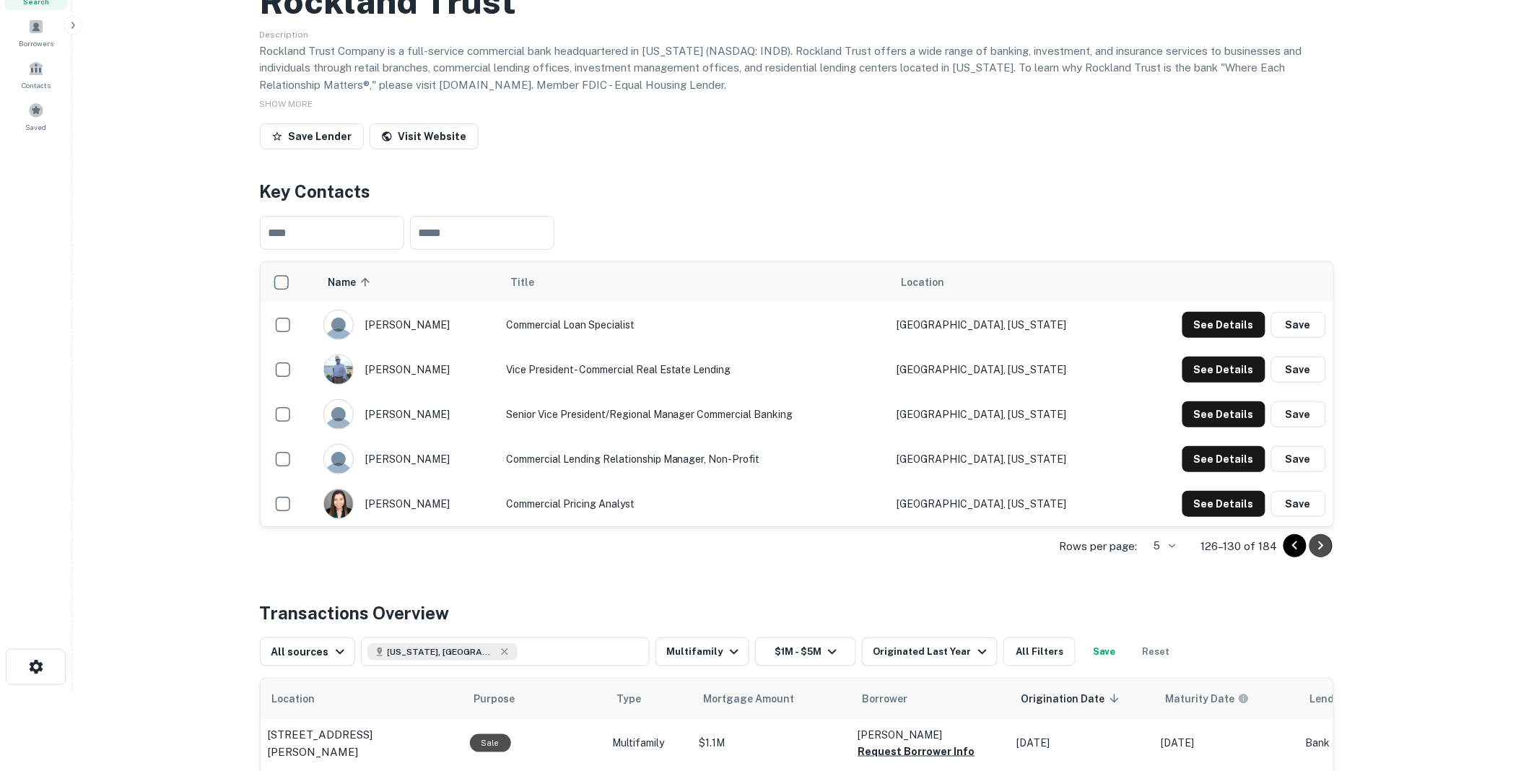
click at [1319, 550] on icon "Go to next page" at bounding box center [1320, 546] width 5 height 9
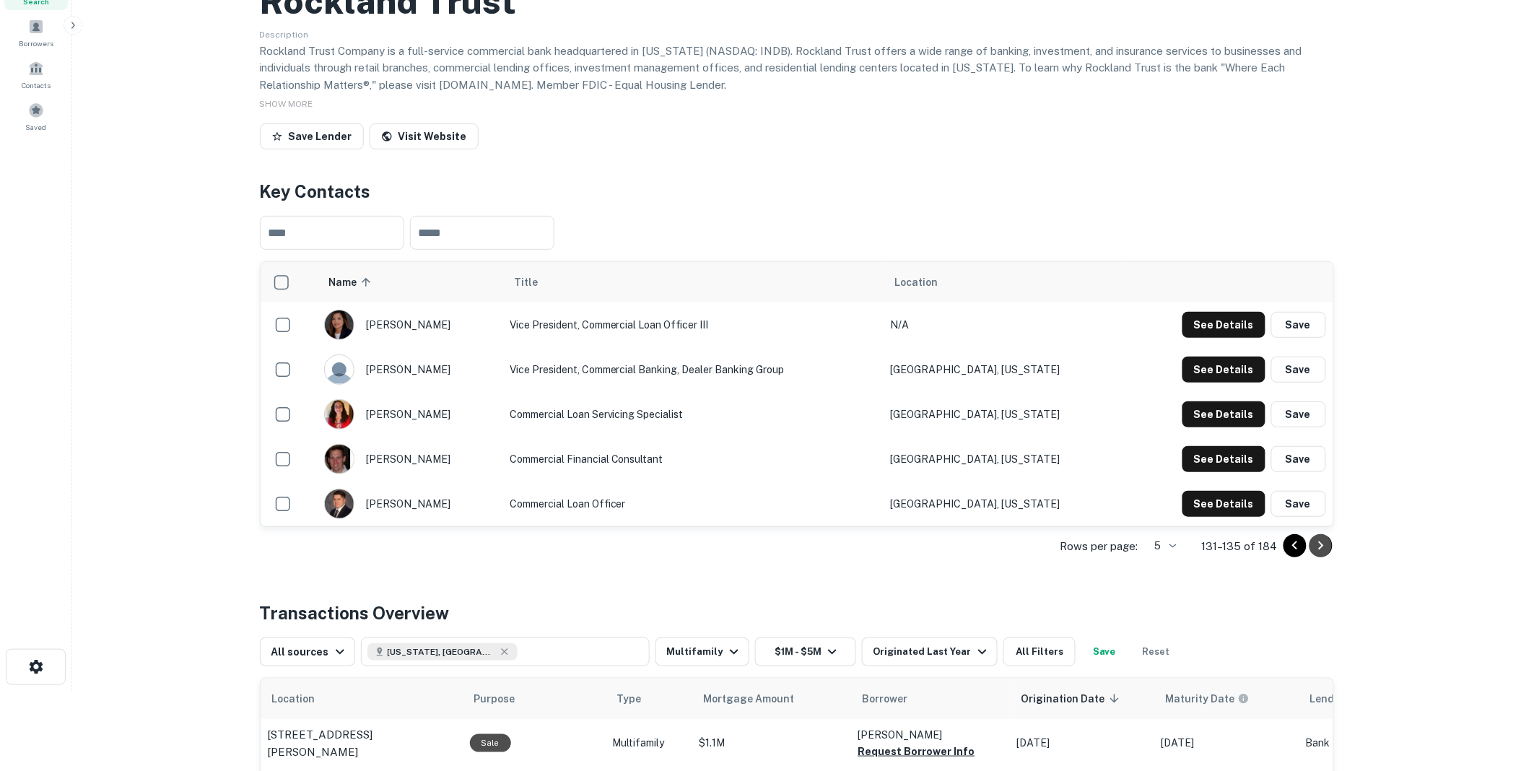
click at [1322, 555] on icon "Go to next page" at bounding box center [1321, 545] width 17 height 17
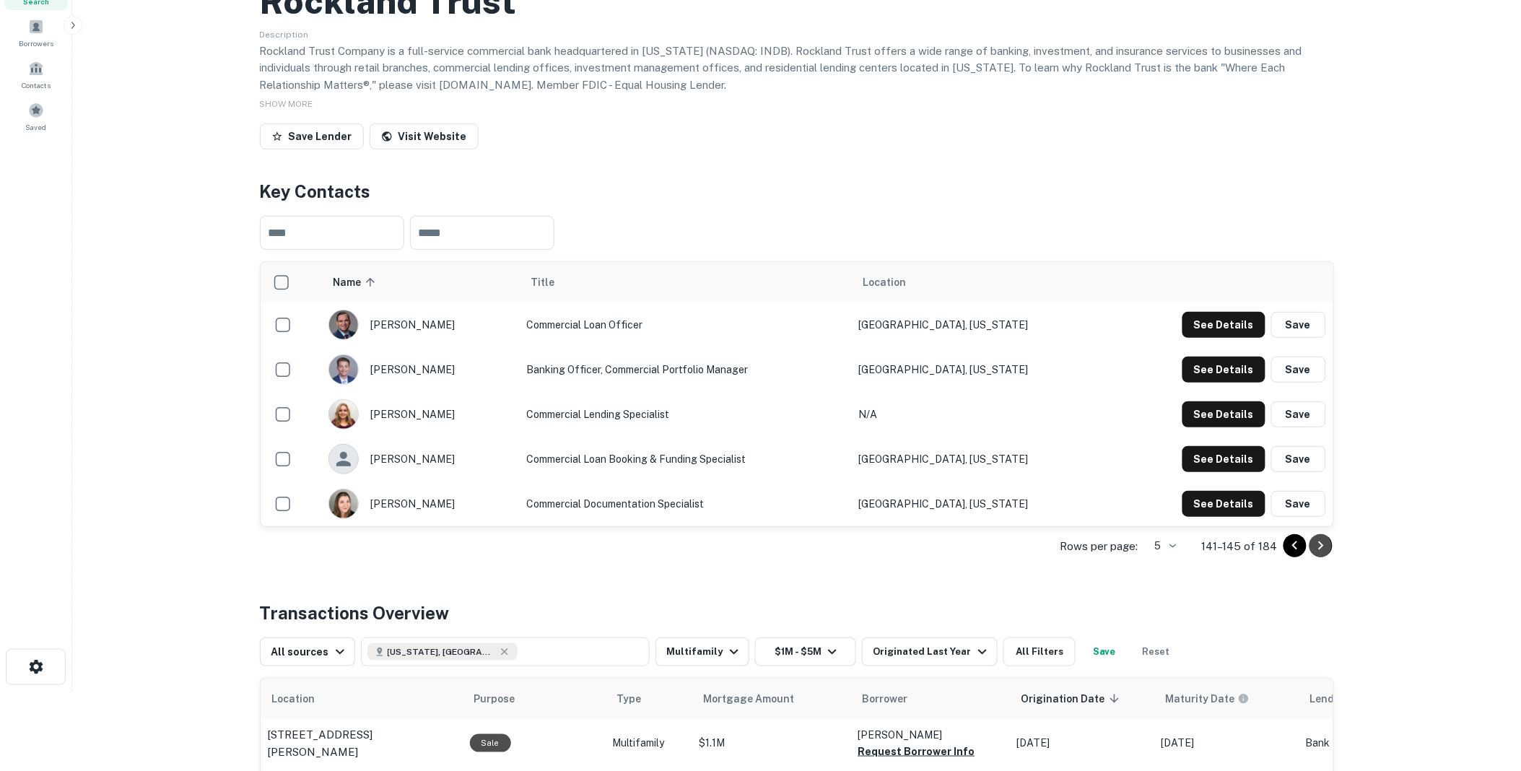
click at [1323, 555] on icon "Go to next page" at bounding box center [1321, 545] width 17 height 17
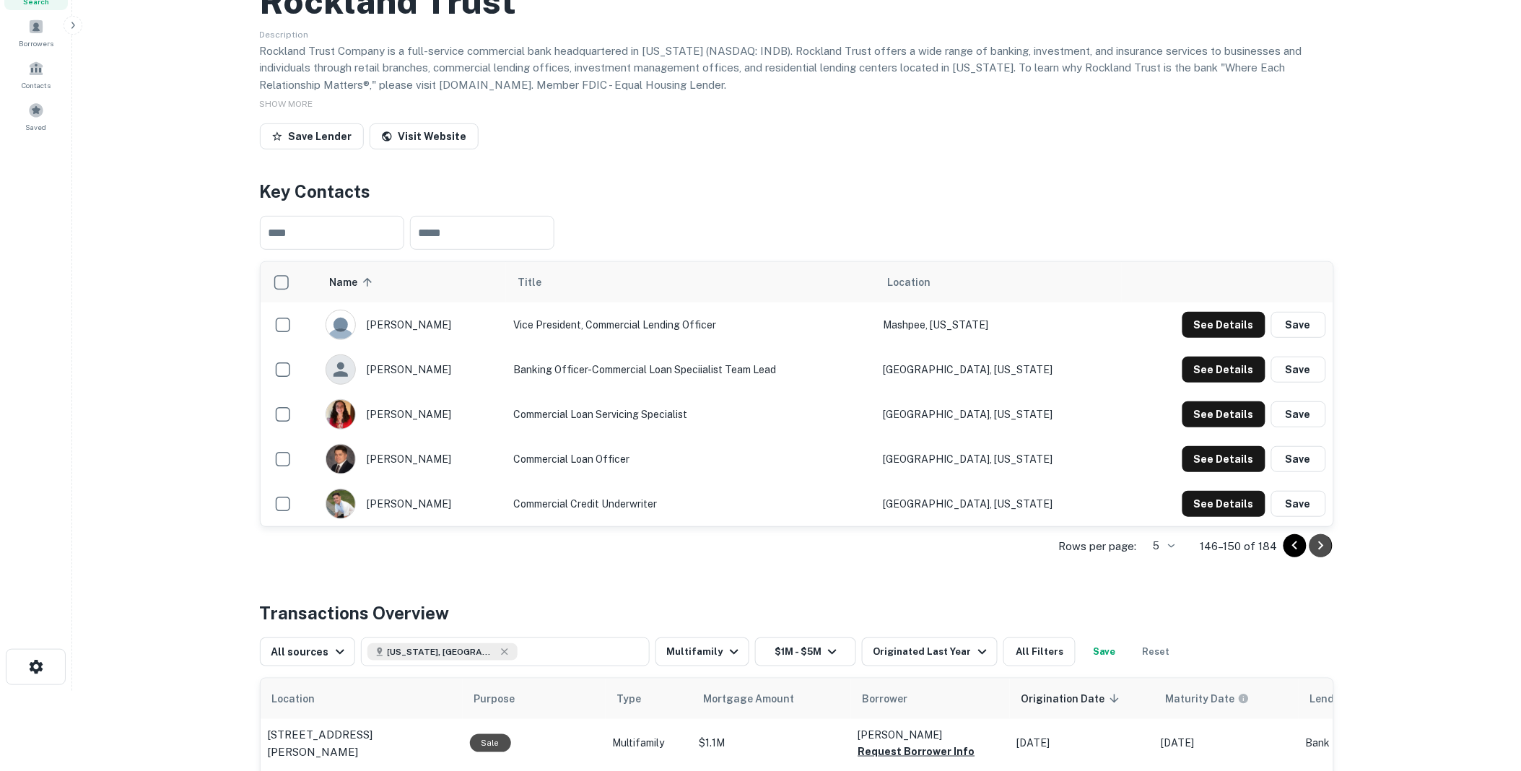
click at [1322, 555] on icon "Go to next page" at bounding box center [1321, 545] width 17 height 17
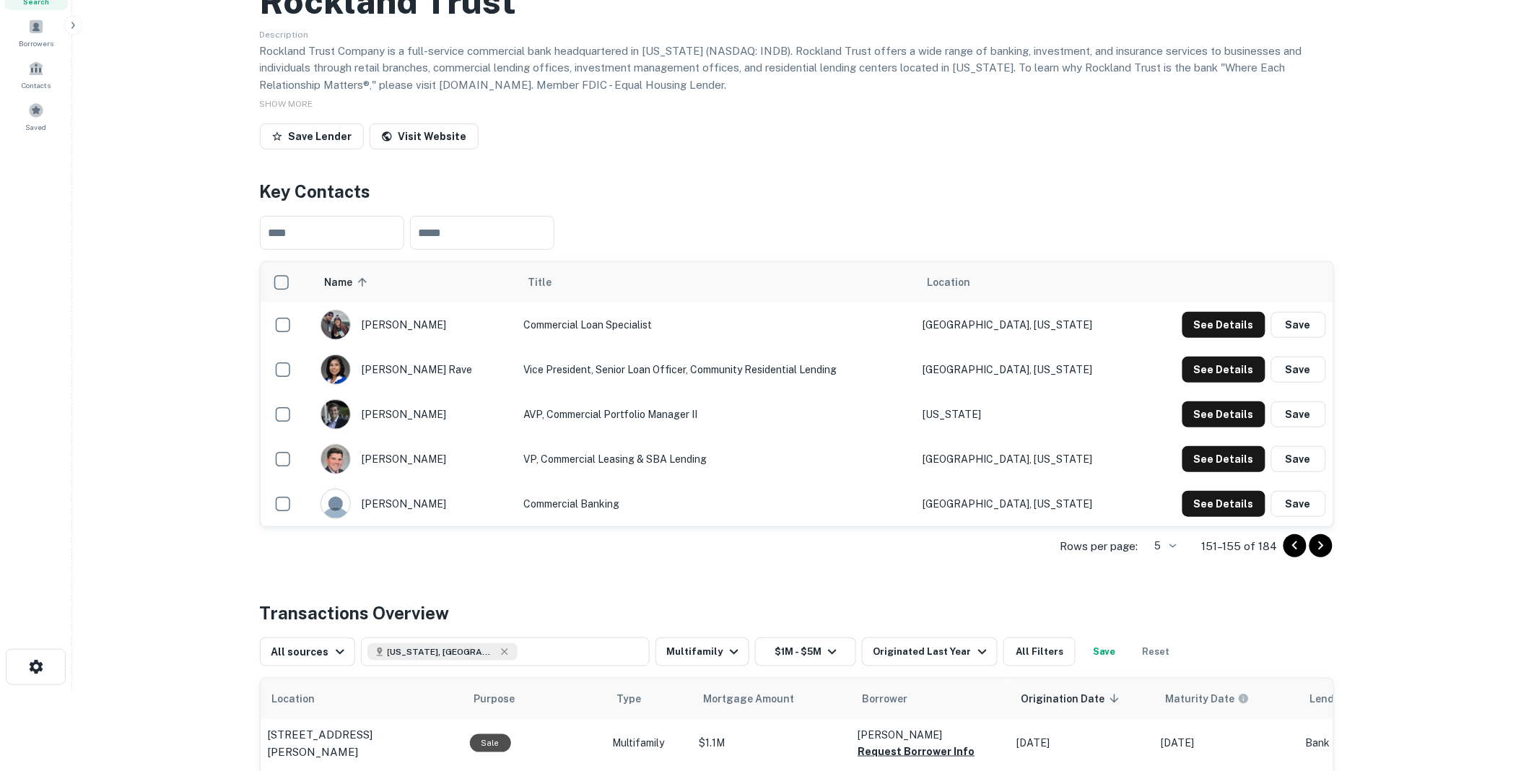
click at [1320, 555] on icon "Go to next page" at bounding box center [1321, 545] width 17 height 17
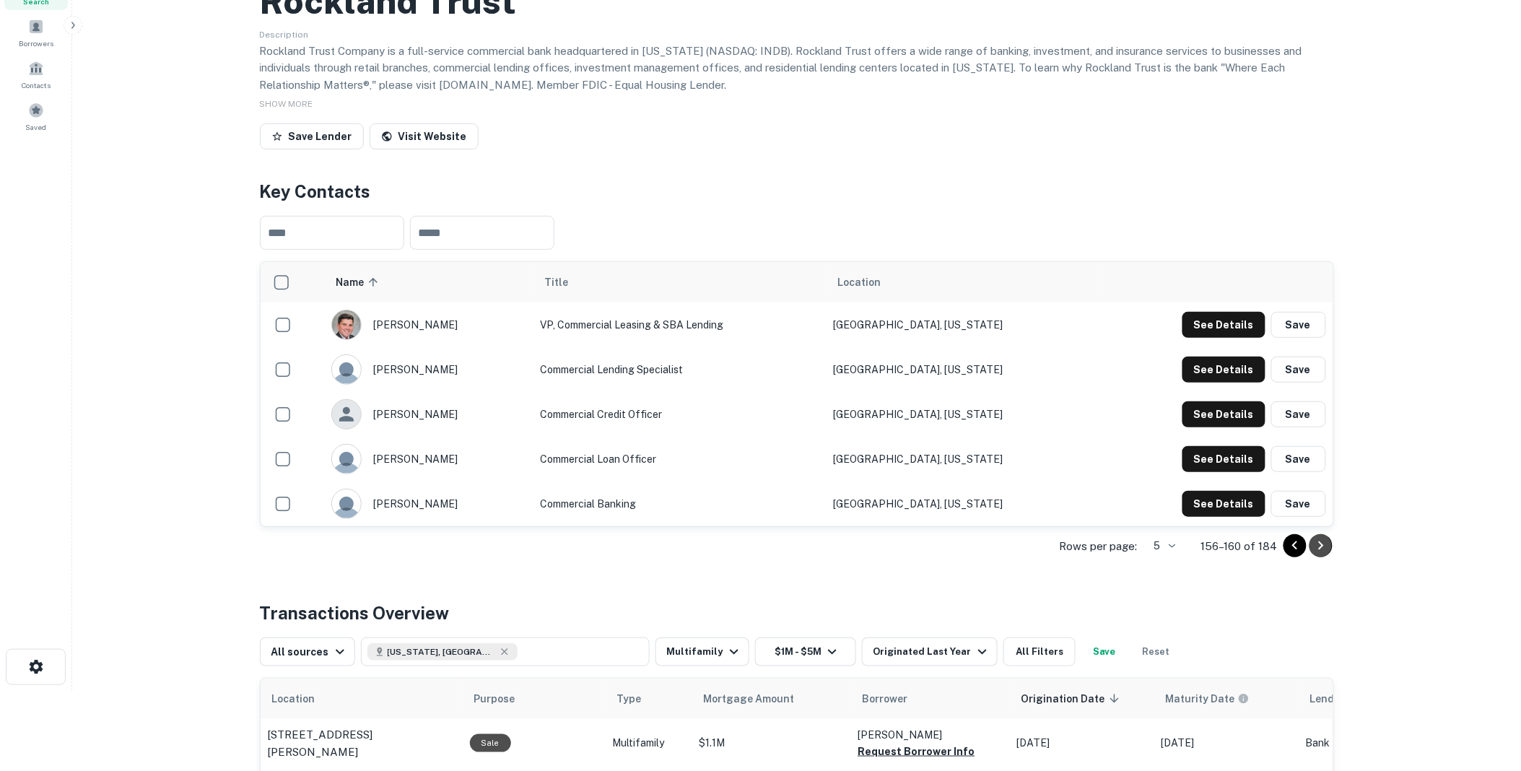
click at [1320, 555] on icon "Go to next page" at bounding box center [1321, 545] width 17 height 17
click at [1321, 555] on icon "Go to next page" at bounding box center [1321, 545] width 17 height 17
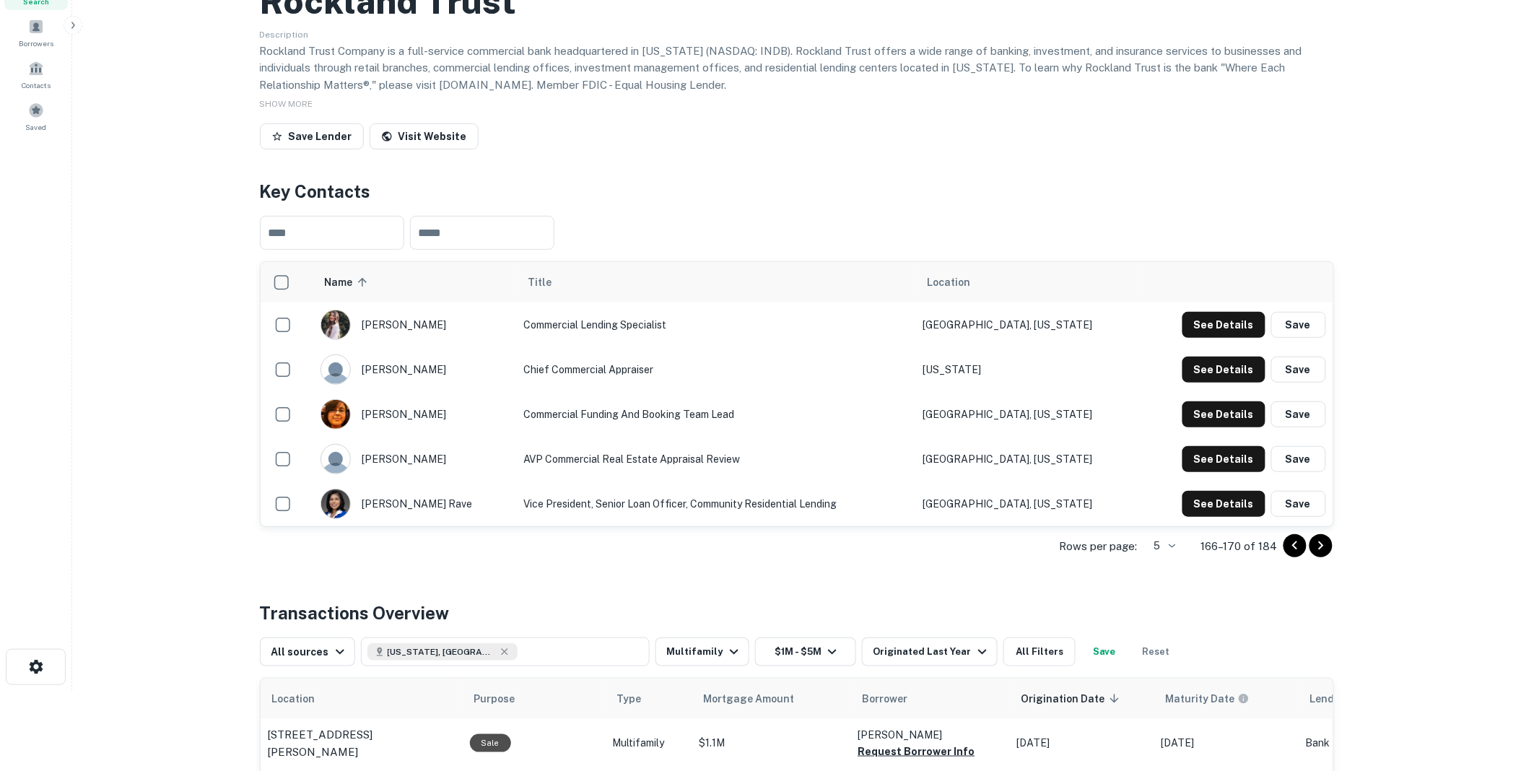
click at [1322, 555] on icon "Go to next page" at bounding box center [1321, 545] width 17 height 17
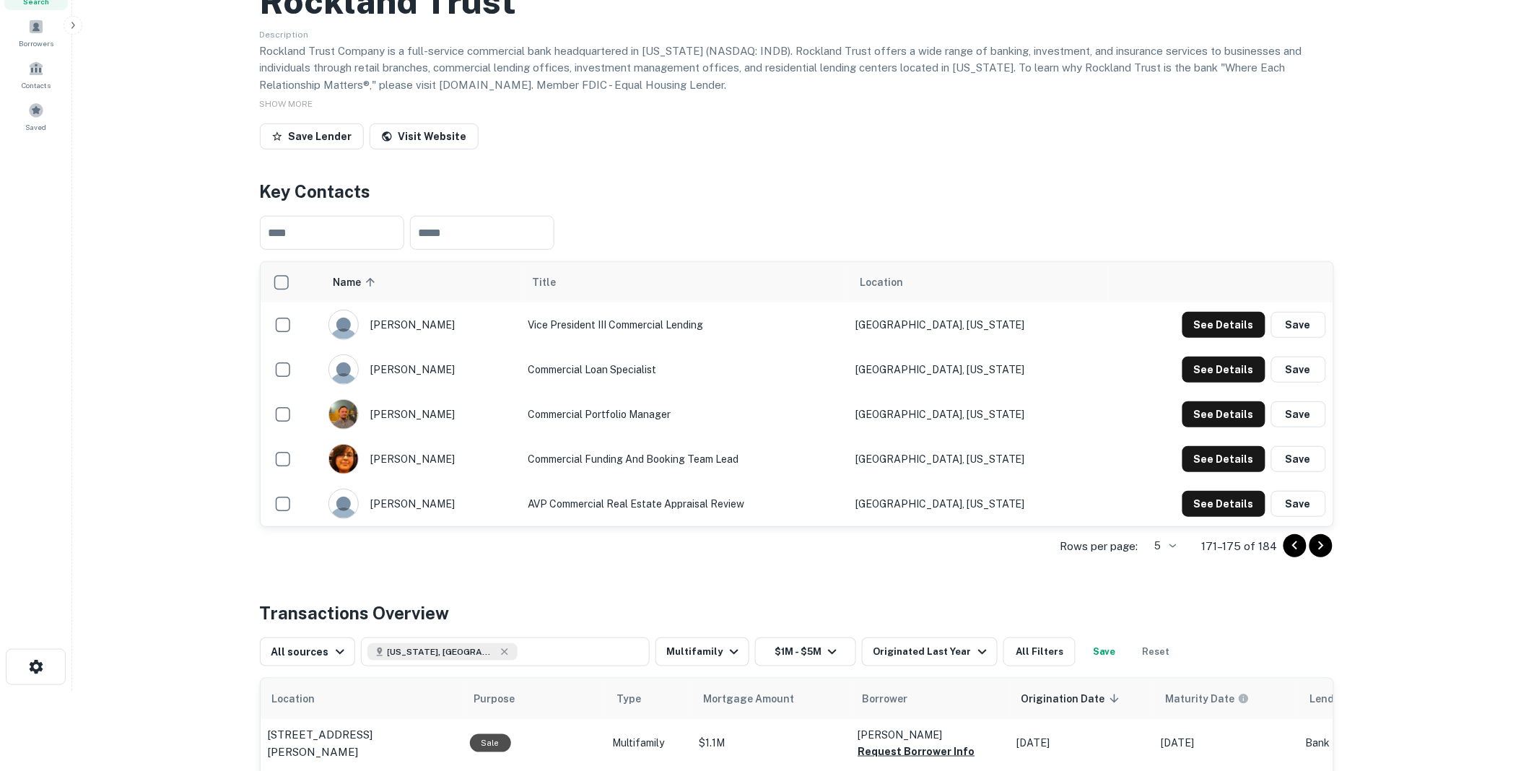
click at [1322, 555] on icon "Go to next page" at bounding box center [1321, 545] width 17 height 17
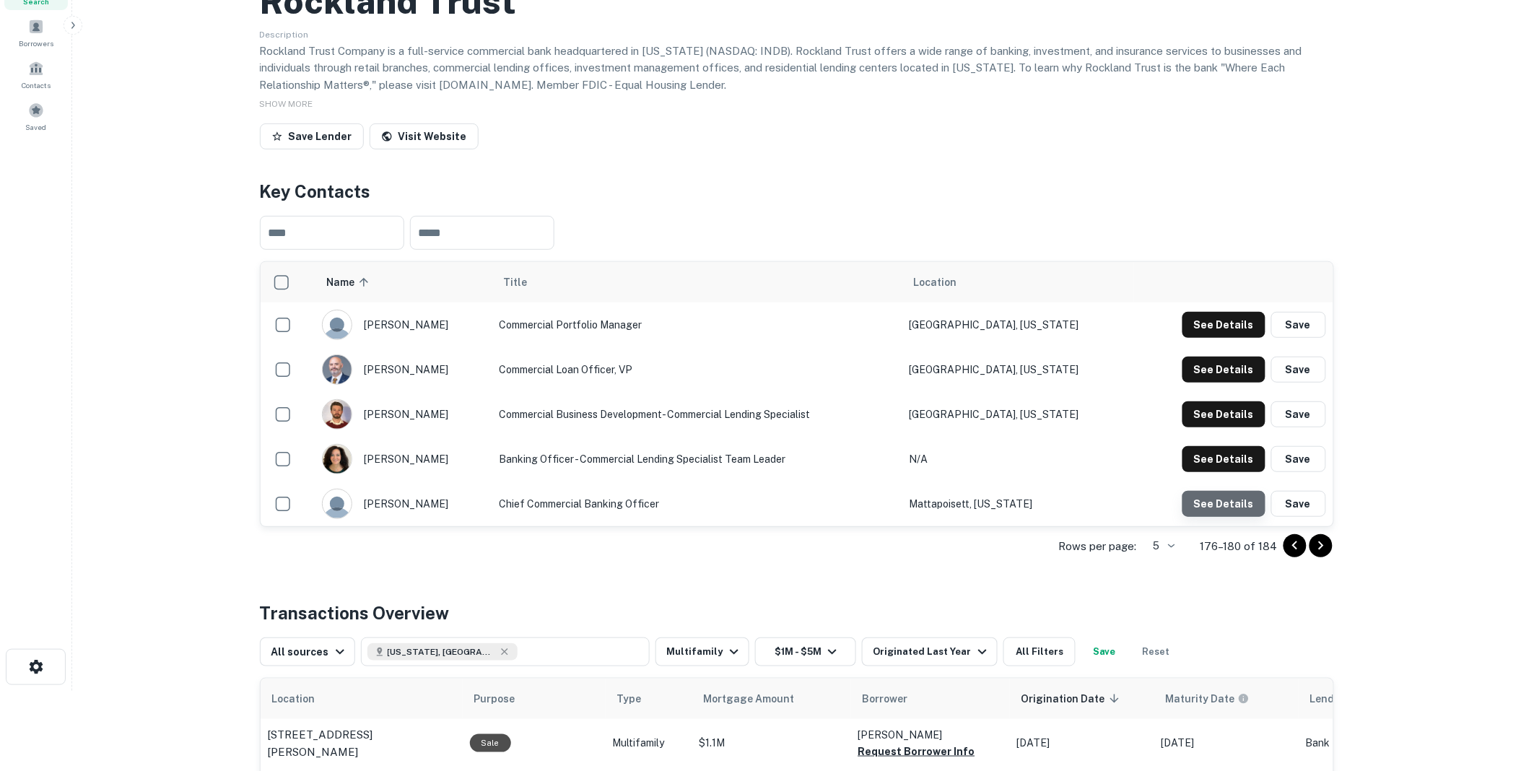
click at [1228, 517] on button "See Details" at bounding box center [1224, 504] width 83 height 26
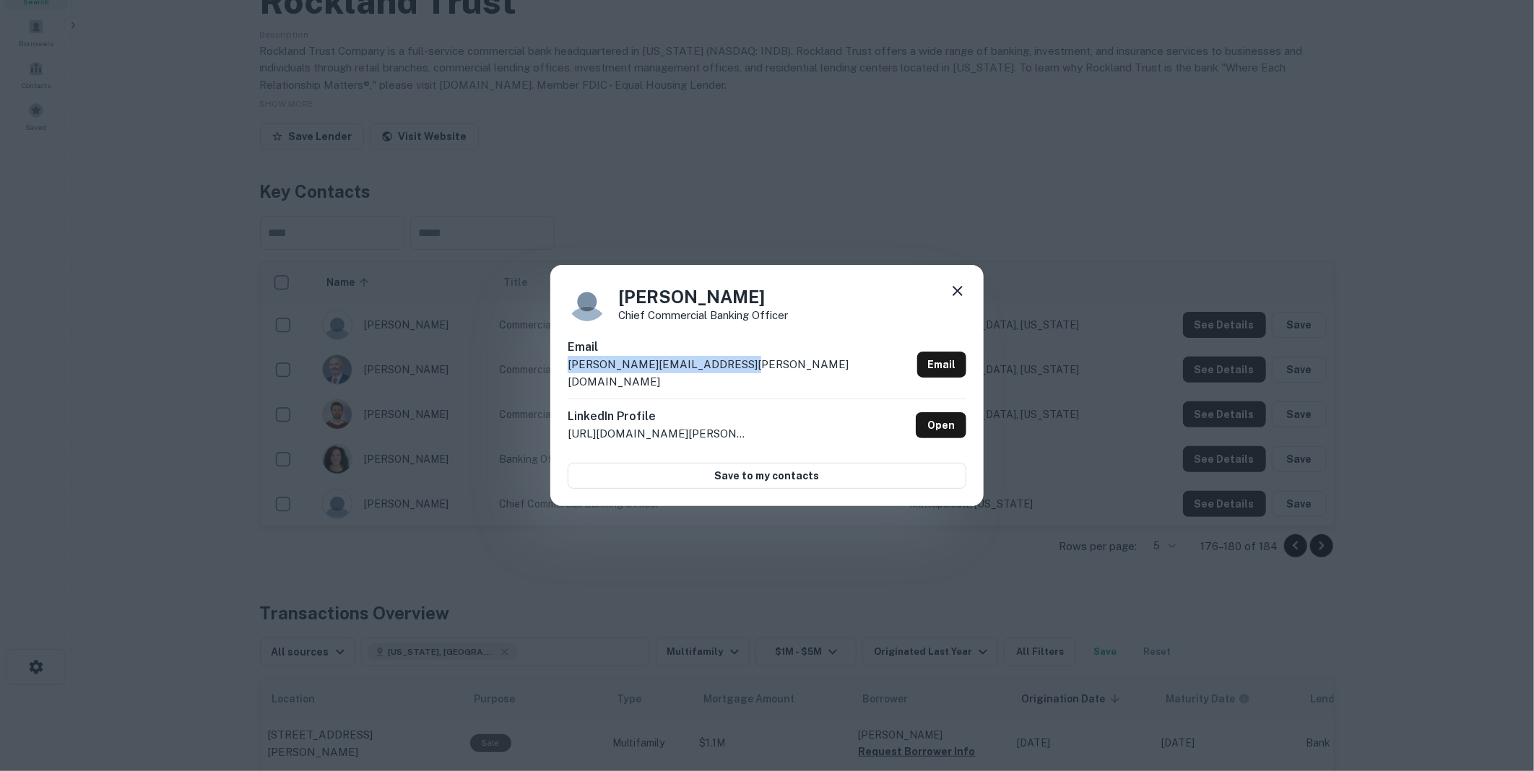
drag, startPoint x: 728, startPoint y: 371, endPoint x: 567, endPoint y: 374, distance: 161.0
click at [568, 374] on div "Email james.rizzo@rocklandtrust.com Email" at bounding box center [767, 369] width 399 height 60
drag, startPoint x: 567, startPoint y: 374, endPoint x: 645, endPoint y: 369, distance: 78.1
copy p "james.rizzo@rocklandtrust.com"
click at [962, 297] on icon at bounding box center [957, 290] width 17 height 17
